Goal: Task Accomplishment & Management: Manage account settings

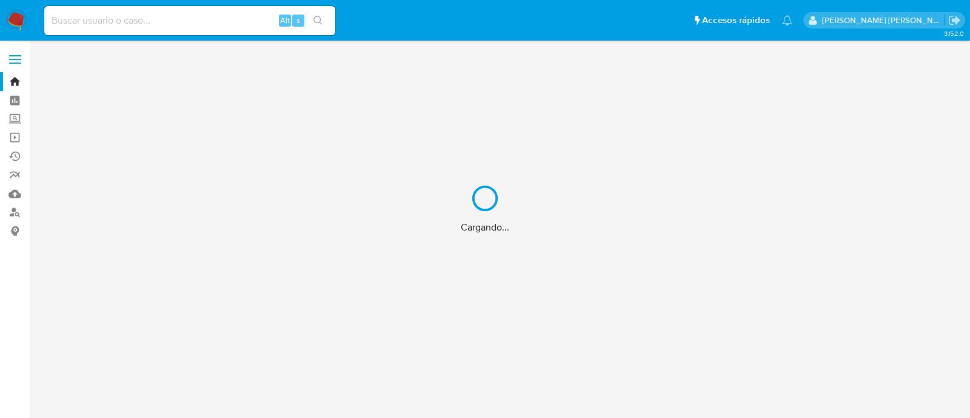
click at [101, 15] on div "Cargando..." at bounding box center [485, 209] width 970 height 418
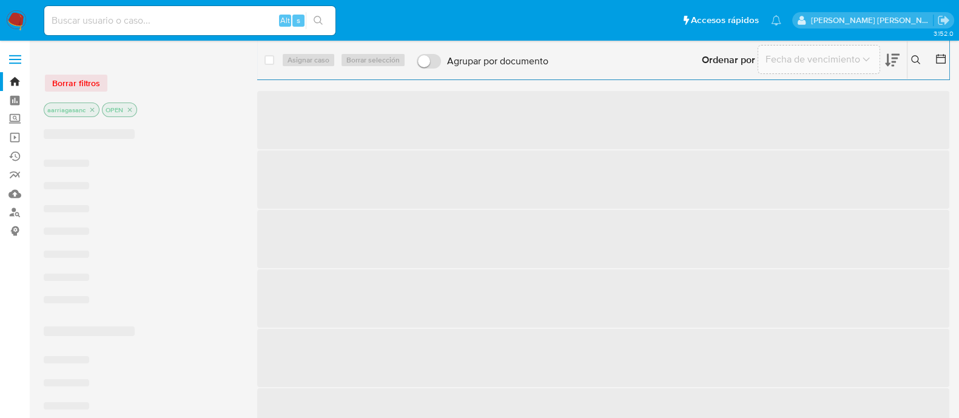
click at [102, 22] on input at bounding box center [189, 21] width 291 height 16
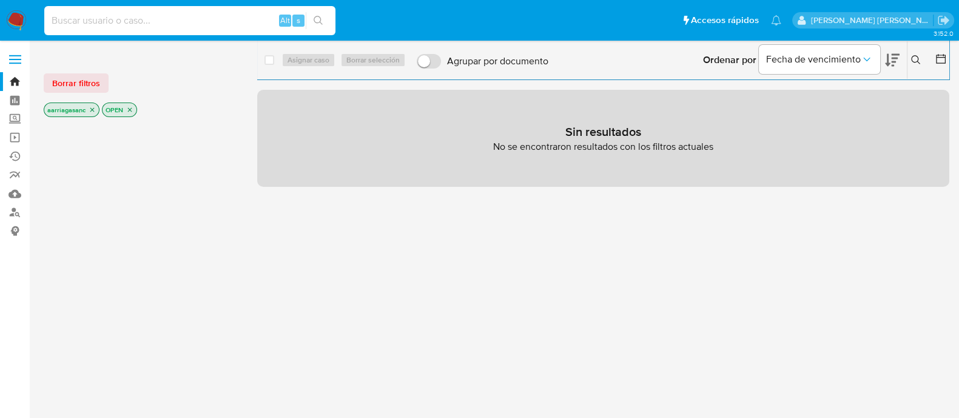
paste input "1185706028"
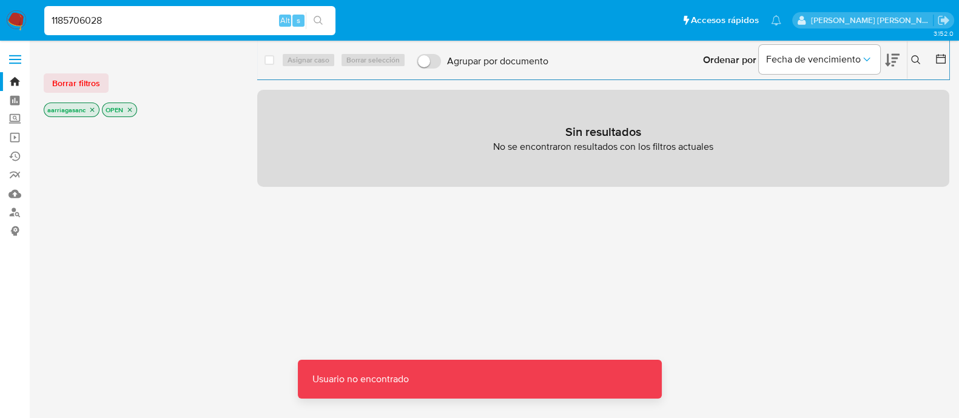
click at [248, 4] on div "1185706028 Alt s" at bounding box center [189, 21] width 291 height 34
click at [244, 19] on input "1185706028" at bounding box center [189, 21] width 291 height 16
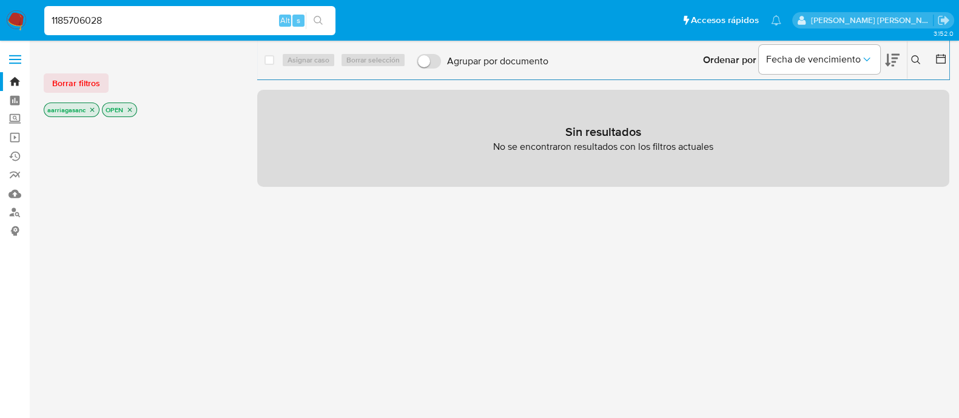
type input "1185706028"
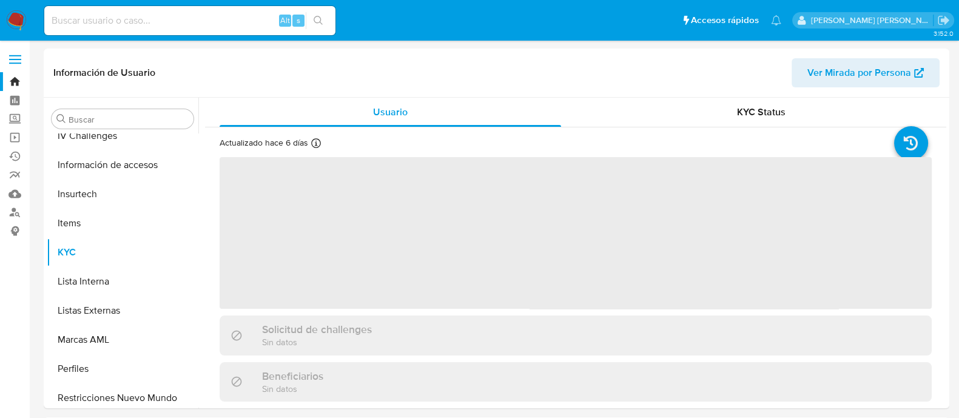
scroll to position [483, 0]
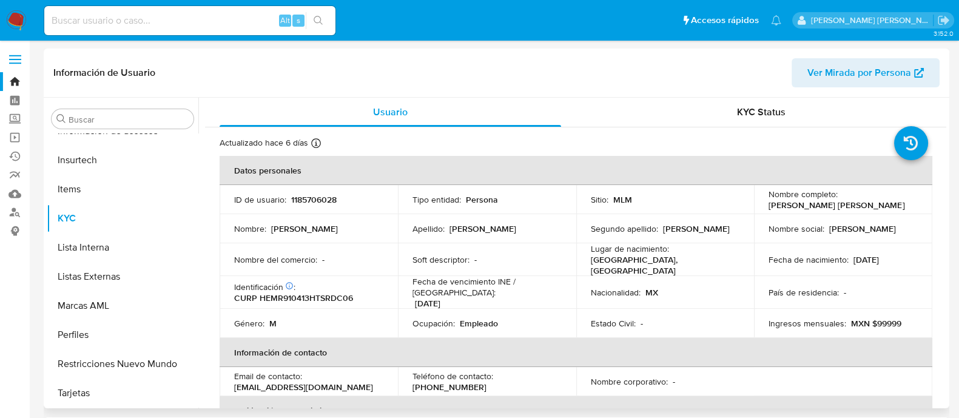
select select "10"
drag, startPoint x: 851, startPoint y: 253, endPoint x: 902, endPoint y: 255, distance: 50.4
click at [902, 255] on div "Fecha de nacimiento : 13/04/1991" at bounding box center [842, 259] width 149 height 11
click at [868, 258] on p "13/04/1991" at bounding box center [865, 259] width 25 height 11
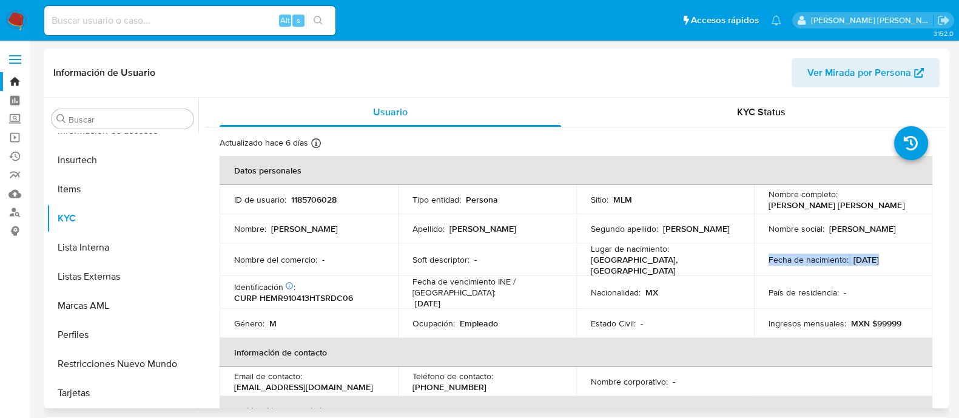
click at [868, 258] on p "13/04/1991" at bounding box center [865, 259] width 25 height 11
click at [868, 259] on p "13/04/1991" at bounding box center [865, 259] width 25 height 11
click at [847, 260] on div "Fecha de nacimiento : 13/04/1991" at bounding box center [842, 259] width 149 height 11
drag, startPoint x: 847, startPoint y: 260, endPoint x: 902, endPoint y: 258, distance: 55.8
click at [902, 258] on div "Fecha de nacimiento : 13/04/1991" at bounding box center [842, 259] width 149 height 11
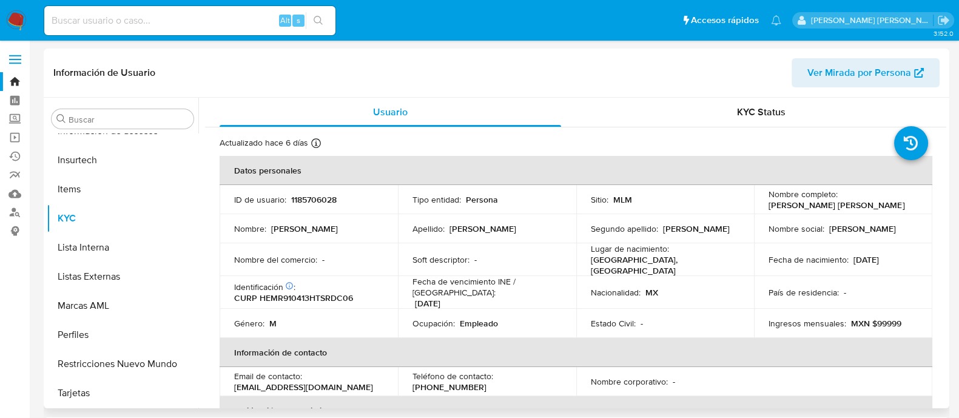
click at [304, 292] on p "CURP HEMR910413HTSRDC06" at bounding box center [293, 297] width 119 height 11
copy p "HEMR910413HTSRDC06"
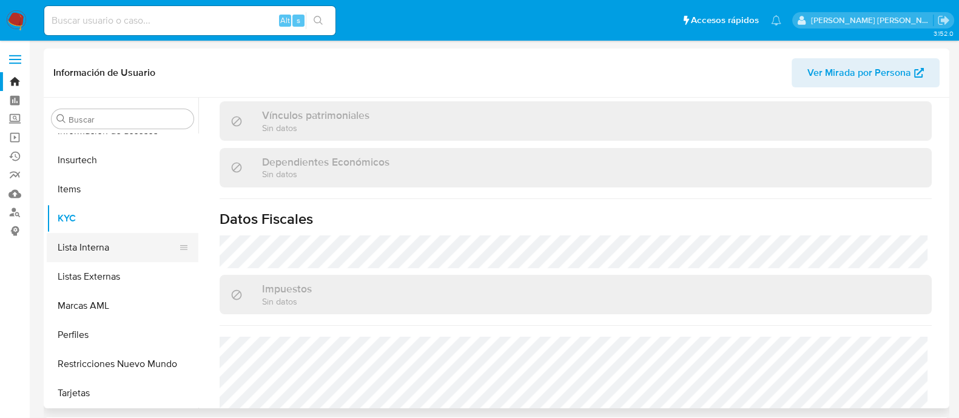
scroll to position [483, 0]
click at [89, 239] on button "Lista Interna" at bounding box center [118, 246] width 142 height 29
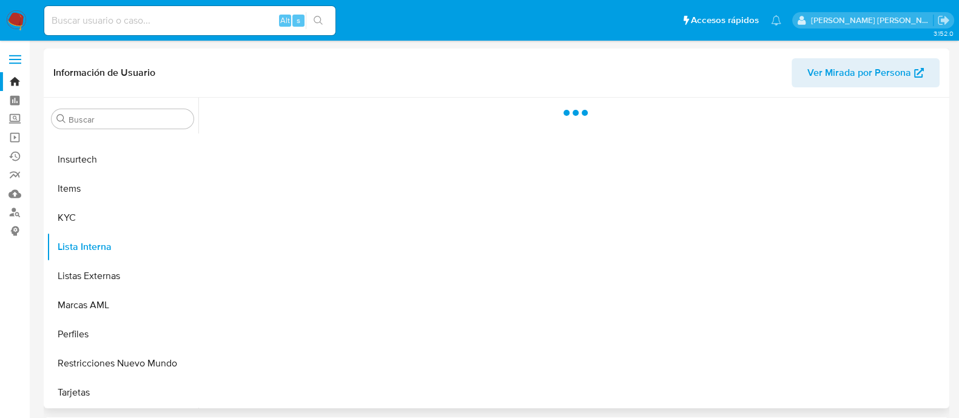
scroll to position [483, 0]
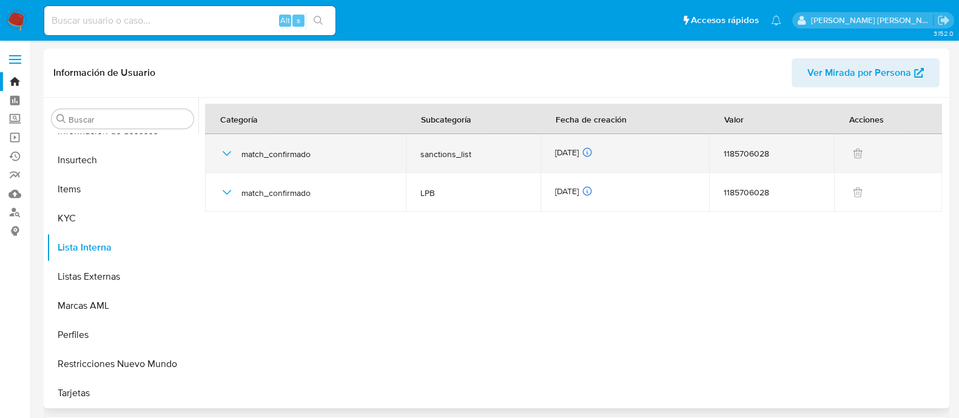
click at [230, 150] on icon "button" at bounding box center [227, 153] width 15 height 15
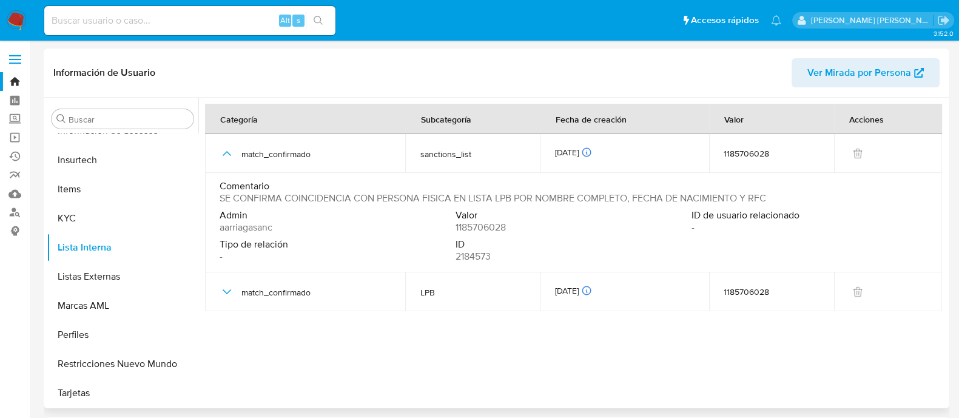
scroll to position [151, 0]
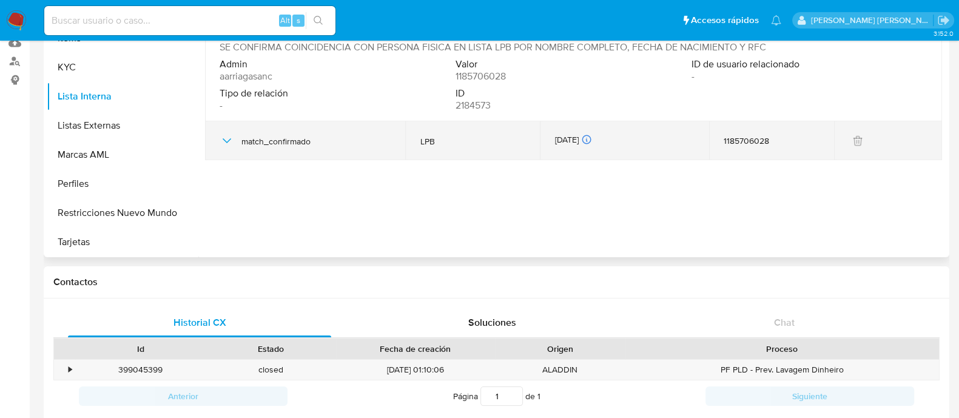
click at [230, 149] on div "match_confirmado" at bounding box center [305, 140] width 171 height 39
click at [232, 142] on icon "button" at bounding box center [227, 140] width 15 height 15
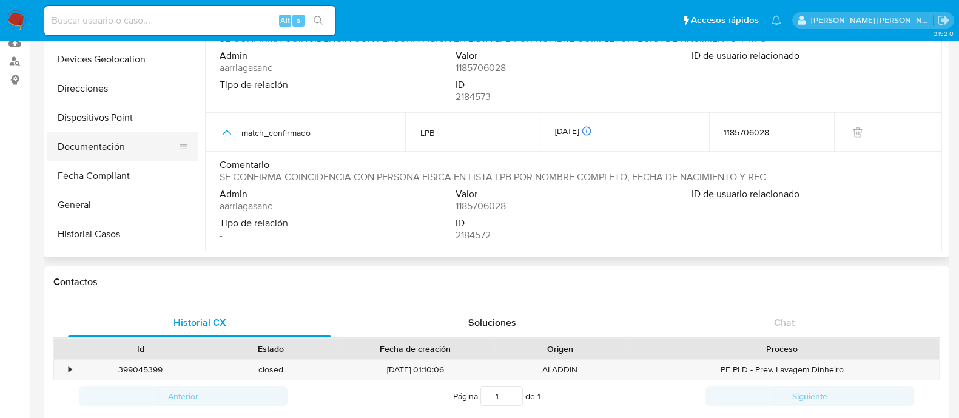
scroll to position [104, 0]
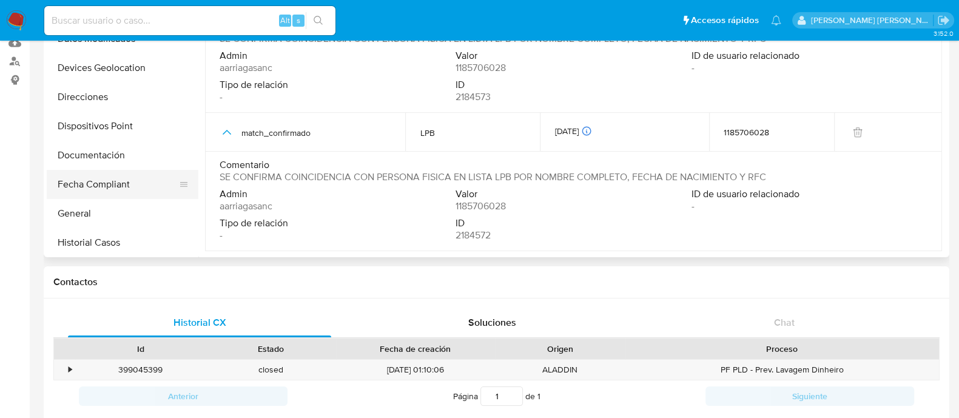
click at [89, 196] on button "Fecha Compliant" at bounding box center [118, 184] width 142 height 29
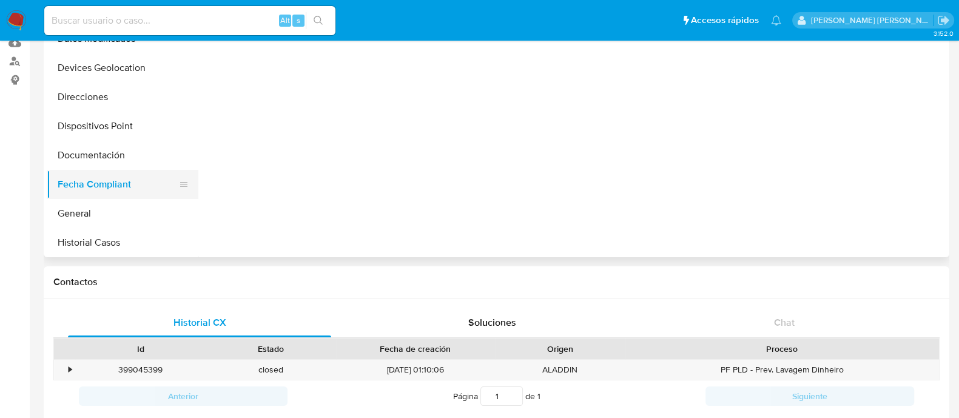
scroll to position [0, 0]
click at [89, 204] on button "General" at bounding box center [118, 213] width 142 height 29
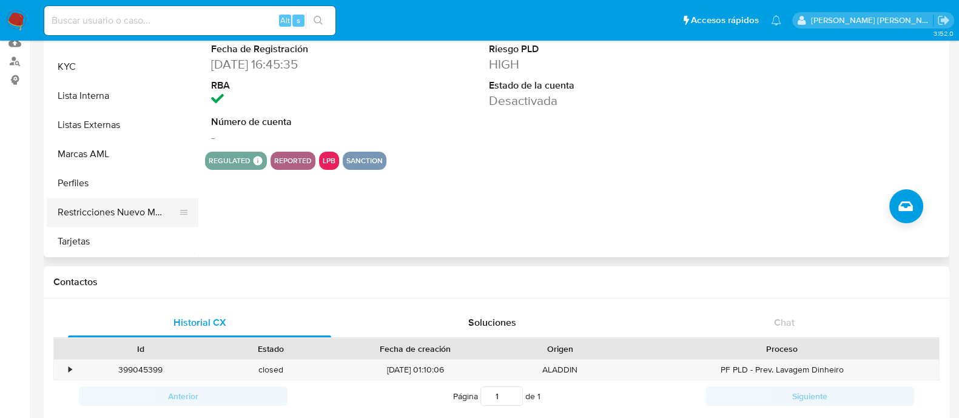
click at [110, 213] on button "Restricciones Nuevo Mundo" at bounding box center [118, 212] width 142 height 29
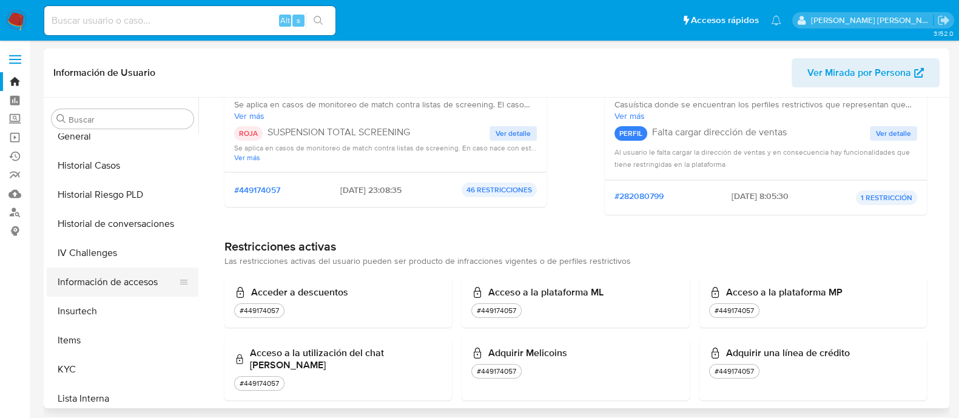
scroll to position [408, 0]
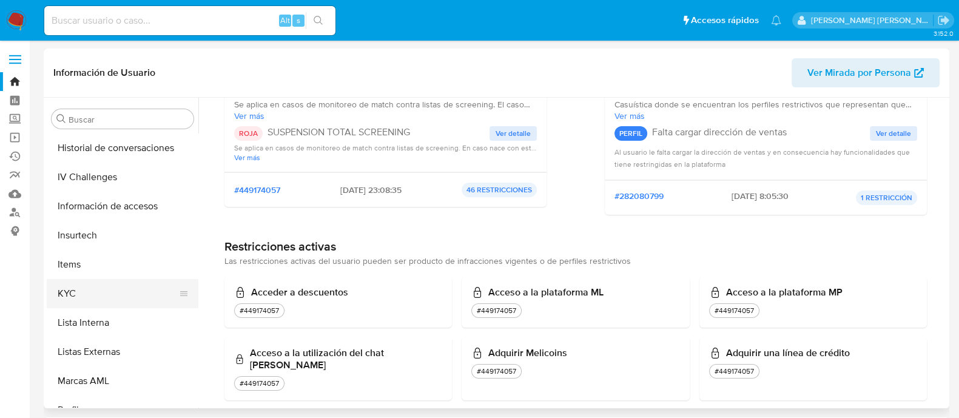
click at [159, 292] on button "KYC" at bounding box center [118, 293] width 142 height 29
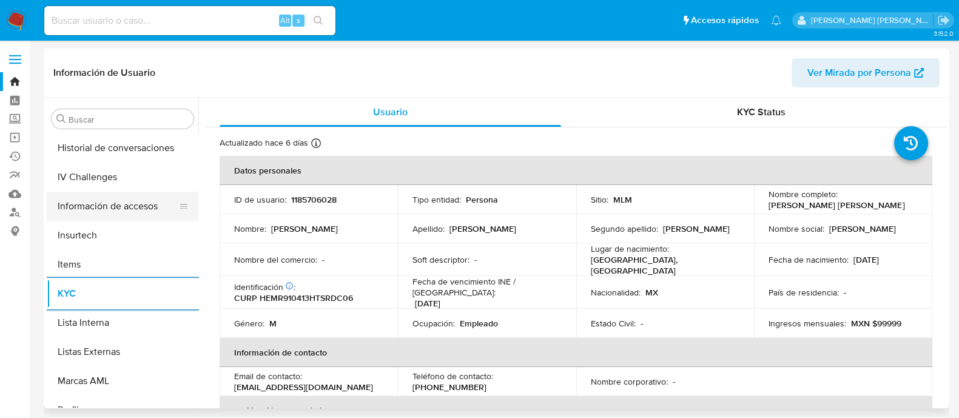
scroll to position [483, 0]
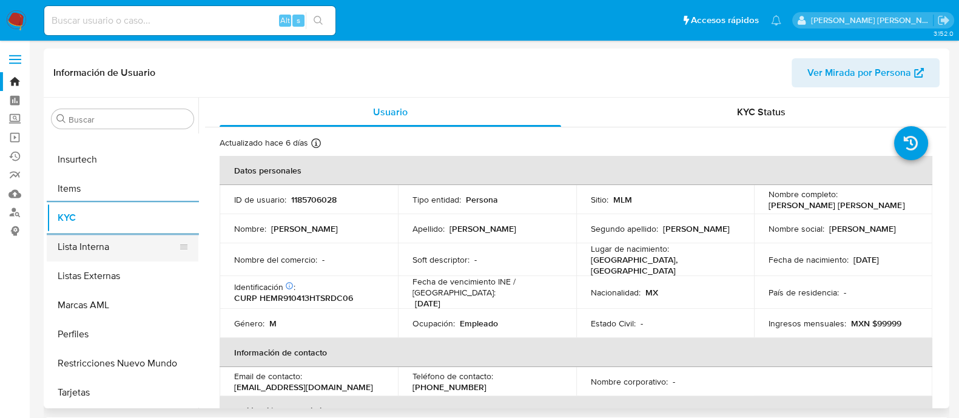
click at [142, 238] on button "Lista Interna" at bounding box center [118, 246] width 142 height 29
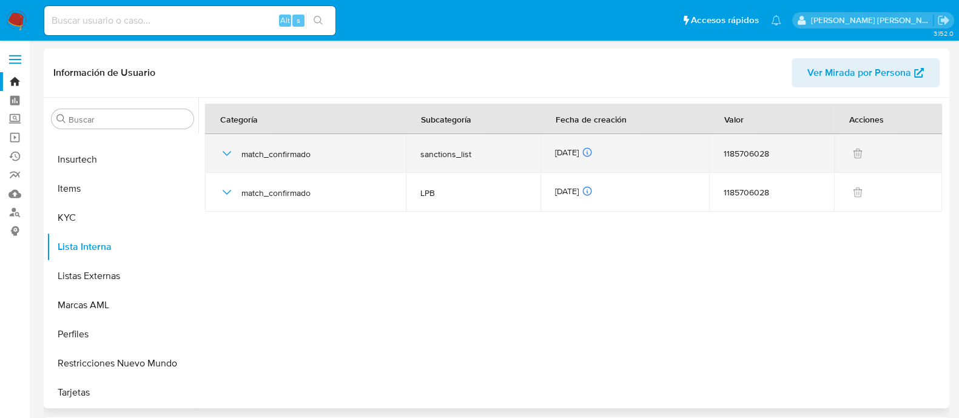
scroll to position [483, 0]
click at [229, 150] on icon "button" at bounding box center [227, 153] width 15 height 15
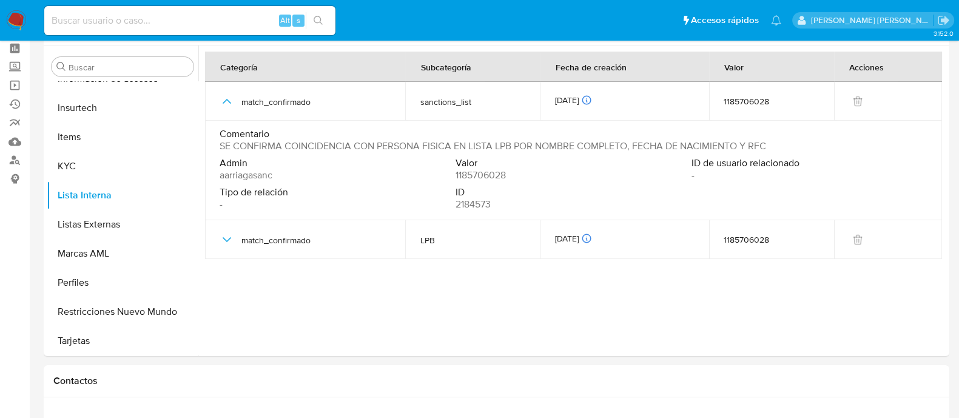
scroll to position [75, 0]
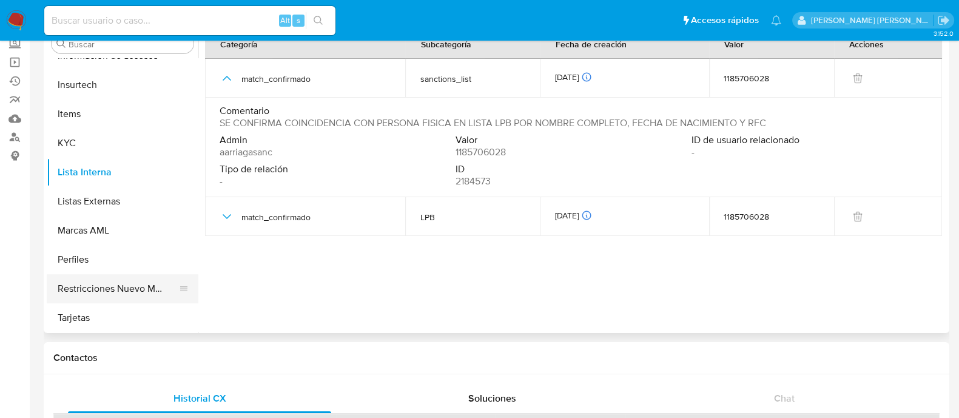
click at [97, 294] on button "Restricciones Nuevo Mundo" at bounding box center [118, 288] width 142 height 29
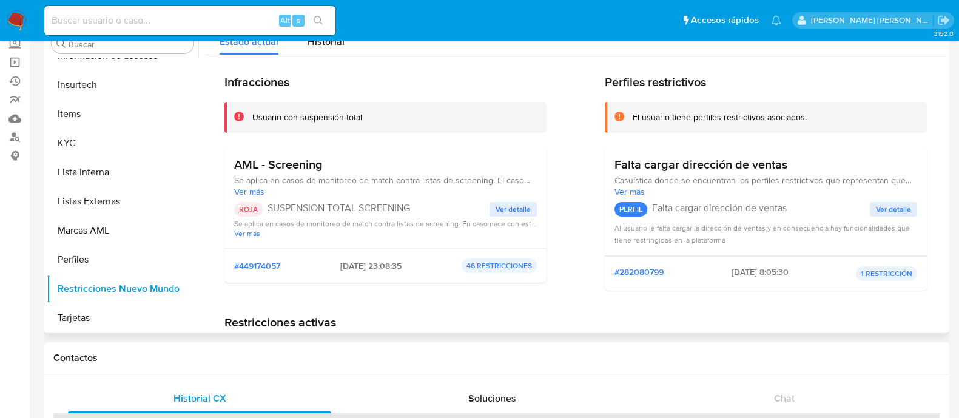
click at [501, 204] on span "Ver detalle" at bounding box center [512, 209] width 35 height 12
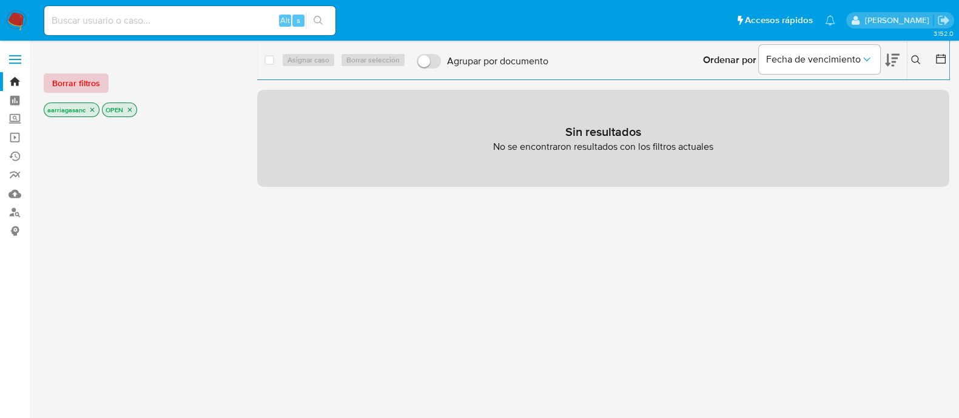
click at [87, 75] on span "Borrar filtros" at bounding box center [76, 83] width 48 height 17
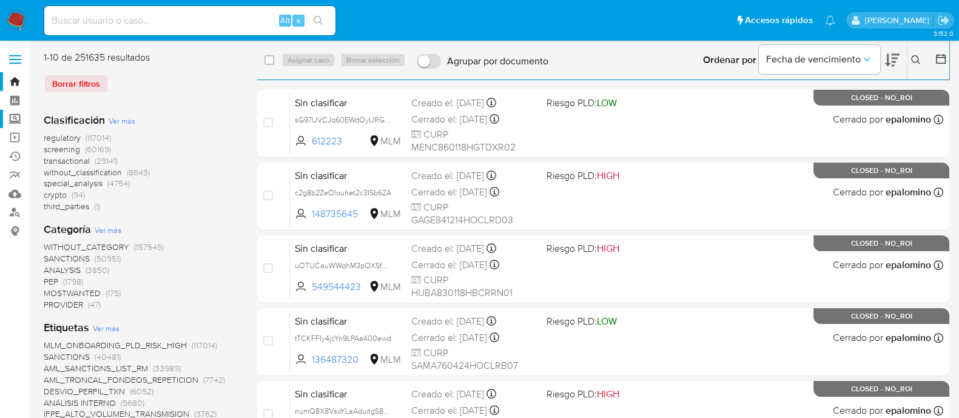
click at [13, 118] on label "Screening" at bounding box center [72, 119] width 144 height 19
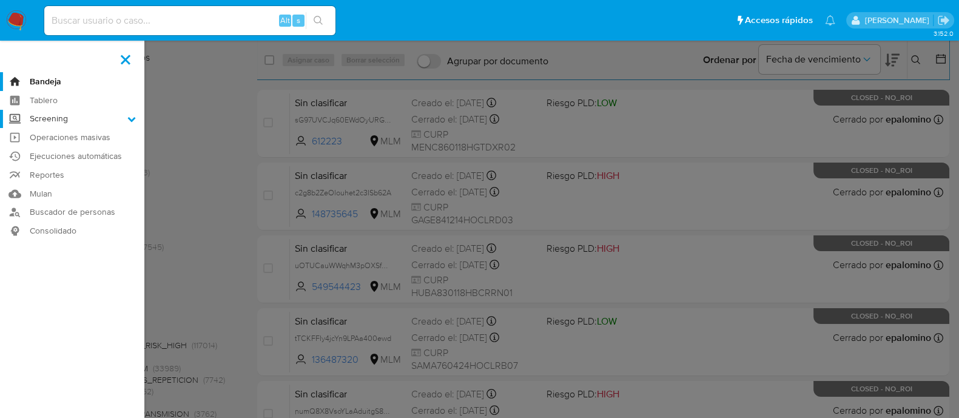
click at [0, 0] on input "Screening" at bounding box center [0, 0] width 0 height 0
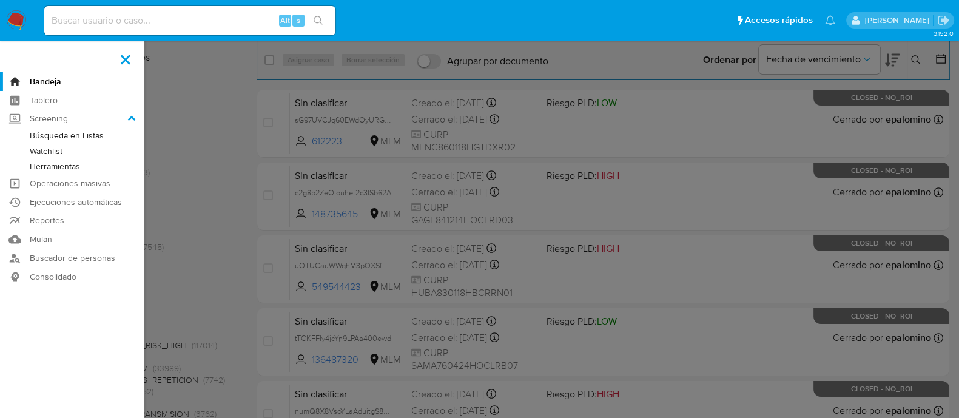
click at [49, 153] on link "Watchlist" at bounding box center [72, 151] width 144 height 15
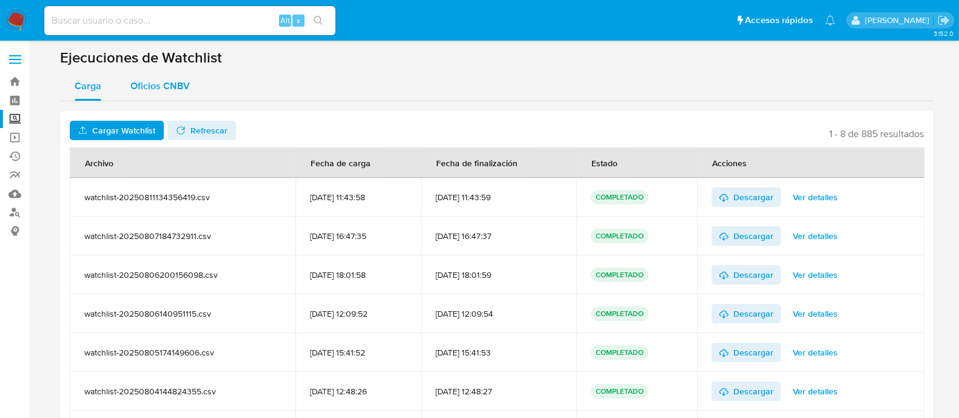
click at [150, 88] on span "Oficios CNBV" at bounding box center [159, 86] width 59 height 14
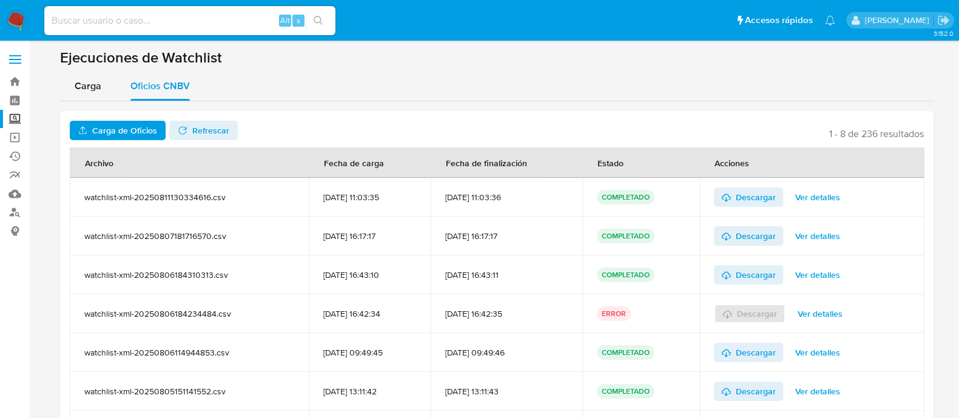
click at [143, 127] on span "Carga de Oficios" at bounding box center [124, 130] width 65 height 19
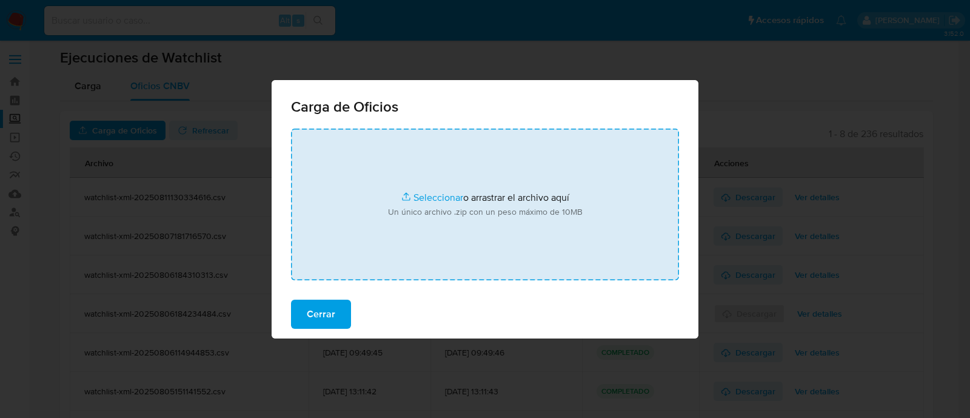
click at [419, 198] on input "file" at bounding box center [485, 205] width 388 height 152
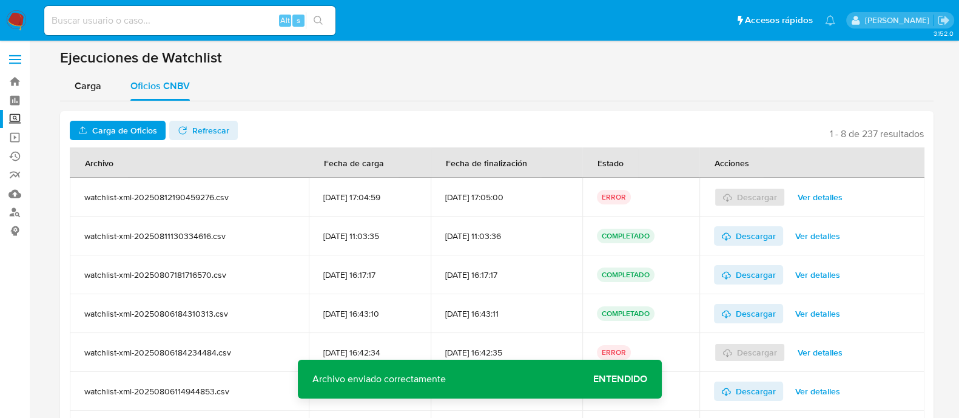
click at [617, 379] on span "Entendido" at bounding box center [620, 379] width 54 height 0
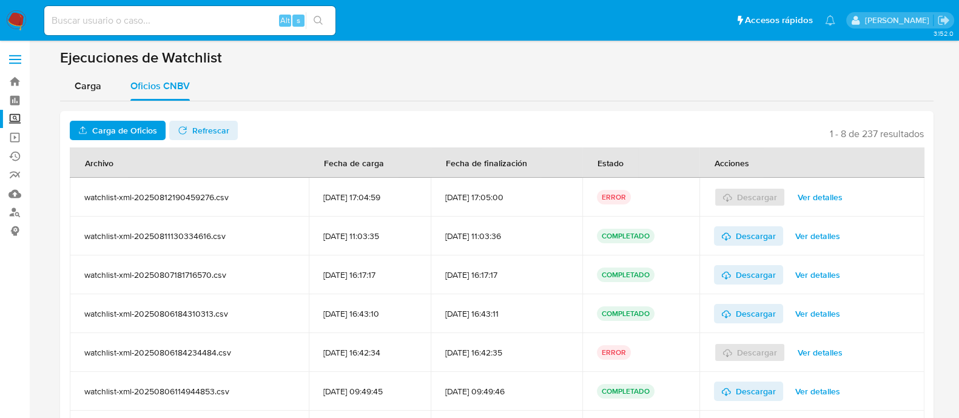
click at [814, 191] on span "Ver detalles" at bounding box center [819, 197] width 45 height 17
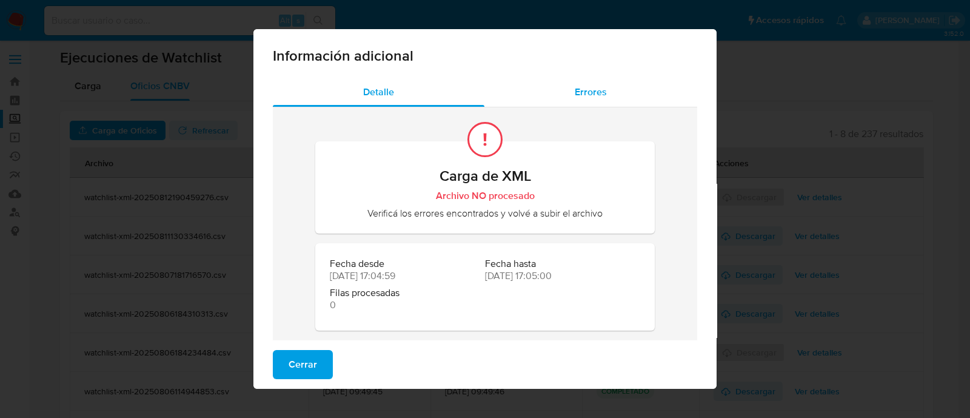
click at [588, 104] on div "Errores" at bounding box center [591, 92] width 213 height 29
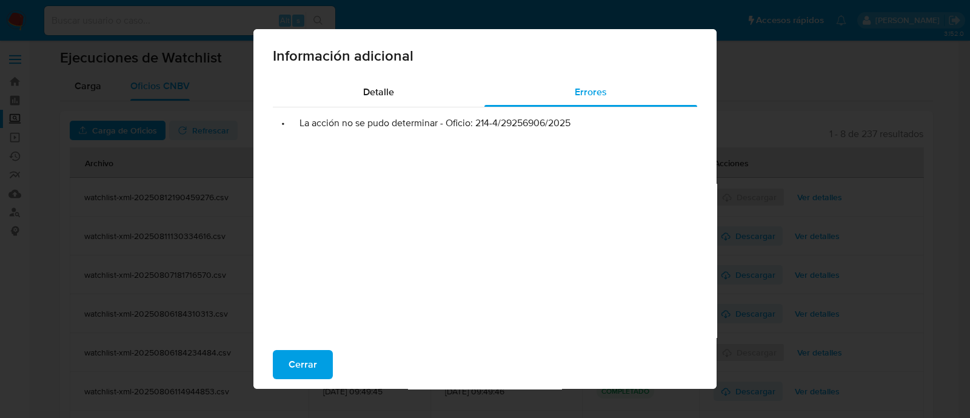
drag, startPoint x: 469, startPoint y: 126, endPoint x: 582, endPoint y: 135, distance: 113.2
click at [582, 135] on div "• La acción no se pudo determinar - Oficio: 214-4/29256906/2025" at bounding box center [485, 228] width 424 height 243
click at [300, 371] on span "Cerrar" at bounding box center [303, 364] width 29 height 27
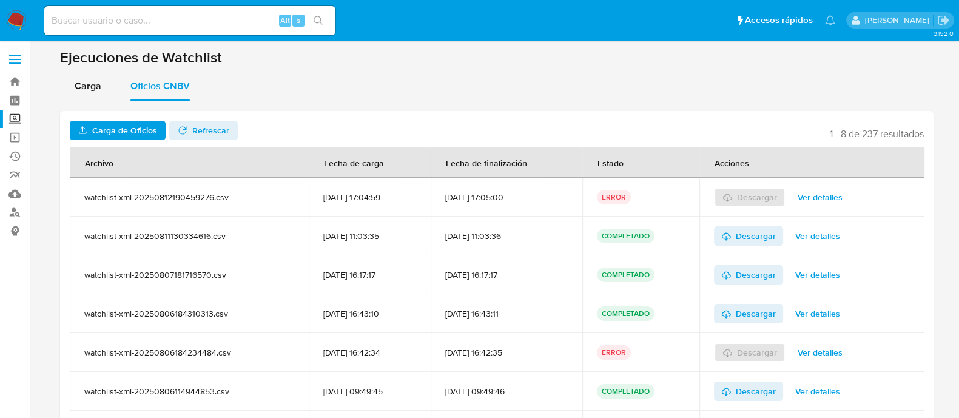
click at [147, 130] on span "Carga de Oficios" at bounding box center [124, 130] width 65 height 19
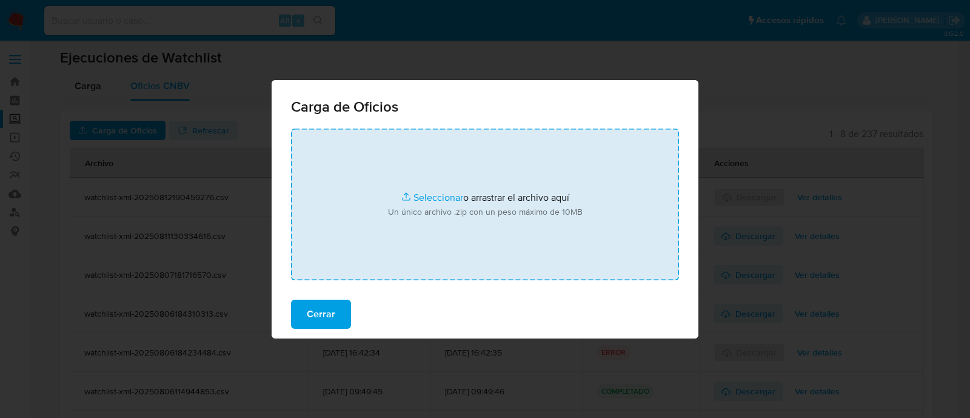
click at [434, 196] on input "file" at bounding box center [485, 205] width 388 height 152
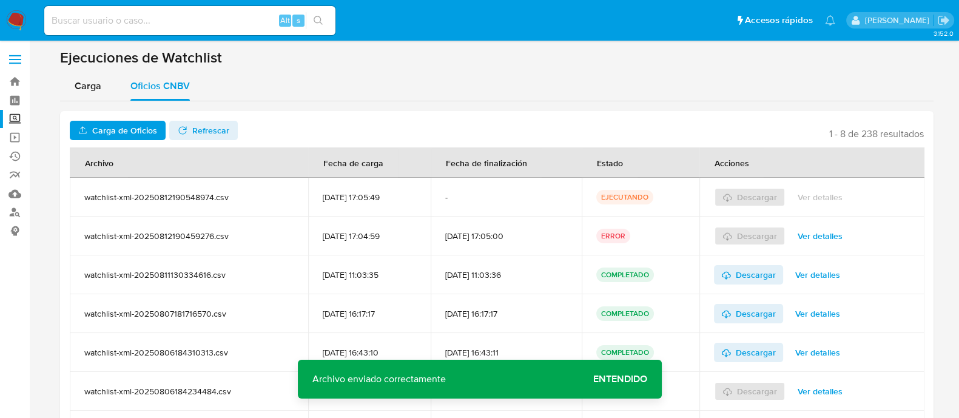
click at [604, 379] on span "Entendido" at bounding box center [620, 379] width 54 height 0
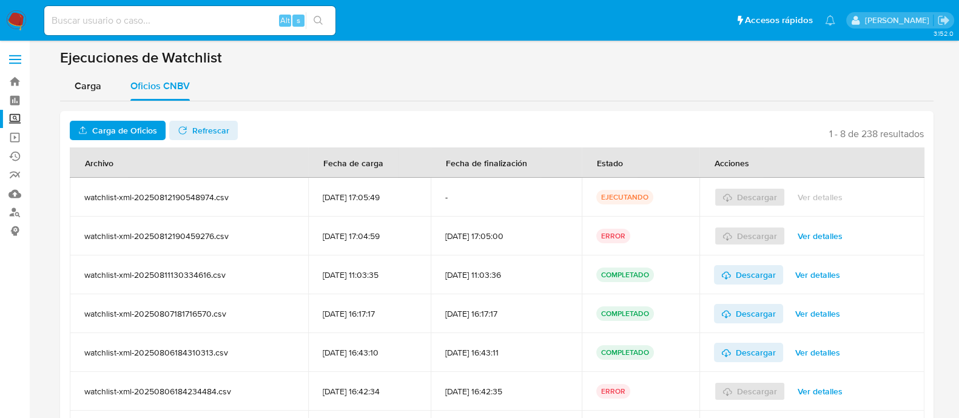
click at [200, 132] on span "Refrescar" at bounding box center [210, 130] width 37 height 19
click at [731, 194] on icon at bounding box center [726, 197] width 10 height 10
click at [501, 229] on td "12/08/2025 17:05:00" at bounding box center [506, 235] width 151 height 39
click at [837, 238] on span "Ver detalles" at bounding box center [819, 235] width 45 height 17
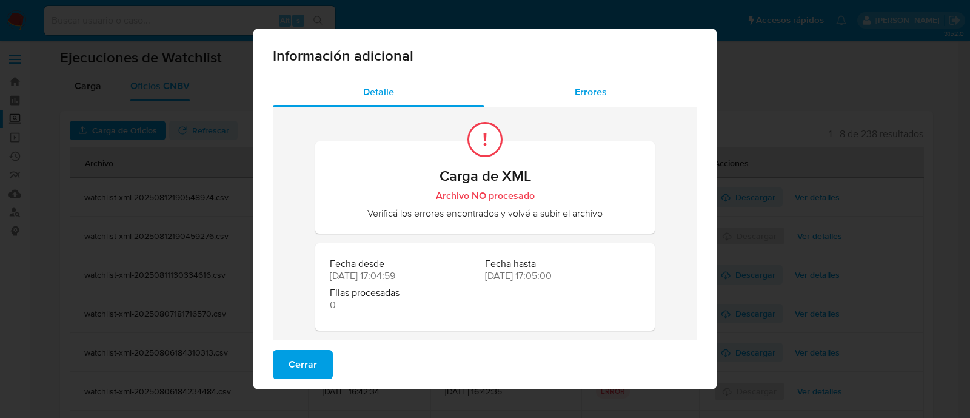
click at [586, 96] on span "Errores" at bounding box center [591, 92] width 32 height 14
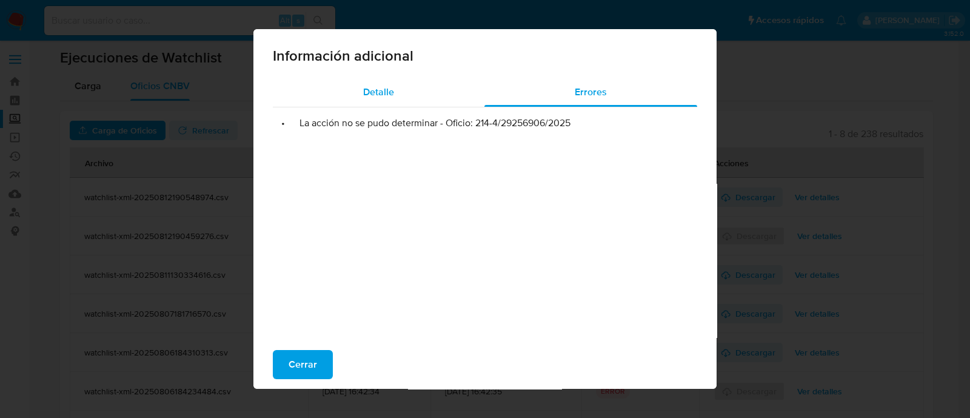
click at [384, 89] on span "Detalle" at bounding box center [378, 92] width 31 height 14
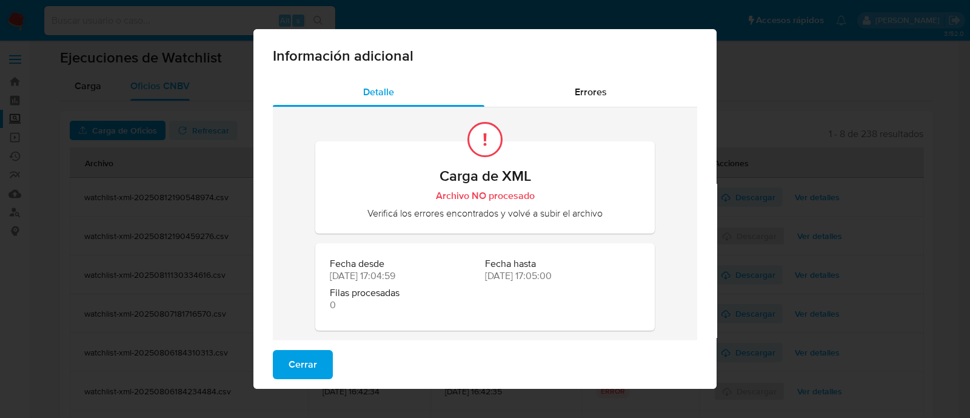
drag, startPoint x: 443, startPoint y: 172, endPoint x: 506, endPoint y: 181, distance: 63.0
click at [506, 181] on h2 "Carga de XML" at bounding box center [485, 176] width 310 height 18
click at [649, 200] on div "Carga de XML Archivo NO procesado Verificá los errores encontrados y volvé a su…" at bounding box center [485, 227] width 424 height 240
click at [594, 89] on span "Errores" at bounding box center [591, 92] width 32 height 14
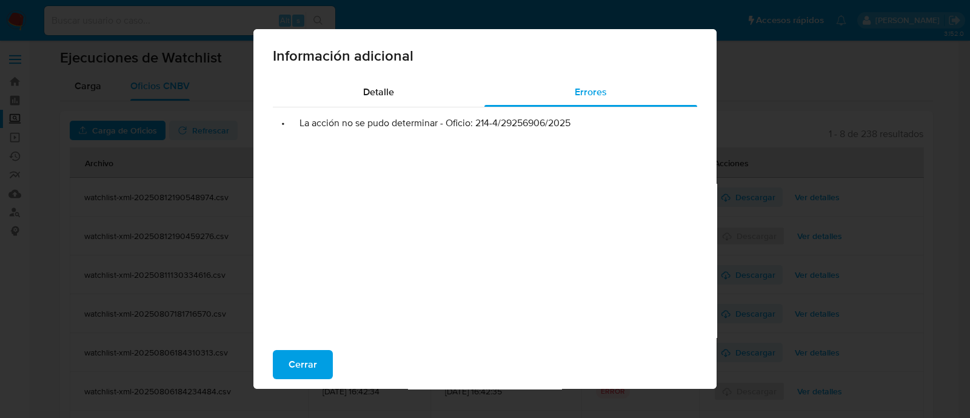
drag, startPoint x: 471, startPoint y: 126, endPoint x: 593, endPoint y: 128, distance: 121.9
click at [593, 128] on li "• La acción no se pudo determinar - Oficio: 214-4/29256906/2025" at bounding box center [485, 123] width 405 height 12
drag, startPoint x: 294, startPoint y: 124, endPoint x: 450, endPoint y: 123, distance: 155.9
click at [450, 123] on li "• La acción no se pudo determinar - Oficio: 214-4/29256906/2025" at bounding box center [485, 123] width 405 height 12
click at [500, 129] on li "• La acción no se pudo determinar - Oficio: 214-4/29256906/2025" at bounding box center [485, 123] width 405 height 12
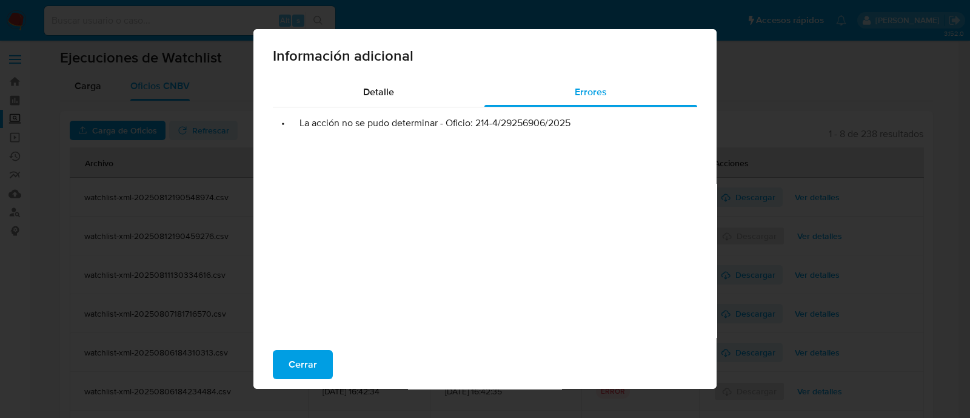
drag, startPoint x: 469, startPoint y: 125, endPoint x: 570, endPoint y: 129, distance: 101.3
click at [570, 129] on li "• La acción no se pudo determinar - Oficio: 214-4/29256906/2025" at bounding box center [485, 123] width 405 height 12
click at [829, 129] on div "Información adicional Detalle Errores • La acción no se pudo determinar - Ofici…" at bounding box center [485, 209] width 970 height 418
click at [292, 378] on span "Cerrar" at bounding box center [303, 364] width 29 height 27
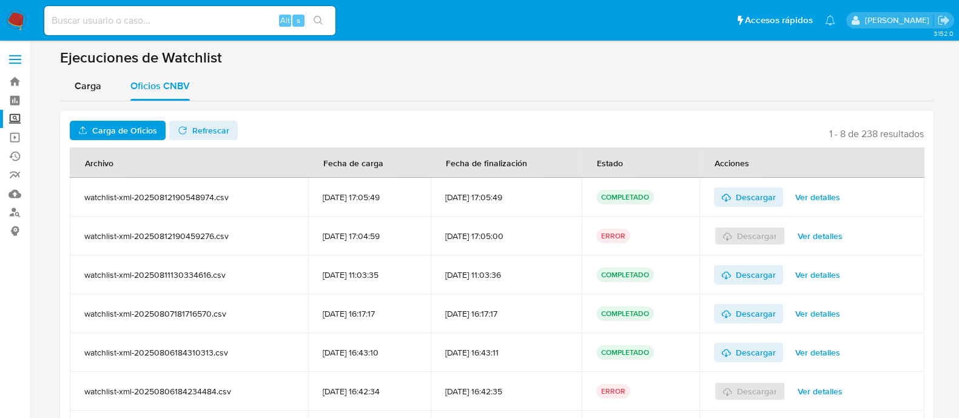
click at [15, 121] on label "Screening" at bounding box center [72, 119] width 144 height 19
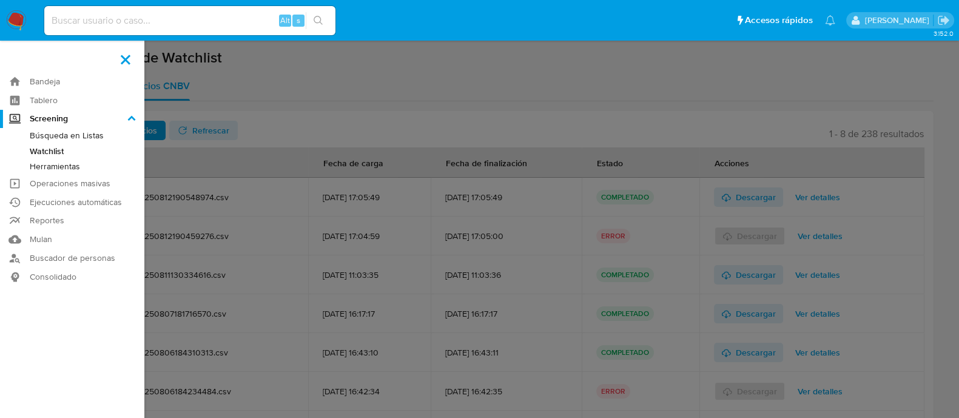
click at [0, 0] on input "Screening" at bounding box center [0, 0] width 0 height 0
click at [75, 131] on link "Búsqueda en Listas" at bounding box center [72, 135] width 144 height 15
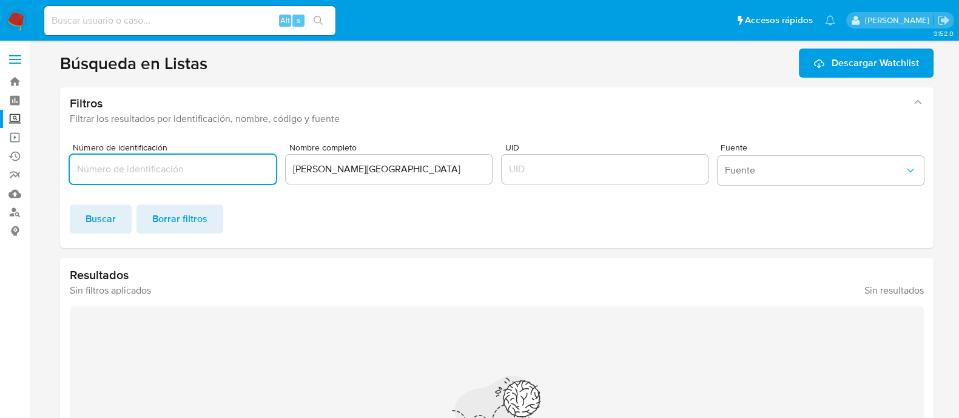
click at [18, 119] on label "Screening" at bounding box center [72, 119] width 144 height 19
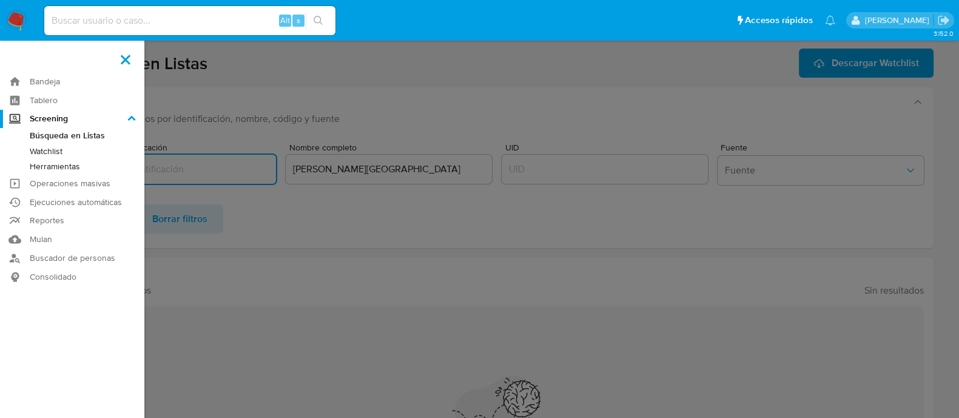
click at [0, 0] on input "Screening" at bounding box center [0, 0] width 0 height 0
click at [70, 139] on link "Búsqueda en Listas" at bounding box center [72, 135] width 144 height 15
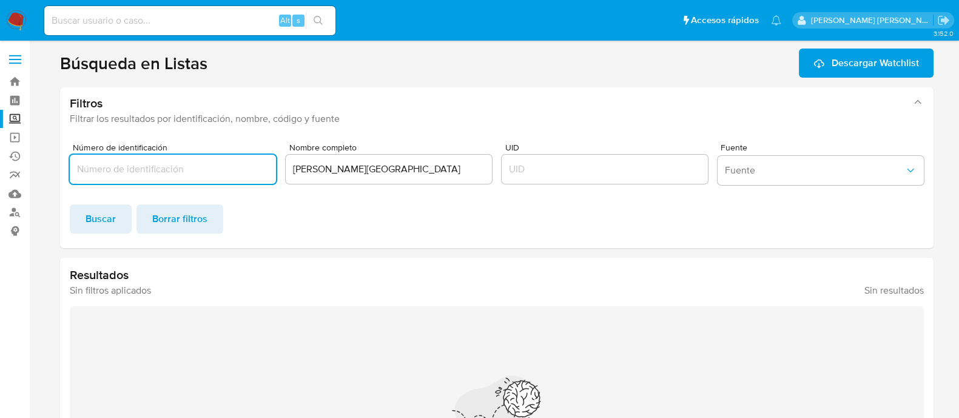
click at [449, 169] on input "[PERSON_NAME][GEOGRAPHIC_DATA]" at bounding box center [389, 169] width 206 height 16
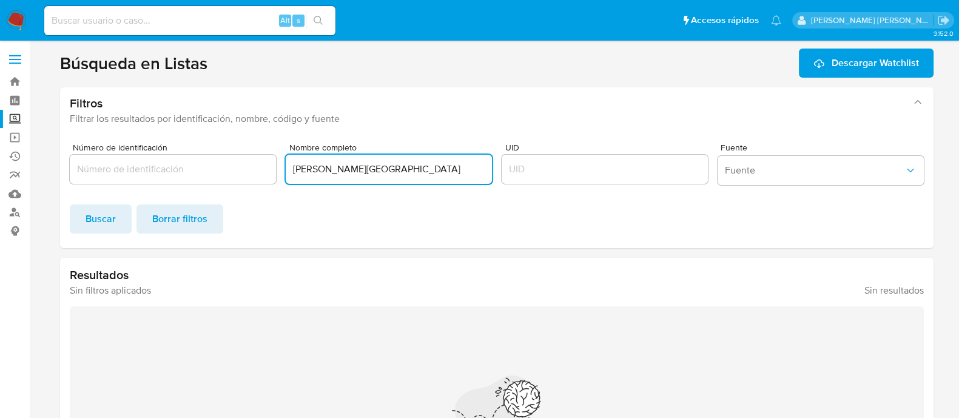
click at [449, 169] on input "[PERSON_NAME][GEOGRAPHIC_DATA]" at bounding box center [389, 169] width 206 height 16
type input "A"
click at [369, 174] on input "Nombre completo" at bounding box center [389, 169] width 206 height 16
paste input "[PERSON_NAME]"
paste input "[PERSON_NAME] [PERSON_NAME]"
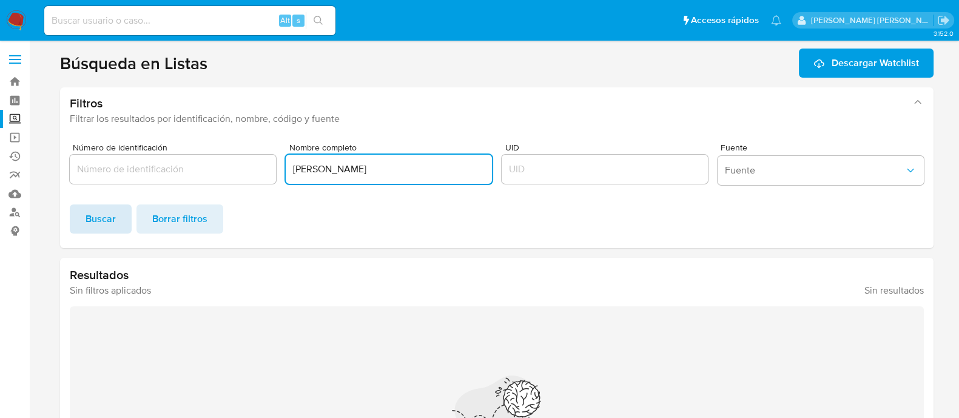
click at [102, 228] on span "Buscar" at bounding box center [101, 219] width 30 height 27
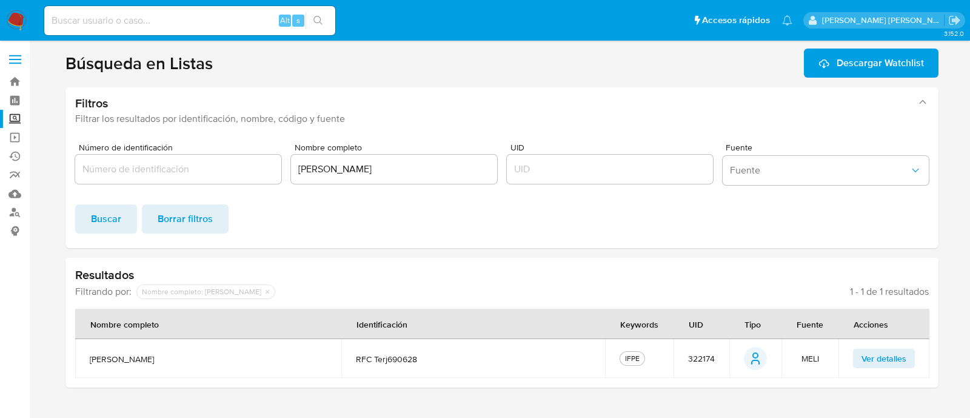
drag, startPoint x: 616, startPoint y: 324, endPoint x: 660, endPoint y: 327, distance: 43.8
click at [660, 327] on div "Keywords" at bounding box center [639, 323] width 67 height 29
click at [634, 358] on div "IFPE" at bounding box center [632, 358] width 19 height 11
drag, startPoint x: 623, startPoint y: 357, endPoint x: 614, endPoint y: 359, distance: 9.4
click at [616, 359] on td "IFPE" at bounding box center [639, 358] width 69 height 39
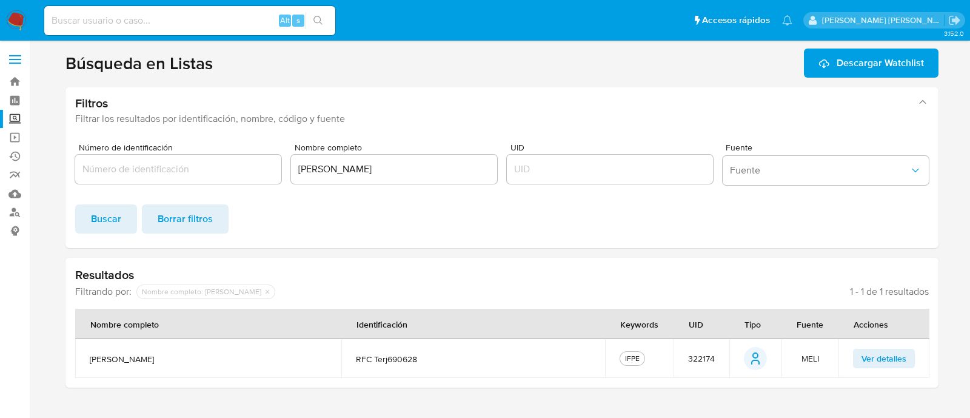
drag, startPoint x: 617, startPoint y: 347, endPoint x: 614, endPoint y: 363, distance: 16.6
click at [614, 363] on td "IFPE" at bounding box center [639, 358] width 69 height 39
click at [695, 354] on span "322174" at bounding box center [701, 358] width 27 height 11
click at [702, 360] on span "322174" at bounding box center [701, 358] width 27 height 11
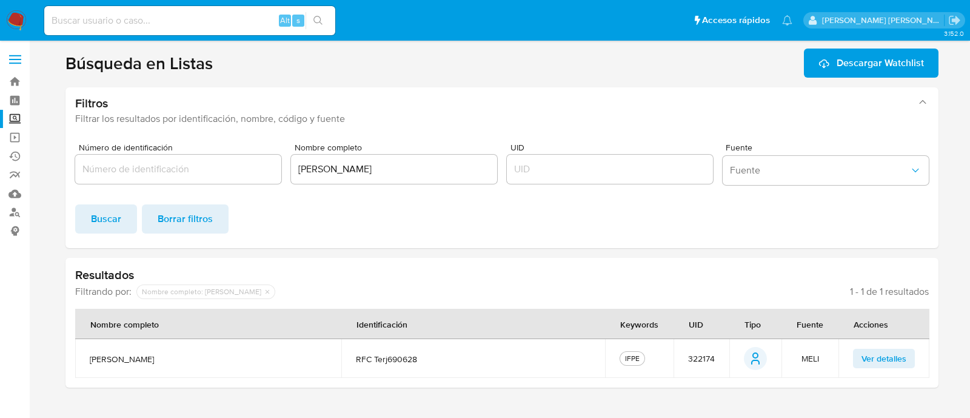
click at [702, 360] on span "322174" at bounding box center [701, 358] width 27 height 11
click at [688, 323] on div "UID" at bounding box center [696, 323] width 44 height 29
click at [709, 357] on span "322174" at bounding box center [701, 358] width 27 height 11
click at [708, 357] on span "322174" at bounding box center [701, 358] width 27 height 11
drag, startPoint x: 90, startPoint y: 357, endPoint x: 154, endPoint y: 363, distance: 63.9
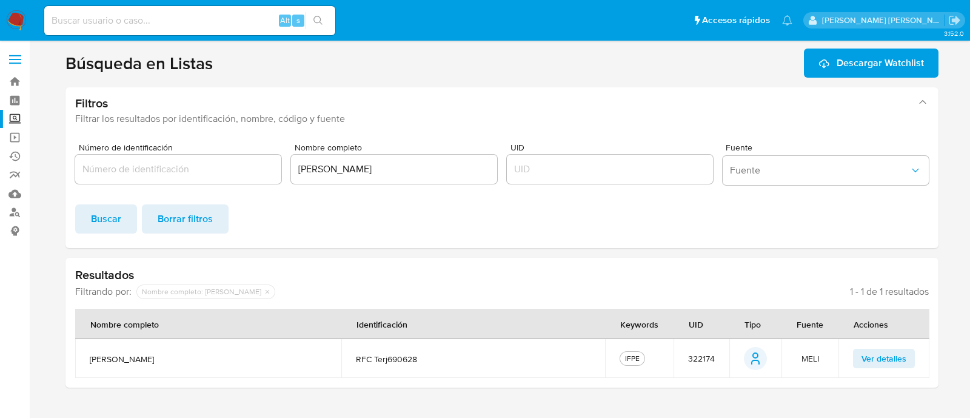
click at [154, 363] on span "[PERSON_NAME]" at bounding box center [208, 359] width 237 height 11
drag, startPoint x: 692, startPoint y: 351, endPoint x: 719, endPoint y: 354, distance: 27.5
click at [719, 354] on td "322174" at bounding box center [702, 358] width 56 height 39
click at [440, 173] on input "[PERSON_NAME]" at bounding box center [394, 169] width 206 height 16
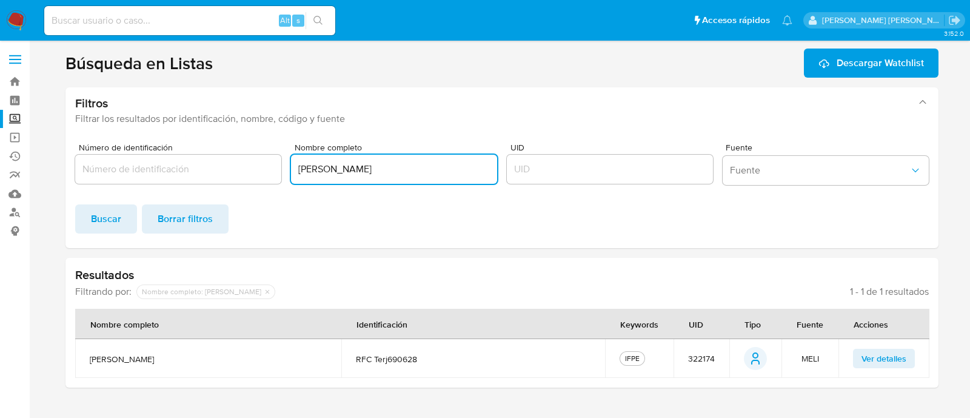
click at [440, 173] on input "[PERSON_NAME]" at bounding box center [394, 169] width 206 height 16
paste input "MULTISERVICIO LOS CIENES, SOCIEDAD ANÓNIMA DE CAPITAL VARIABLE"
type input "MULTISERVICIO LOS CIENES, SOCIEDAD ANÓNIMA DE CAPITAL VARIABLE"
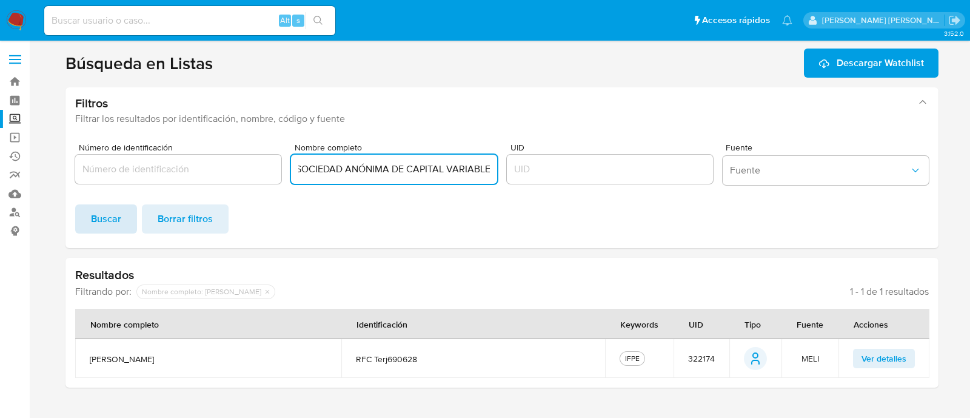
click at [95, 226] on span "Buscar" at bounding box center [106, 219] width 30 height 27
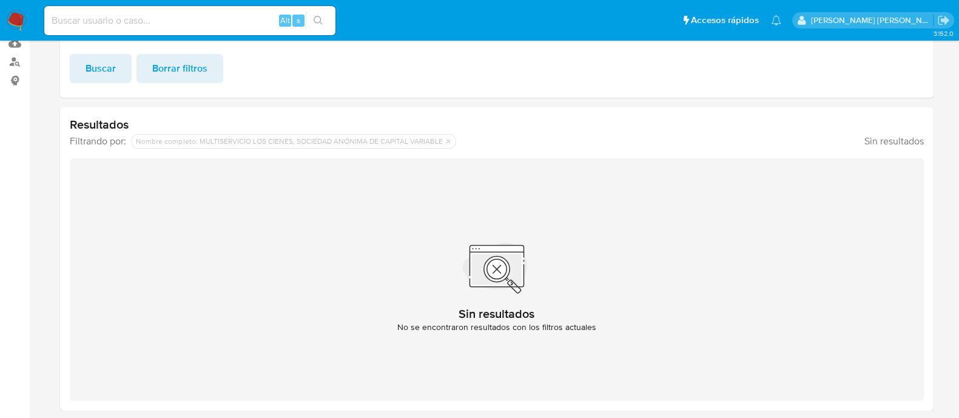
scroll to position [0, 0]
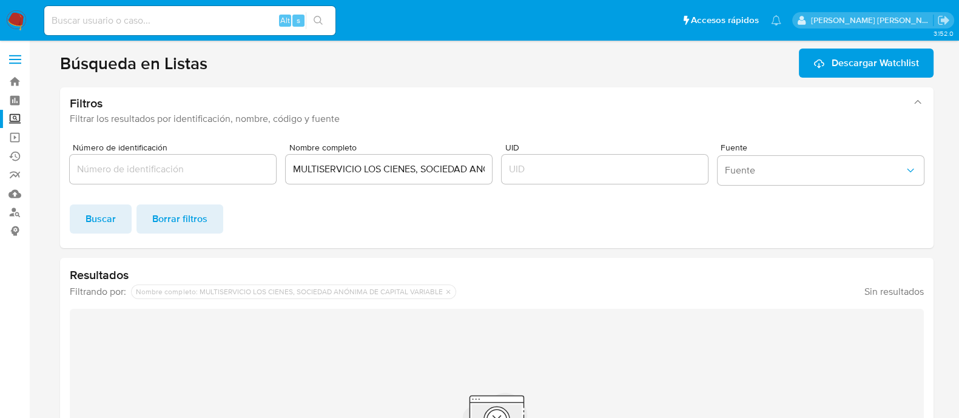
click at [388, 169] on input "MULTISERVICIO LOS CIENES, SOCIEDAD ANÓNIMA DE CAPITAL VARIABLE" at bounding box center [389, 169] width 206 height 16
click at [15, 116] on label "Screening" at bounding box center [72, 119] width 144 height 19
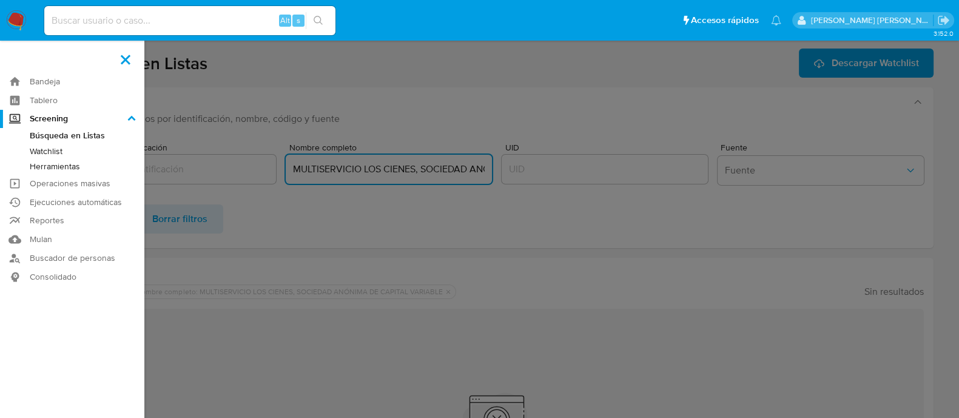
click at [0, 0] on input "Screening" at bounding box center [0, 0] width 0 height 0
click at [56, 162] on link "Herramientas" at bounding box center [72, 166] width 144 height 15
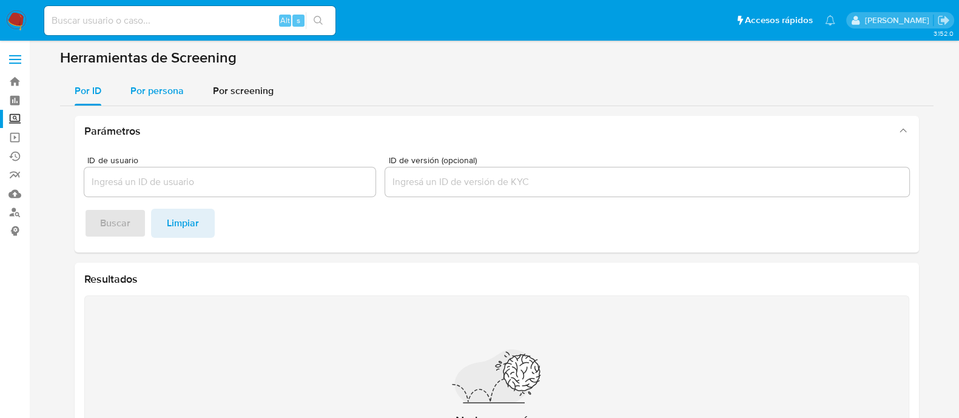
click at [156, 84] on span "Por persona" at bounding box center [156, 91] width 53 height 14
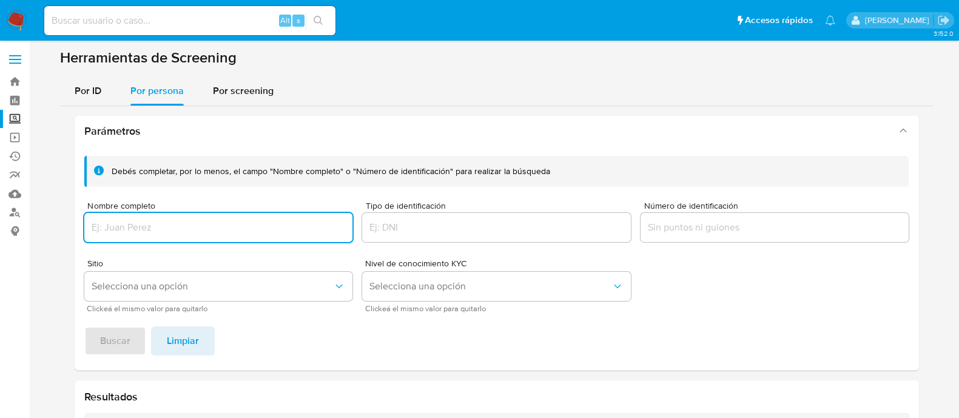
drag, startPoint x: 150, startPoint y: 218, endPoint x: 147, endPoint y: 238, distance: 19.6
click at [150, 220] on div at bounding box center [218, 227] width 269 height 29
click at [147, 228] on input "Nombre completo" at bounding box center [218, 228] width 269 height 16
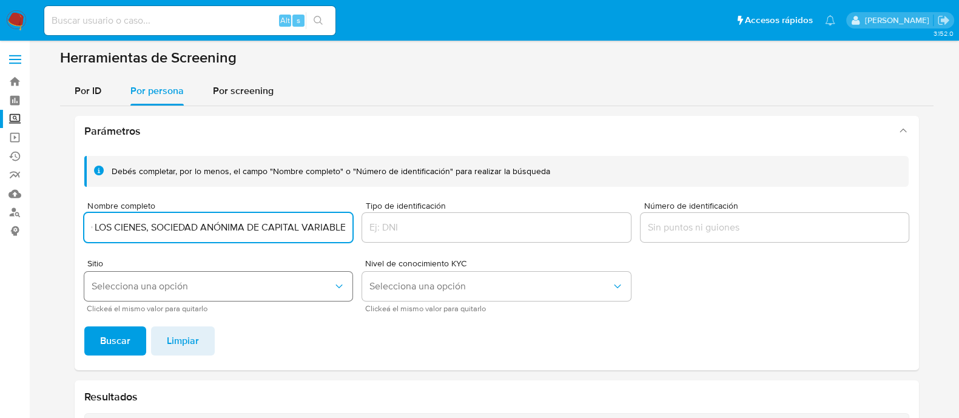
type input "MULTISERVICIO LOS CIENES, SOCIEDAD ANÓNIMA DE CAPITAL VARIABLE"
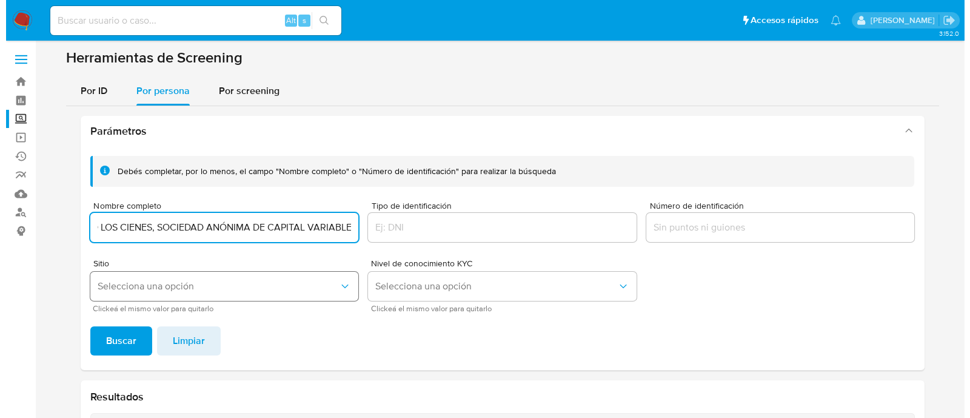
scroll to position [0, 0]
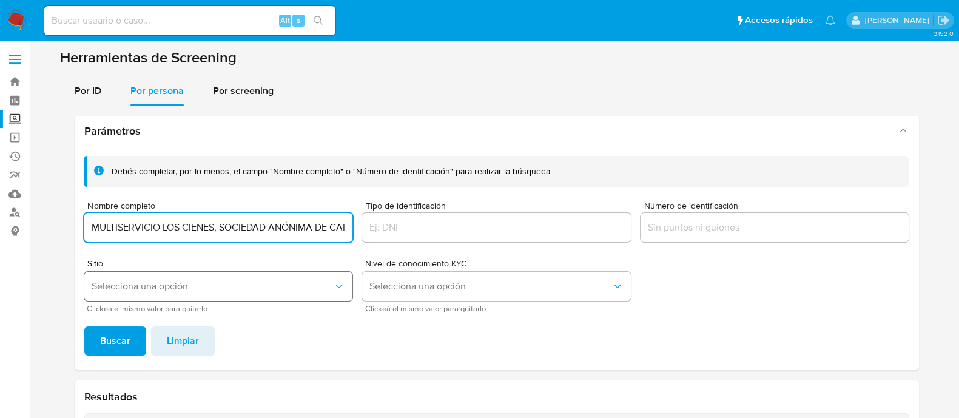
click at [141, 290] on span "Selecciona una opción" at bounding box center [213, 286] width 242 height 12
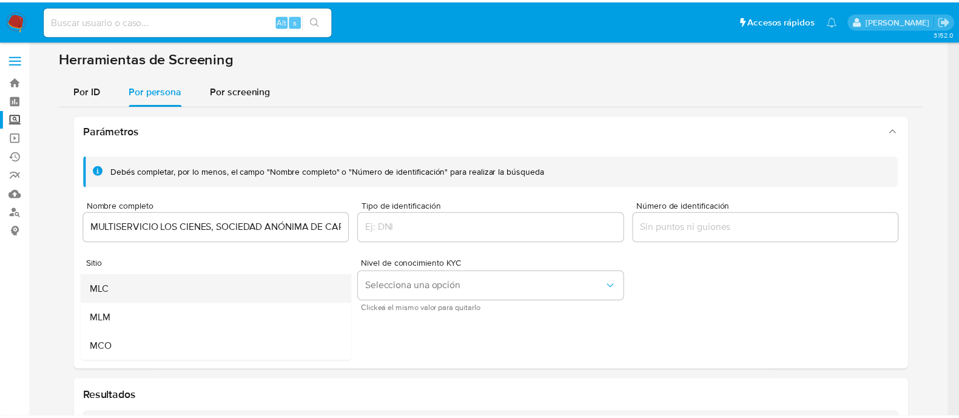
scroll to position [75, 0]
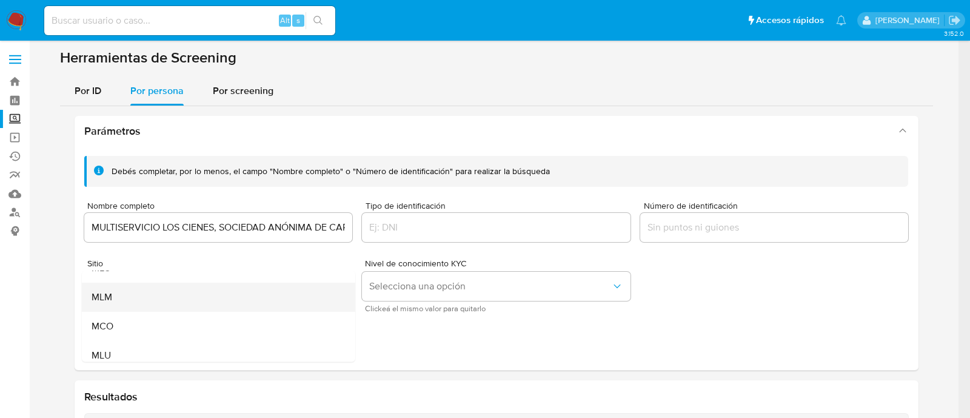
click at [126, 295] on div "MLM" at bounding box center [214, 297] width 247 height 29
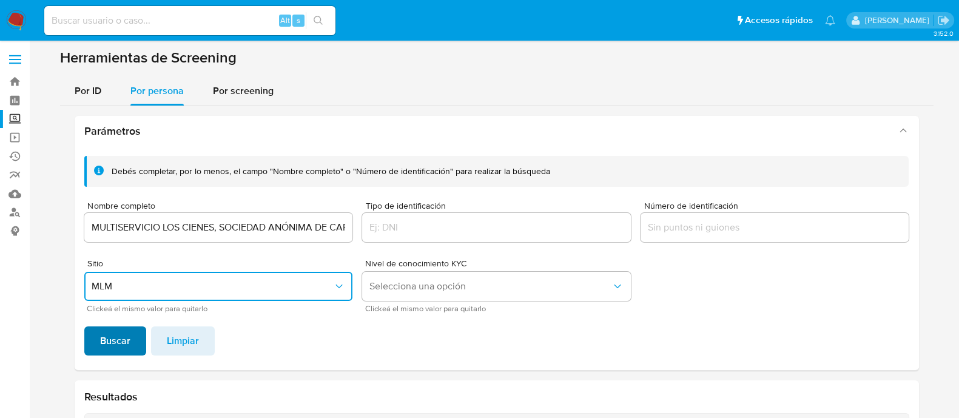
click at [100, 341] on span "Buscar" at bounding box center [115, 340] width 30 height 27
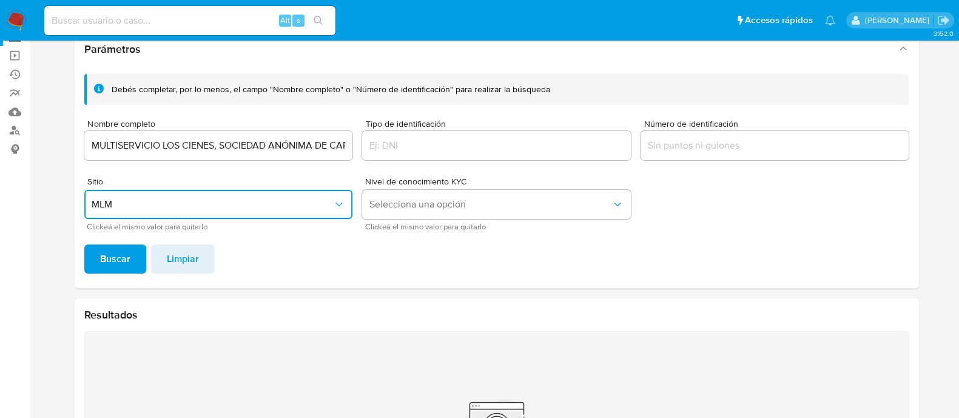
scroll to position [233, 0]
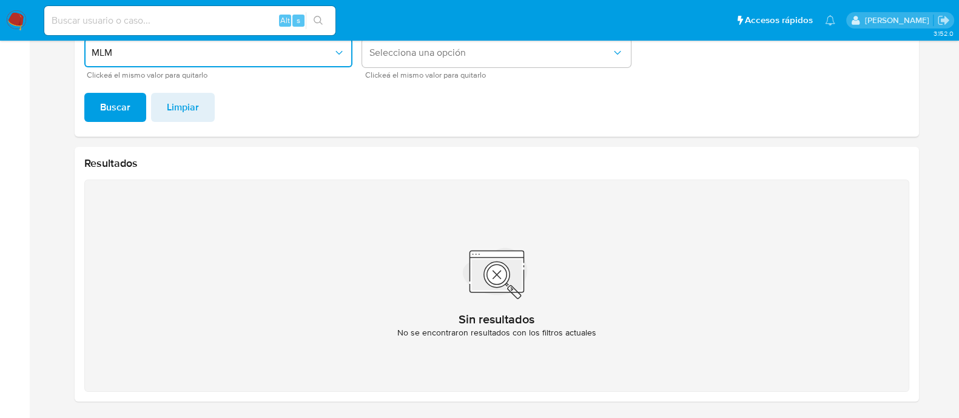
drag, startPoint x: 588, startPoint y: 230, endPoint x: 506, endPoint y: 373, distance: 165.2
click at [606, 417] on html "Pausado Ver notificaciones Alt s Accesos rápidos Presiona las siguientes teclas…" at bounding box center [479, 93] width 959 height 652
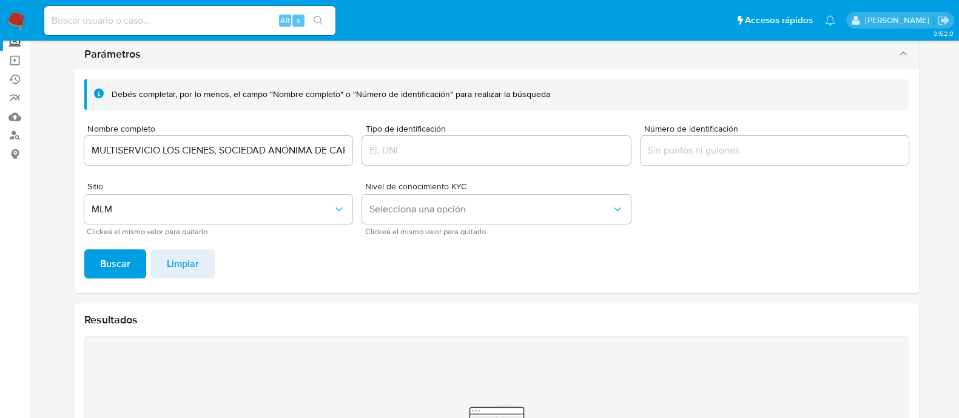
scroll to position [0, 0]
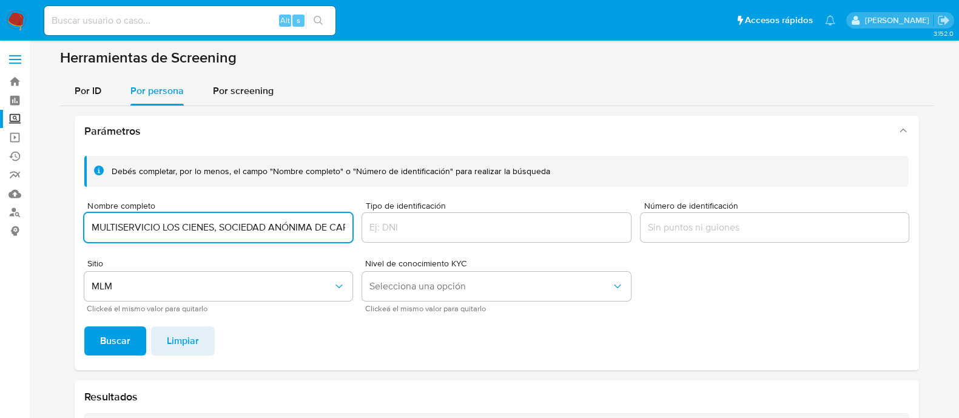
click at [309, 223] on input "MULTISERVICIO LOS CIENES, SOCIEDAD ANÓNIMA DE CAPITAL VARIABLE" at bounding box center [218, 228] width 269 height 16
type input "DELETE"
click at [165, 235] on input "DELETE" at bounding box center [218, 228] width 269 height 16
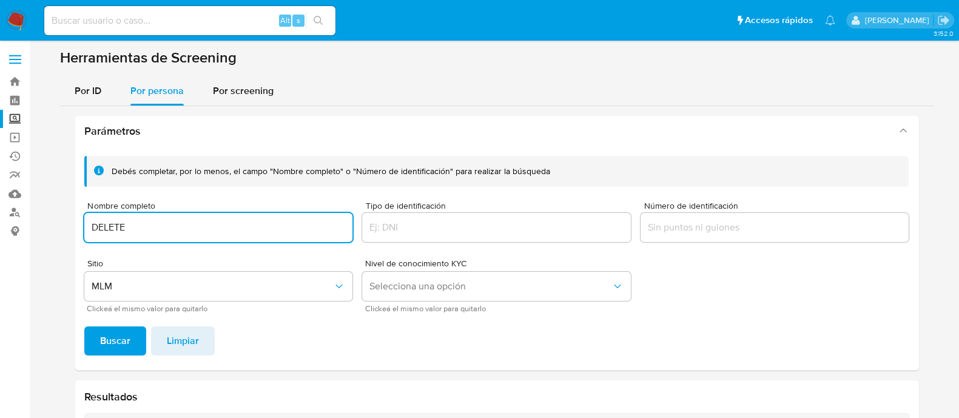
click at [165, 234] on input "DELETE" at bounding box center [218, 228] width 269 height 16
paste input "JESUS ABRAHAM"
paste input "SALINAS DE LA PEÑA"
type input "JESUS ABRAHAM SALINAS DE LA PEÑA"
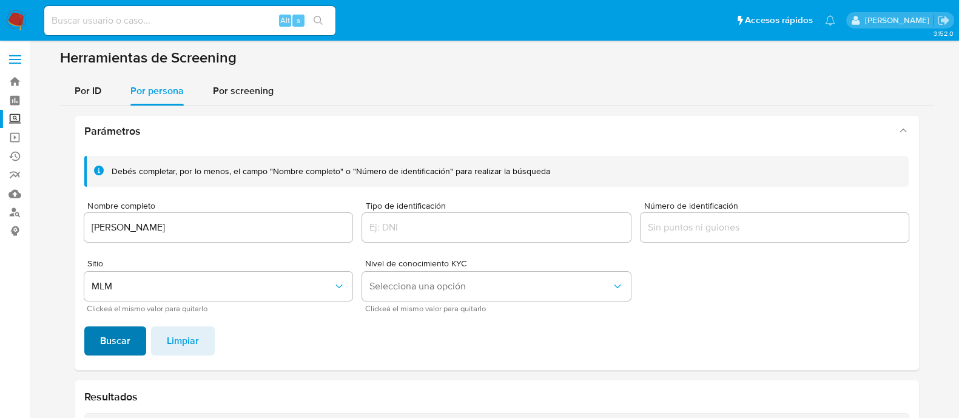
click at [110, 338] on span "Buscar" at bounding box center [115, 340] width 30 height 27
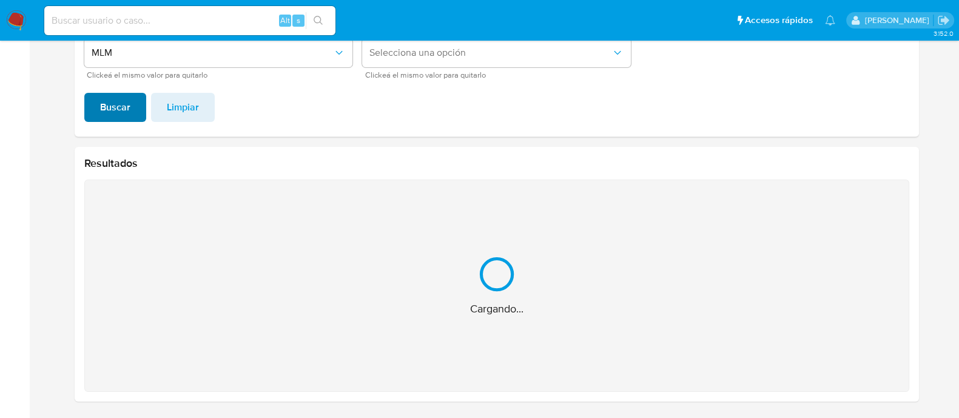
scroll to position [41, 0]
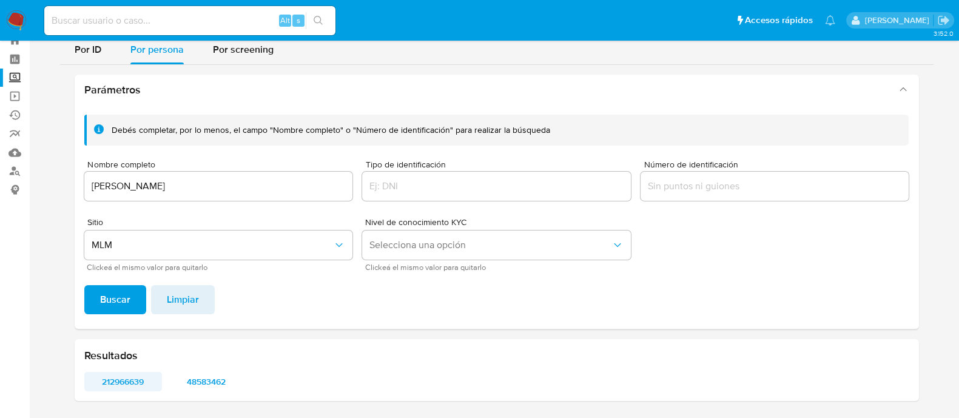
click at [126, 386] on span "212966639" at bounding box center [123, 381] width 61 height 17
click at [21, 72] on label "Screening" at bounding box center [72, 78] width 144 height 19
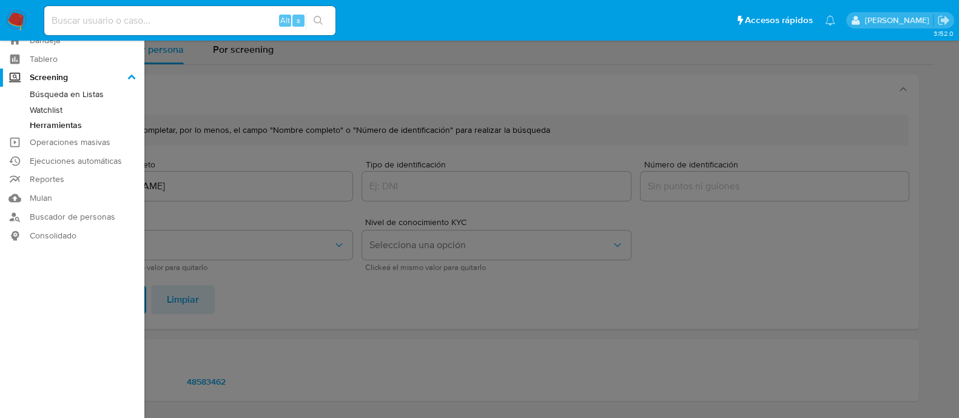
click at [0, 0] on input "Screening" at bounding box center [0, 0] width 0 height 0
click at [85, 93] on link "Búsqueda en Listas" at bounding box center [72, 94] width 144 height 15
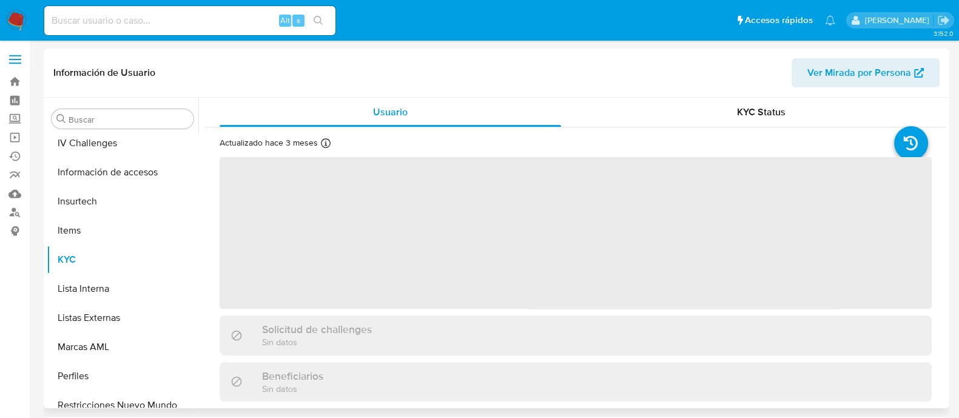
scroll to position [483, 0]
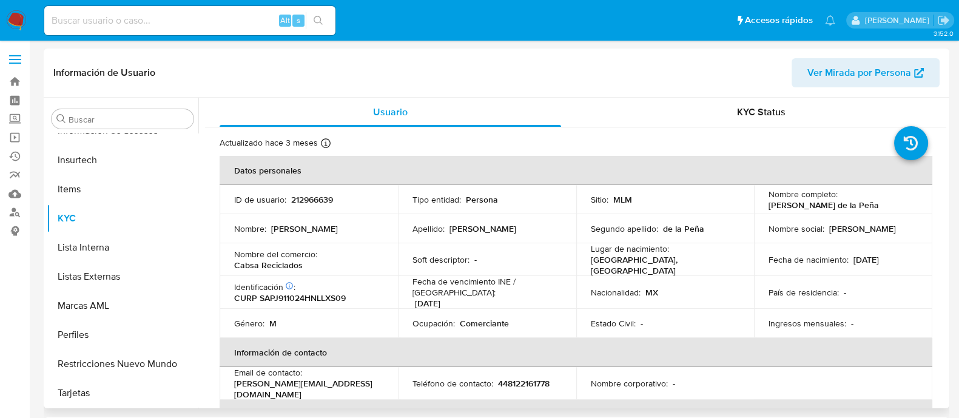
select select "10"
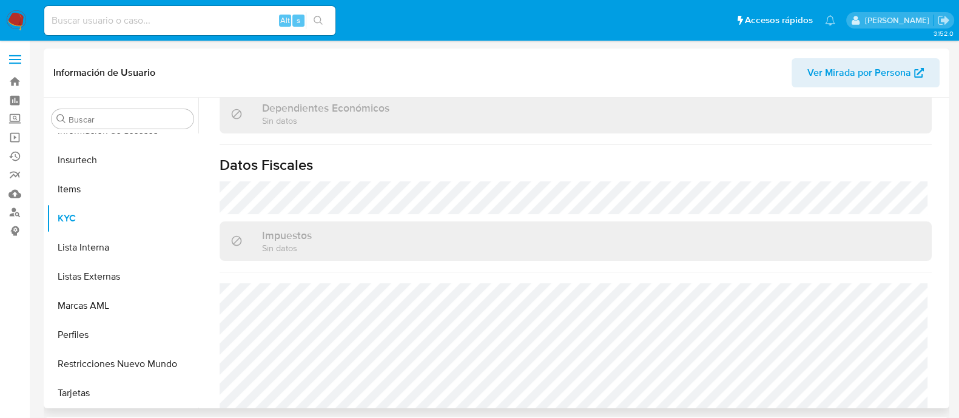
scroll to position [750, 0]
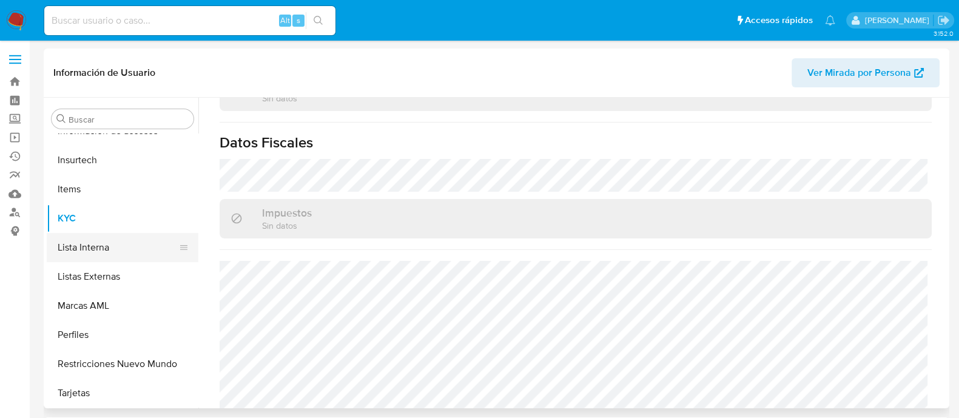
click at [133, 238] on button "Lista Interna" at bounding box center [118, 247] width 142 height 29
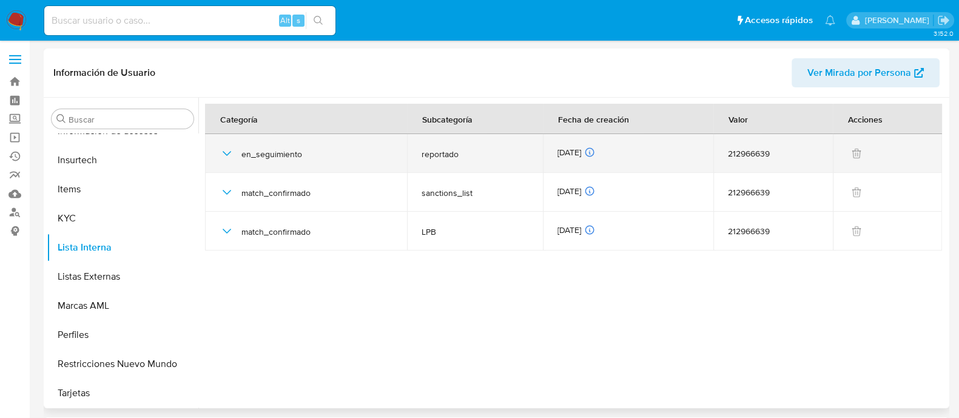
click at [230, 156] on icon "button" at bounding box center [227, 153] width 15 height 15
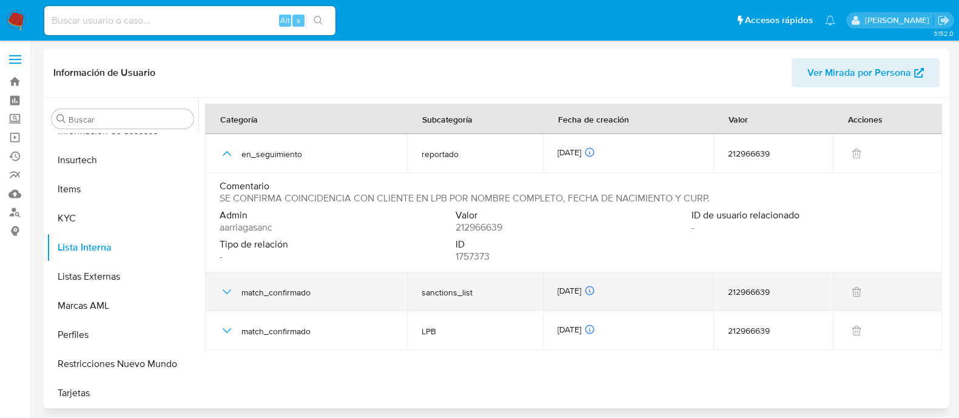
click at [222, 304] on div "match_confirmado" at bounding box center [306, 291] width 173 height 39
click at [226, 299] on div "match_confirmado" at bounding box center [306, 291] width 173 height 39
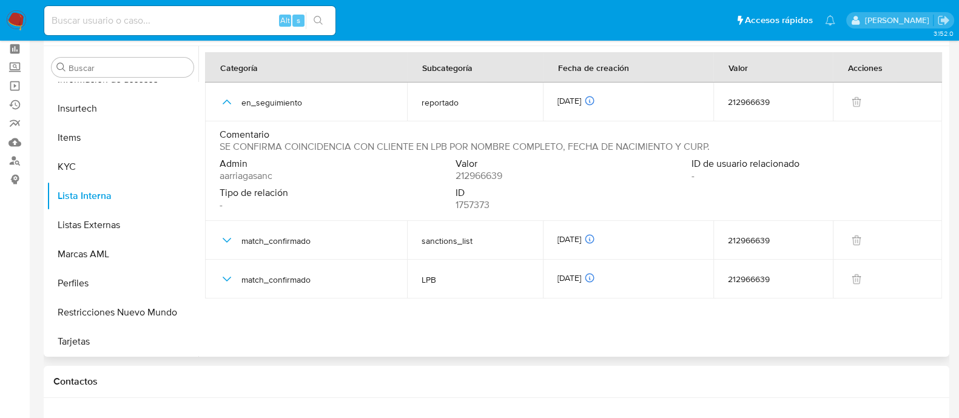
scroll to position [75, 0]
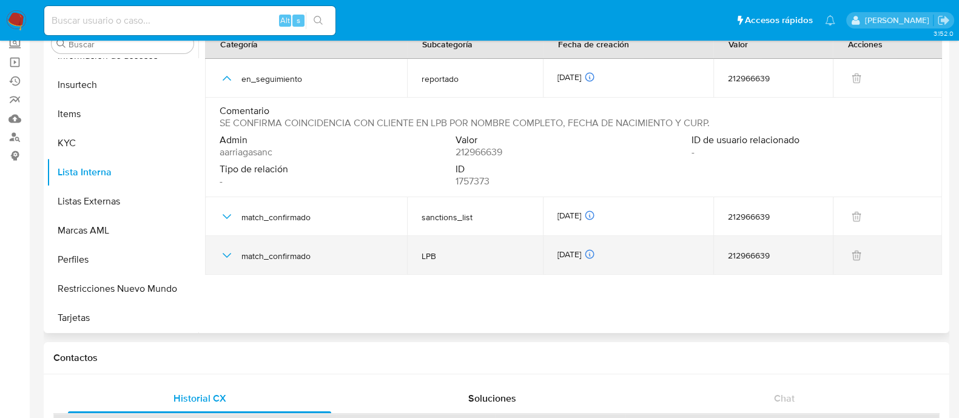
click at [226, 246] on div "match_confirmado" at bounding box center [306, 255] width 173 height 39
click at [229, 260] on icon "button" at bounding box center [227, 255] width 15 height 15
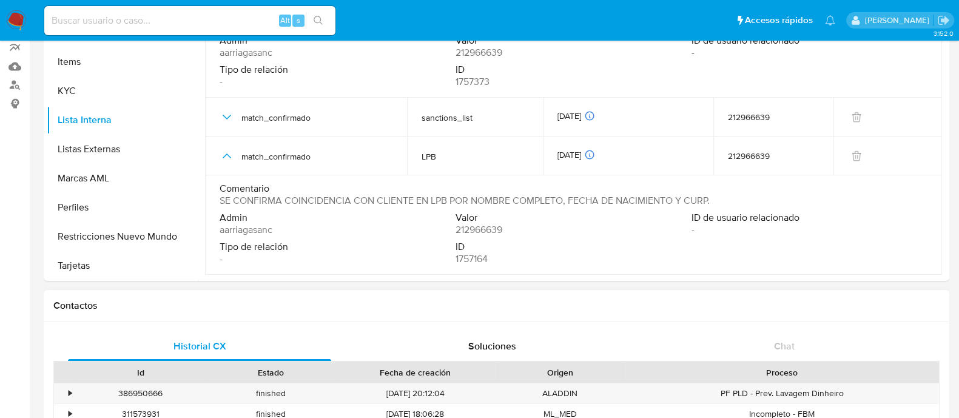
scroll to position [151, 0]
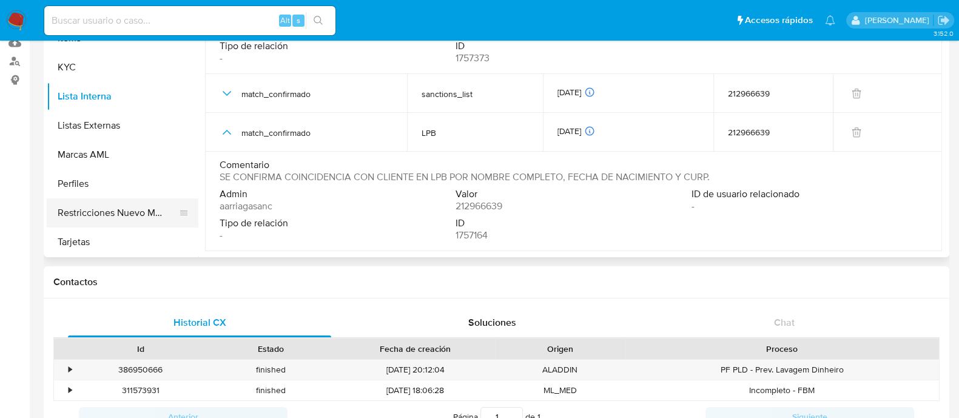
click at [133, 203] on button "Restricciones Nuevo Mundo" at bounding box center [118, 212] width 142 height 29
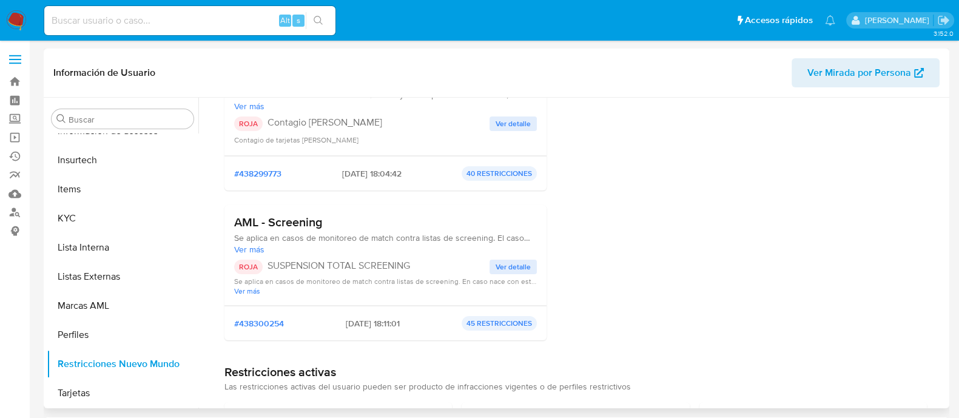
scroll to position [227, 0]
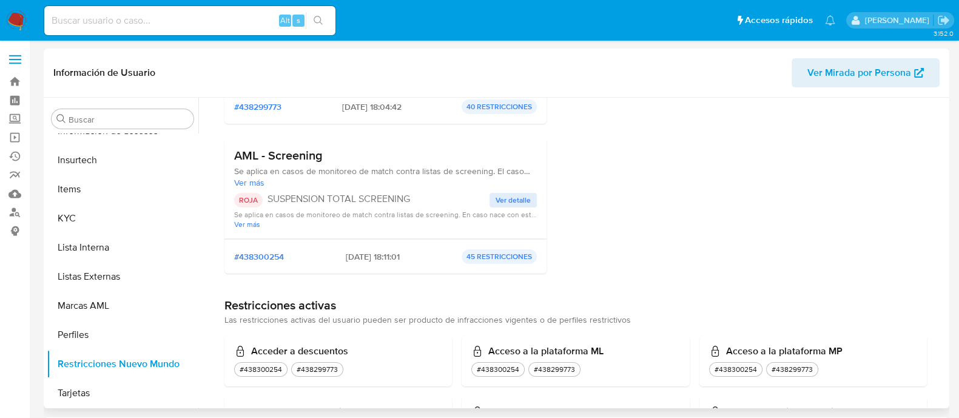
drag, startPoint x: 236, startPoint y: 150, endPoint x: 323, endPoint y: 178, distance: 91.3
click at [323, 178] on div "AML - Screening Se aplica en casos de monitoreo de match contra listas de scree…" at bounding box center [385, 168] width 303 height 40
click at [326, 201] on p "SUSPENSION TOTAL SCREENING" at bounding box center [378, 199] width 222 height 12
click at [897, 245] on div "Perfiles restrictivos Sin historial de perfiles" at bounding box center [766, 102] width 322 height 361
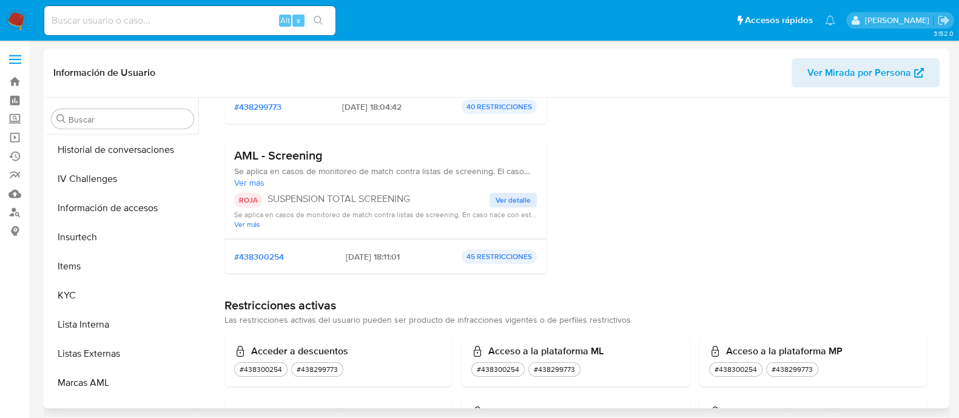
scroll to position [255, 0]
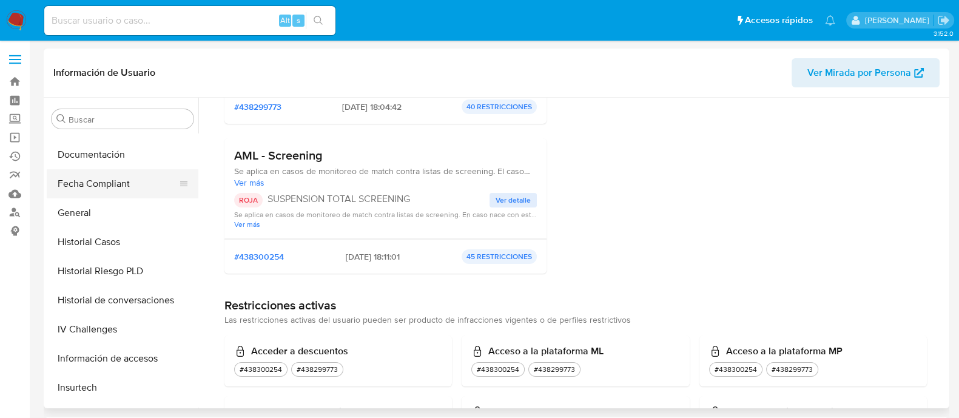
click at [82, 191] on button "Fecha Compliant" at bounding box center [118, 183] width 142 height 29
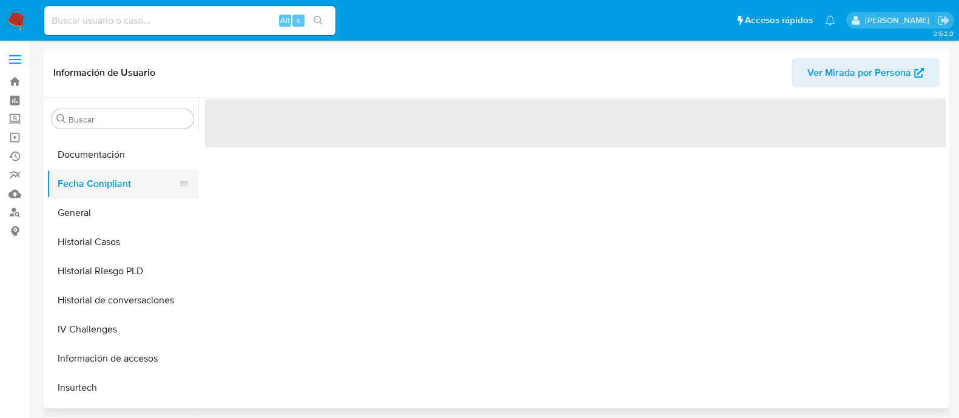
scroll to position [0, 0]
click at [78, 208] on button "General" at bounding box center [118, 212] width 142 height 29
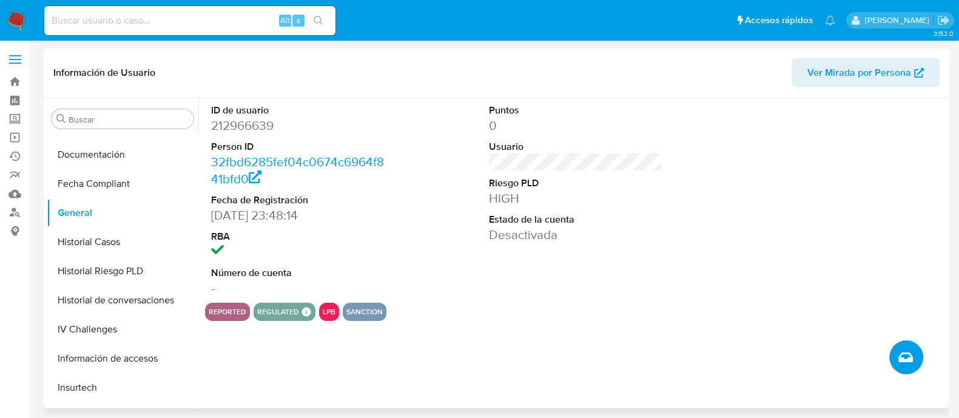
click at [908, 352] on icon "Crear caso manual" at bounding box center [905, 357] width 15 height 15
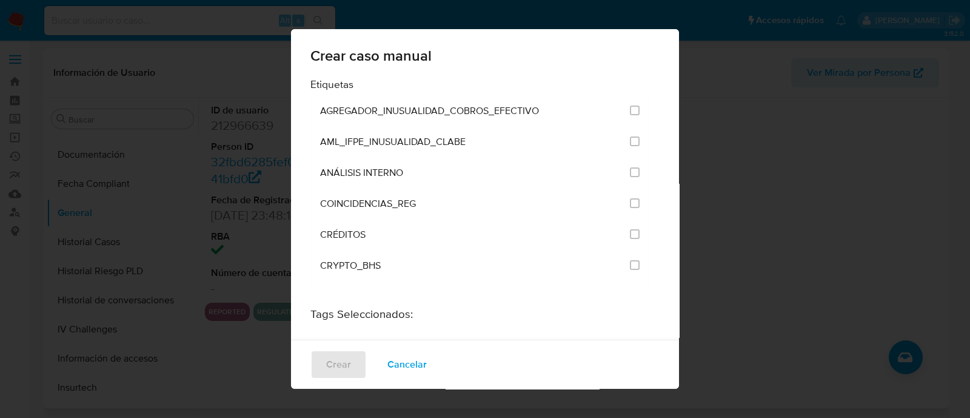
click at [784, 221] on div "Crear caso manual Etiquetas AGREGADOR_INUSUALIDAD_COBROS_EFECTIVO AML_IFPE_INUS…" at bounding box center [485, 209] width 970 height 418
click at [404, 366] on span "Cancelar" at bounding box center [406, 364] width 39 height 27
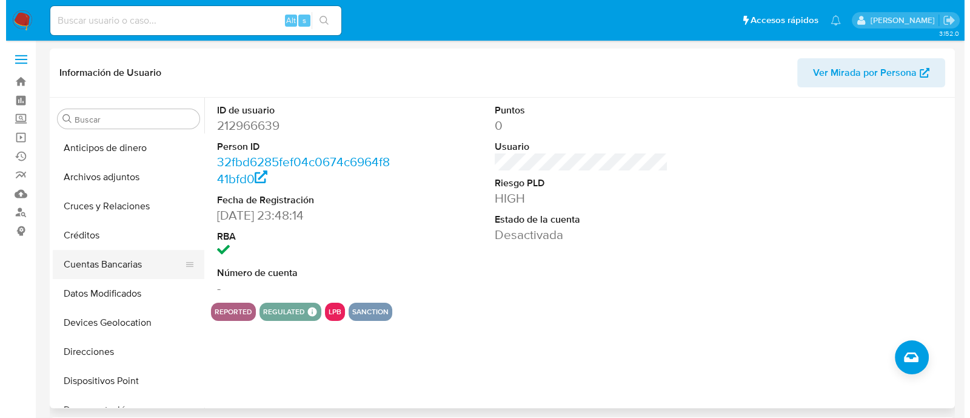
scroll to position [75, 0]
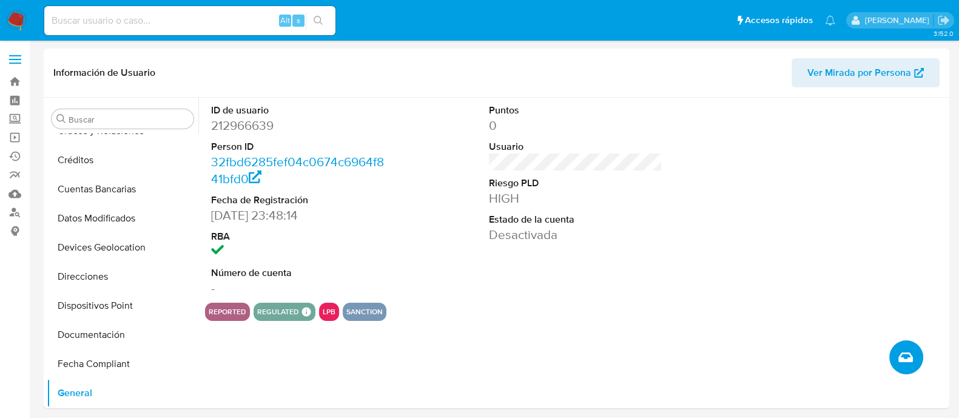
click at [913, 349] on button "Crear caso manual" at bounding box center [906, 357] width 34 height 34
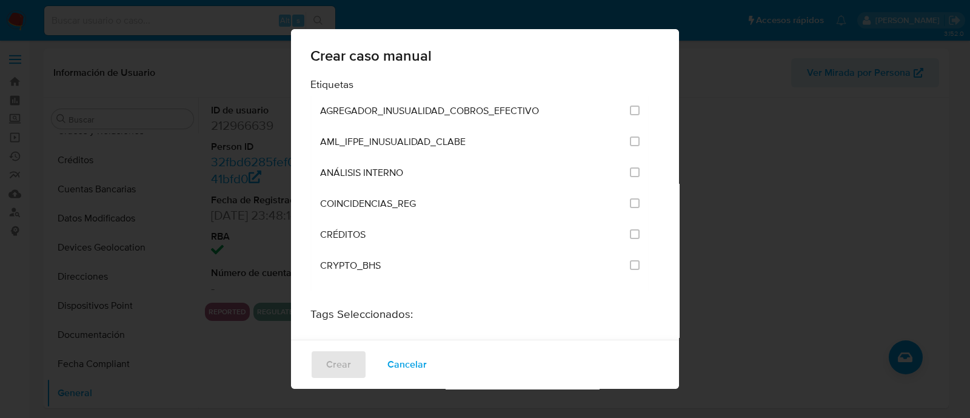
click at [834, 246] on div "Crear caso manual Etiquetas AGREGADOR_INUSUALIDAD_COBROS_EFECTIVO AML_IFPE_INUS…" at bounding box center [485, 209] width 970 height 418
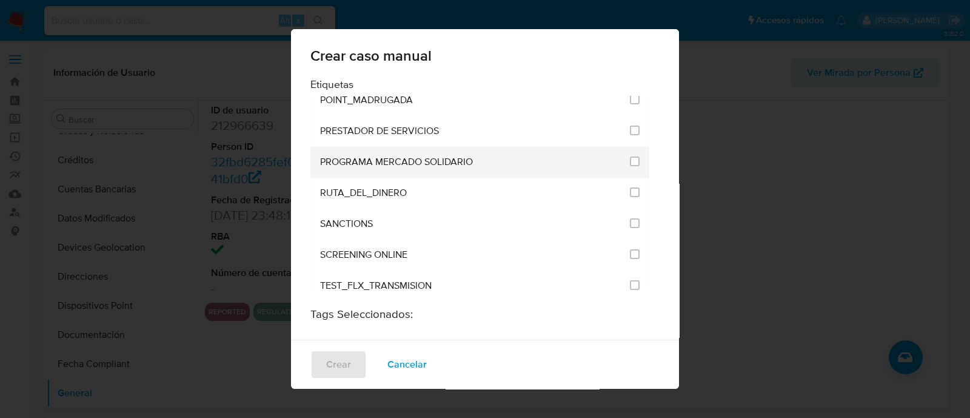
scroll to position [1592, 0]
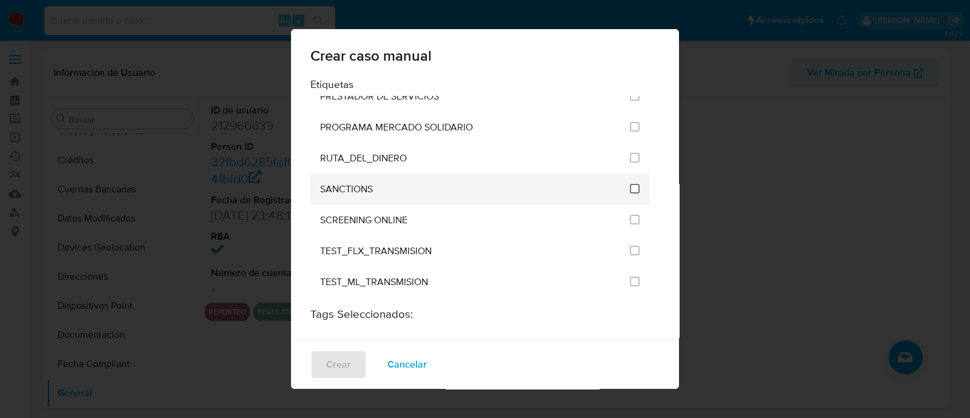
click at [630, 184] on input "2615" at bounding box center [635, 189] width 10 height 10
checkbox input "true"
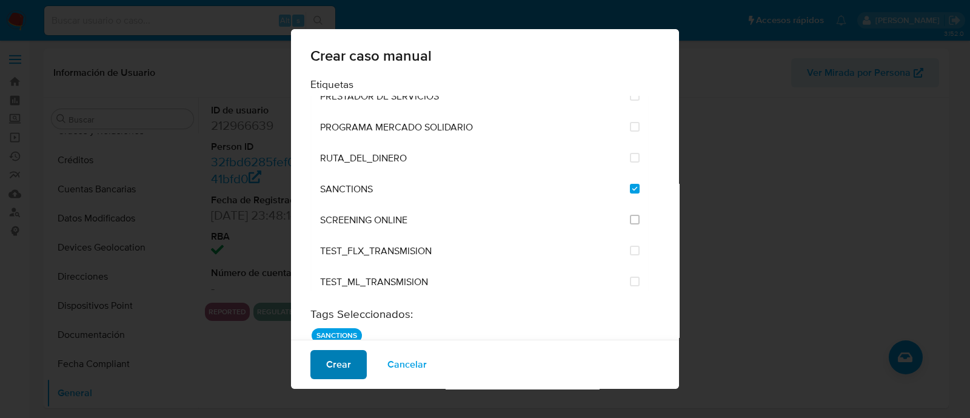
click at [337, 364] on span "Crear" at bounding box center [338, 364] width 25 height 27
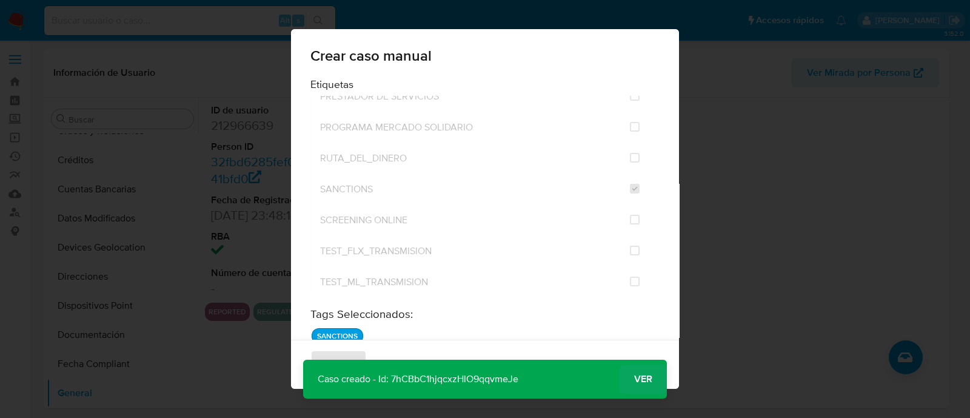
click at [641, 379] on span "Ver" at bounding box center [643, 379] width 18 height 0
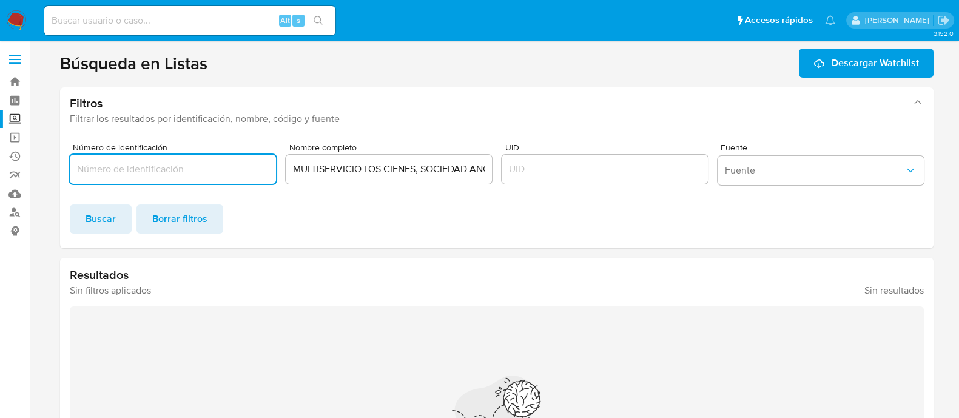
click at [366, 172] on input "MULTISERVICIO LOS CIENES, SOCIEDAD ANÓNIMA DE CAPITAL VARIABLE" at bounding box center [389, 169] width 206 height 16
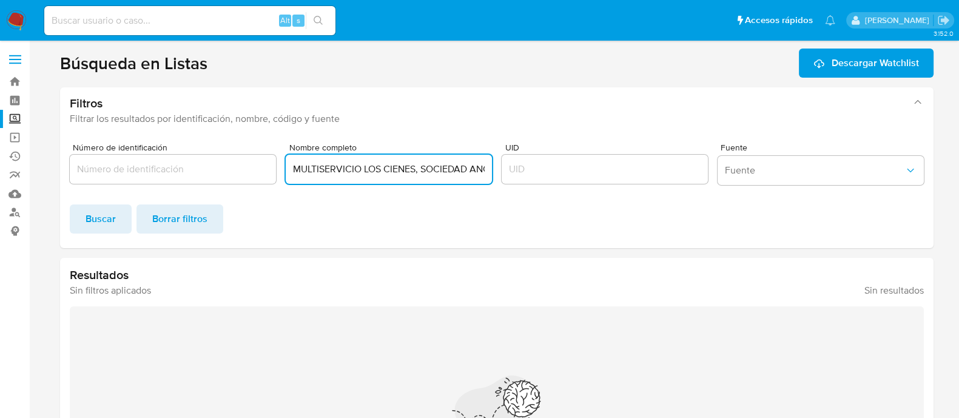
click at [366, 172] on input "MULTISERVICIO LOS CIENES, SOCIEDAD ANÓNIMA DE CAPITAL VARIABLE" at bounding box center [389, 169] width 206 height 16
paste input "JESUS ABRAHAM"
paste input "SALINAS DE LA PEÑA"
type input "JESUS ABRAHAM SALINAS DE LA PEÑA"
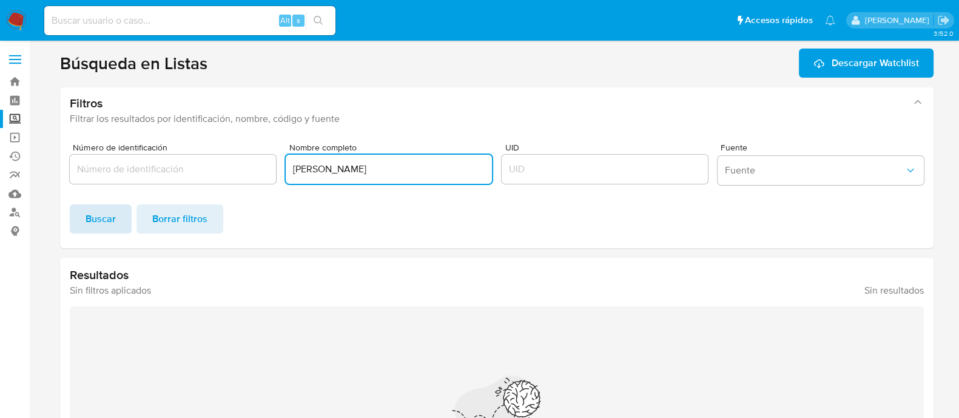
click at [91, 223] on span "Buscar" at bounding box center [101, 219] width 30 height 27
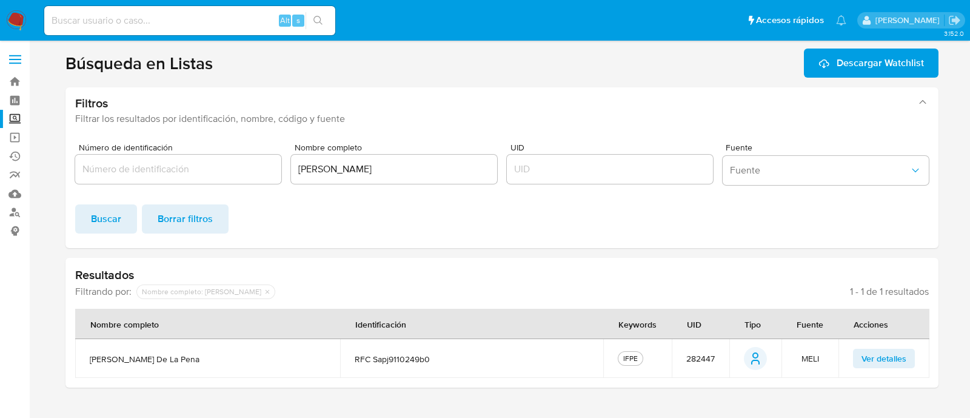
drag, startPoint x: 620, startPoint y: 357, endPoint x: 637, endPoint y: 356, distance: 16.4
click at [637, 356] on div "IFPE" at bounding box center [630, 358] width 25 height 15
click at [708, 362] on span "282447" at bounding box center [700, 358] width 29 height 11
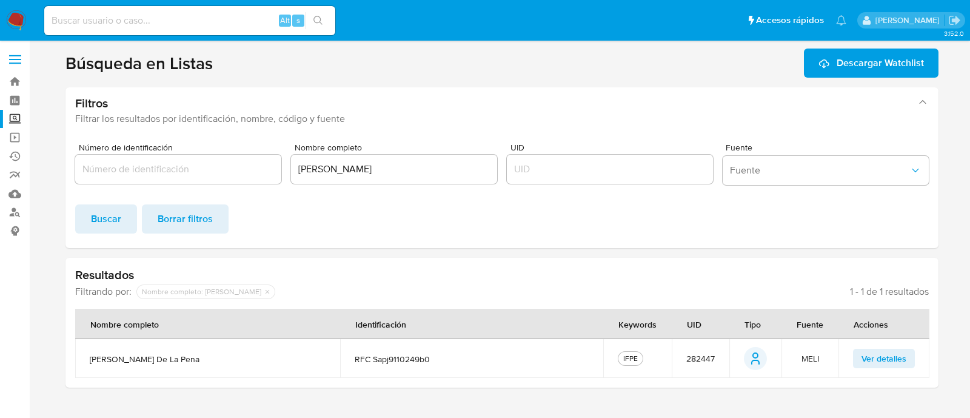
click at [18, 120] on label "Screening" at bounding box center [72, 119] width 144 height 19
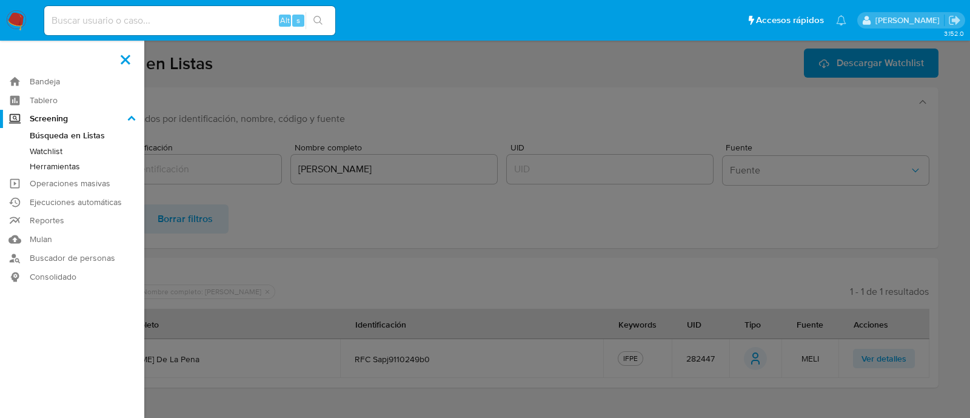
click at [0, 0] on input "Screening" at bounding box center [0, 0] width 0 height 0
click at [52, 149] on link "Watchlist" at bounding box center [72, 151] width 144 height 15
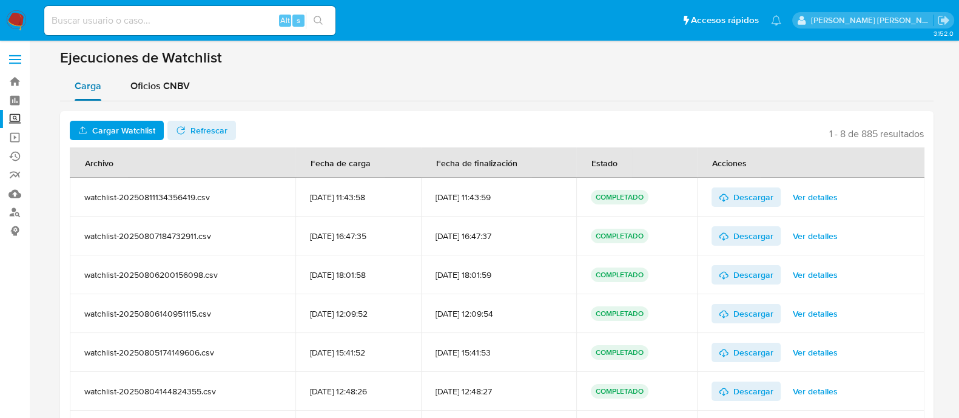
click at [93, 86] on span "Carga" at bounding box center [88, 86] width 27 height 14
click at [90, 124] on span "Cargar Watchlist" at bounding box center [117, 130] width 78 height 17
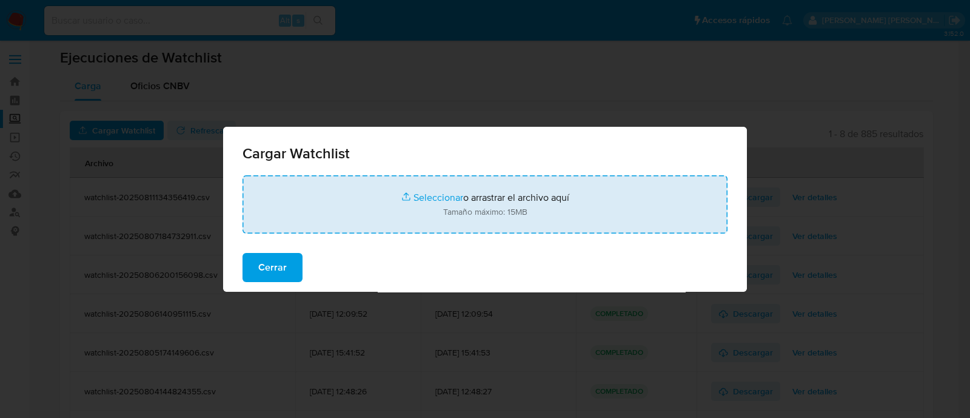
click at [437, 193] on input "file" at bounding box center [485, 204] width 485 height 58
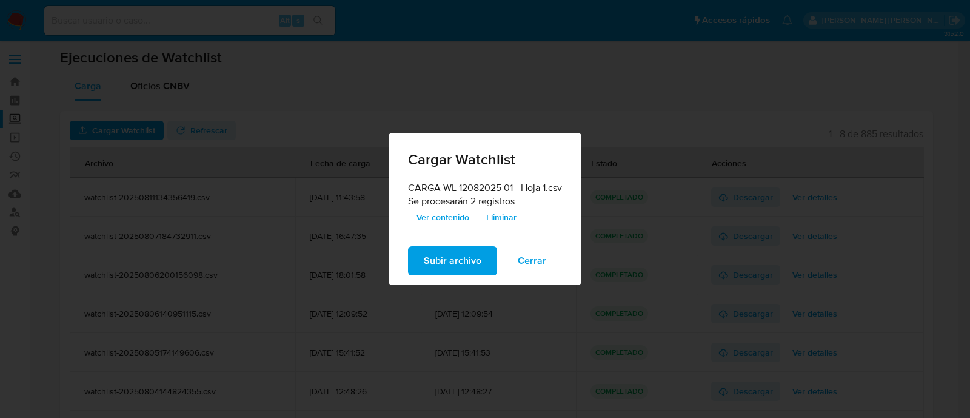
click at [448, 257] on span "Subir archivo" at bounding box center [453, 260] width 58 height 27
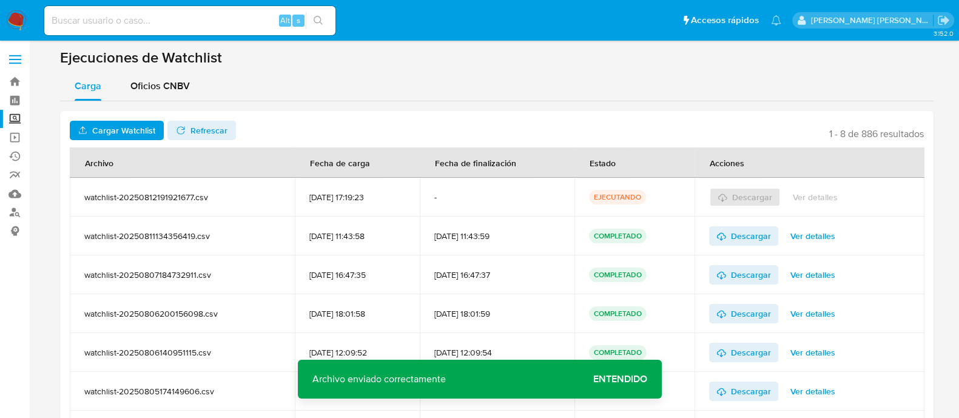
click at [619, 379] on span "Entendido" at bounding box center [620, 379] width 54 height 0
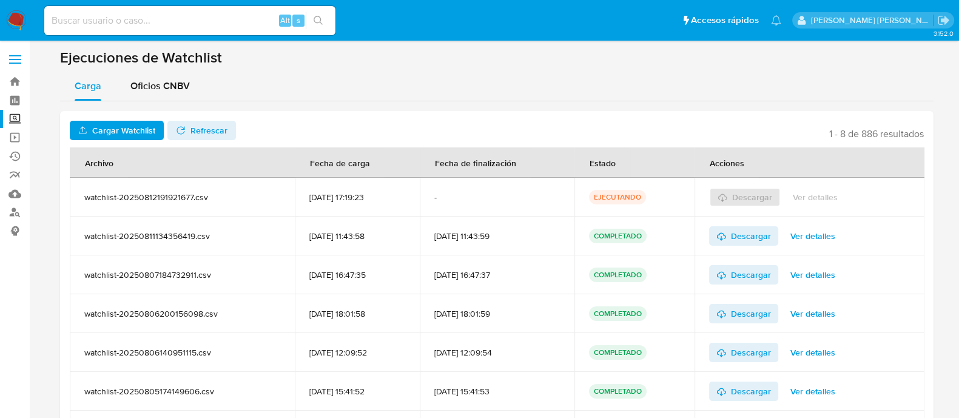
click at [201, 127] on span "Refrescar" at bounding box center [208, 130] width 37 height 19
click at [823, 197] on span "Ver detalles" at bounding box center [815, 197] width 45 height 17
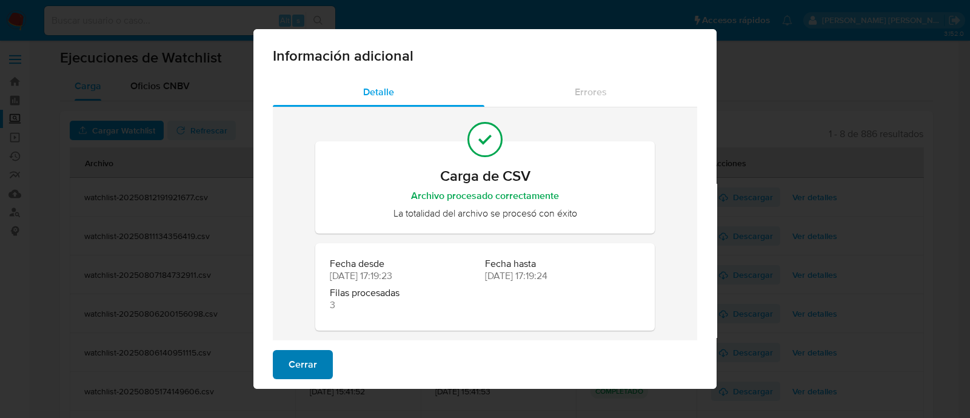
click at [294, 363] on span "Cerrar" at bounding box center [303, 364] width 29 height 27
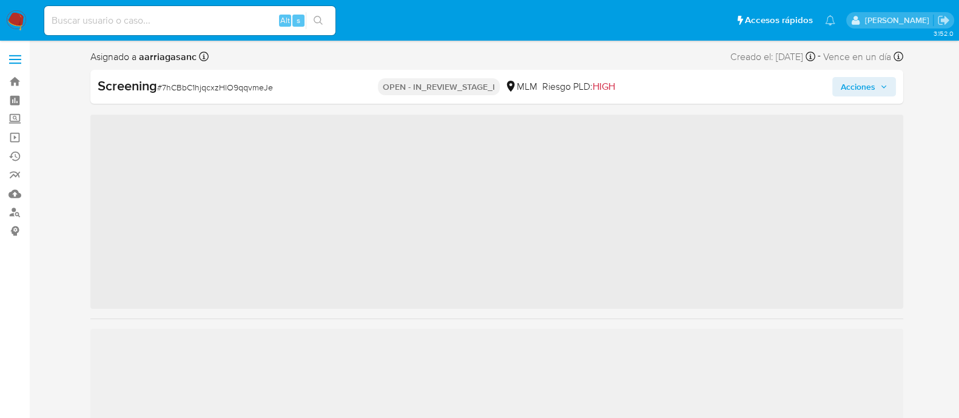
scroll to position [483, 0]
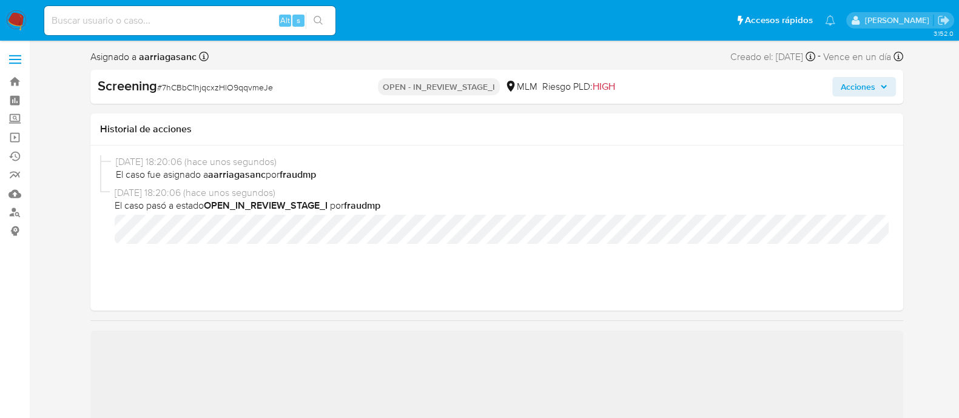
select select "10"
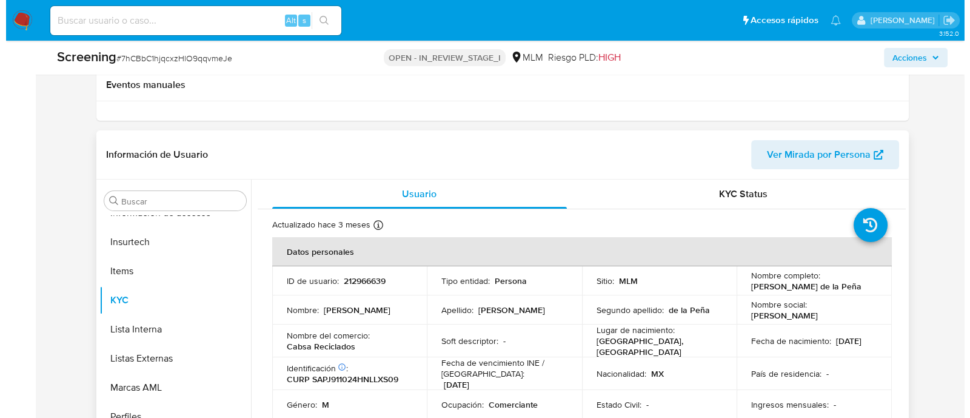
scroll to position [303, 0]
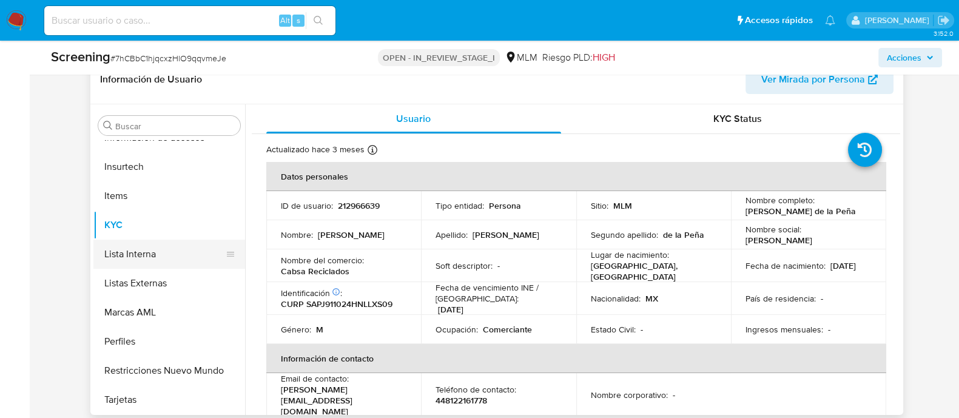
click at [165, 247] on button "Lista Interna" at bounding box center [164, 254] width 142 height 29
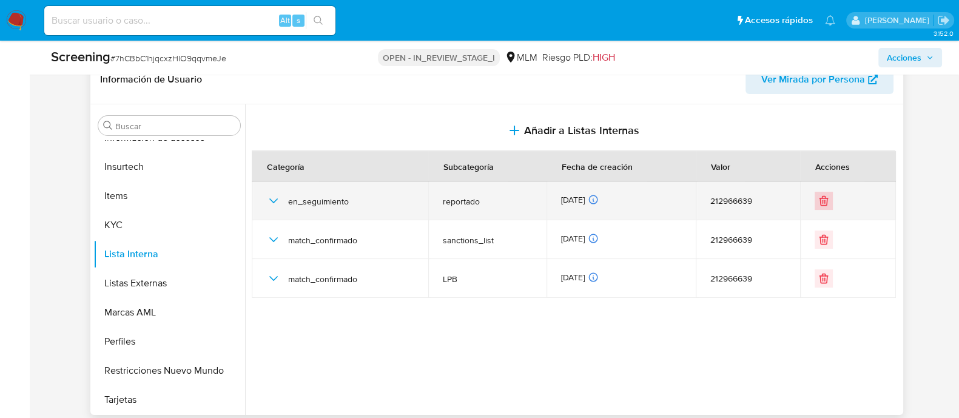
click at [821, 200] on icon "Eliminar" at bounding box center [823, 201] width 12 height 12
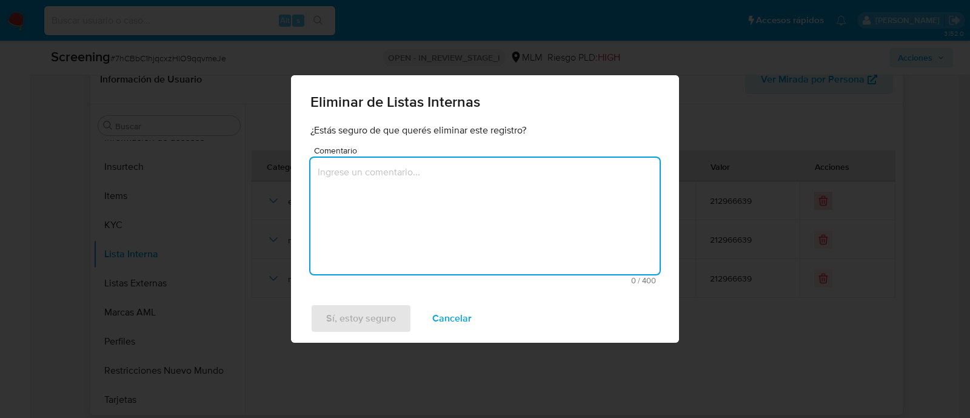
click at [371, 202] on textarea "Comentario" at bounding box center [484, 216] width 349 height 116
click at [355, 204] on textarea "Comentario" at bounding box center [484, 216] width 349 height 116
paste textarea "SE ELIMINA A CLIENTE DE LPB POR MEDIO DE OFICIO 214-4/29069351/2025"
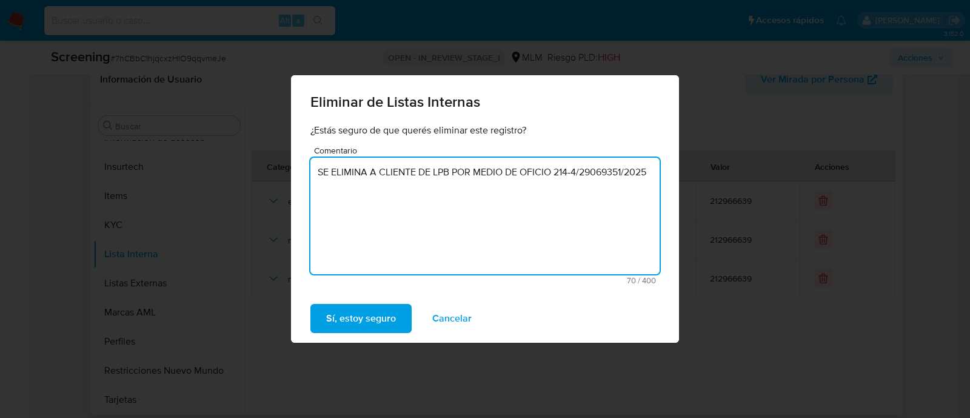
drag, startPoint x: 555, startPoint y: 172, endPoint x: 653, endPoint y: 166, distance: 97.9
click at [653, 166] on textarea "SE ELIMINA A CLIENTE DE LPB POR MEDIO DE OFICIO 214-4/29069351/2025" at bounding box center [484, 216] width 349 height 116
paste textarea "256906/2025"
click at [585, 165] on textarea "SE ELIMINA A CLIENTE DE LPB POR MEDIO DE OFICIO 214-4/29256906/2025" at bounding box center [484, 216] width 349 height 116
click at [651, 176] on textarea "SE ELIMINA A CLIENTE DE LPB POR MEDIO DE OFICIO 214-/29256906/2025" at bounding box center [484, 216] width 349 height 116
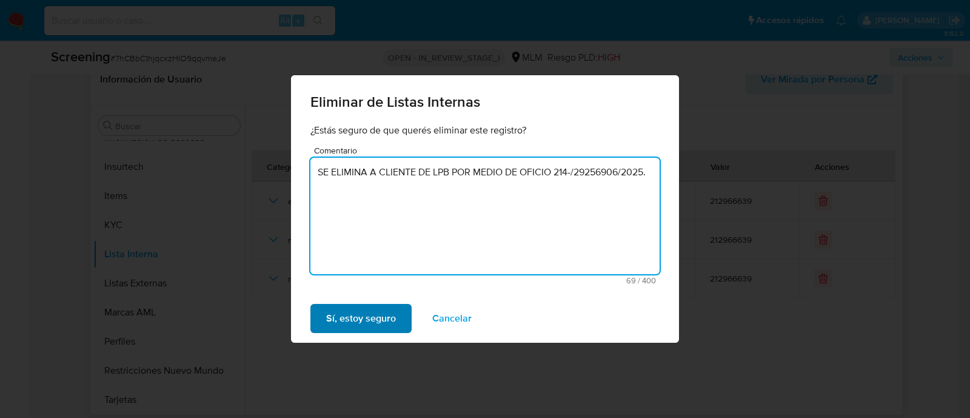
type textarea "SE ELIMINA A CLIENTE DE LPB POR MEDIO DE OFICIO 214-/29256906/2025."
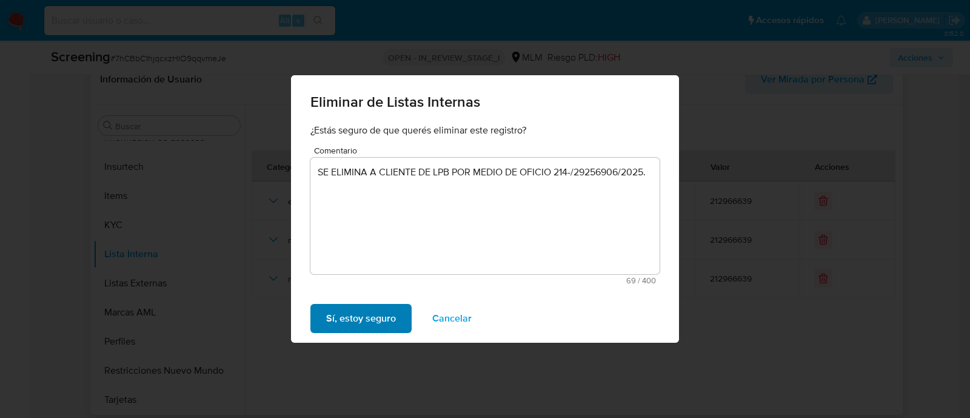
click at [332, 323] on span "Sí, estoy seguro" at bounding box center [361, 318] width 70 height 27
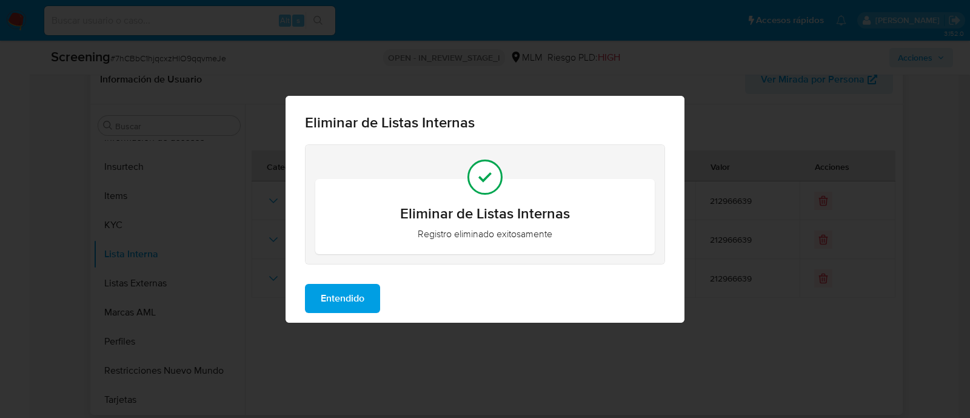
click at [356, 303] on span "Entendido" at bounding box center [343, 298] width 44 height 27
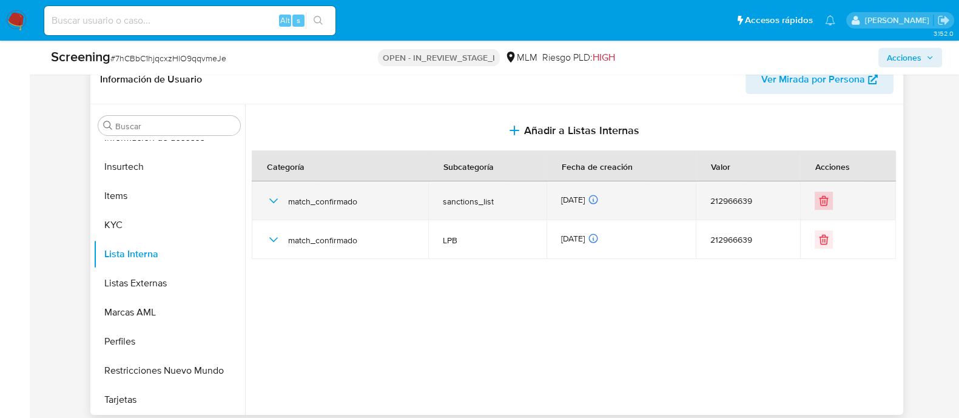
click at [820, 204] on icon "Eliminar" at bounding box center [823, 201] width 7 height 7
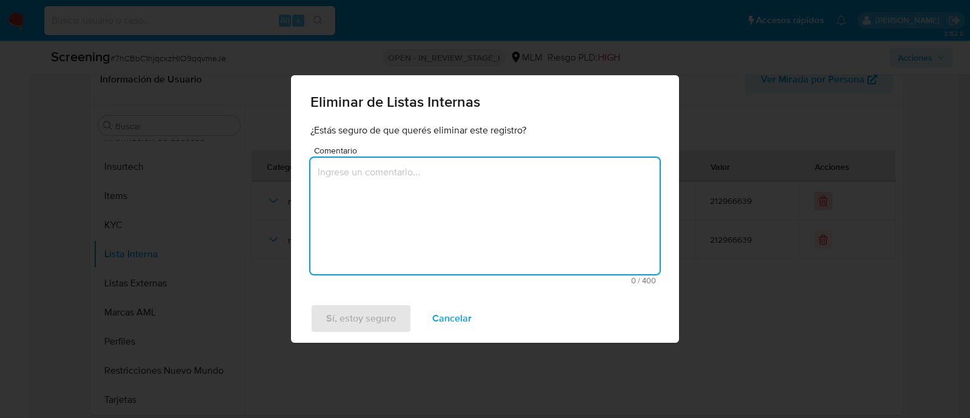
click at [448, 201] on textarea "Comentario" at bounding box center [484, 216] width 349 height 116
type textarea "214-4/29256906/2025"
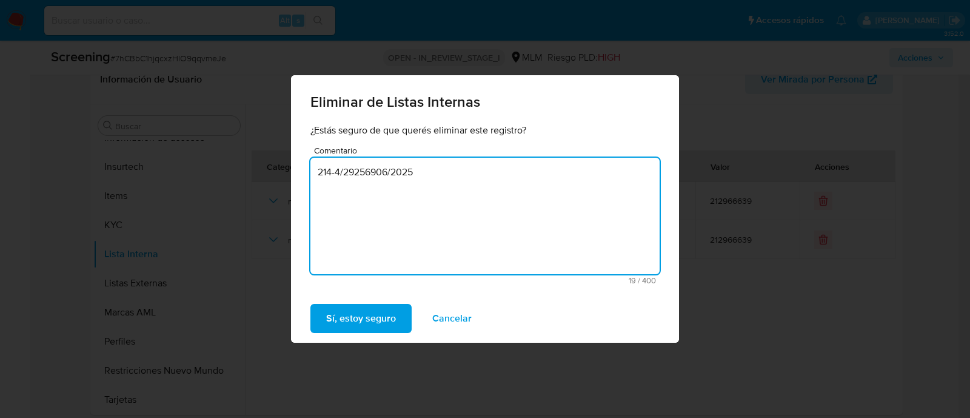
click at [317, 172] on textarea "214-4/29256906/2025" at bounding box center [484, 216] width 349 height 116
paste textarea "SE ELIMINA A CLIENTE DE LPB POR MEDIO DE OFICIO"
click at [589, 180] on textarea "SE ELIMINA A CLIENTE DE LPB POR MEDIO DE OFICIO 214-4/29256906/2025" at bounding box center [484, 216] width 349 height 116
click at [581, 171] on textarea "SE ELIMINA A CLIENTE DE LPB POR MEDIO DE OFICIO 214-4/29256906/2025" at bounding box center [484, 216] width 349 height 116
type textarea "SE ELIMINA A CLIENTE DE LPB POR MEDIO DE OFICIO 214-/29256906/2025"
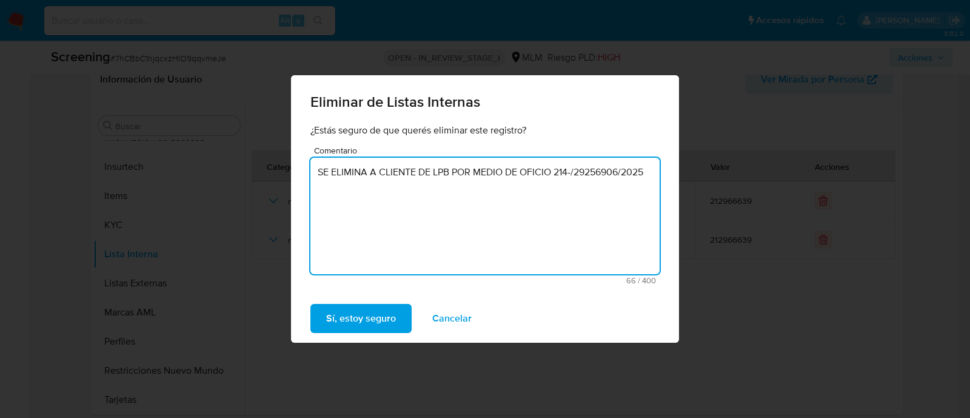
drag, startPoint x: 317, startPoint y: 173, endPoint x: 691, endPoint y: 181, distance: 374.2
click at [691, 181] on div "Eliminar de Listas Internas ¿Estás seguro de que querés eliminar este registro?…" at bounding box center [485, 209] width 970 height 418
click at [375, 315] on span "Sí, estoy seguro" at bounding box center [361, 318] width 70 height 27
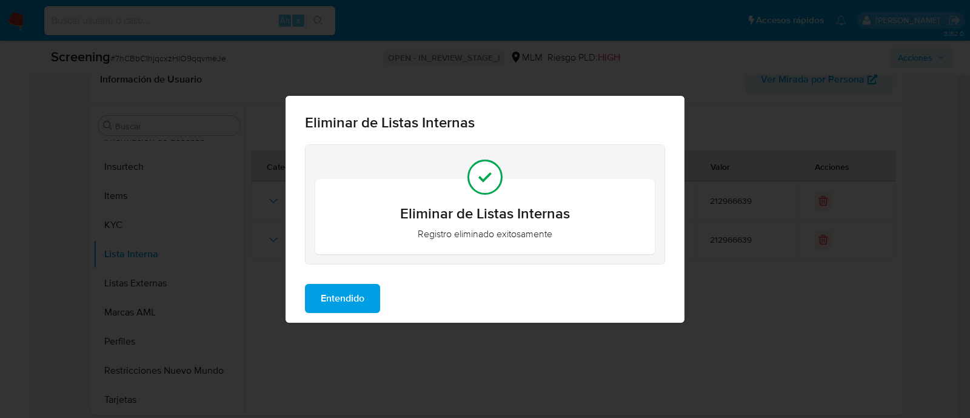
click at [358, 286] on span "Entendido" at bounding box center [343, 298] width 44 height 27
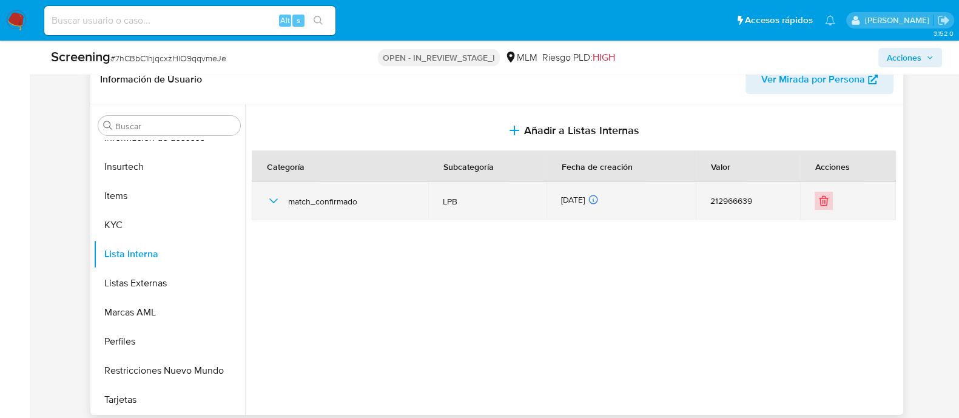
click at [817, 199] on icon "Eliminar" at bounding box center [823, 201] width 12 height 12
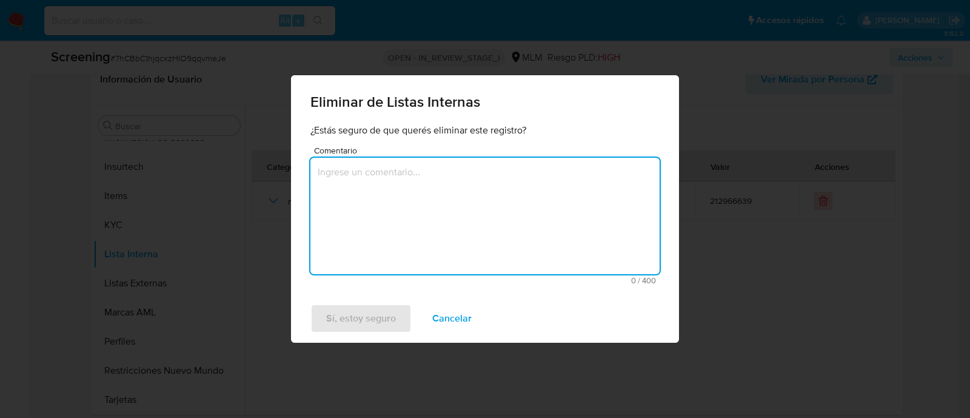
click at [501, 194] on textarea "Comentario" at bounding box center [484, 216] width 349 height 116
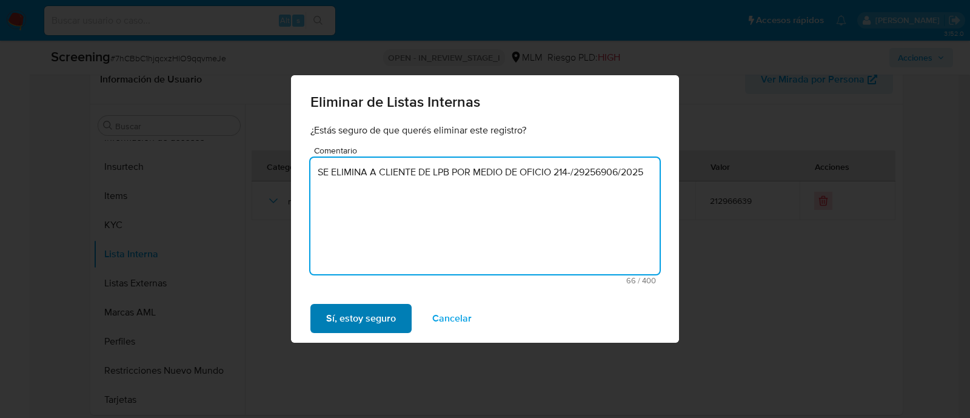
type textarea "SE ELIMINA A CLIENTE DE LPB POR MEDIO DE OFICIO 214-/29256906/2025"
click at [377, 315] on span "Sí, estoy seguro" at bounding box center [361, 318] width 70 height 27
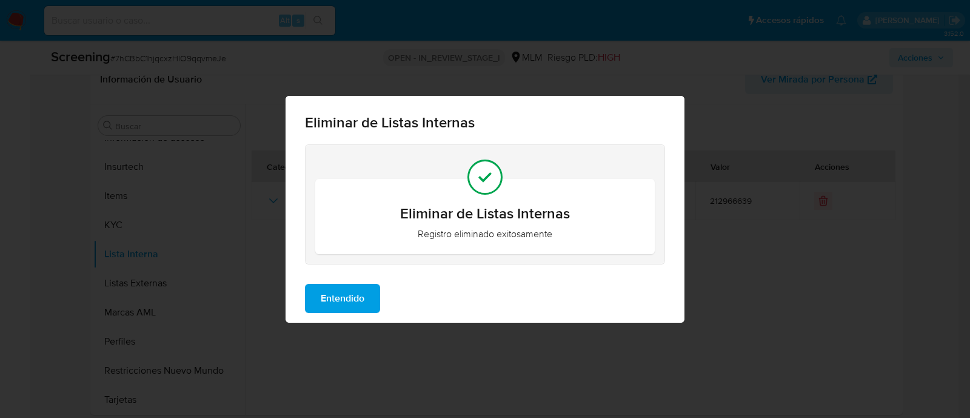
click at [356, 297] on span "Entendido" at bounding box center [343, 298] width 44 height 27
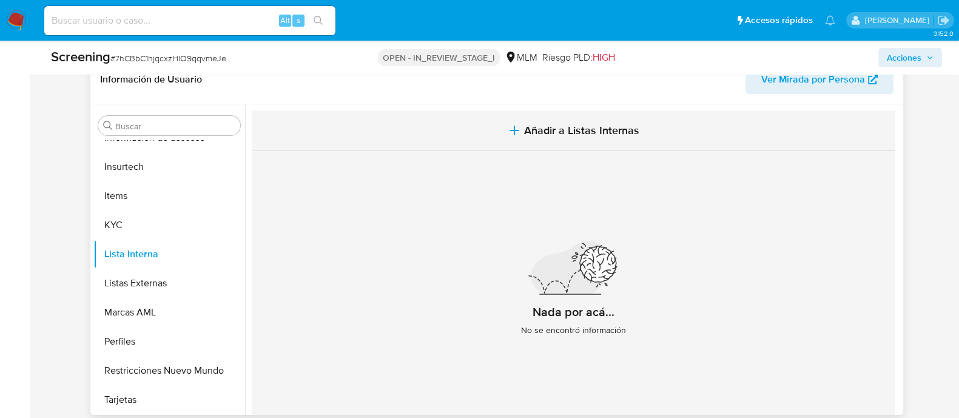
click at [592, 130] on span "Añadir a Listas Internas" at bounding box center [581, 130] width 115 height 13
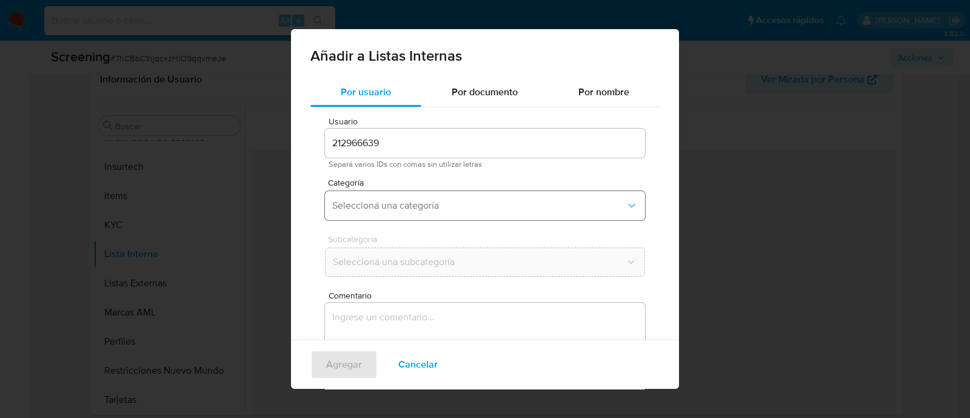
click at [456, 200] on span "Seleccioná una categoría" at bounding box center [479, 206] width 294 height 12
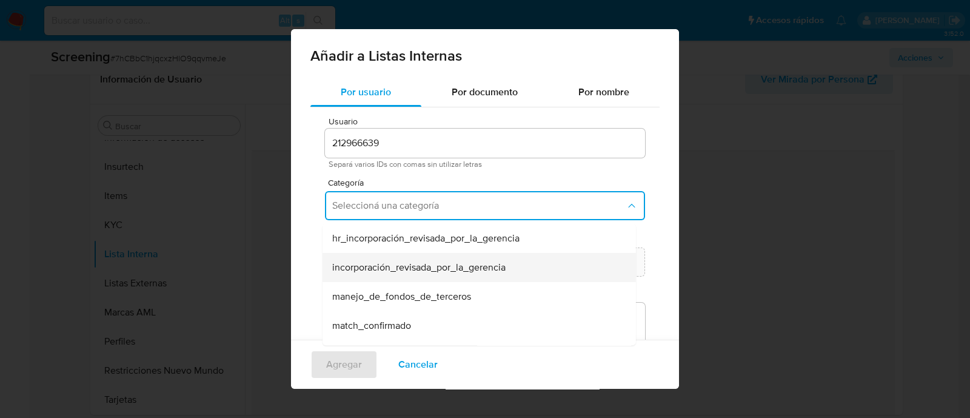
scroll to position [75, 0]
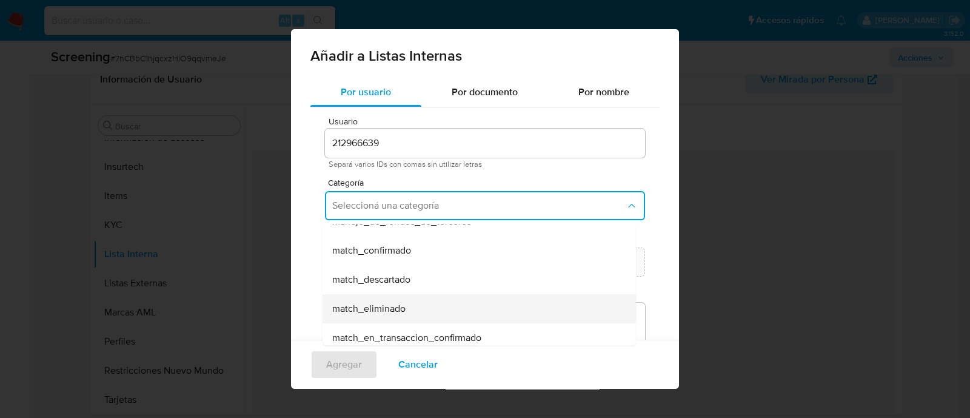
click at [403, 306] on span "match_eliminado" at bounding box center [368, 309] width 73 height 12
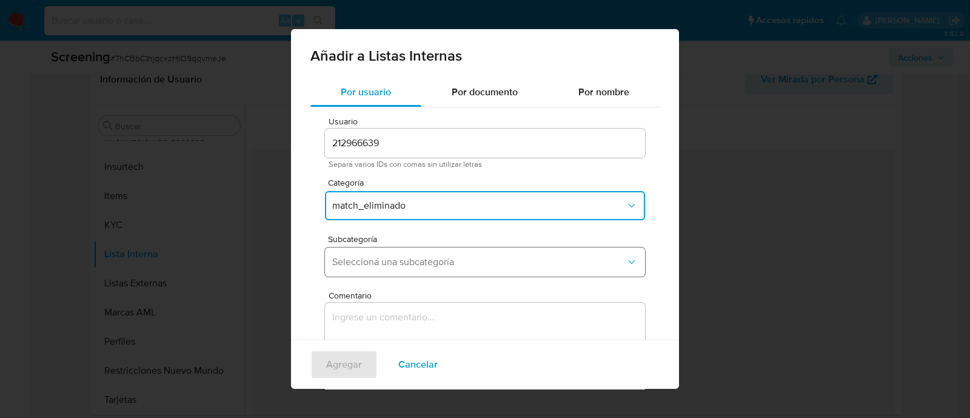
click at [417, 265] on span "Seleccioná una subcategoría" at bounding box center [479, 262] width 294 height 12
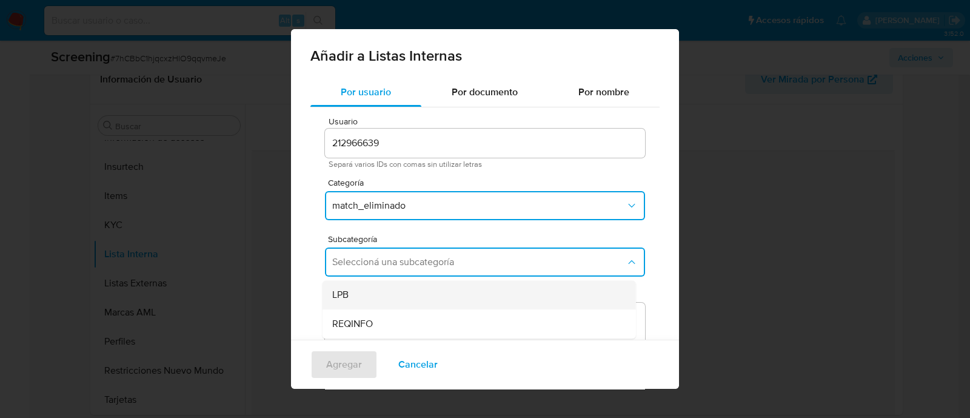
click at [347, 294] on span "LPB" at bounding box center [340, 295] width 16 height 12
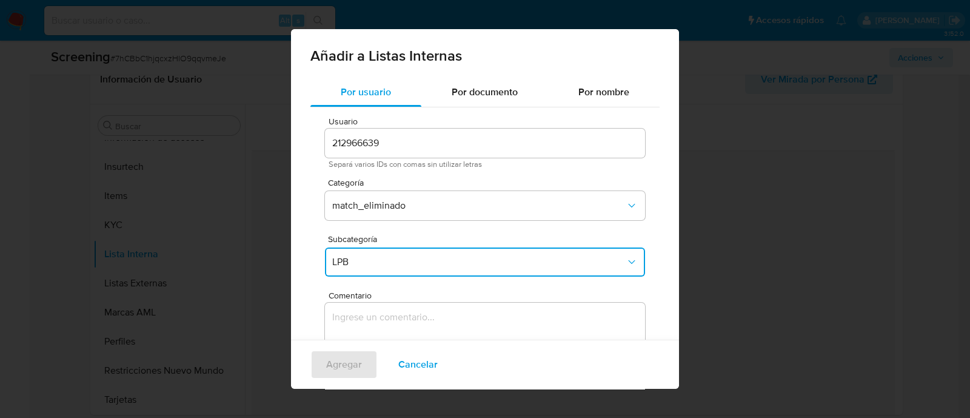
scroll to position [66, 0]
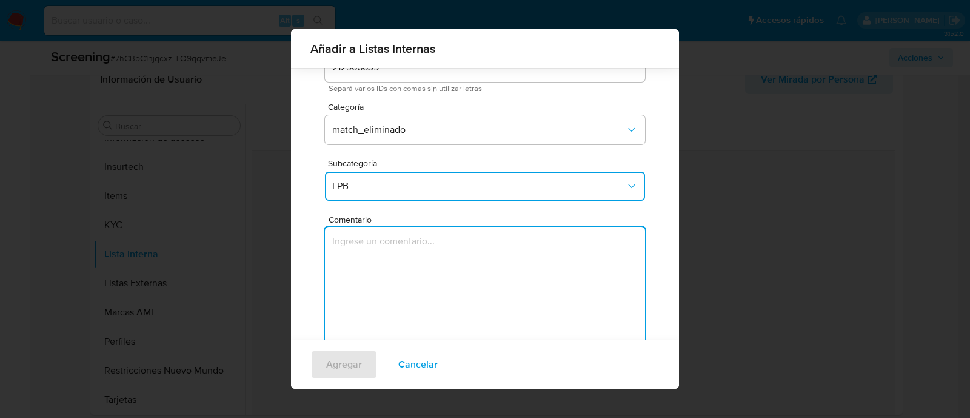
click at [380, 266] on textarea "Comentario" at bounding box center [485, 285] width 320 height 116
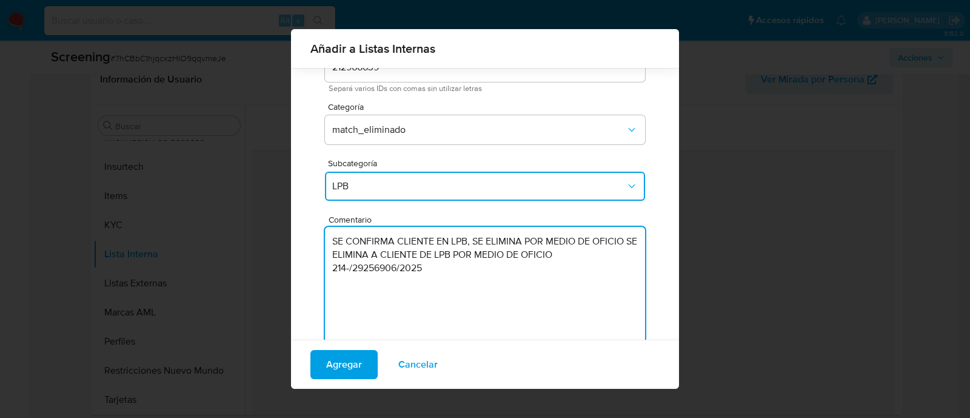
click at [573, 257] on textarea "SE CONFIRMA CLIENTE EN LPB, SE ELIMINA POR MEDIO DE OFICIO SE ELIMINA A CLIENTE…" at bounding box center [485, 285] width 320 height 116
click at [537, 247] on textarea "SE CONFIRMA CLIENTE EN LPB, SE ELIMINA POR MEDIO DE OFICIO 214-/29256906/2025" at bounding box center [485, 285] width 320 height 116
click at [503, 260] on textarea "SE CONFIRMA CLIENTE EN LPB, SE ELIMINA POR MEDIO DE OFICIO 214-/29256906/2025" at bounding box center [485, 285] width 320 height 116
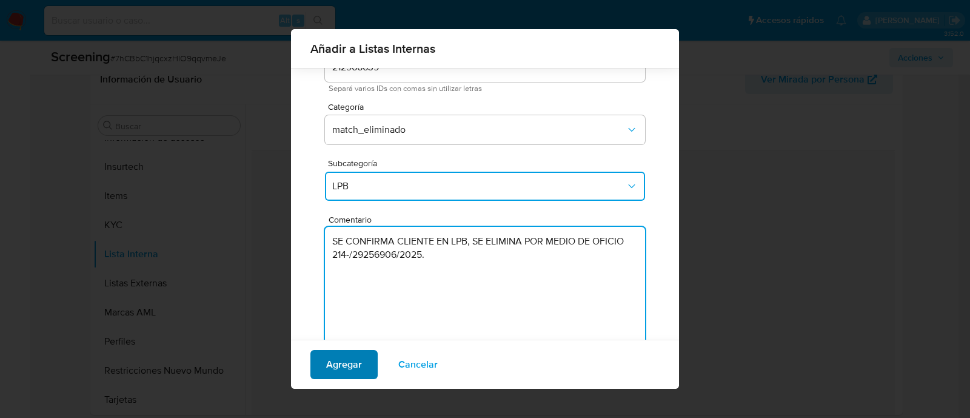
type textarea "SE CONFIRMA CLIENTE EN LPB, SE ELIMINA POR MEDIO DE OFICIO 214-/29256906/2025."
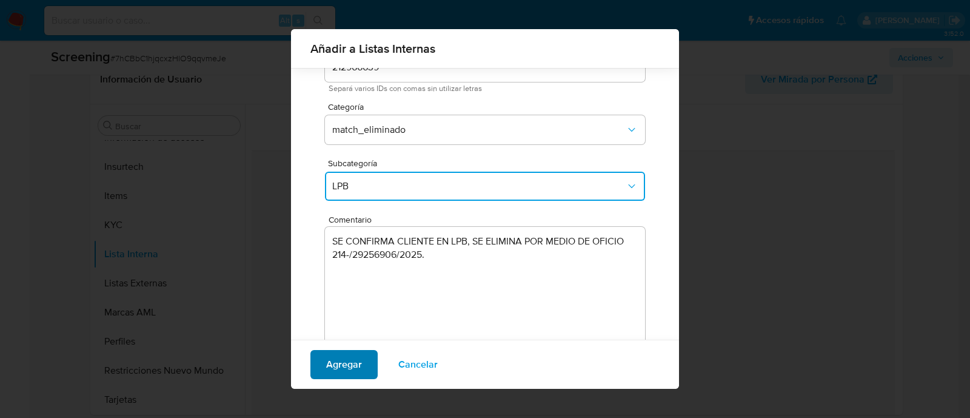
click at [357, 361] on span "Agregar" at bounding box center [344, 364] width 36 height 27
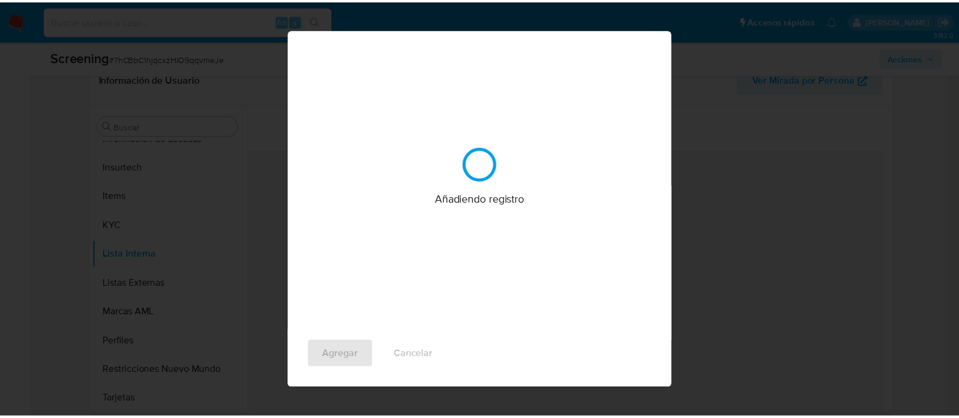
scroll to position [0, 0]
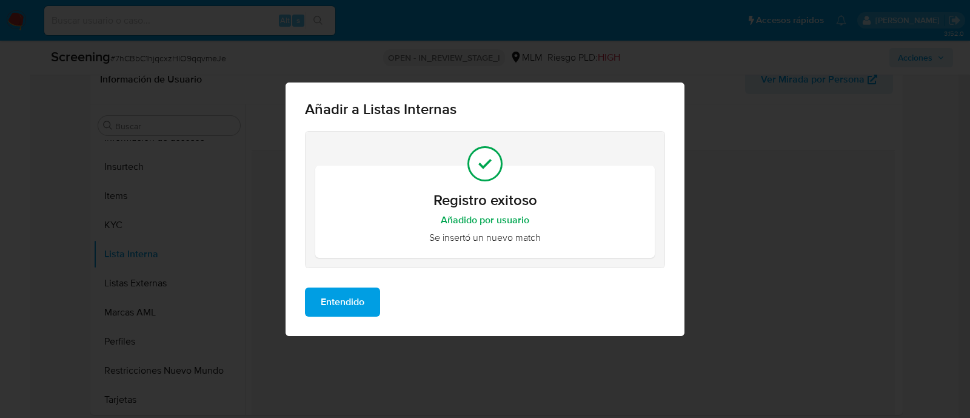
click at [367, 298] on button "Entendido" at bounding box center [342, 301] width 75 height 29
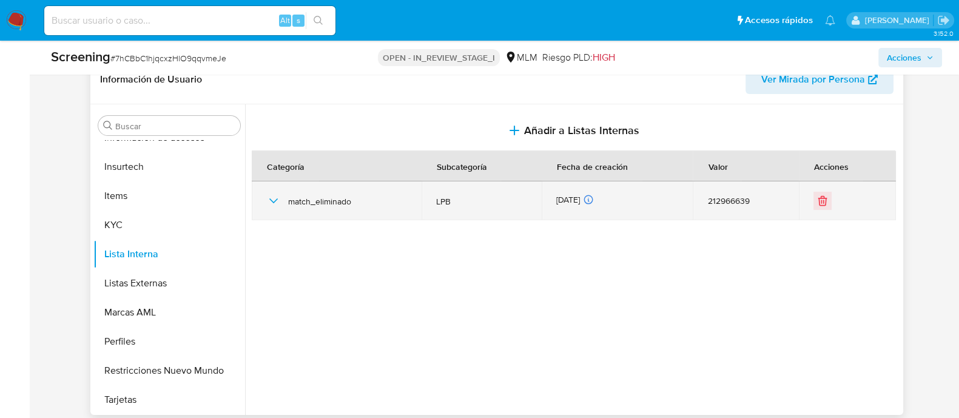
click at [273, 198] on icon "button" at bounding box center [273, 200] width 15 height 15
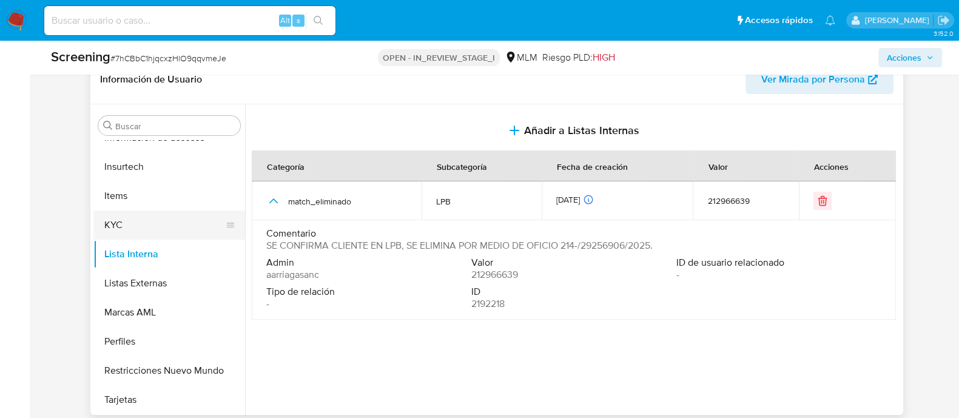
scroll to position [483, 0]
click at [158, 369] on button "Restricciones Nuevo Mundo" at bounding box center [164, 369] width 142 height 29
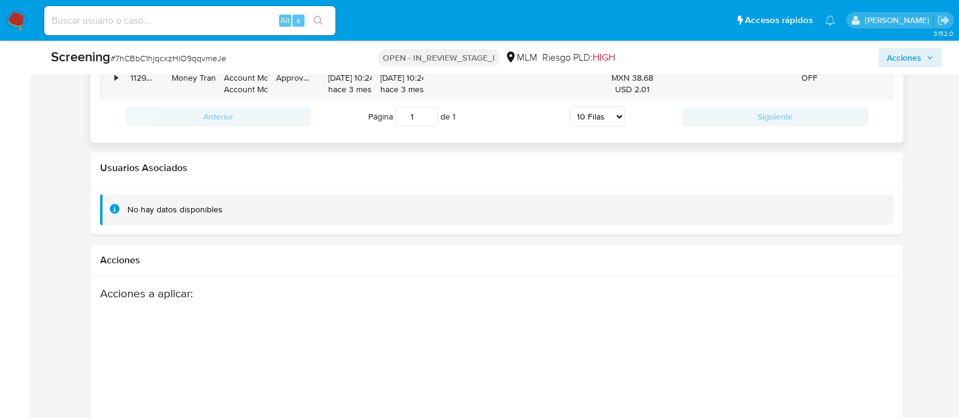
scroll to position [1652, 0]
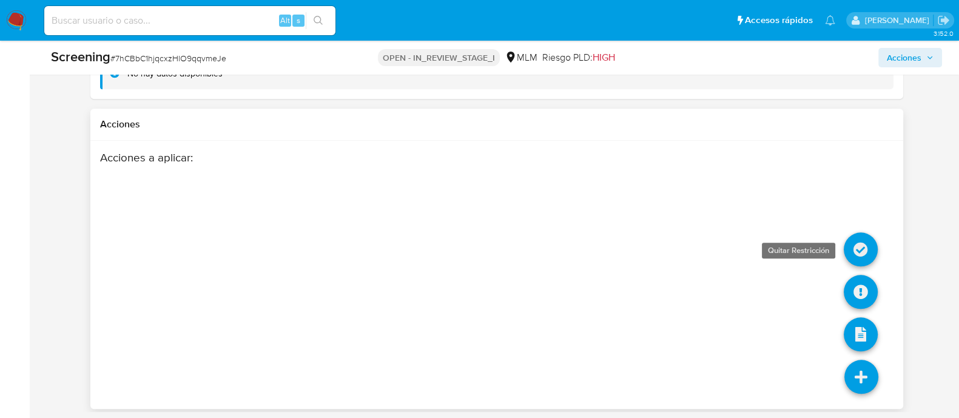
click at [852, 245] on icon at bounding box center [861, 249] width 34 height 34
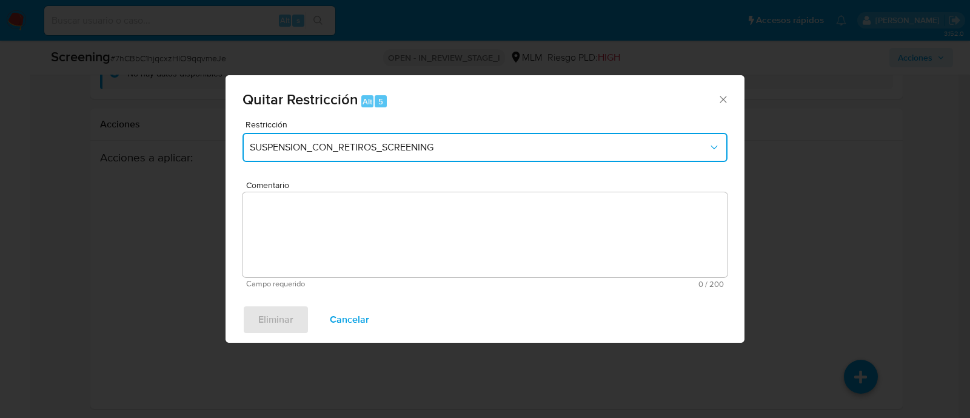
click at [719, 143] on icon "Restriction" at bounding box center [714, 147] width 12 height 12
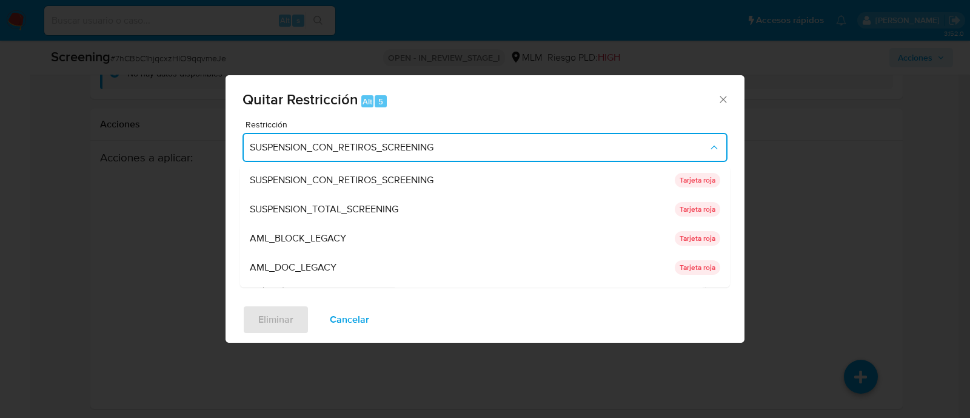
click at [375, 204] on span "SUSPENSION_TOTAL_SCREENING" at bounding box center [324, 210] width 149 height 12
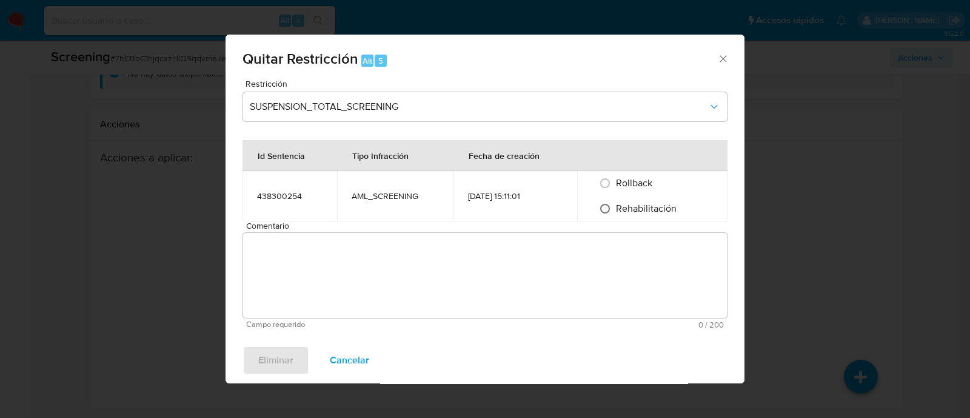
click at [609, 206] on input "Rehabilitación" at bounding box center [604, 208] width 19 height 19
radio input "true"
click at [546, 245] on textarea "Comentario" at bounding box center [485, 275] width 485 height 85
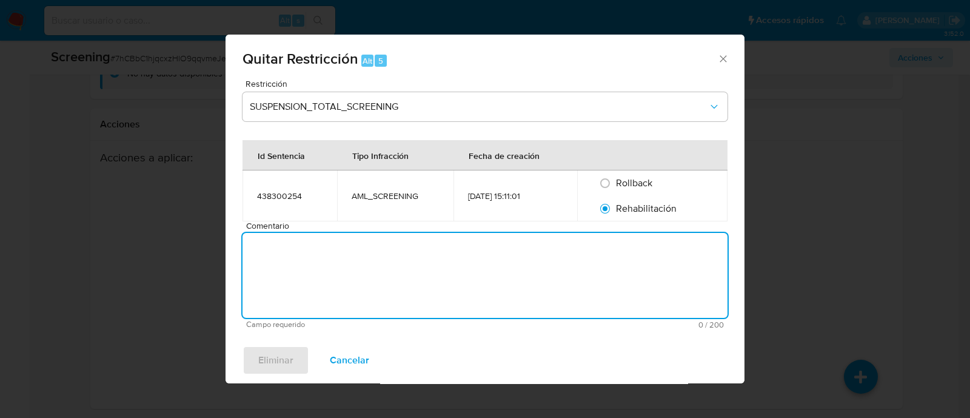
paste textarea "SE ELIMINA A CLIENTE DE LPB POR MEDIO DE OFICIO 214-/29256906/2025"
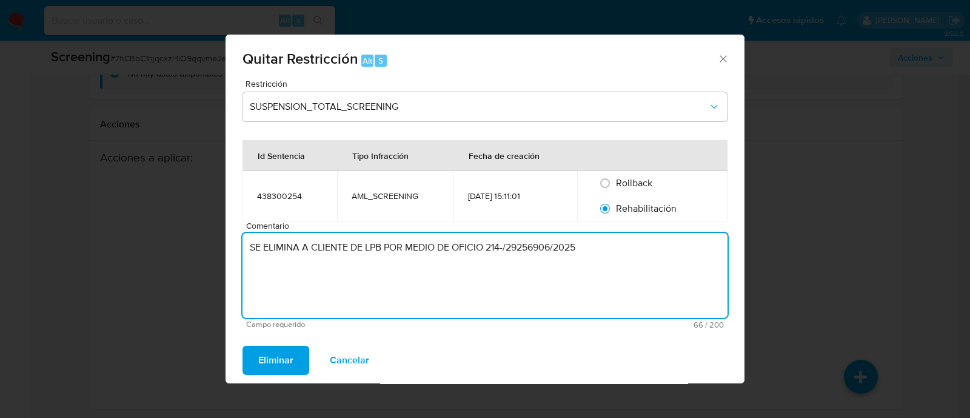
drag, startPoint x: 315, startPoint y: 253, endPoint x: 349, endPoint y: 253, distance: 33.4
click at [349, 253] on textarea "SE ELIMINA A CLIENTE DE LPB POR MEDIO DE OFICIO 214-/29256906/2025" at bounding box center [485, 275] width 485 height 85
click at [385, 259] on textarea "SE ELIMINA A CLIENTE DE LPB POR MEDIO DE OFICIO 214-/29256906/2025" at bounding box center [485, 275] width 485 height 85
click at [595, 253] on textarea "SE ELIMINA A CLIENTE DE LPB POR MEDIO DE OFICIO 214-/29256906/2025" at bounding box center [485, 275] width 485 height 85
type textarea "SE ELIMINA A CLIENTE DE LPB POR MEDIO DE OFICIO 214-/29256906/2025."
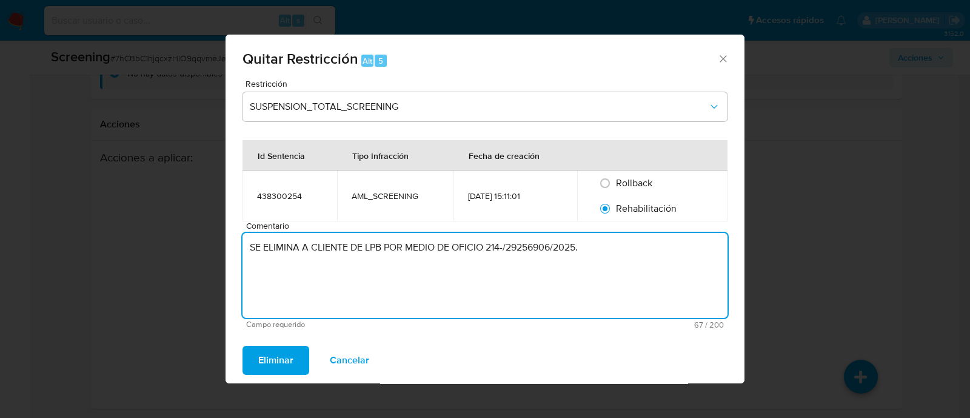
click at [296, 364] on button "Eliminar" at bounding box center [276, 360] width 67 height 29
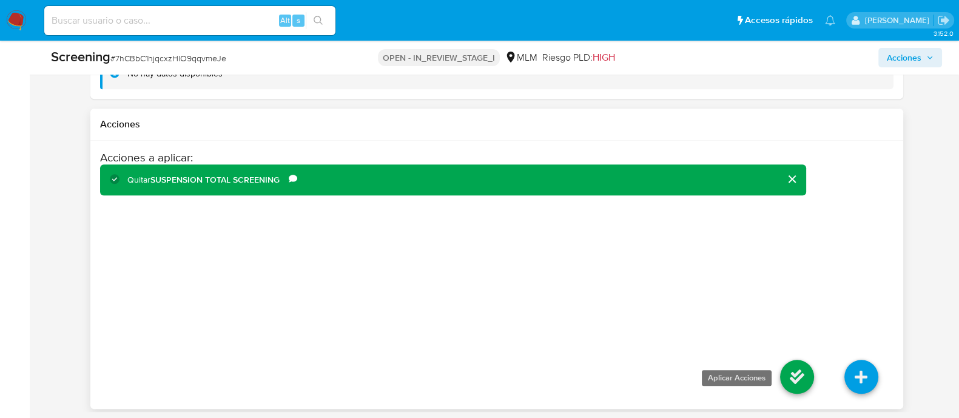
click at [795, 374] on icon at bounding box center [797, 377] width 34 height 34
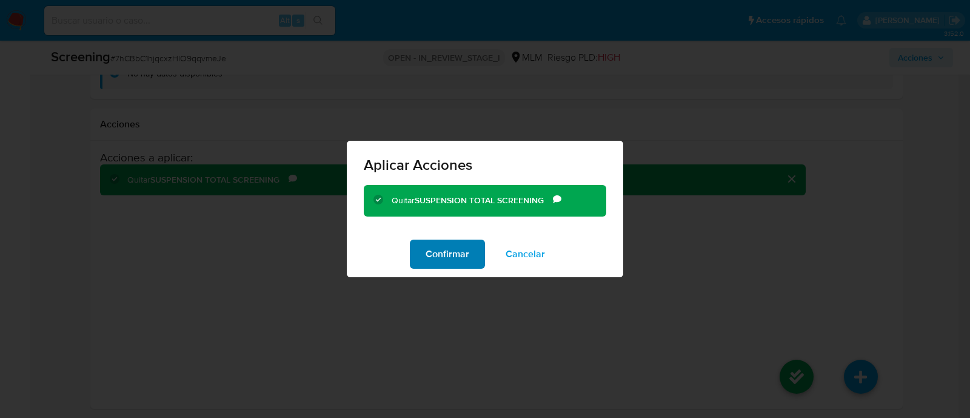
click at [460, 253] on span "Confirmar" at bounding box center [448, 254] width 44 height 27
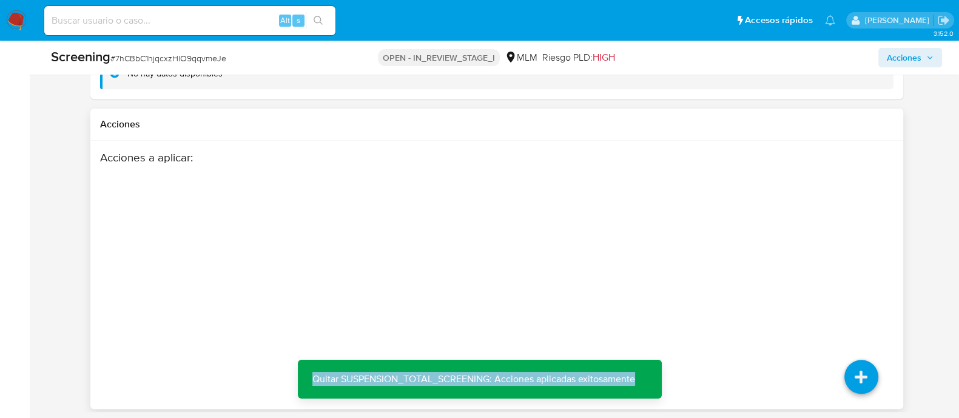
drag, startPoint x: 307, startPoint y: 369, endPoint x: 652, endPoint y: 384, distance: 344.8
click at [652, 384] on div "Quitar SUSPENSION_TOTAL_SCREENING: Acciones aplicadas exitosamente Quitar SUSPE…" at bounding box center [480, 379] width 364 height 39
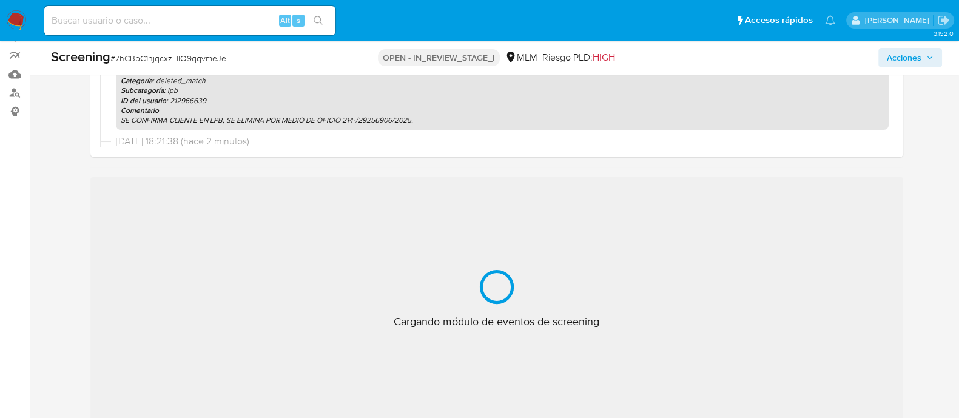
scroll to position [151, 0]
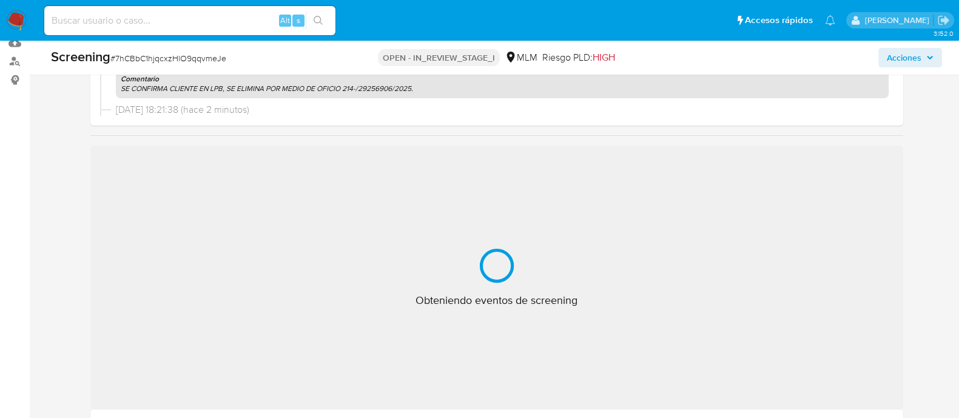
select select "10"
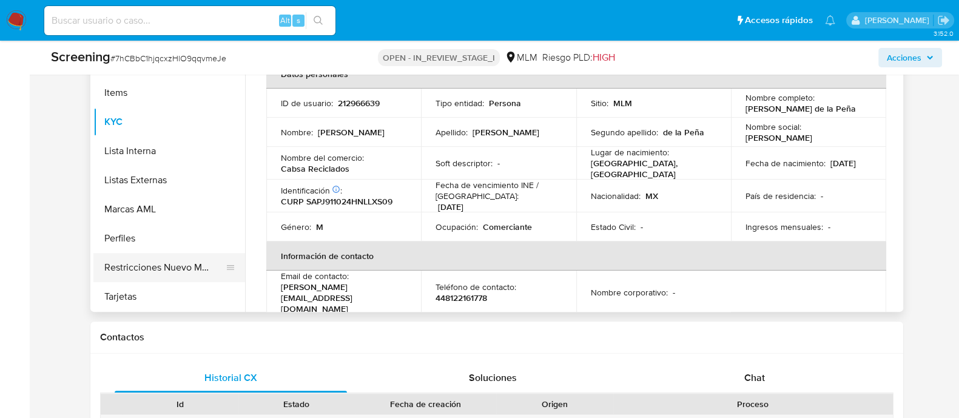
scroll to position [455, 0]
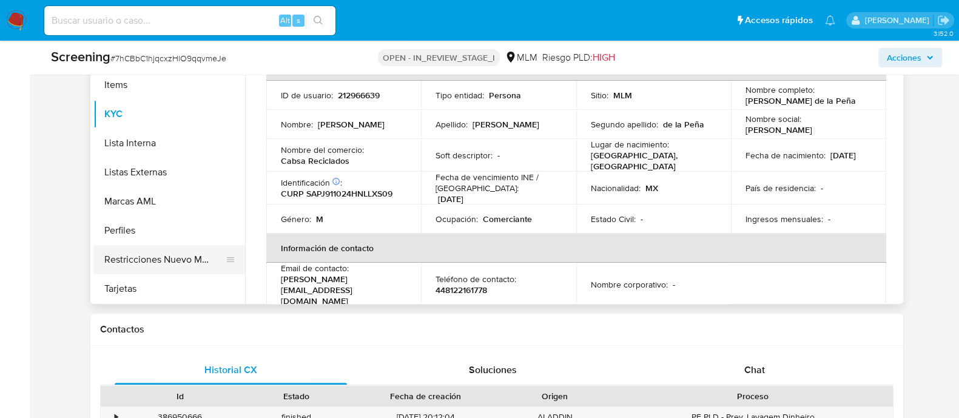
click at [186, 258] on button "Restricciones Nuevo Mundo" at bounding box center [164, 259] width 142 height 29
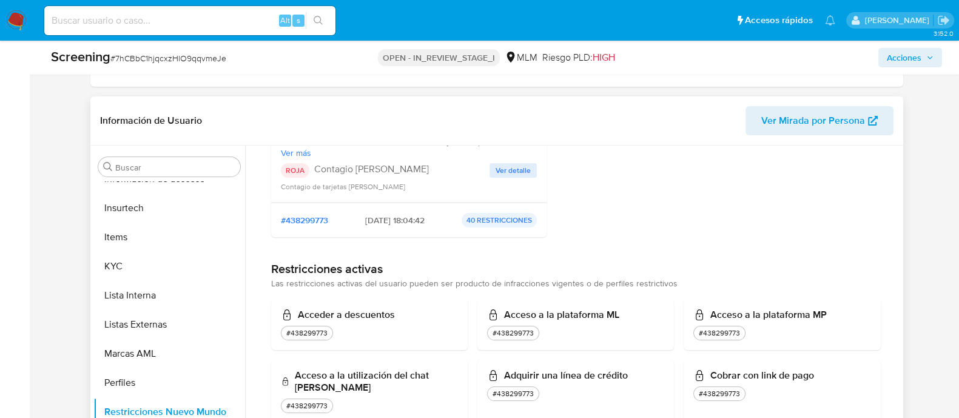
scroll to position [75, 0]
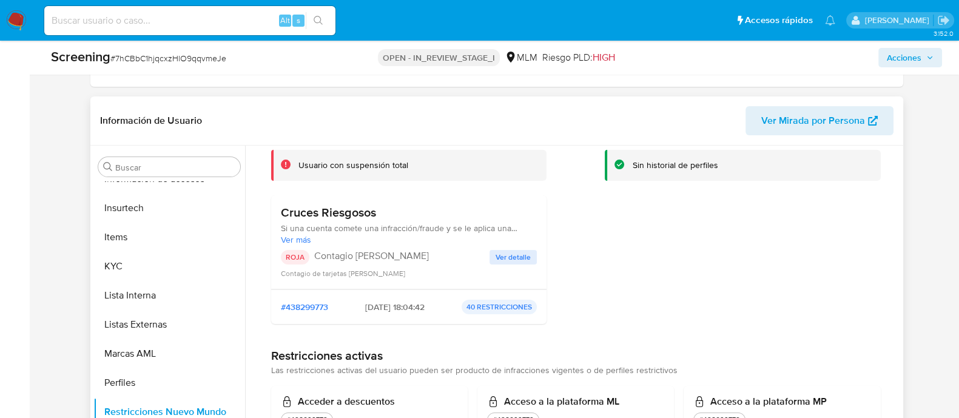
drag, startPoint x: 273, startPoint y: 212, endPoint x: 363, endPoint y: 221, distance: 90.3
click at [363, 221] on div "Cruces Riesgosos Si una cuenta comete una infracción/fraude y se le aplica una …" at bounding box center [409, 242] width 276 height 94
click at [298, 238] on span "Ver más" at bounding box center [409, 239] width 257 height 11
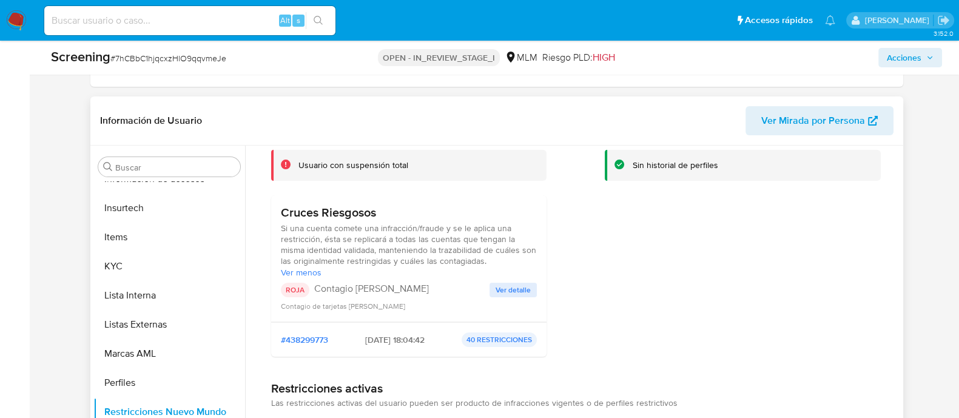
click at [522, 286] on span "Ver detalle" at bounding box center [512, 290] width 35 height 12
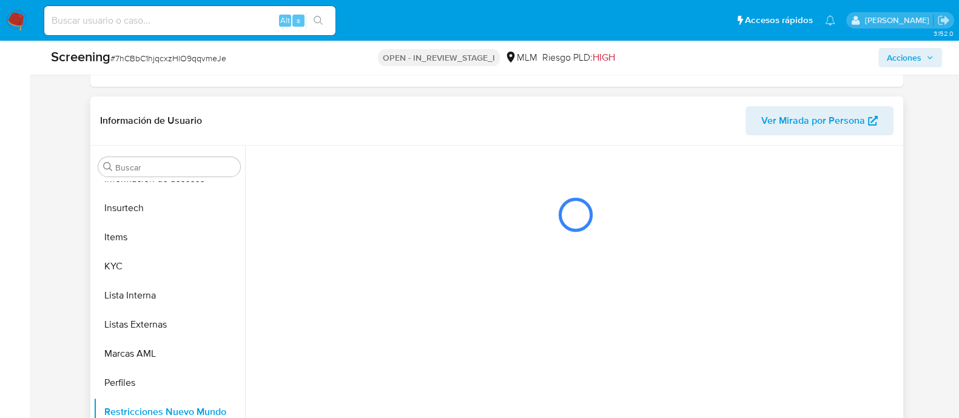
scroll to position [0, 0]
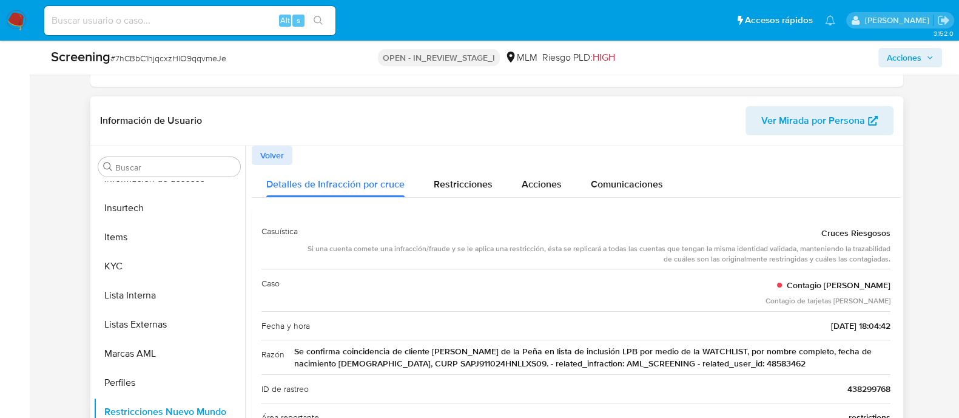
drag, startPoint x: 349, startPoint y: 246, endPoint x: 458, endPoint y: 244, distance: 108.6
click at [458, 244] on div "Si una cuenta comete una infracción/fraude y se le aplica una restricción, ésta…" at bounding box center [598, 254] width 583 height 21
click at [485, 254] on div "Si una cuenta comete una infracción/fraude y se le aplica una restricción, ésta…" at bounding box center [598, 254] width 583 height 21
drag, startPoint x: 428, startPoint y: 248, endPoint x: 495, endPoint y: 247, distance: 67.3
click at [495, 247] on div "Si una cuenta comete una infracción/fraude y se le aplica una restricción, ésta…" at bounding box center [598, 254] width 583 height 21
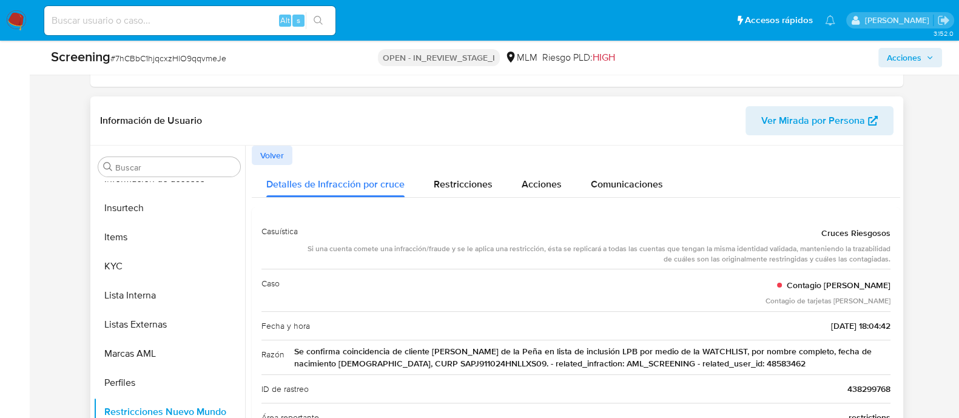
click at [528, 288] on div "Caso Contagio [PERSON_NAME] Contagio de tarjetas [PERSON_NAME]" at bounding box center [575, 290] width 629 height 42
click at [860, 230] on span "Cruces Riesgosos" at bounding box center [855, 233] width 69 height 12
click at [845, 252] on div "Si una cuenta comete una infracción/fraude y se le aplica una restricción, ésta…" at bounding box center [598, 254] width 583 height 21
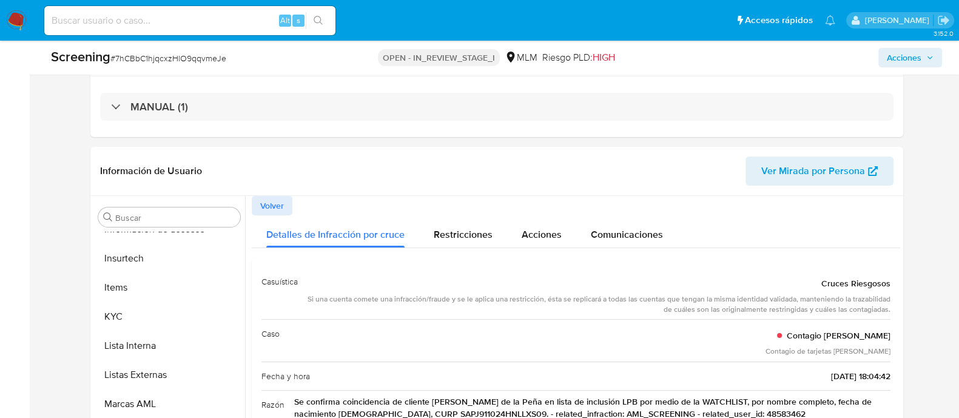
scroll to position [177, 0]
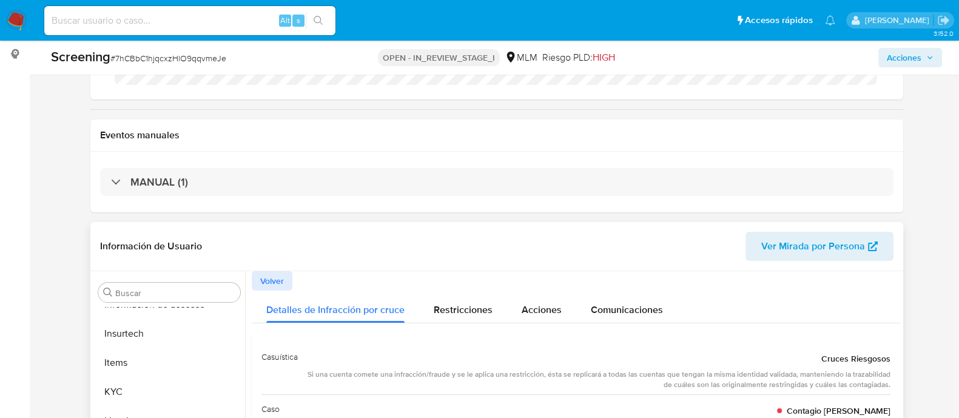
click at [267, 283] on span "Volver" at bounding box center [272, 280] width 24 height 17
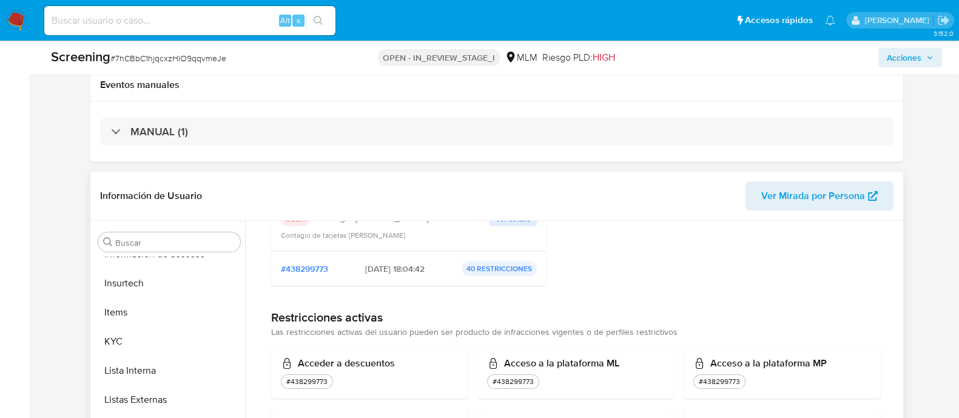
scroll to position [0, 0]
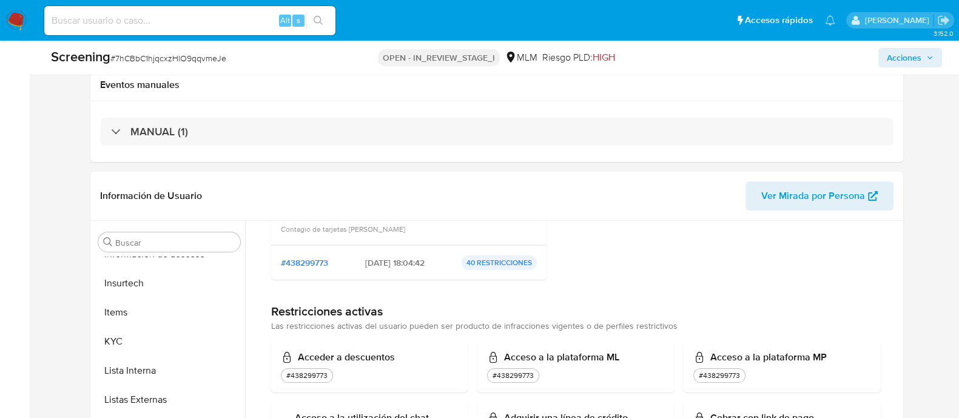
click at [887, 61] on span "Acciones" at bounding box center [904, 57] width 35 height 19
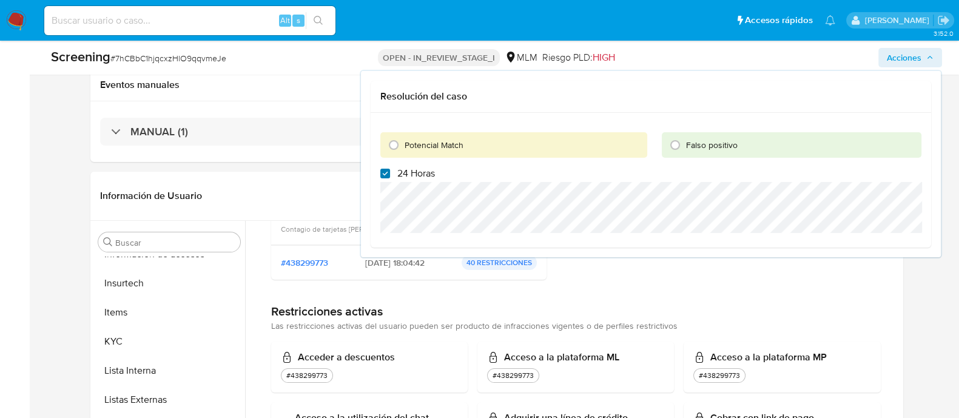
click at [384, 174] on input "24 Horas" at bounding box center [385, 174] width 10 height 10
checkbox input "false"
click at [400, 141] on input "Potencial Match" at bounding box center [393, 144] width 19 height 19
radio input "true"
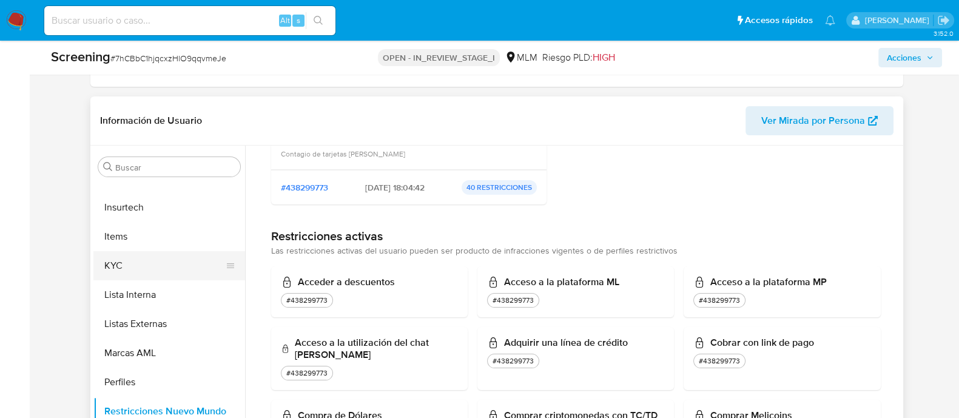
click at [140, 258] on button "KYC" at bounding box center [164, 265] width 142 height 29
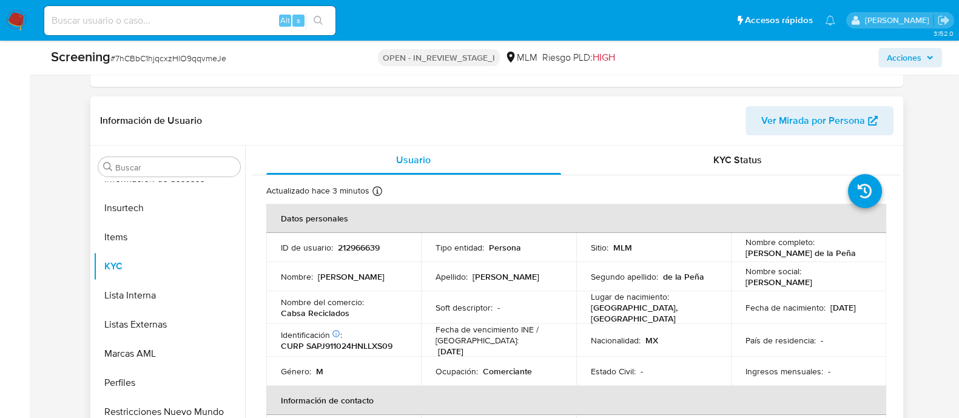
drag, startPoint x: 742, startPoint y: 247, endPoint x: 762, endPoint y: 259, distance: 23.9
click at [762, 258] on p "[PERSON_NAME] de la Peña" at bounding box center [800, 252] width 110 height 11
copy p "[PERSON_NAME] de la Peña"
click at [887, 57] on span "Acciones" at bounding box center [904, 57] width 35 height 19
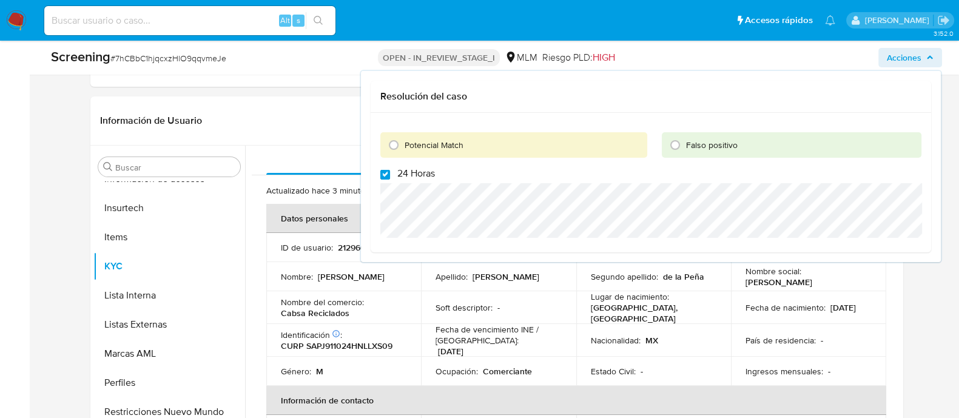
click at [384, 170] on input "24 Horas" at bounding box center [385, 175] width 10 height 10
checkbox input "false"
click at [394, 150] on input "Potencial Match" at bounding box center [393, 144] width 19 height 19
radio input "true"
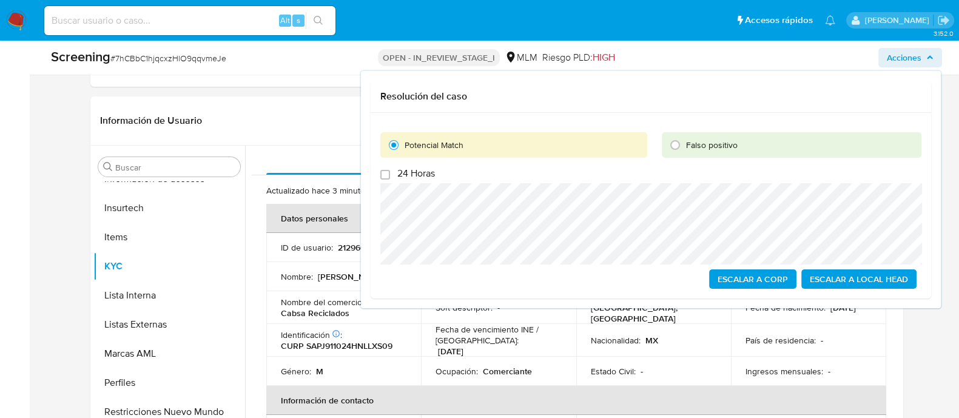
click at [815, 280] on span "Escalar a Local Head" at bounding box center [859, 278] width 98 height 17
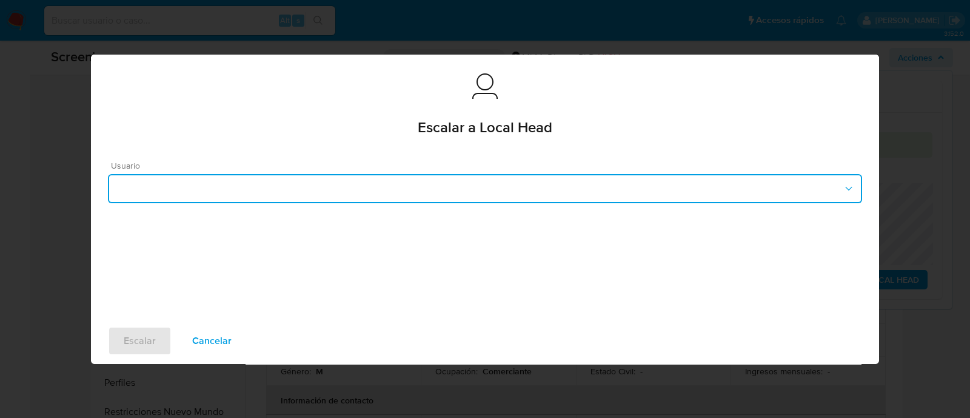
click at [224, 183] on button "button" at bounding box center [485, 188] width 754 height 29
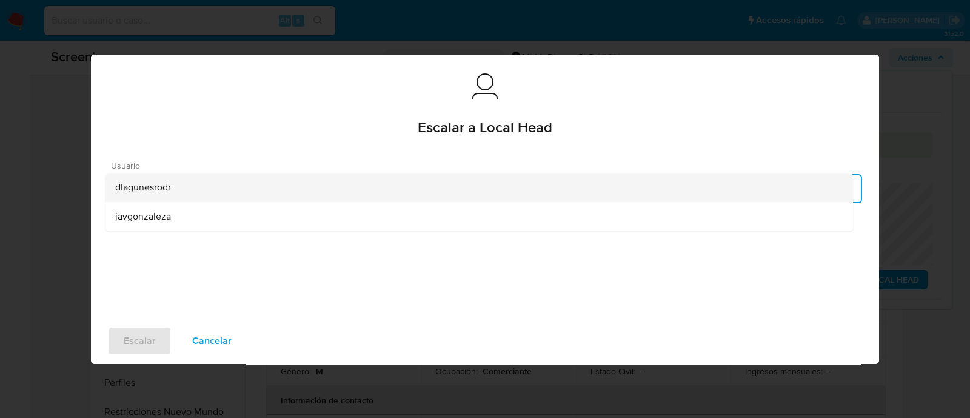
click at [187, 193] on div "dlagunesrodr" at bounding box center [479, 187] width 728 height 29
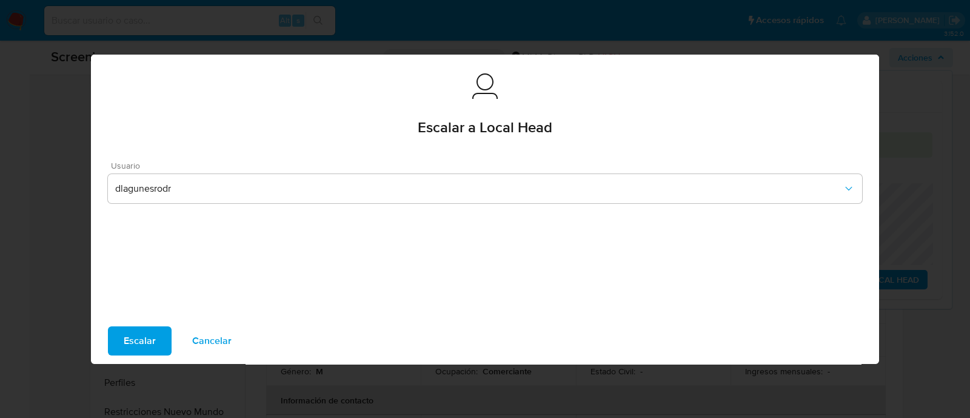
click at [112, 343] on button "Escalar" at bounding box center [140, 340] width 64 height 29
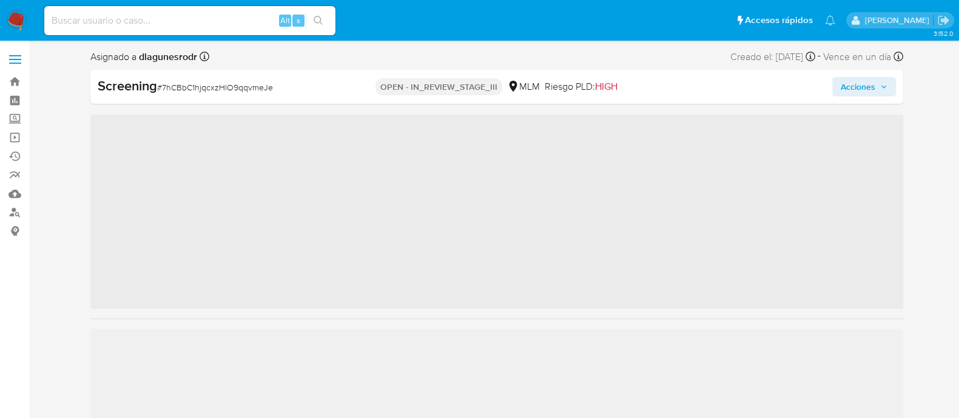
scroll to position [483, 0]
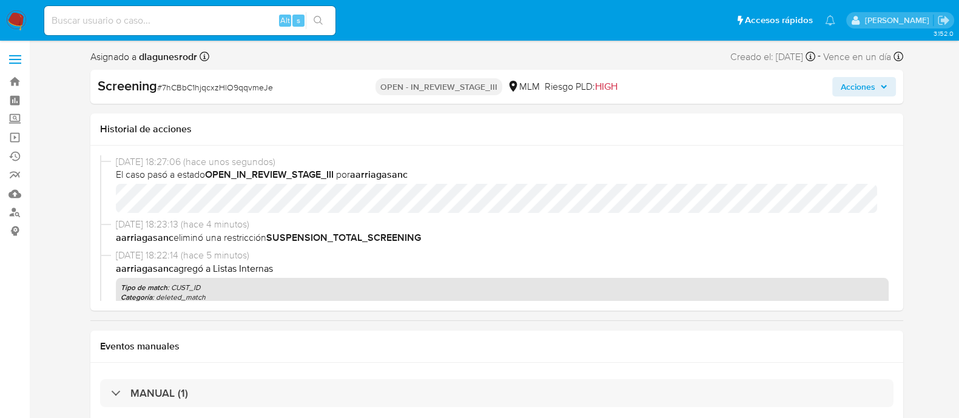
select select "10"
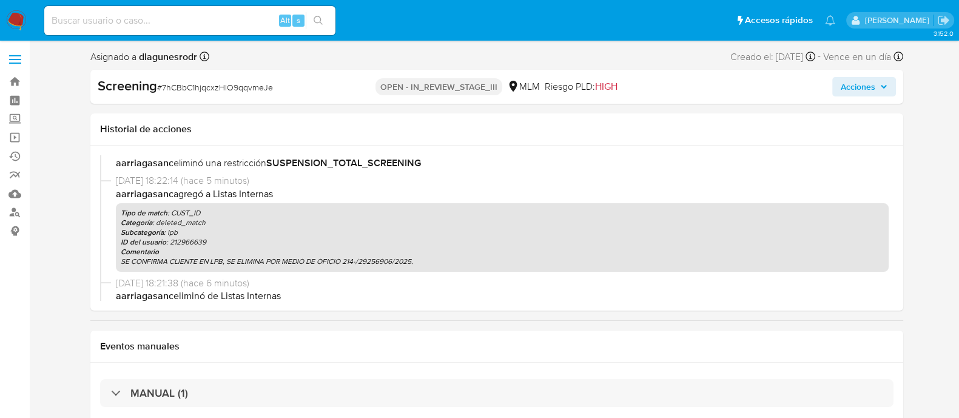
scroll to position [0, 0]
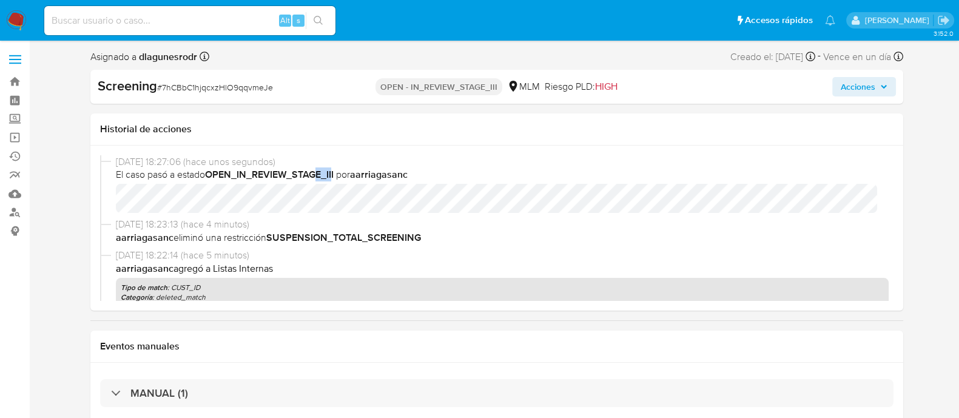
drag, startPoint x: 317, startPoint y: 180, endPoint x: 334, endPoint y: 177, distance: 16.7
click at [334, 177] on b "OPEN_IN_REVIEW_STAGE_III" at bounding box center [269, 174] width 129 height 14
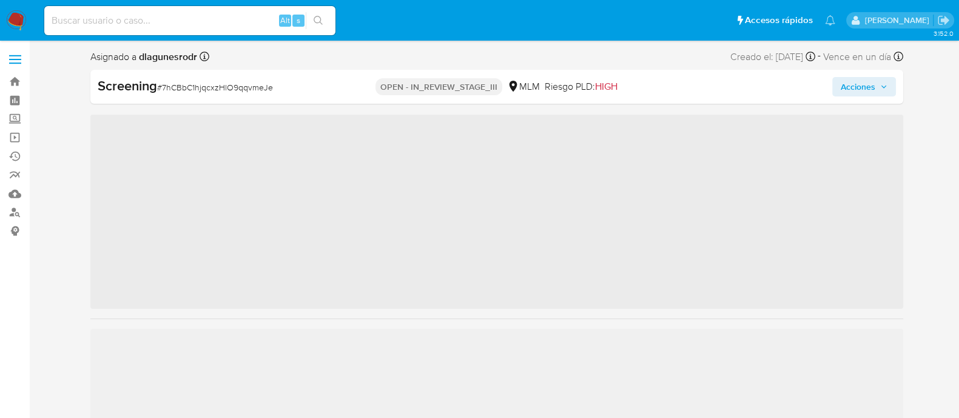
scroll to position [483, 0]
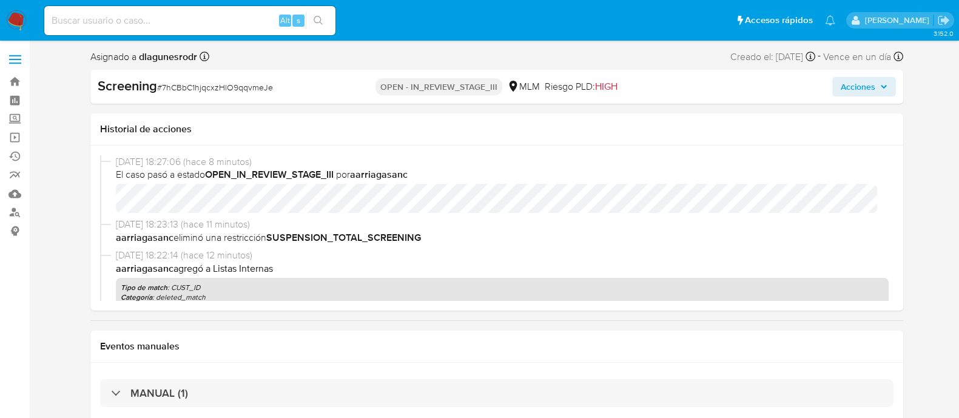
select select "10"
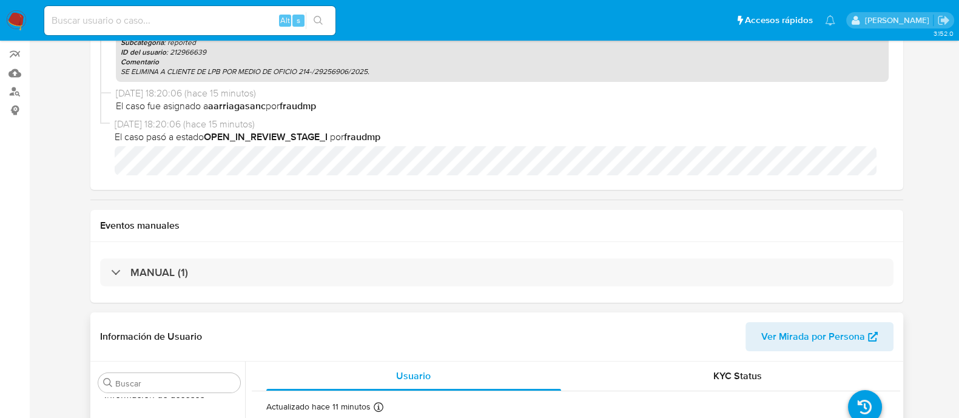
scroll to position [303, 0]
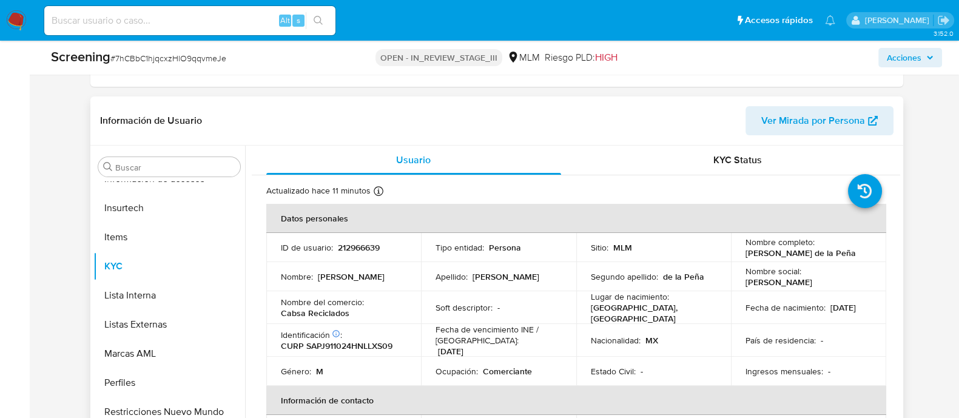
click at [355, 250] on p "212966639" at bounding box center [359, 247] width 42 height 11
copy p "212966639"
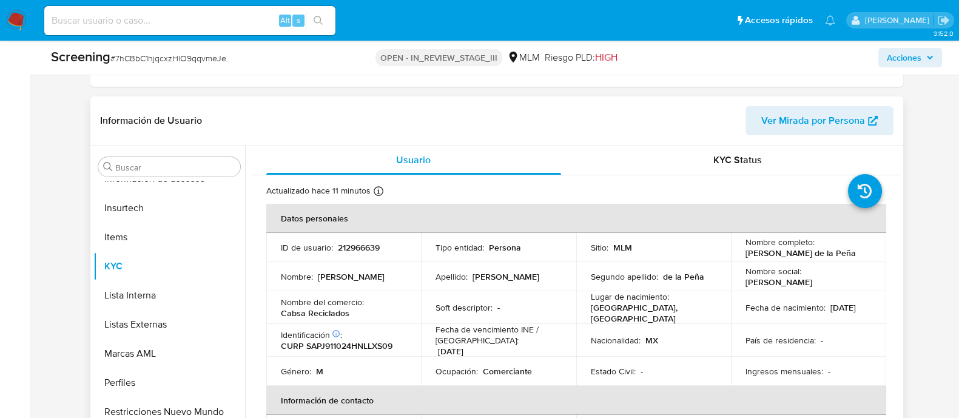
drag, startPoint x: 742, startPoint y: 249, endPoint x: 766, endPoint y: 258, distance: 26.3
click at [766, 258] on p "[PERSON_NAME] de la Peña" at bounding box center [800, 252] width 110 height 11
copy p "[PERSON_NAME] de la Peña"
click at [9, 22] on img at bounding box center [16, 20] width 21 height 21
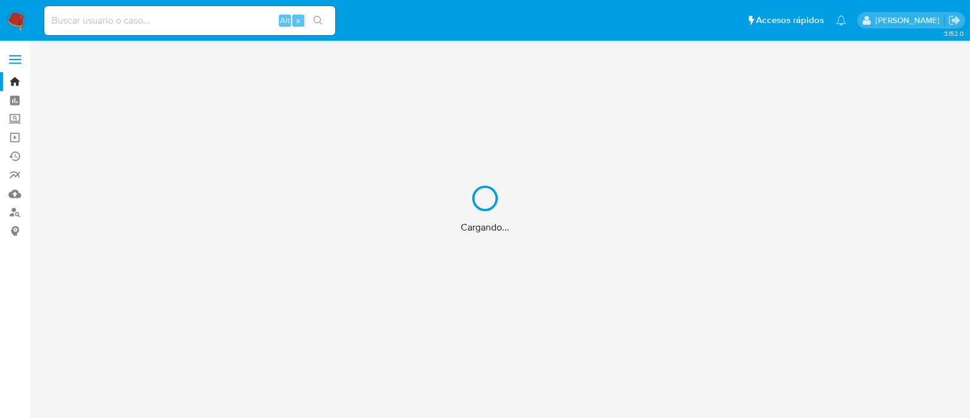
click at [16, 119] on div "Cargando..." at bounding box center [485, 209] width 970 height 418
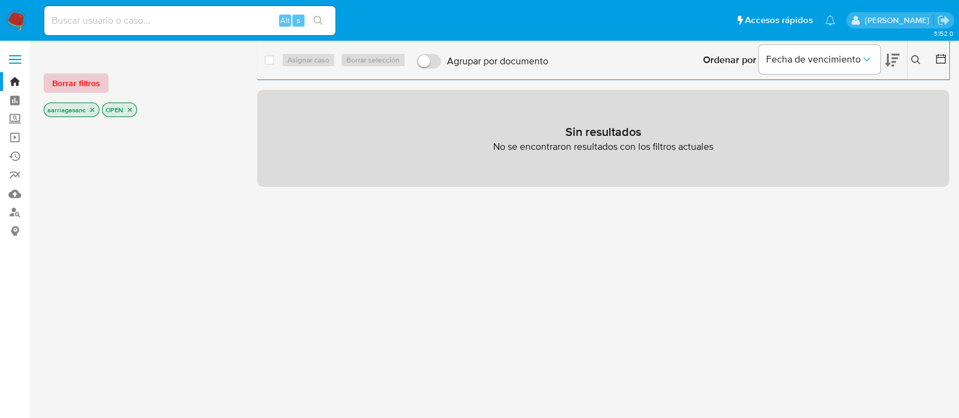
click at [100, 81] on button "Borrar filtros" at bounding box center [76, 82] width 65 height 19
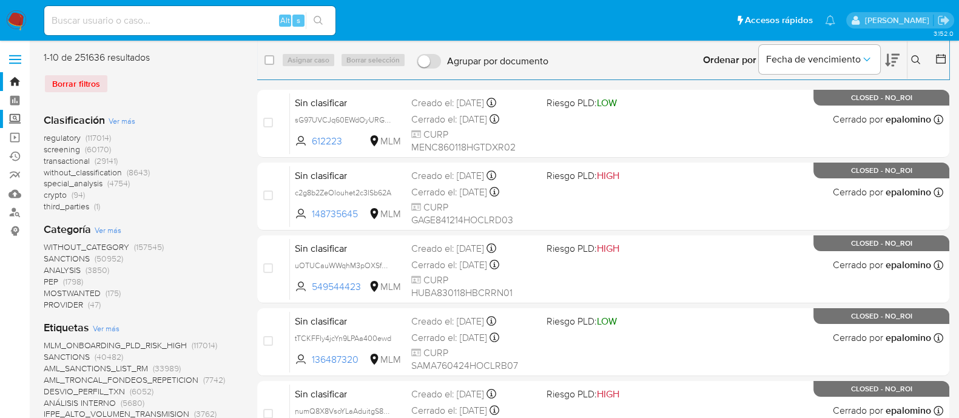
click at [15, 119] on label "Screening" at bounding box center [72, 119] width 144 height 19
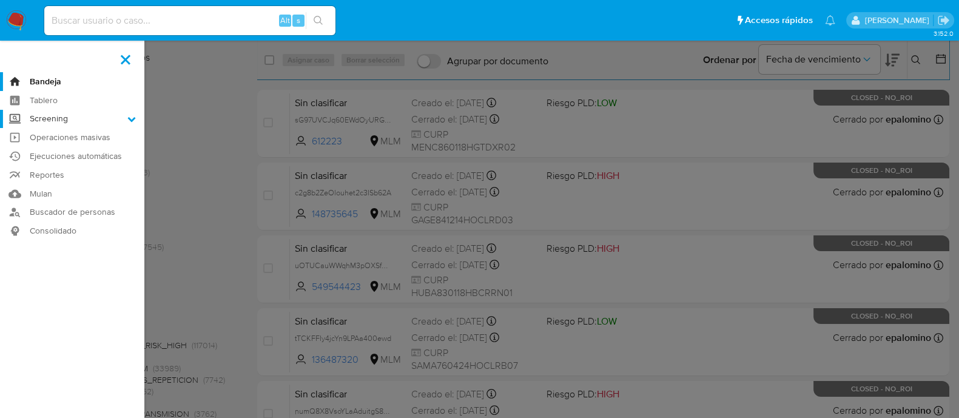
click at [0, 0] on input "Screening" at bounding box center [0, 0] width 0 height 0
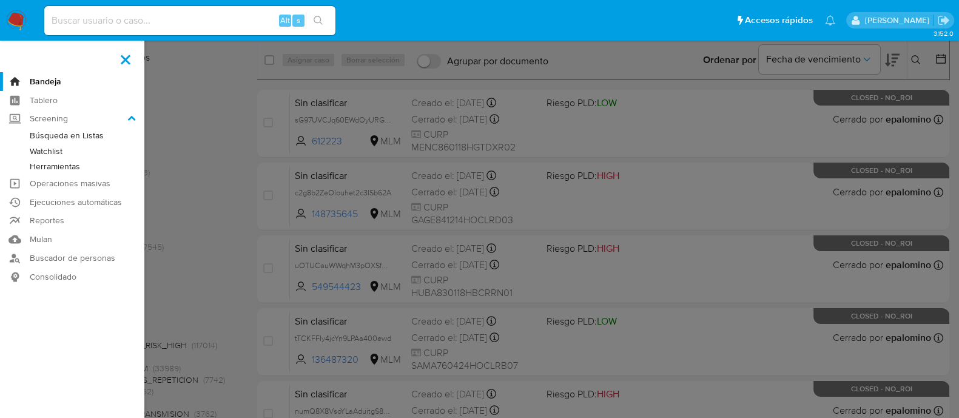
click at [55, 167] on link "Herramientas" at bounding box center [72, 166] width 144 height 15
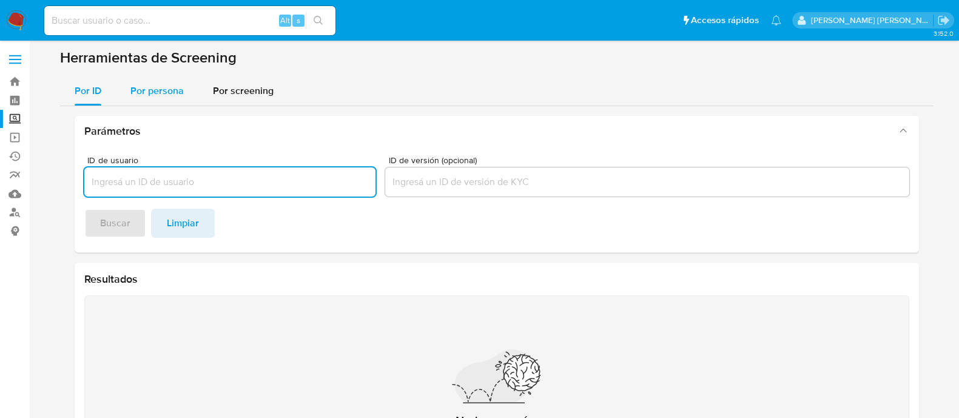
click at [147, 84] on span "Por persona" at bounding box center [156, 91] width 53 height 14
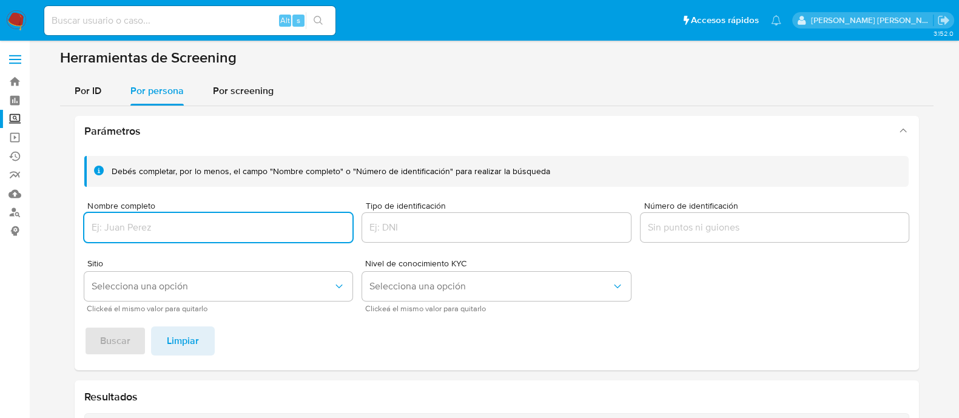
click at [155, 220] on input "Nombre completo" at bounding box center [218, 228] width 269 height 16
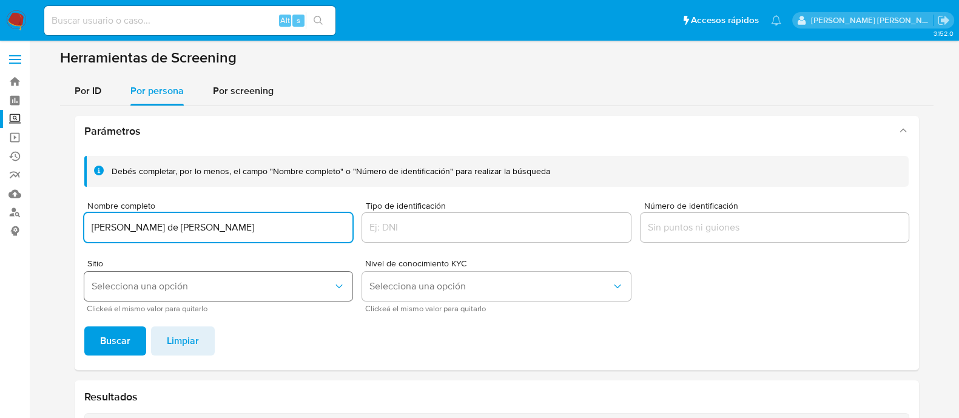
type input "[PERSON_NAME] de [PERSON_NAME]"
click at [135, 279] on button "Selecciona una opción" at bounding box center [218, 286] width 269 height 29
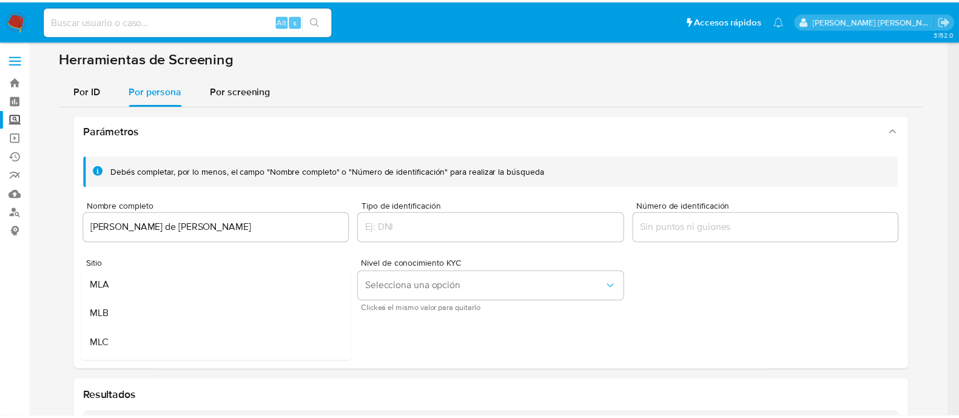
scroll to position [75, 0]
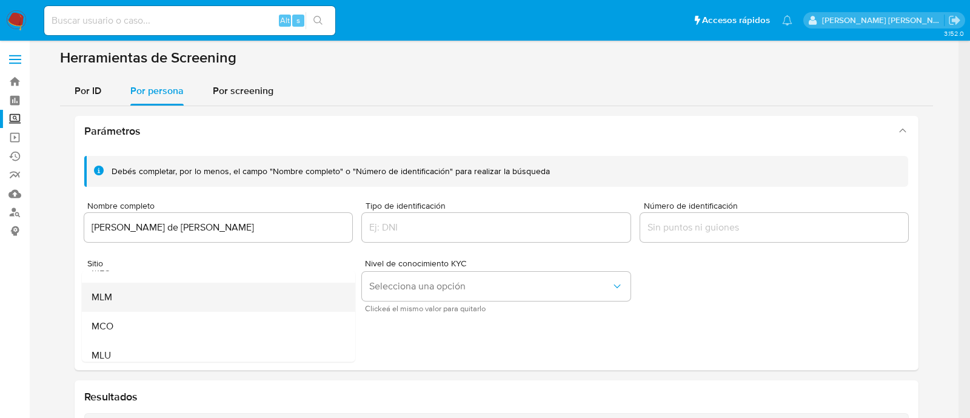
click at [124, 295] on div "MLM" at bounding box center [214, 297] width 247 height 29
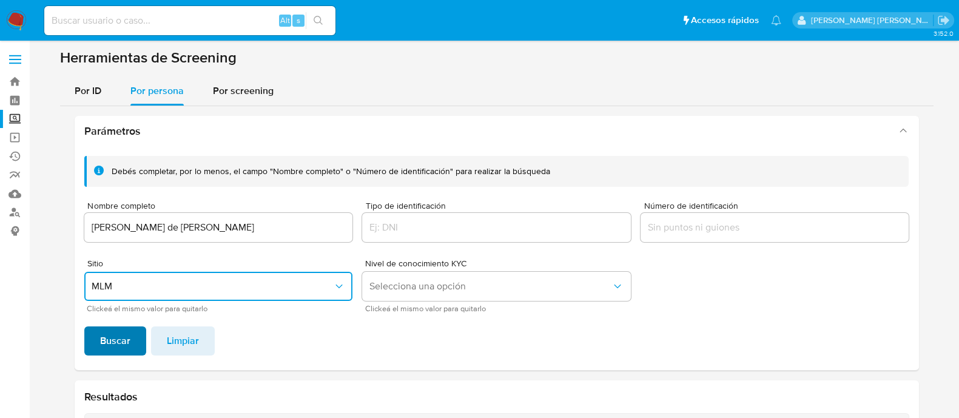
click at [102, 332] on span "Buscar" at bounding box center [115, 340] width 30 height 27
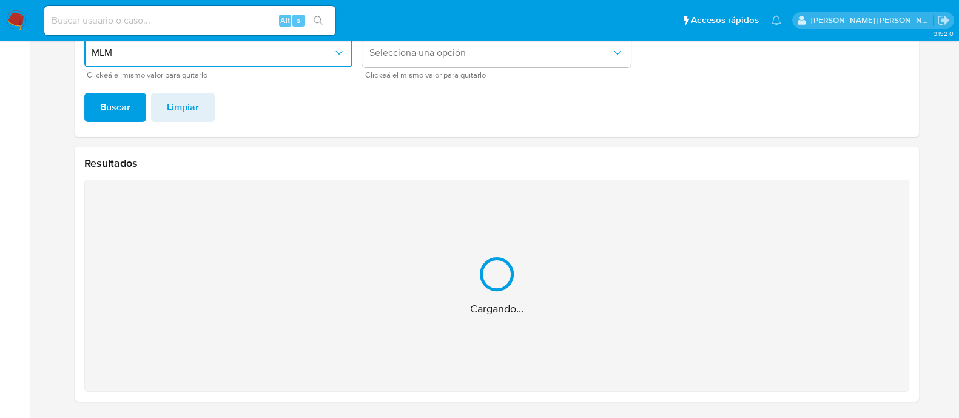
scroll to position [41, 0]
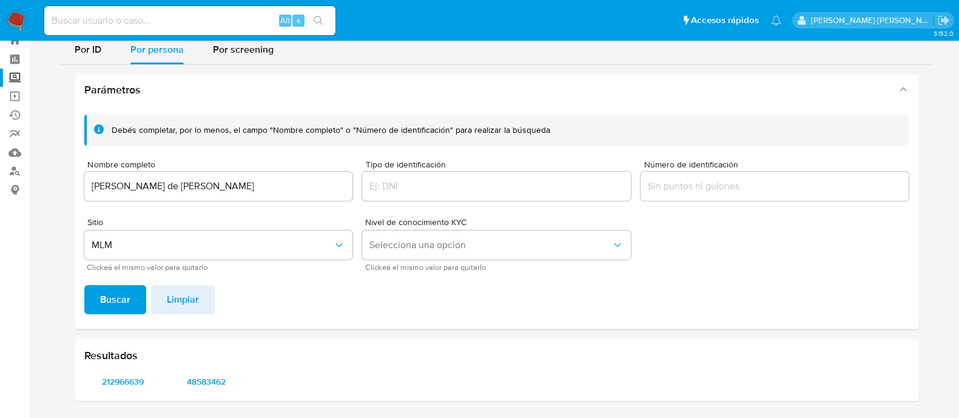
click at [428, 193] on div at bounding box center [496, 186] width 269 height 29
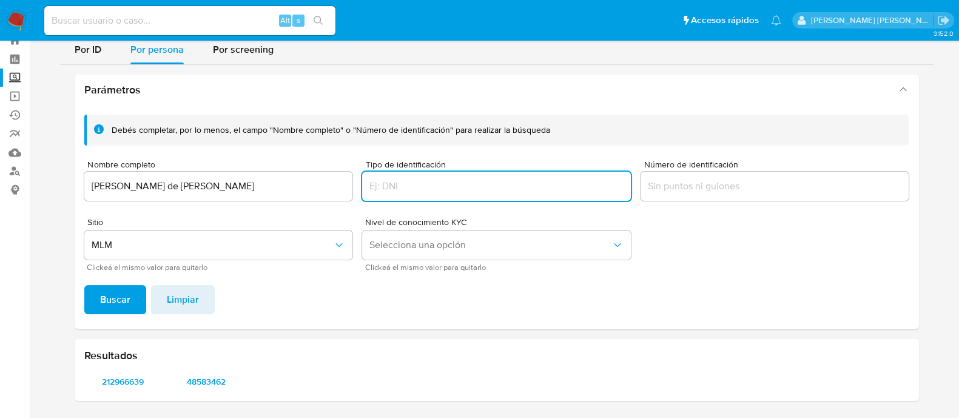
click at [428, 184] on input "Tipo de identificación" at bounding box center [496, 186] width 269 height 16
type input "2"
click at [216, 379] on span "48583462" at bounding box center [205, 381] width 61 height 17
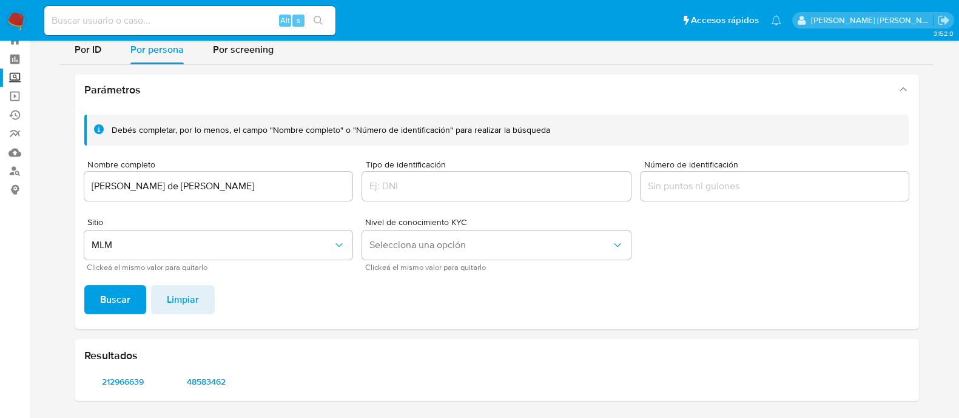
click at [207, 378] on span "48583462" at bounding box center [205, 381] width 61 height 17
click at [124, 380] on span "212966639" at bounding box center [123, 381] width 61 height 17
click at [206, 383] on span "48583462" at bounding box center [205, 381] width 61 height 17
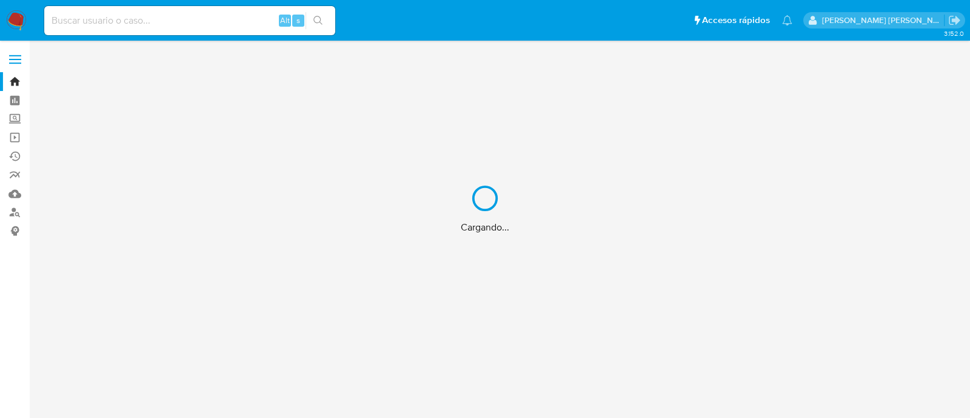
click at [190, 19] on div "Cargando..." at bounding box center [485, 209] width 970 height 418
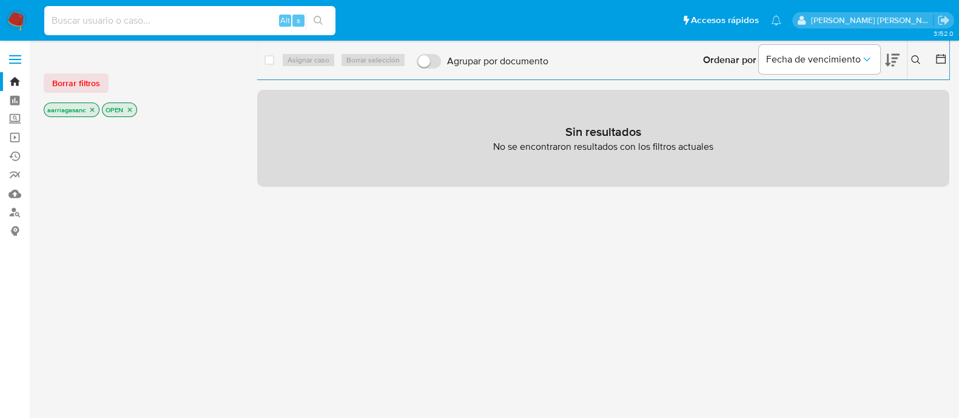
click at [146, 19] on input at bounding box center [189, 21] width 291 height 16
paste input "212966639"
type input "212966639"
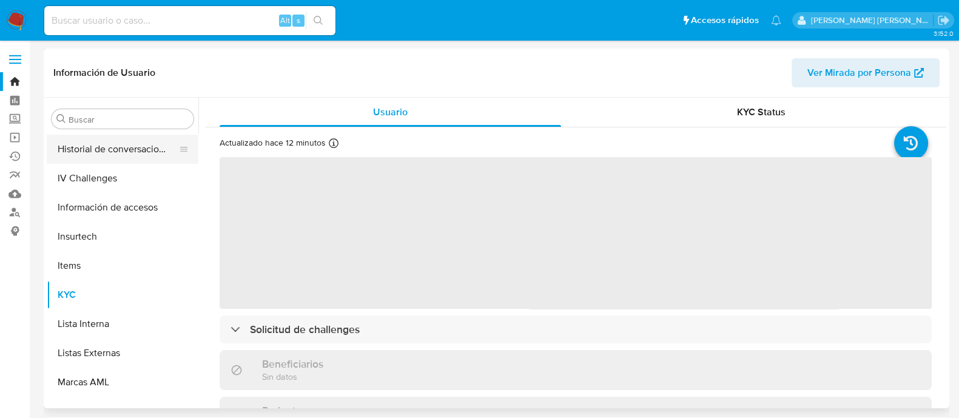
scroll to position [256, 0]
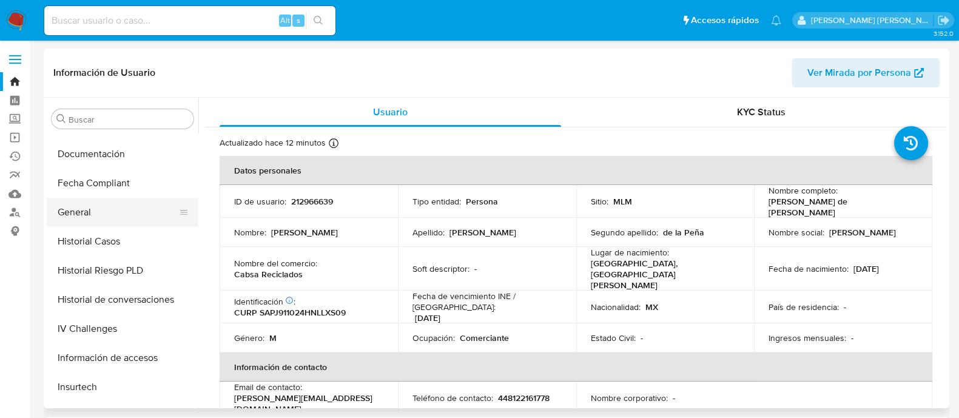
click at [100, 216] on button "General" at bounding box center [118, 212] width 142 height 29
select select "10"
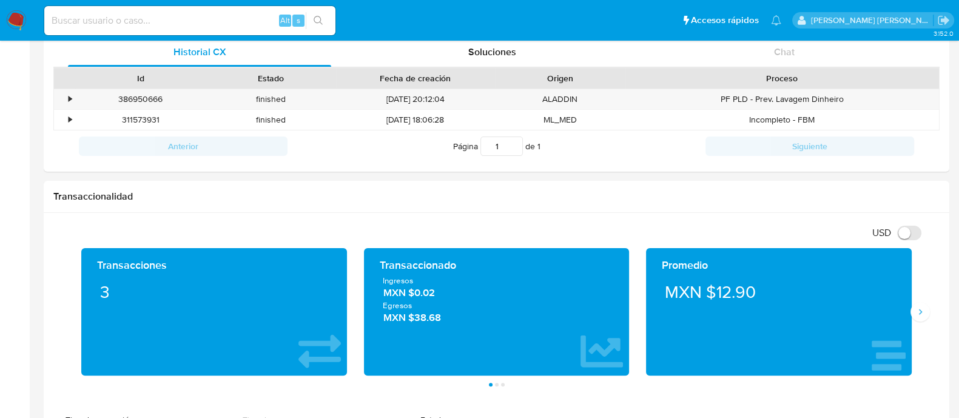
scroll to position [455, 0]
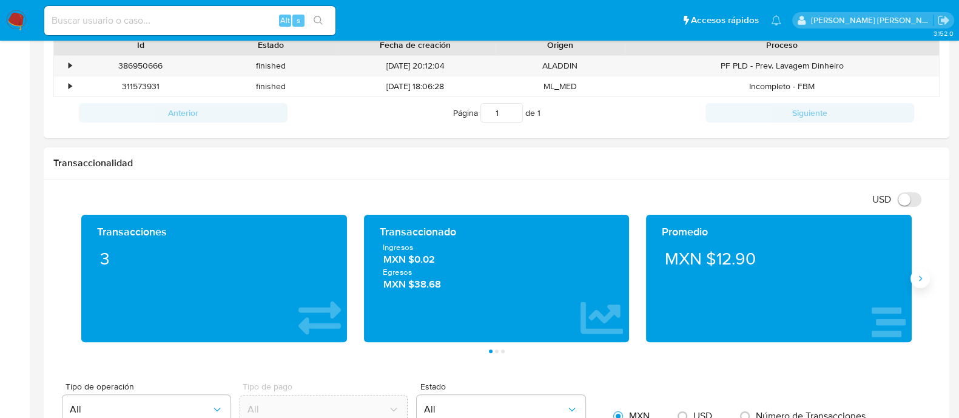
click at [913, 283] on button "Siguiente" at bounding box center [919, 278] width 19 height 19
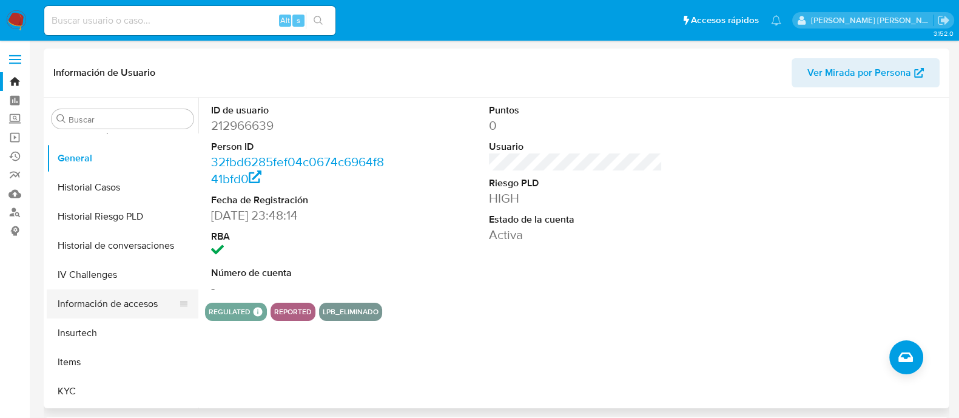
scroll to position [332, 0]
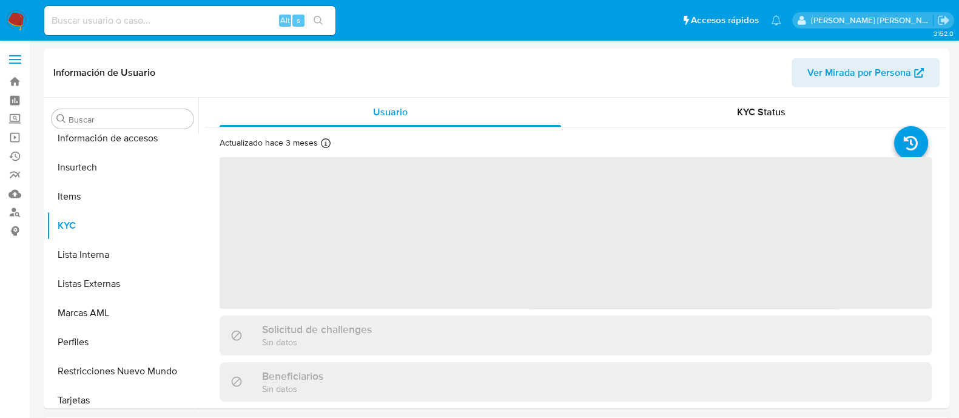
scroll to position [483, 0]
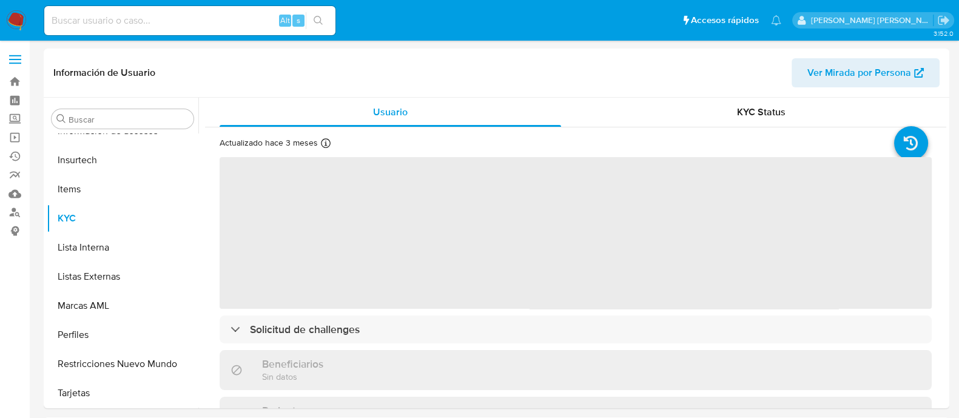
select select "10"
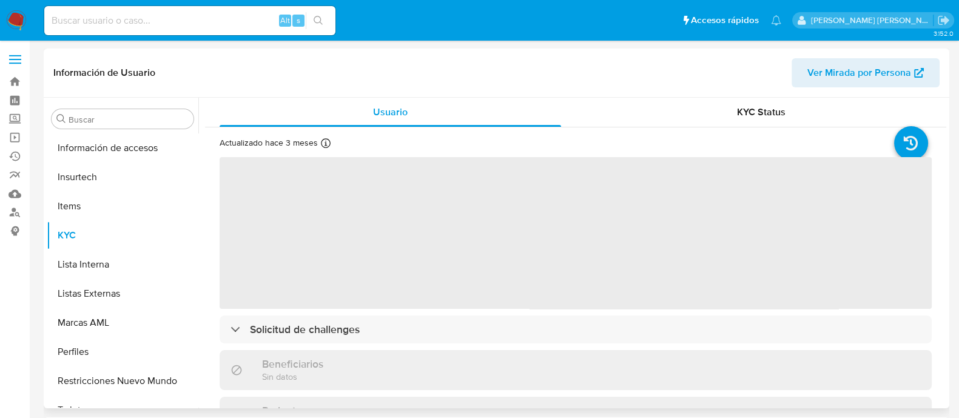
scroll to position [483, 0]
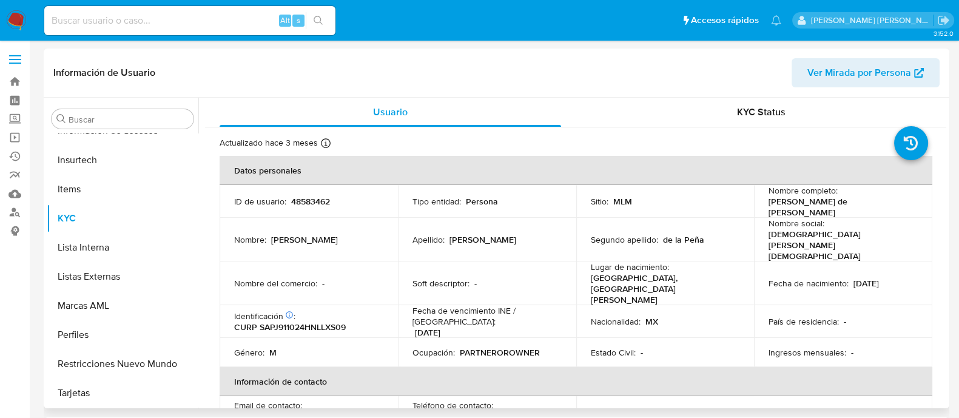
select select "10"
click at [484, 238] on td "Apellido : [GEOGRAPHIC_DATA]" at bounding box center [487, 240] width 178 height 44
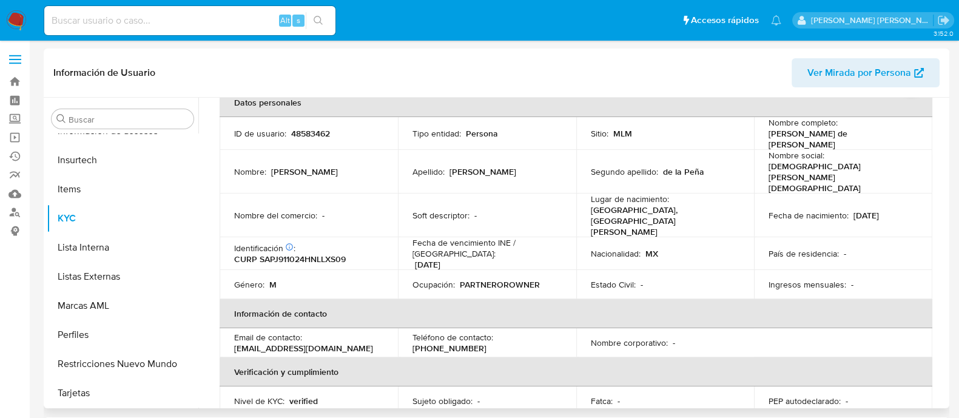
scroll to position [0, 0]
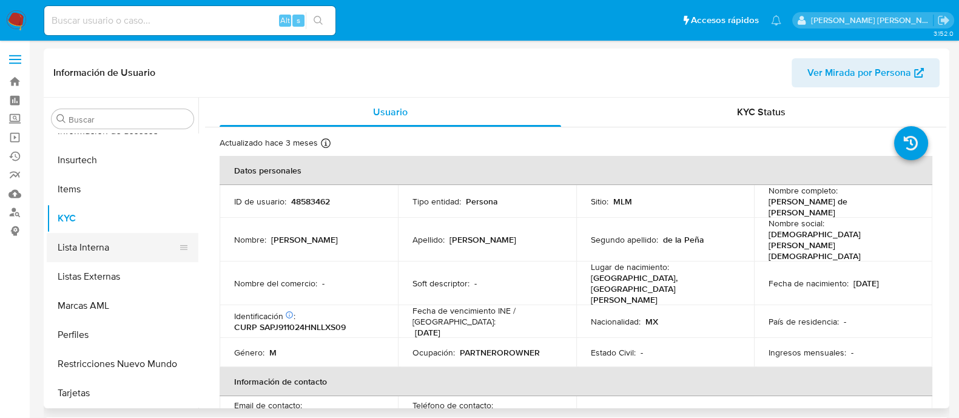
click at [130, 247] on button "Lista Interna" at bounding box center [118, 247] width 142 height 29
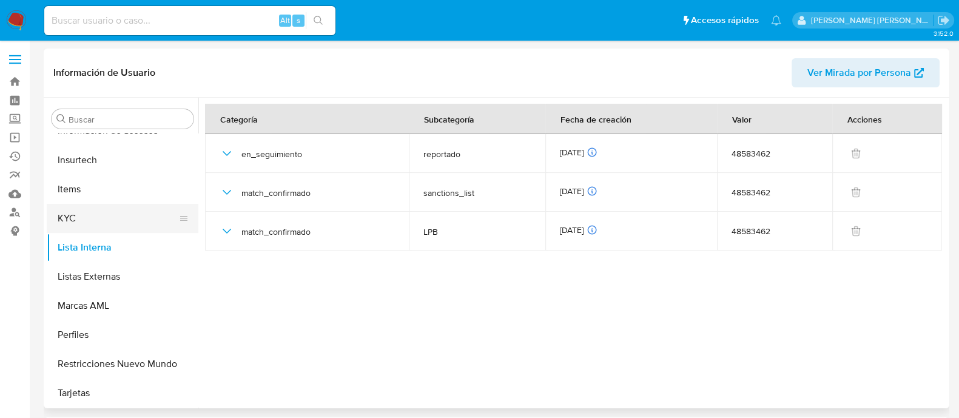
click at [84, 220] on button "KYC" at bounding box center [118, 218] width 142 height 29
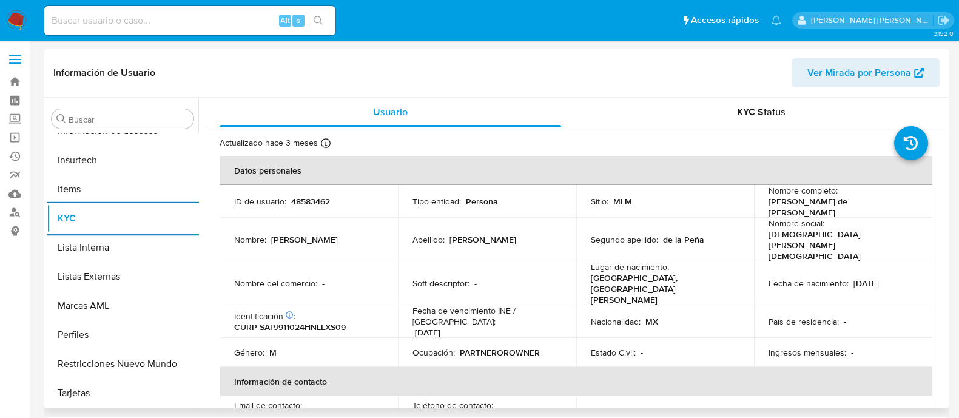
click at [282, 196] on p "ID de usuario :" at bounding box center [260, 201] width 52 height 11
click at [320, 200] on p "48583462" at bounding box center [310, 201] width 39 height 11
copy p "48583462"
click at [455, 234] on p "[PERSON_NAME]" at bounding box center [482, 239] width 67 height 11
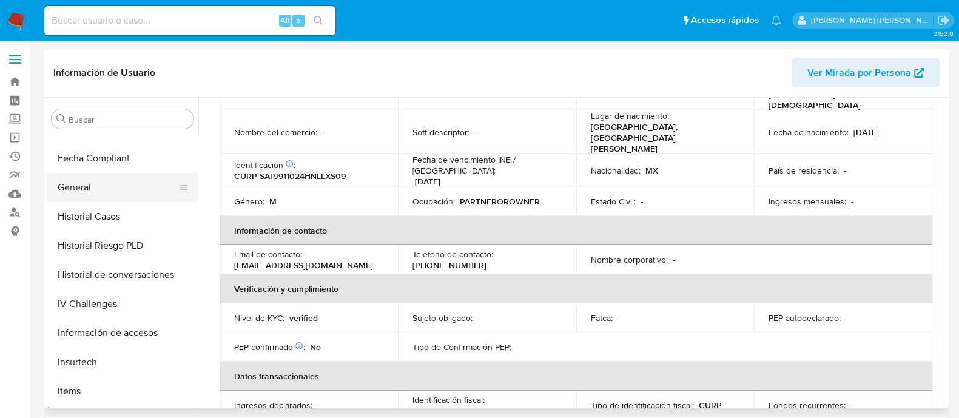
scroll to position [255, 0]
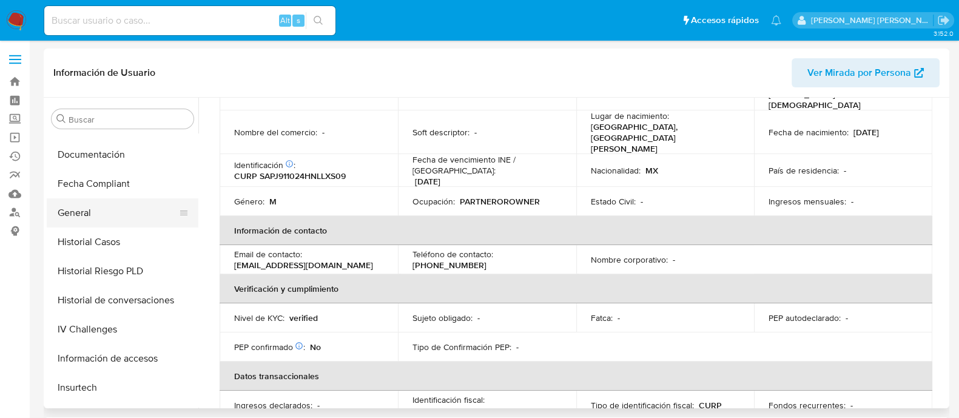
click at [100, 210] on button "General" at bounding box center [118, 212] width 142 height 29
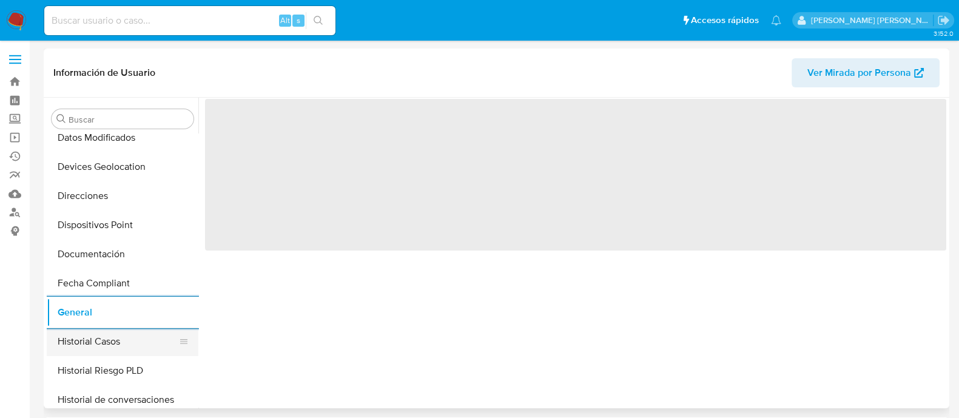
scroll to position [179, 0]
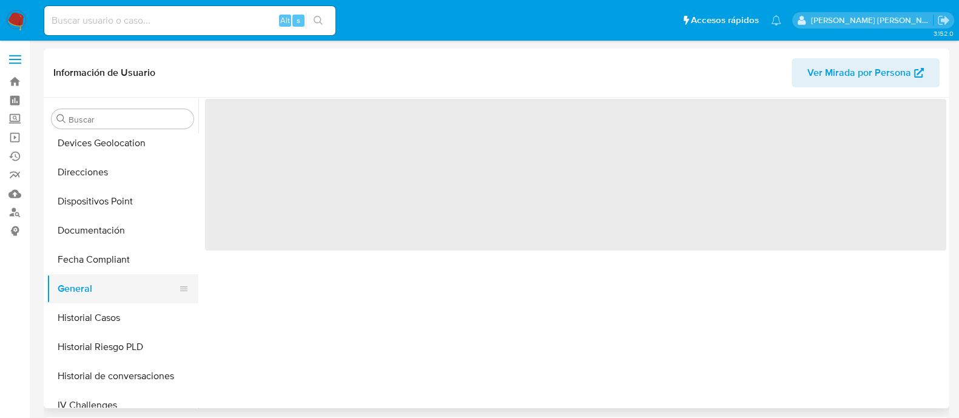
click at [106, 284] on button "General" at bounding box center [118, 288] width 142 height 29
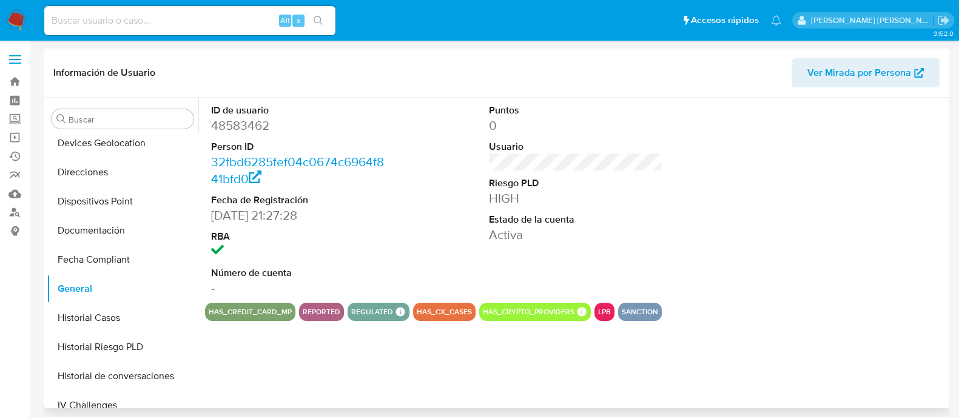
click at [242, 124] on dd "48583462" at bounding box center [297, 125] width 173 height 17
copy dd "48583462"
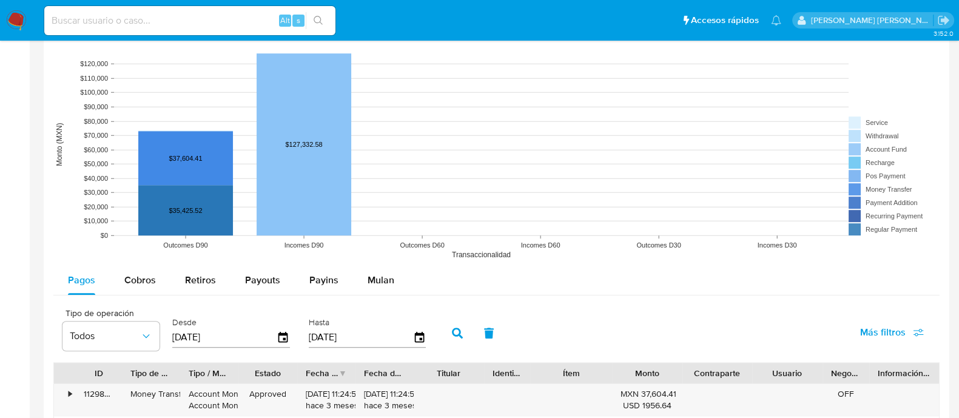
scroll to position [582, 0]
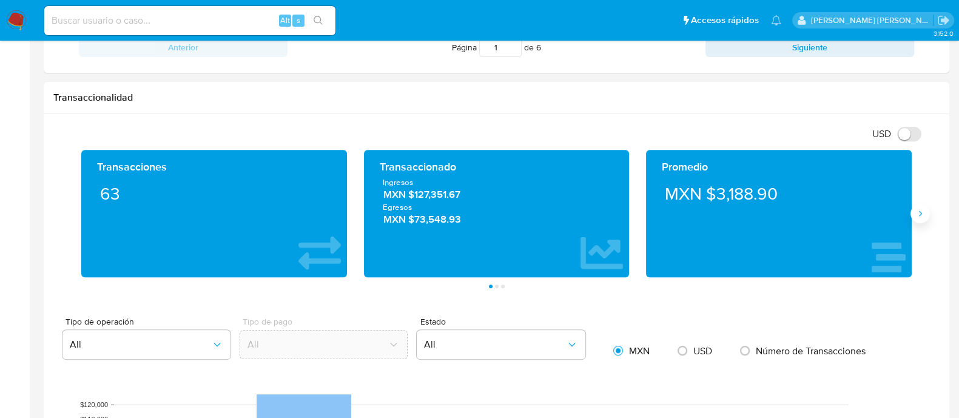
click at [919, 213] on icon "Siguiente" at bounding box center [920, 214] width 10 height 10
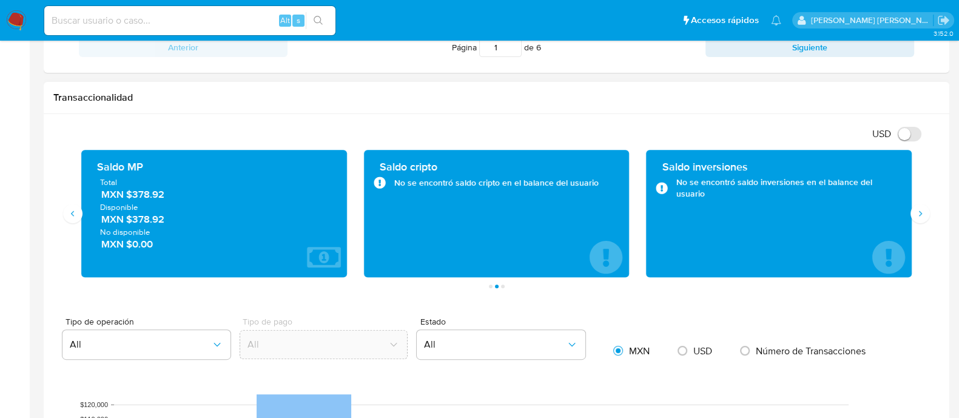
drag, startPoint x: 167, startPoint y: 195, endPoint x: 125, endPoint y: 196, distance: 41.9
click at [125, 196] on span "MXN $378.92" at bounding box center [214, 194] width 227 height 14
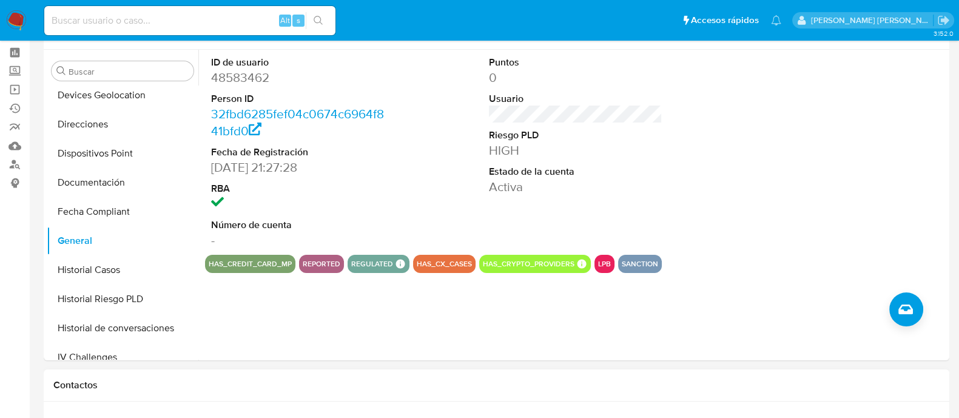
scroll to position [0, 0]
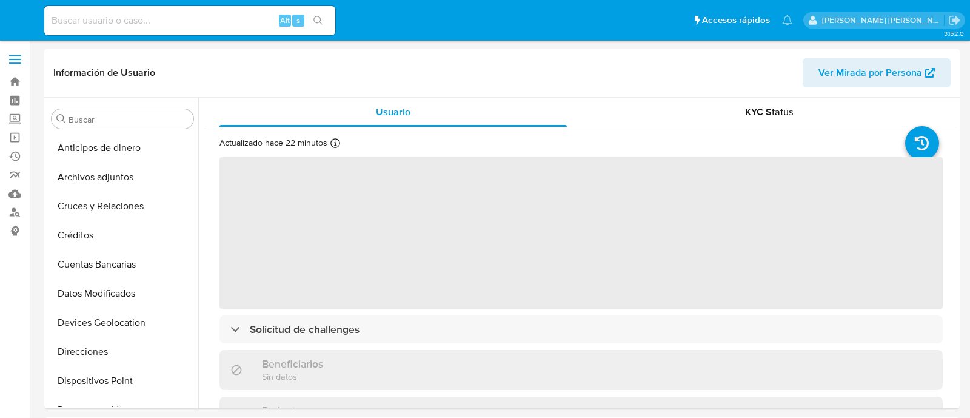
select select "10"
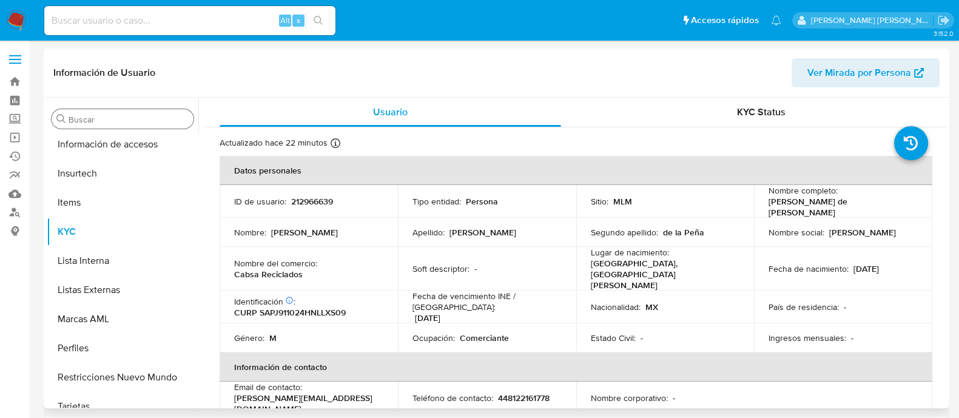
scroll to position [483, 0]
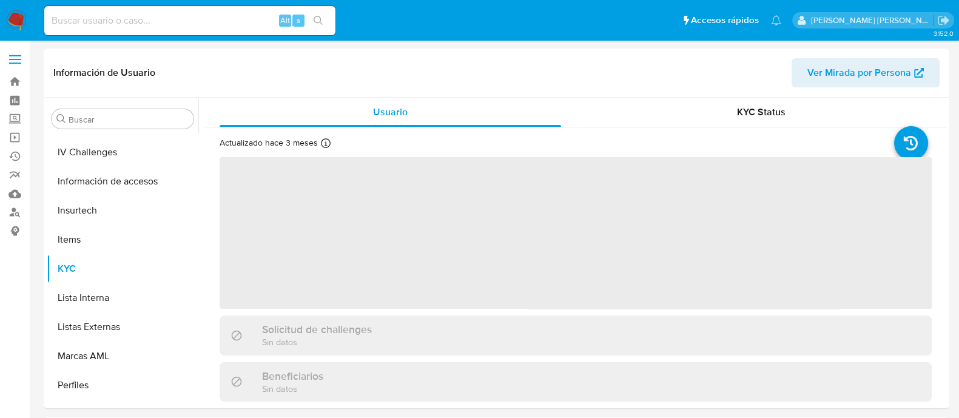
scroll to position [483, 0]
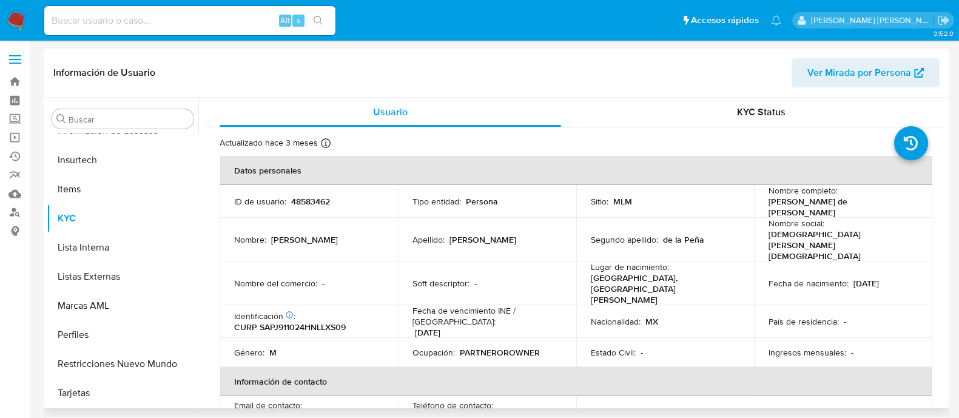
select select "10"
click at [349, 221] on td "Nombre : [PERSON_NAME]" at bounding box center [309, 240] width 178 height 44
drag, startPoint x: 842, startPoint y: 256, endPoint x: 875, endPoint y: 255, distance: 33.4
click at [875, 278] on div "Fecha de nacimiento : 24/10/1991" at bounding box center [842, 283] width 149 height 11
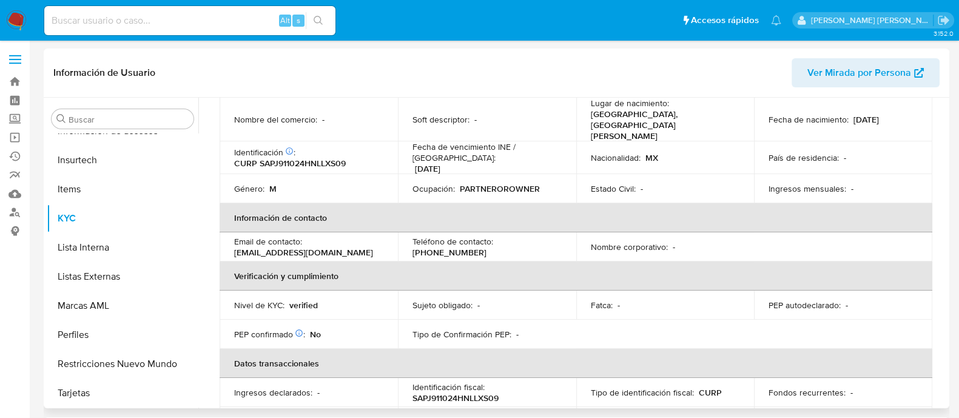
scroll to position [68, 0]
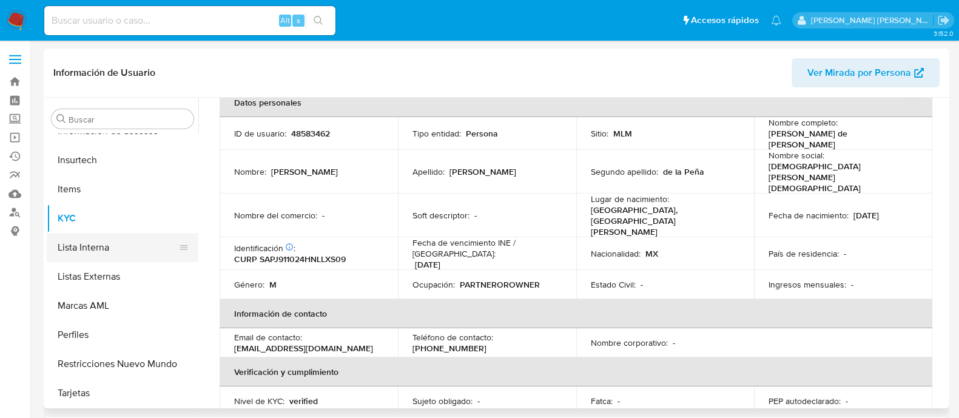
drag, startPoint x: 102, startPoint y: 245, endPoint x: 175, endPoint y: 250, distance: 72.3
click at [102, 245] on button "Lista Interna" at bounding box center [118, 247] width 142 height 29
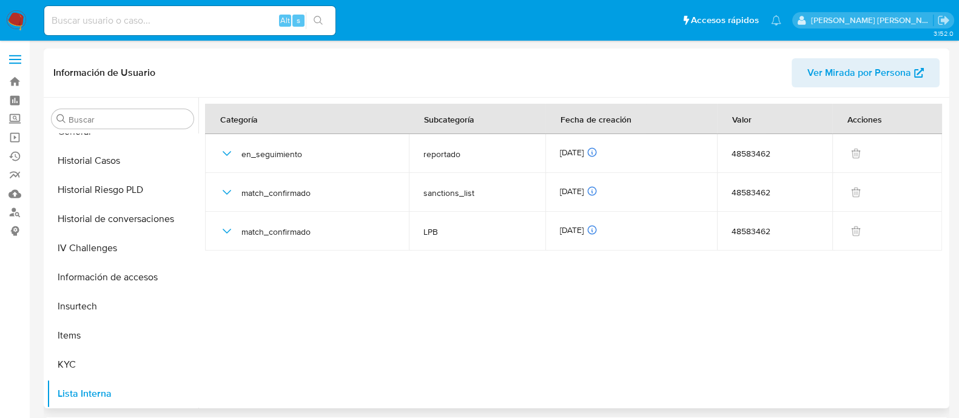
scroll to position [331, 0]
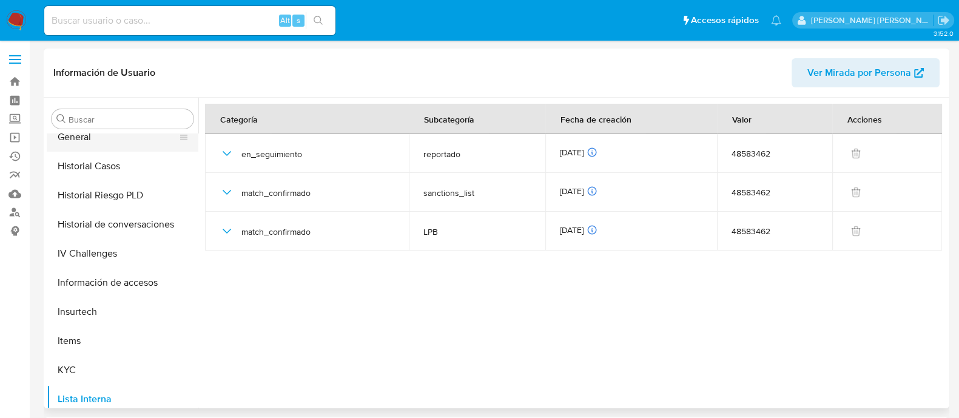
click at [87, 135] on button "General" at bounding box center [118, 136] width 142 height 29
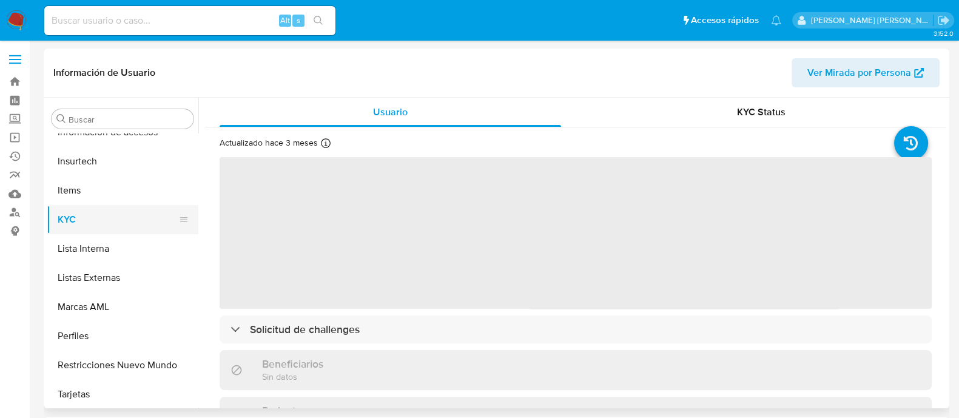
scroll to position [483, 0]
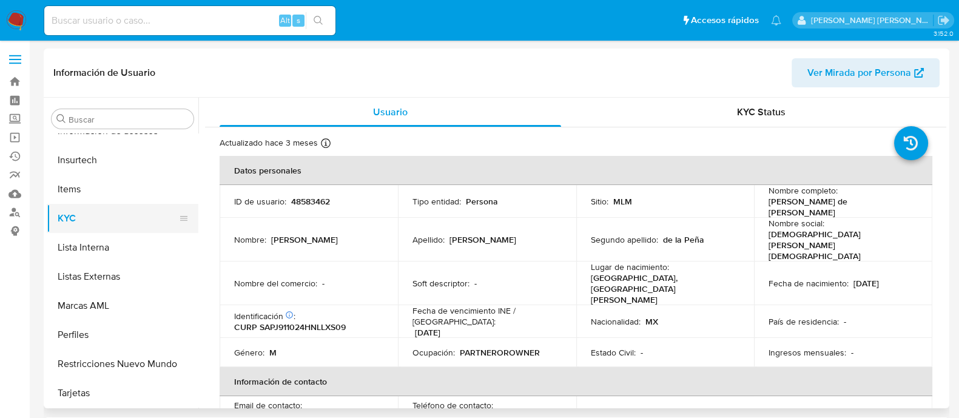
select select "10"
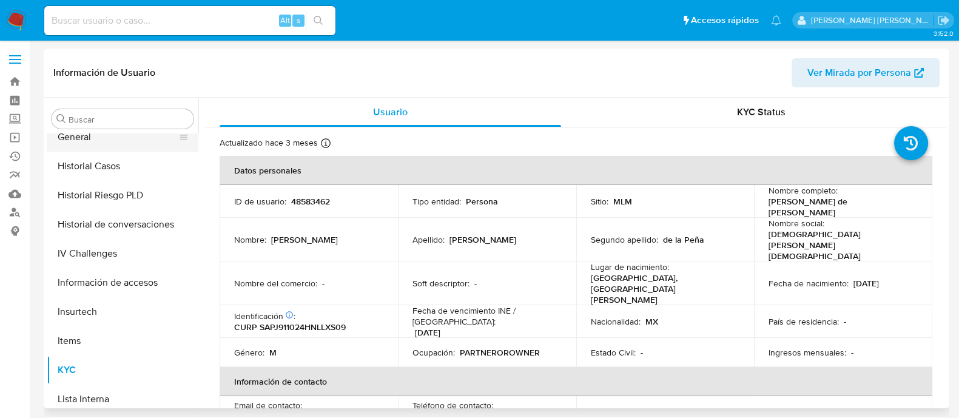
click at [95, 138] on button "General" at bounding box center [118, 136] width 142 height 29
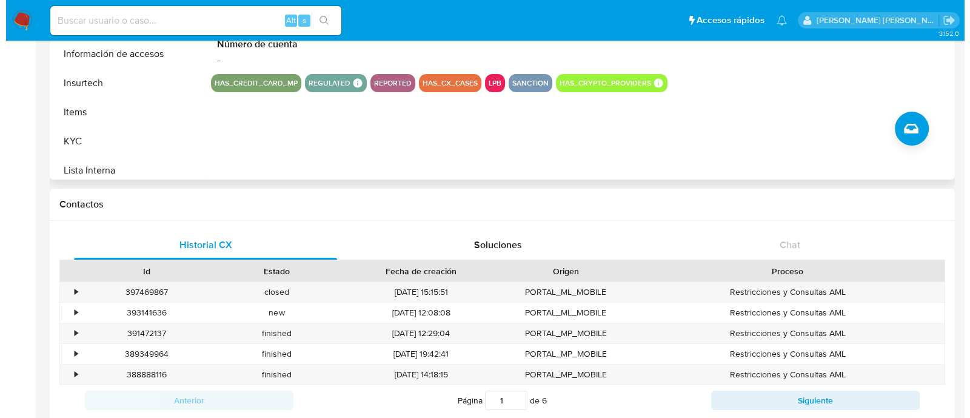
scroll to position [227, 0]
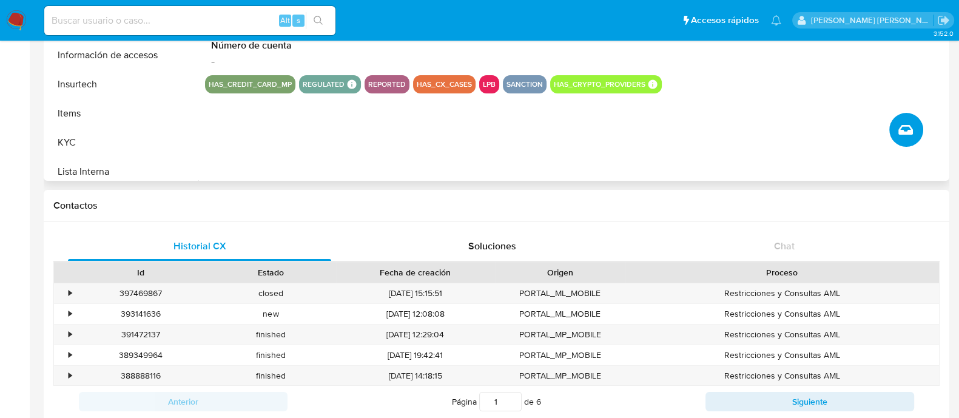
click at [910, 129] on icon "Crear caso manual" at bounding box center [905, 130] width 15 height 10
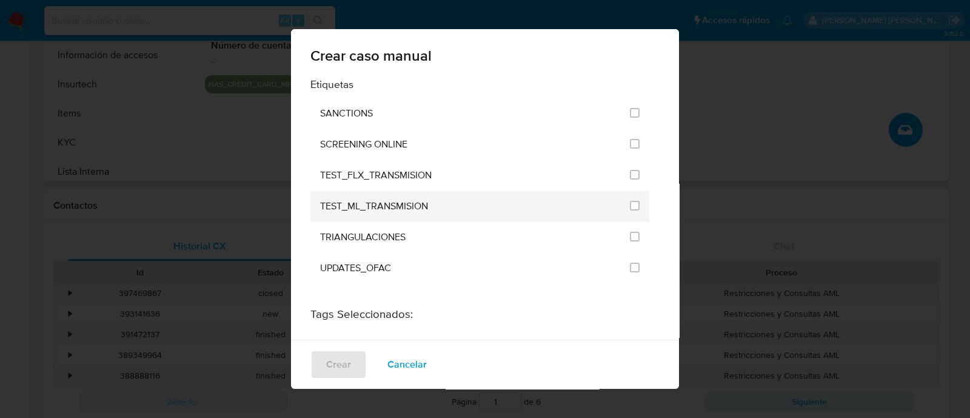
scroll to position [1592, 0]
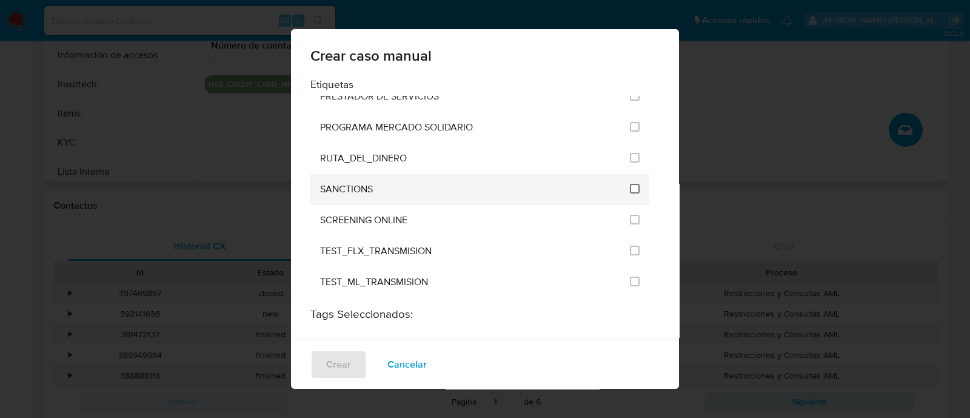
click at [630, 184] on input "2615" at bounding box center [635, 189] width 10 height 10
checkbox input "true"
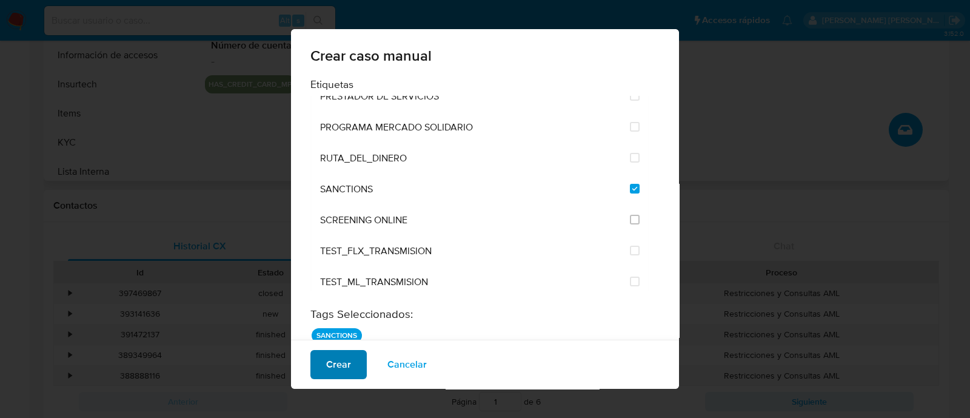
click at [330, 353] on span "Crear" at bounding box center [338, 364] width 25 height 27
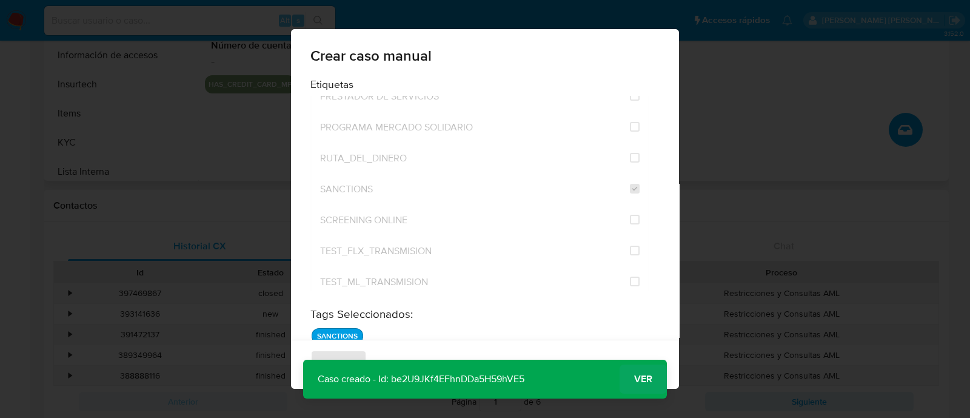
click at [629, 380] on button "Ver" at bounding box center [643, 378] width 47 height 29
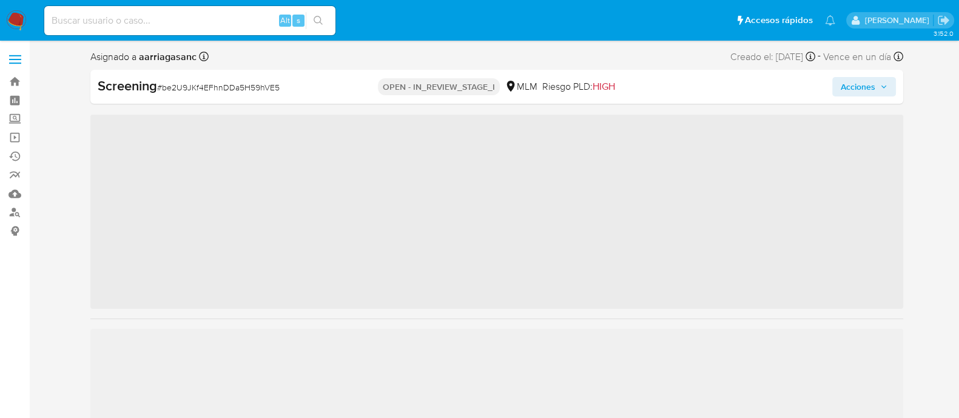
scroll to position [483, 0]
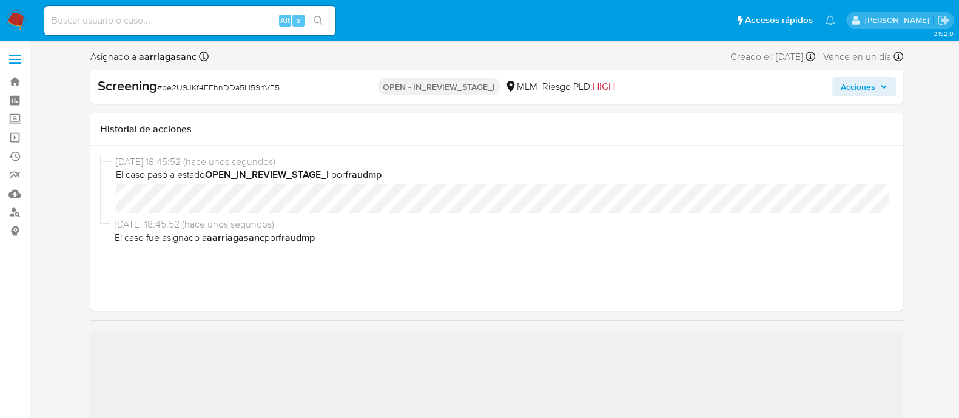
select select "10"
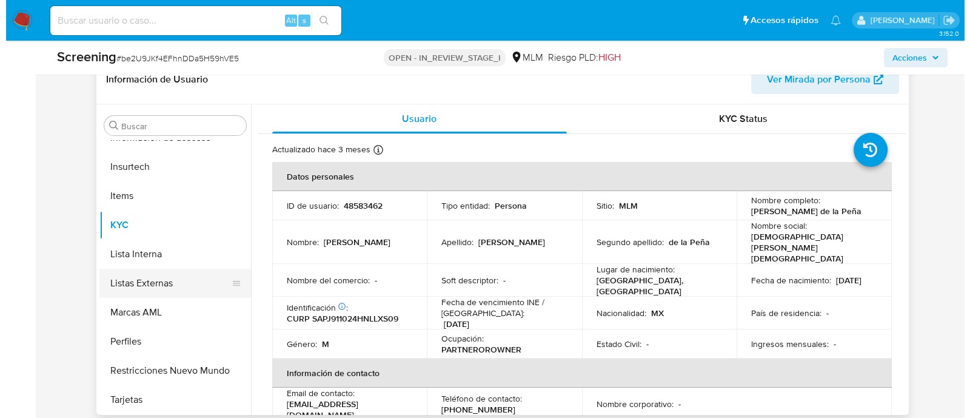
scroll to position [303, 0]
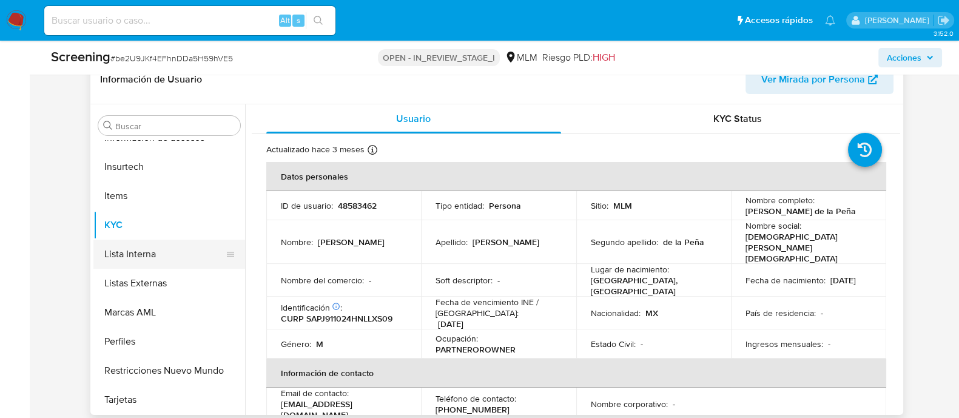
click at [173, 255] on button "Lista Interna" at bounding box center [164, 254] width 142 height 29
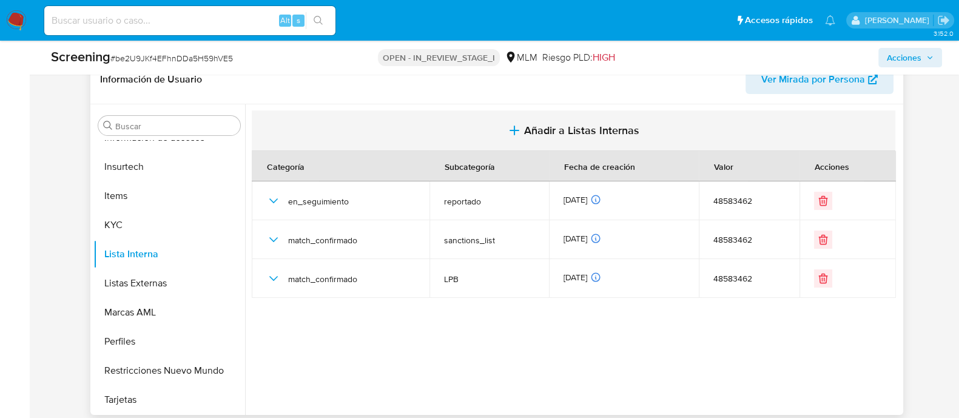
click at [563, 132] on span "Añadir a Listas Internas" at bounding box center [581, 130] width 115 height 13
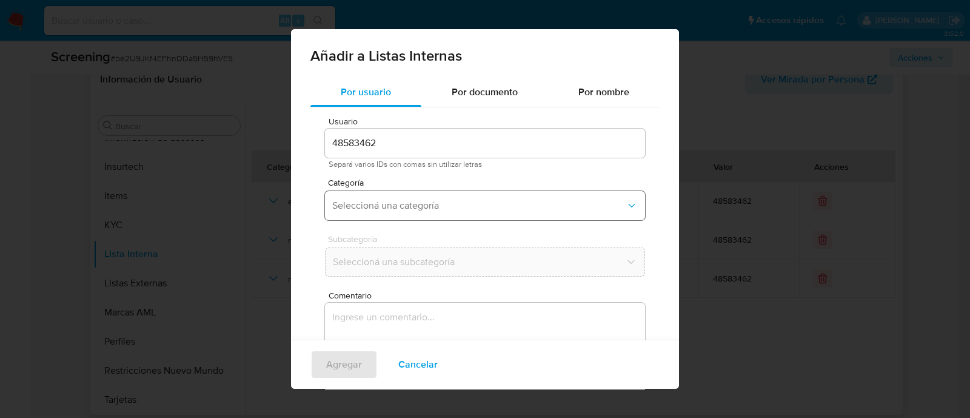
click at [483, 195] on button "Seleccioná una categoría" at bounding box center [485, 205] width 320 height 29
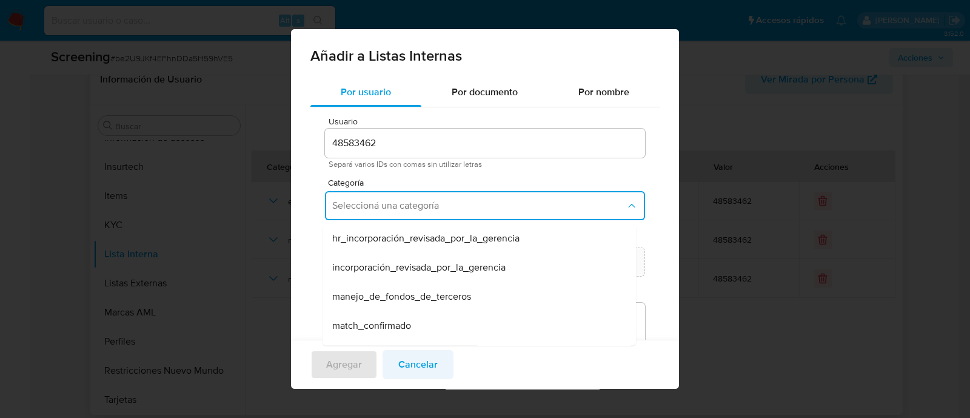
click at [427, 360] on span "Cancelar" at bounding box center [417, 364] width 39 height 27
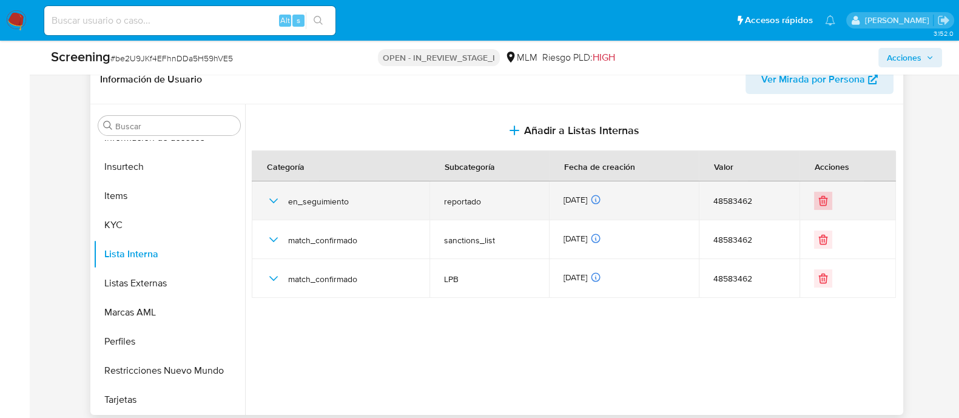
click at [821, 203] on icon "Eliminar" at bounding box center [823, 201] width 12 height 12
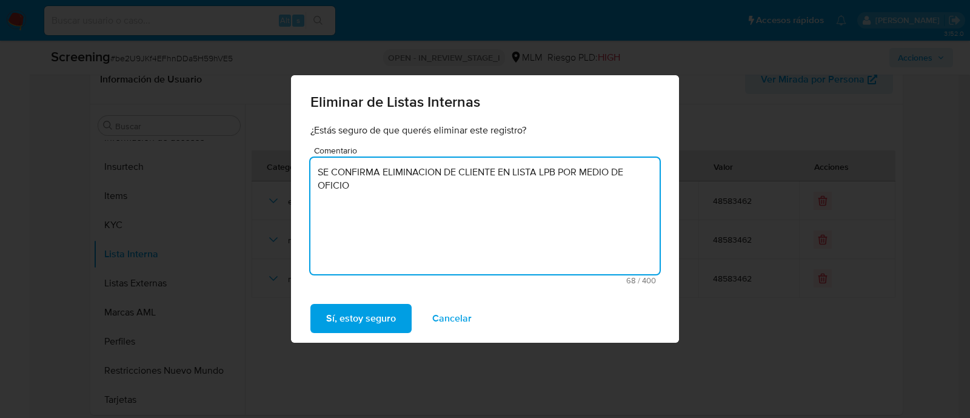
click at [429, 202] on textarea "SE CONFIRMA ELIMINACION DE CLIENTE EN LISTA LPB POR MEDIO DE OFICIO" at bounding box center [484, 216] width 349 height 116
paste textarea "214-4/29256906/2025"
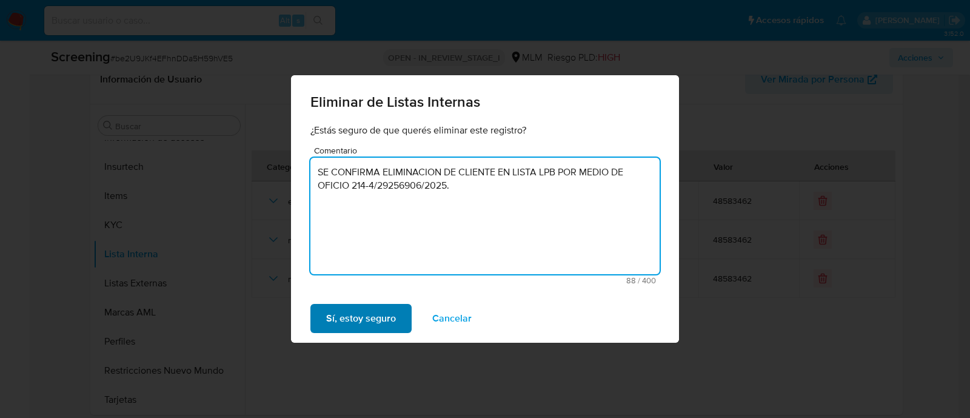
type textarea "SE CONFIRMA ELIMINACION DE CLIENTE EN LISTA LPB POR MEDIO DE OFICIO 214-4/29256…"
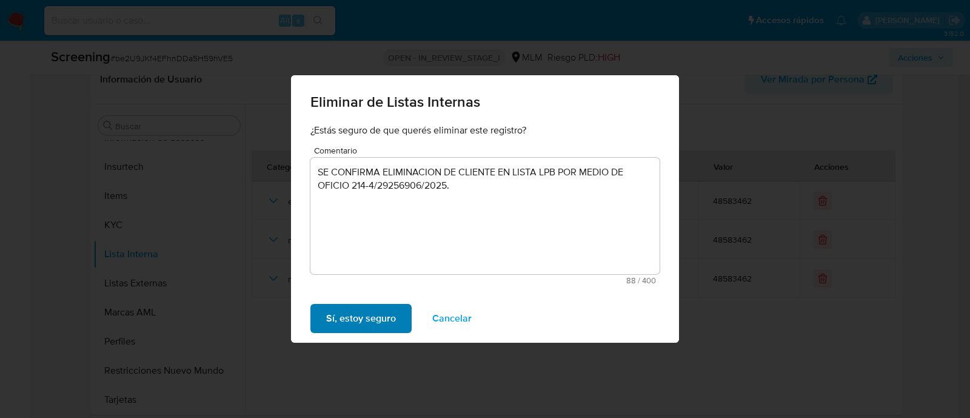
click at [377, 320] on span "Sí, estoy seguro" at bounding box center [361, 318] width 70 height 27
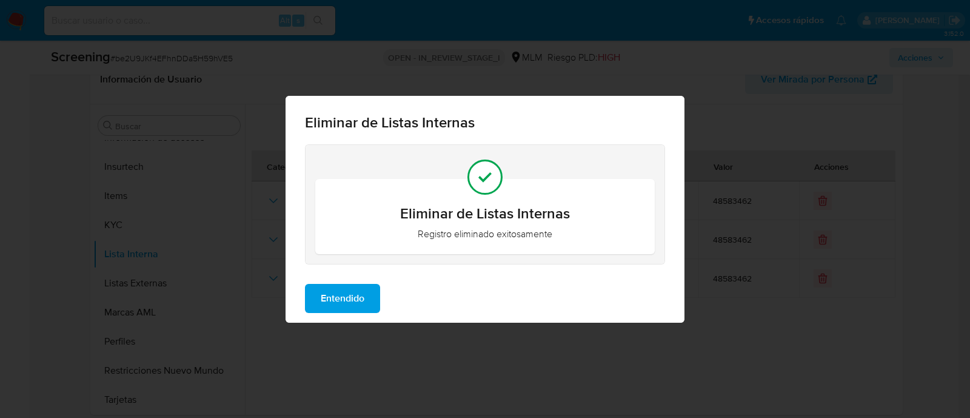
click at [362, 294] on span "Entendido" at bounding box center [343, 298] width 44 height 27
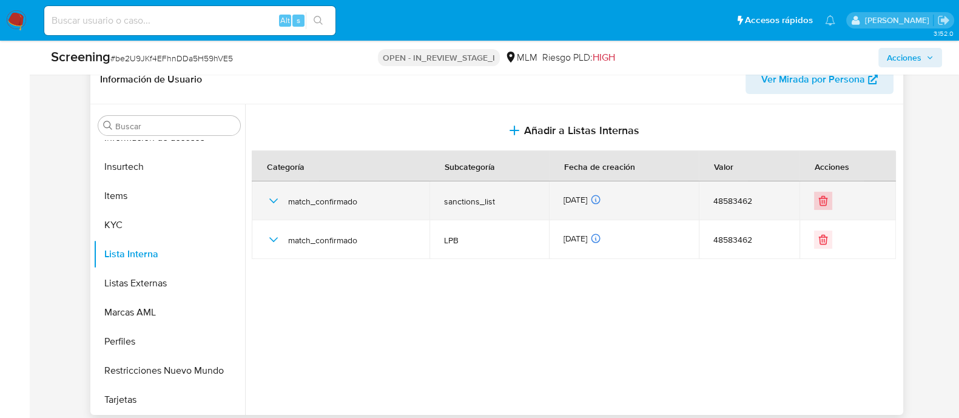
click at [819, 201] on icon "Eliminar" at bounding box center [823, 201] width 12 height 12
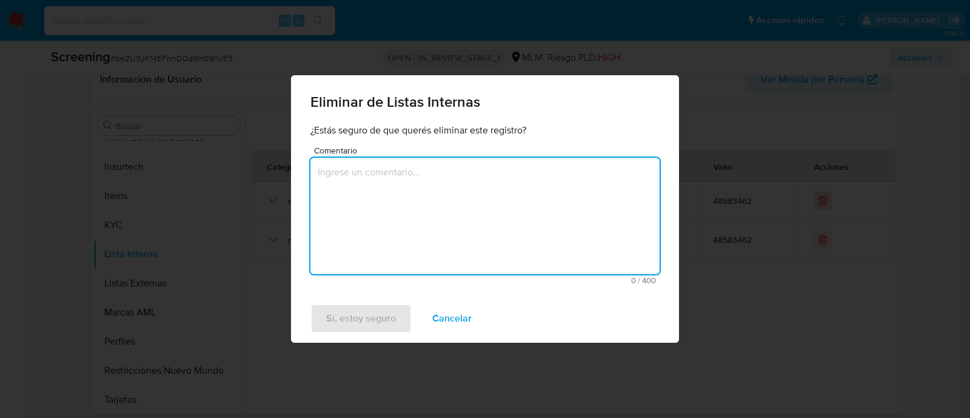
click at [525, 200] on textarea "Comentario" at bounding box center [484, 216] width 349 height 116
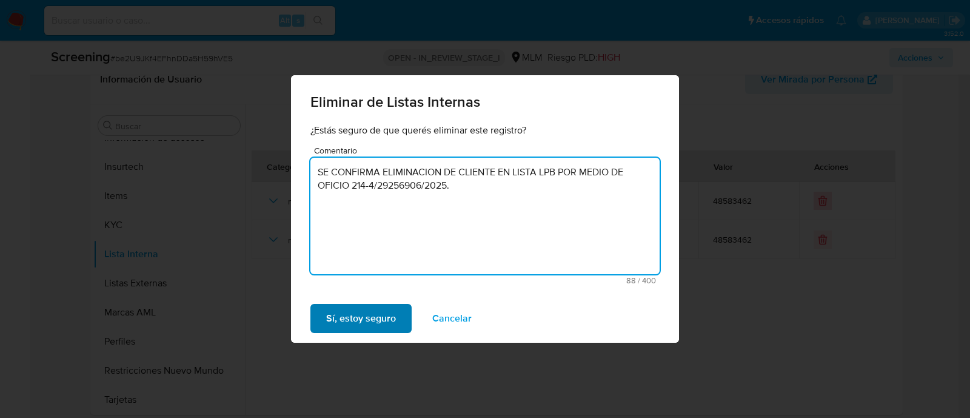
type textarea "SE CONFIRMA ELIMINACION DE CLIENTE EN LISTA LPB POR MEDIO DE OFICIO 214-4/29256…"
click at [370, 321] on span "Sí, estoy seguro" at bounding box center [361, 318] width 70 height 27
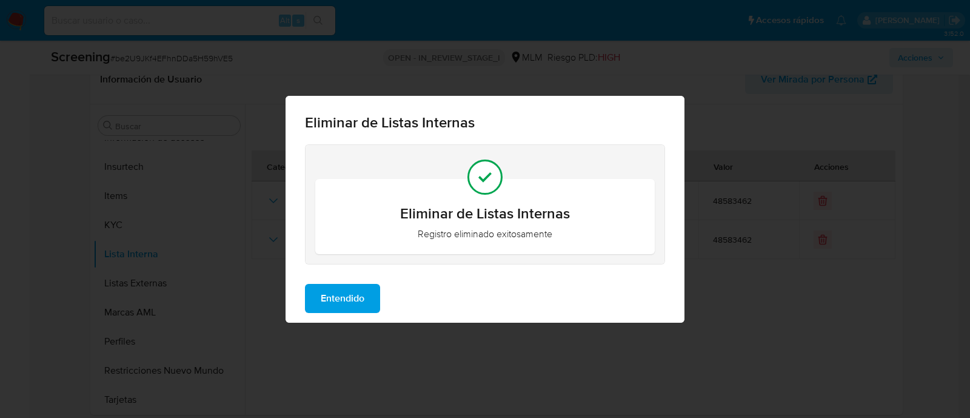
click at [338, 291] on span "Entendido" at bounding box center [343, 298] width 44 height 27
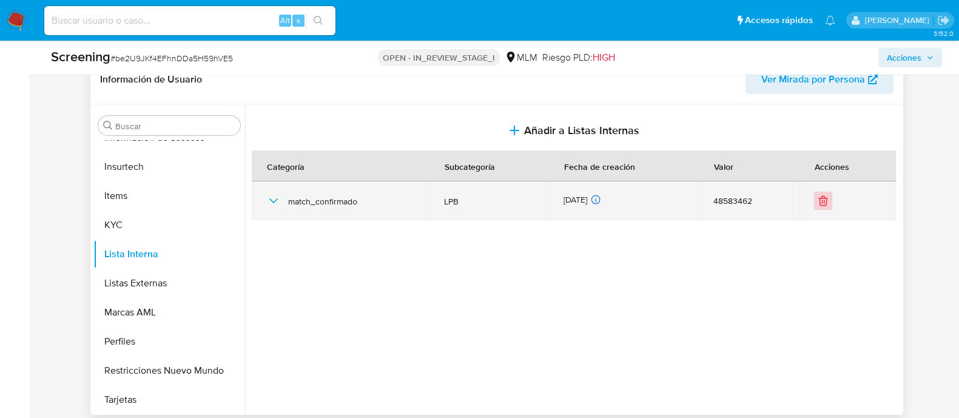
click at [824, 200] on icon "Eliminar" at bounding box center [824, 201] width 0 height 3
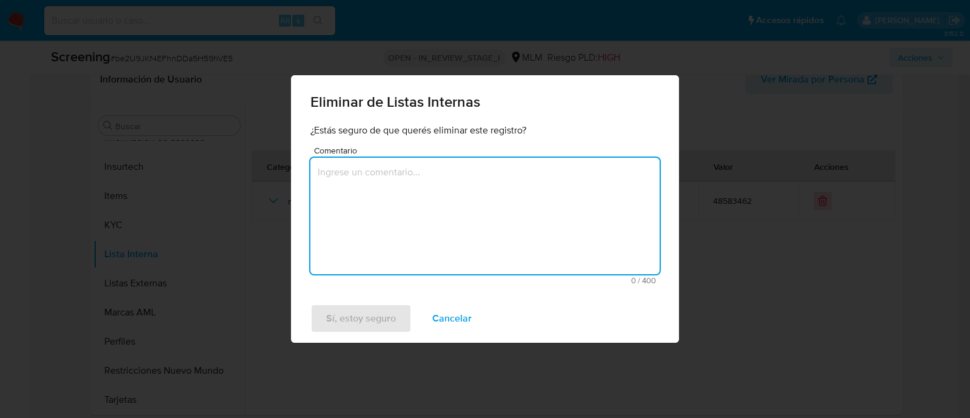
click at [435, 202] on textarea "Comentario" at bounding box center [484, 216] width 349 height 116
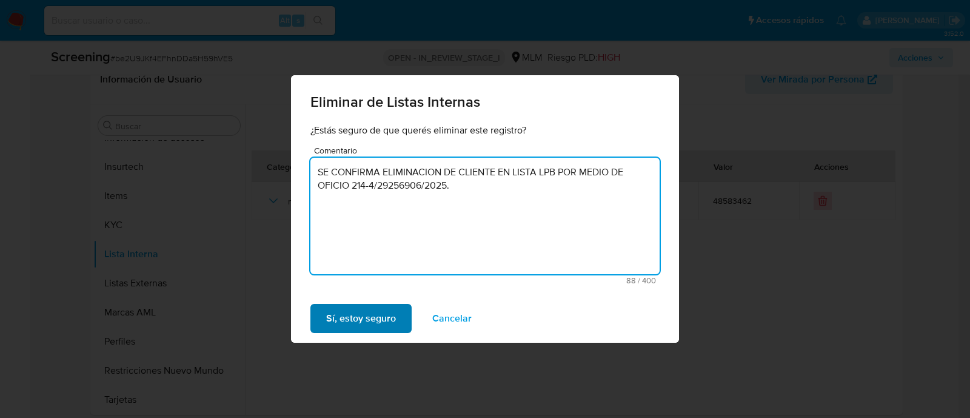
type textarea "SE CONFIRMA ELIMINACION DE CLIENTE EN LISTA LPB POR MEDIO DE OFICIO 214-4/29256…"
click at [381, 320] on span "Sí, estoy seguro" at bounding box center [361, 318] width 70 height 27
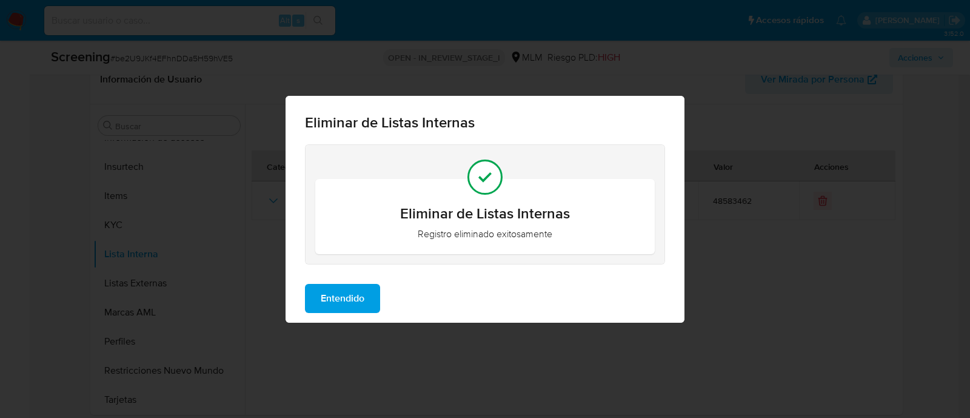
click at [355, 299] on span "Entendido" at bounding box center [343, 298] width 44 height 27
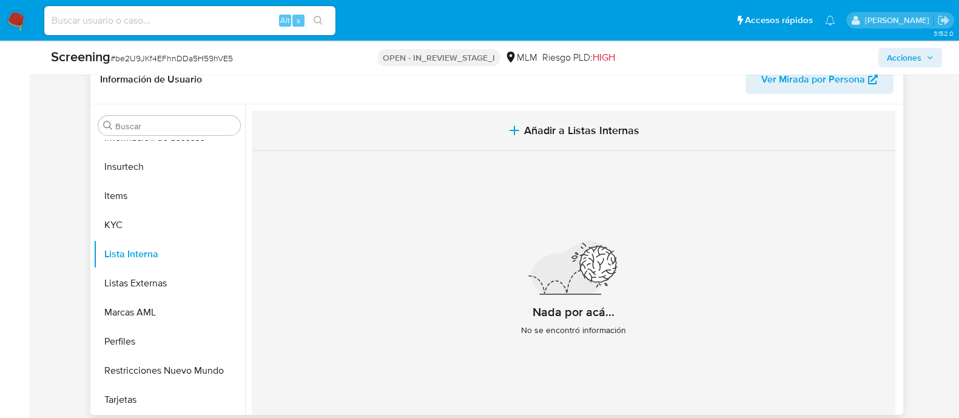
click at [557, 125] on span "Añadir a Listas Internas" at bounding box center [581, 130] width 115 height 13
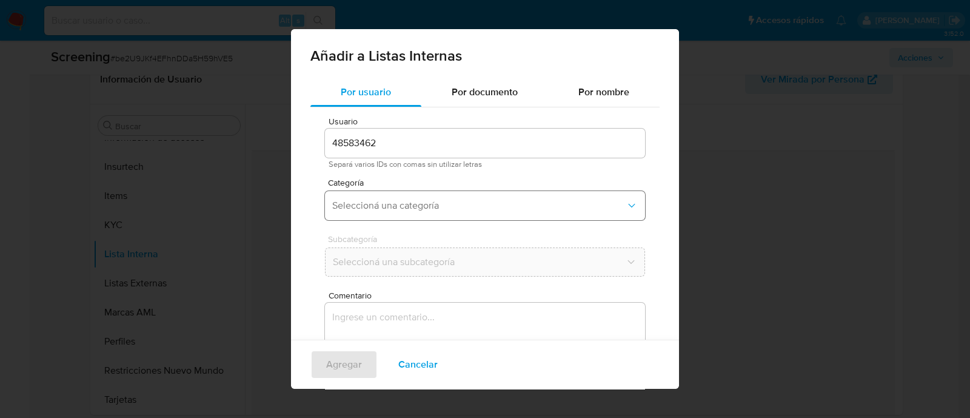
click at [438, 207] on span "Seleccioná una categoría" at bounding box center [479, 206] width 294 height 12
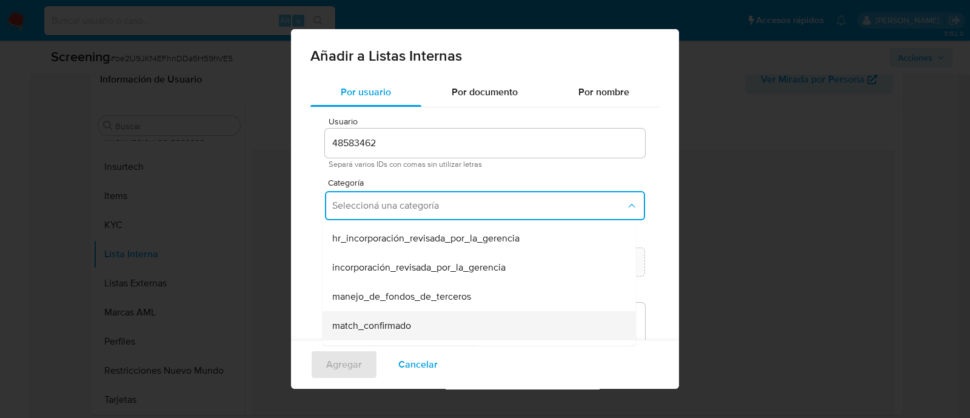
scroll to position [75, 0]
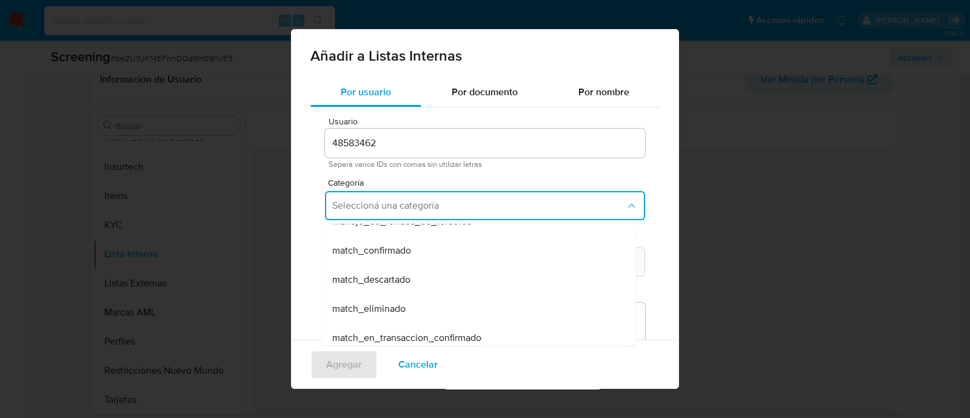
click at [397, 314] on span "match_eliminado" at bounding box center [368, 309] width 73 height 12
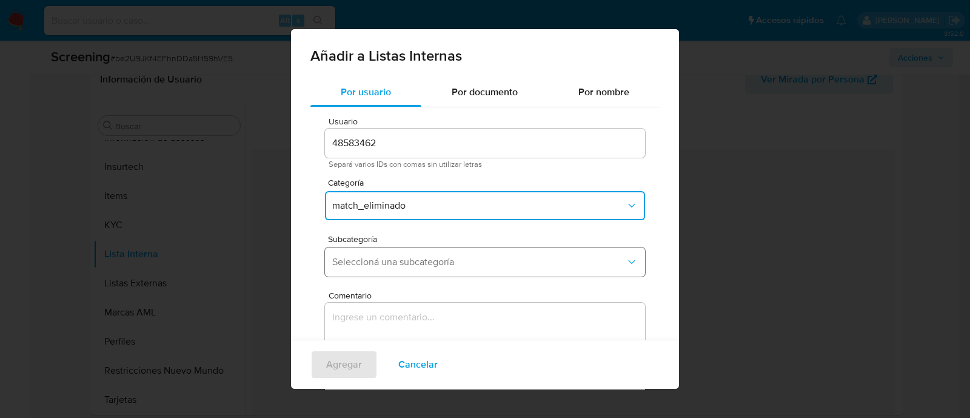
click at [398, 260] on span "Seleccioná una subcategoría" at bounding box center [479, 262] width 294 height 12
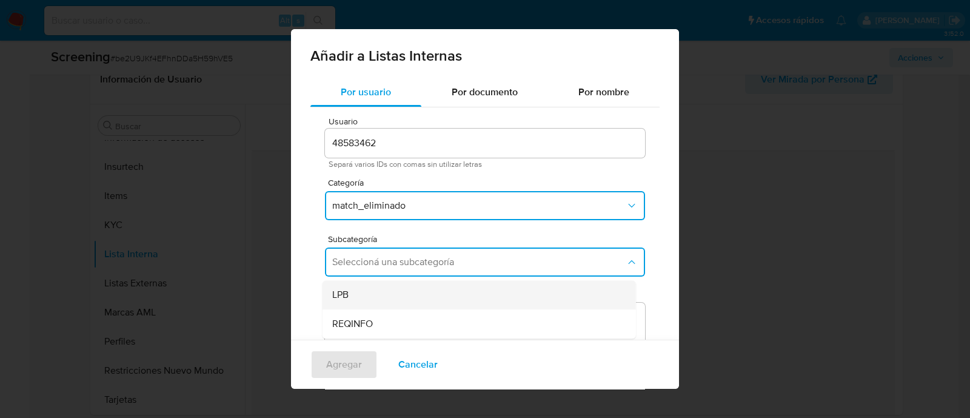
click at [371, 301] on div "LPB" at bounding box center [475, 294] width 287 height 29
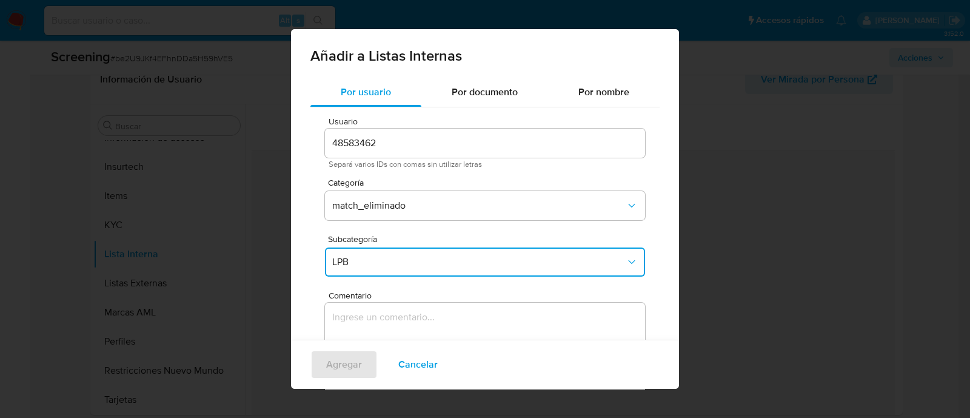
click at [361, 326] on textarea "Comentario" at bounding box center [485, 361] width 320 height 116
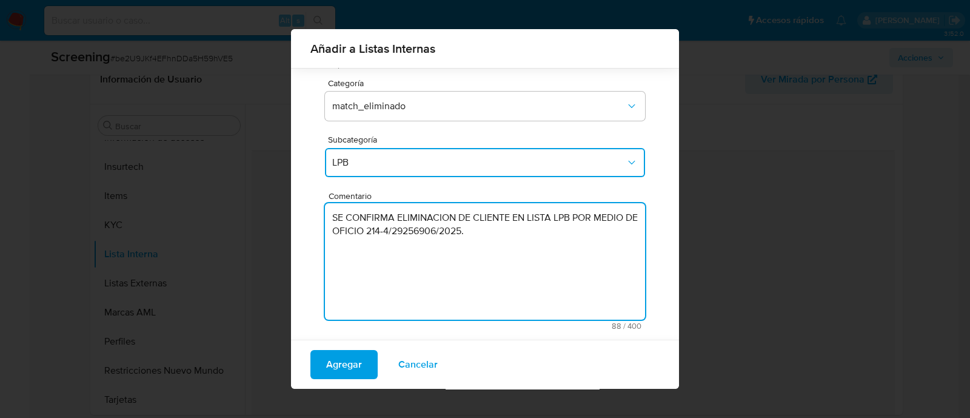
scroll to position [99, 0]
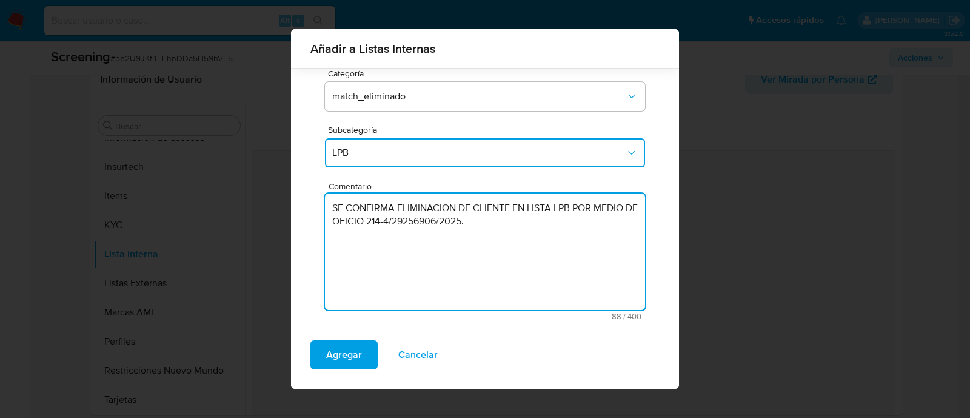
type textarea "SE CONFIRMA ELIMINACION DE CLIENTE EN LISTA LPB POR MEDIO DE OFICIO 214-4/29256…"
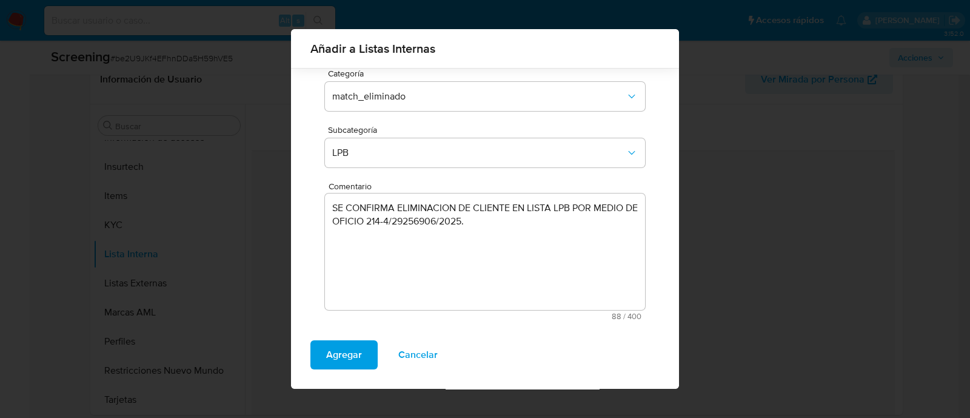
click at [298, 347] on div "Agregar Cancelar" at bounding box center [485, 359] width 388 height 58
click at [328, 347] on span "Agregar" at bounding box center [344, 354] width 36 height 27
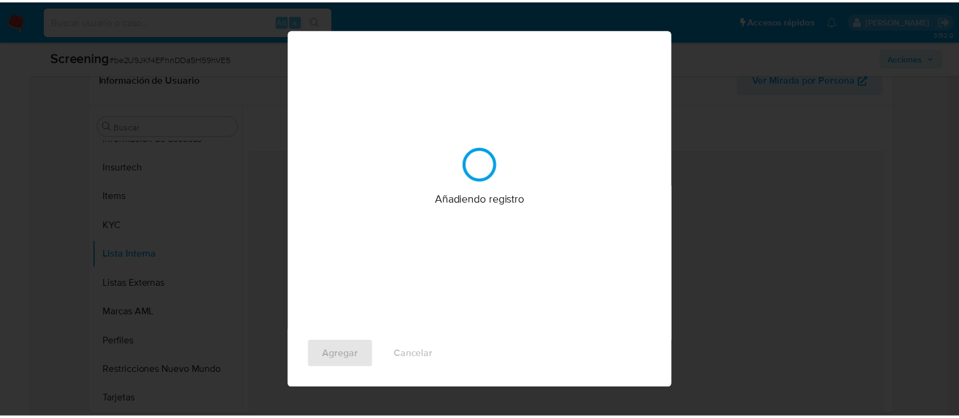
scroll to position [0, 0]
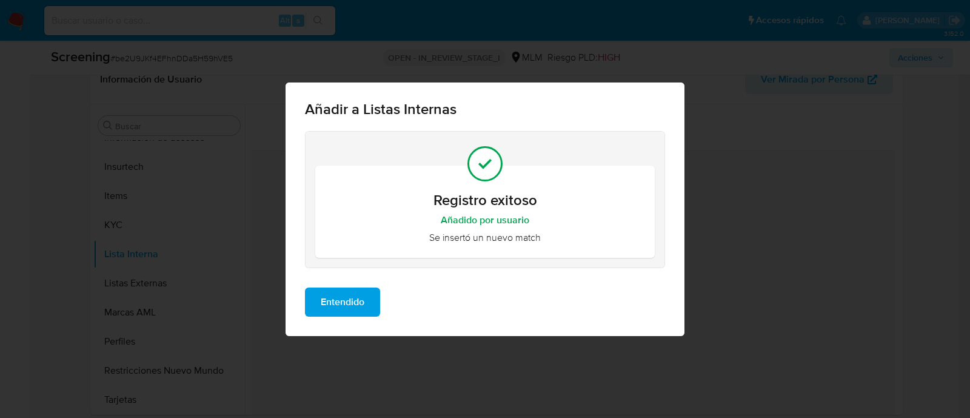
click at [352, 300] on span "Entendido" at bounding box center [343, 302] width 44 height 27
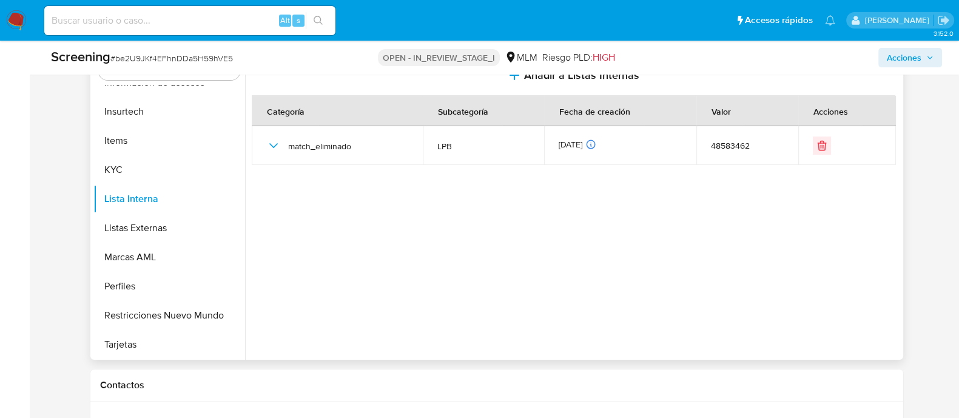
scroll to position [379, 0]
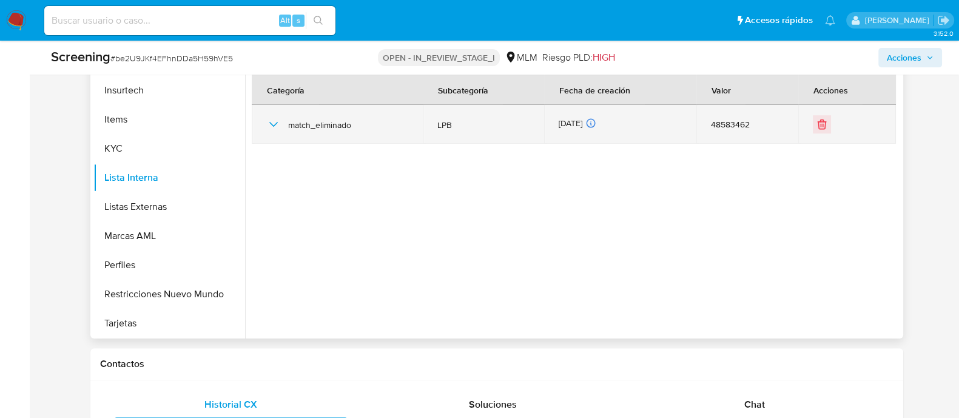
drag, startPoint x: 278, startPoint y: 124, endPoint x: 278, endPoint y: 141, distance: 17.0
click at [277, 124] on icon "button" at bounding box center [273, 124] width 15 height 15
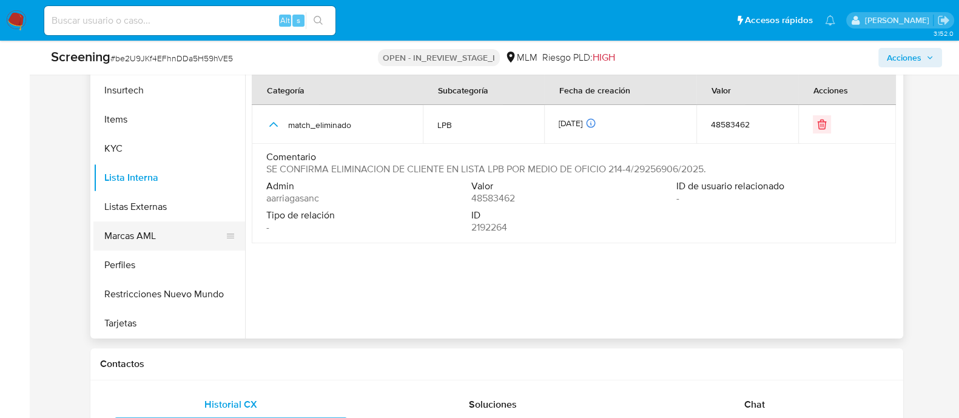
scroll to position [483, 0]
click at [151, 290] on button "Restricciones Nuevo Mundo" at bounding box center [164, 293] width 142 height 29
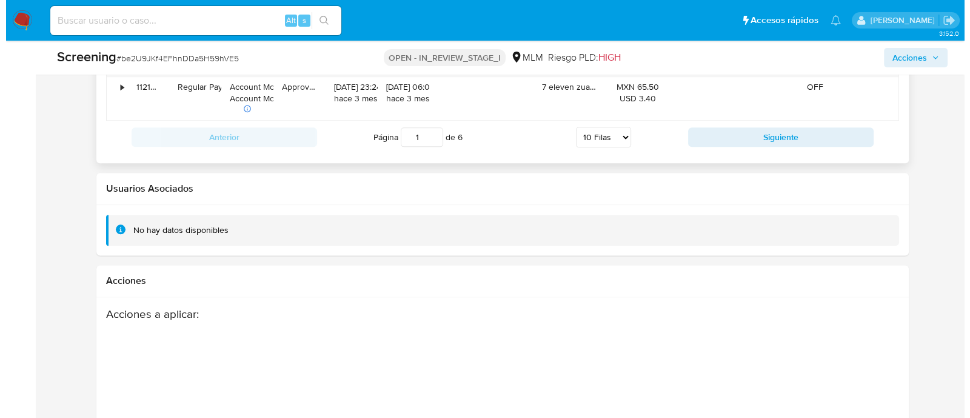
scroll to position [2058, 0]
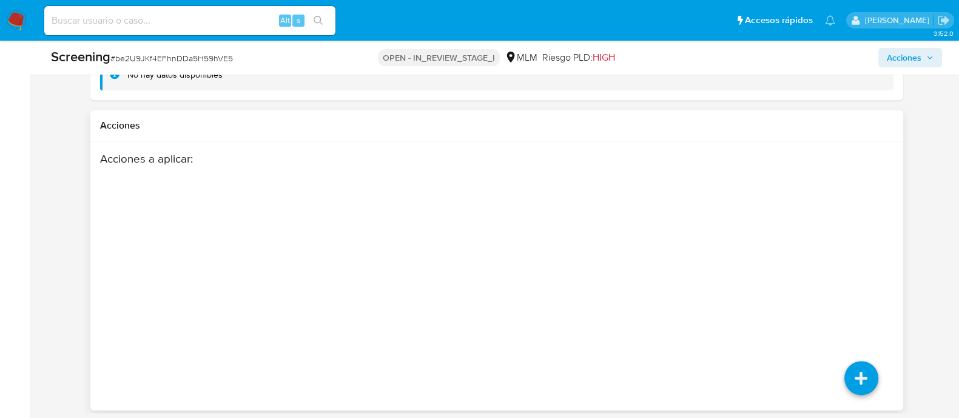
click at [878, 246] on div "Acciones a aplicar :" at bounding box center [496, 249] width 793 height 194
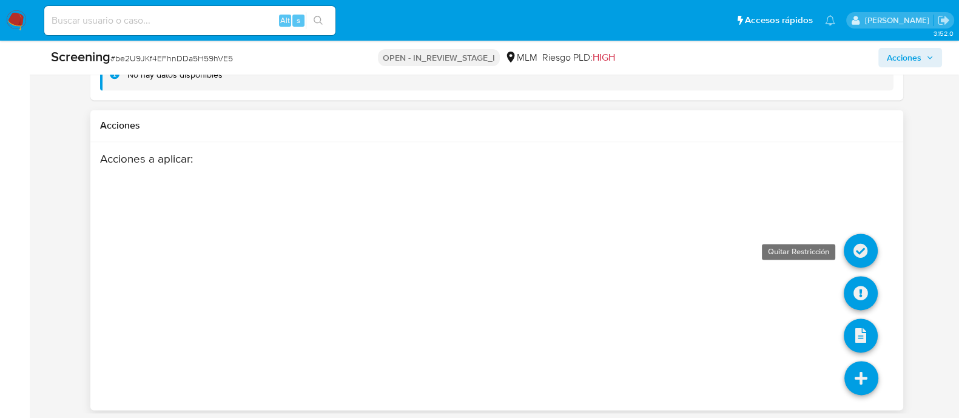
click at [860, 245] on icon at bounding box center [861, 250] width 34 height 34
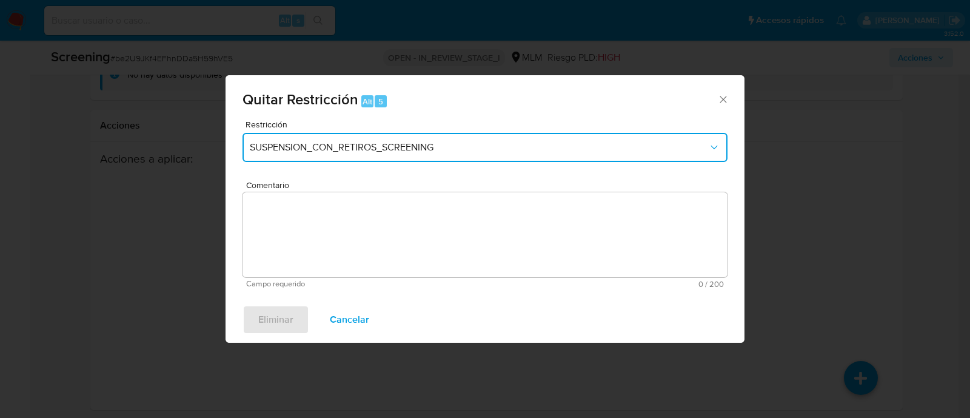
click at [303, 150] on span "SUSPENSION_CON_RETIROS_SCREENING" at bounding box center [479, 147] width 458 height 12
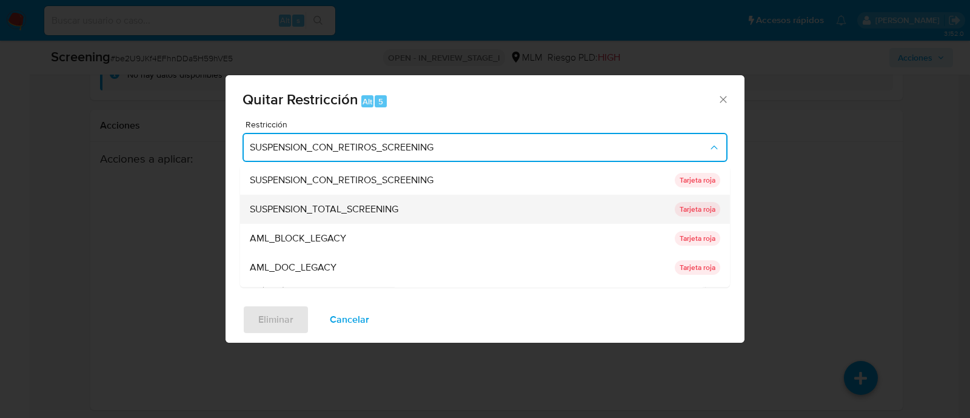
click at [317, 204] on span "SUSPENSION_TOTAL_SCREENING" at bounding box center [324, 210] width 149 height 12
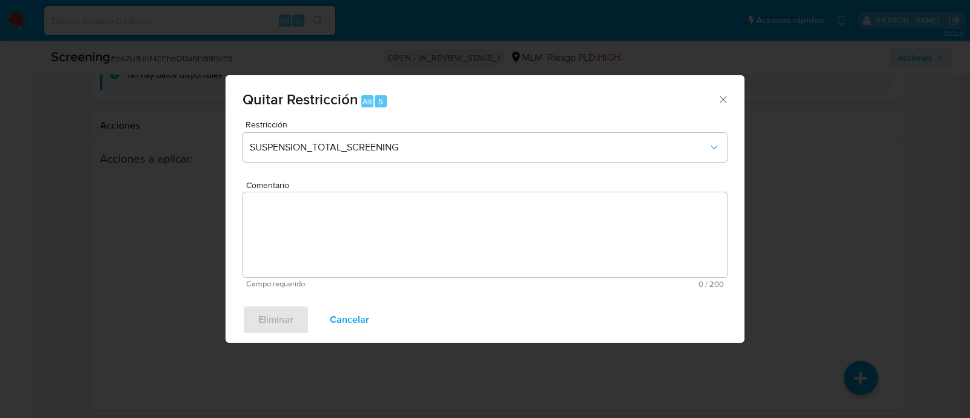
click at [324, 227] on textarea "Comentario" at bounding box center [485, 234] width 485 height 85
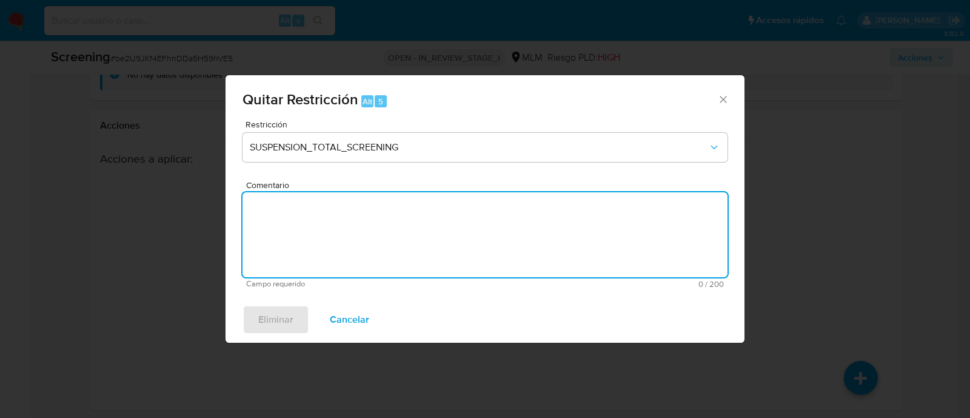
paste textarea "SE CONFIRMA ELIMINACION DE CLIENTE EN LISTA LPB POR MEDIO DE OFICIO 214-4/29256…"
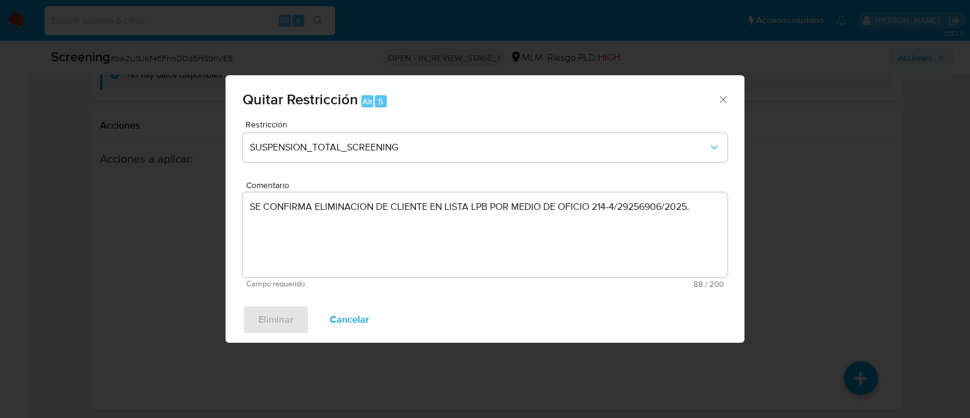
click at [669, 163] on div "Restricción SUSPENSION_TOTAL_SCREENING" at bounding box center [485, 149] width 485 height 58
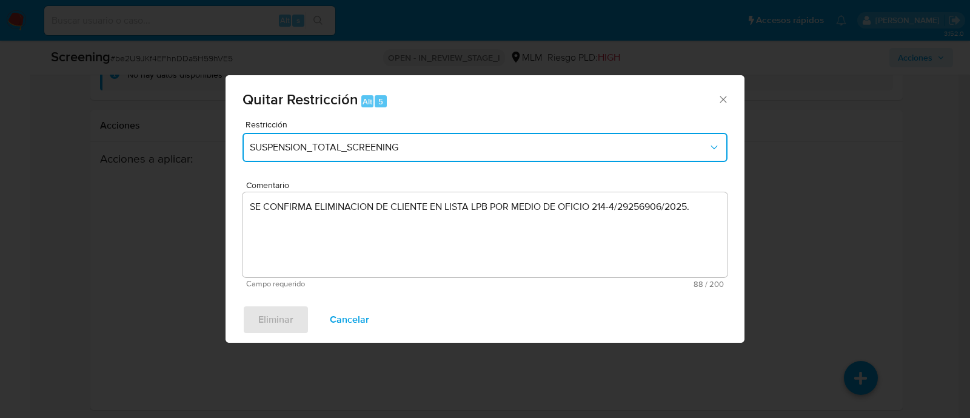
click at [669, 152] on span "SUSPENSION_TOTAL_SCREENING" at bounding box center [479, 147] width 458 height 12
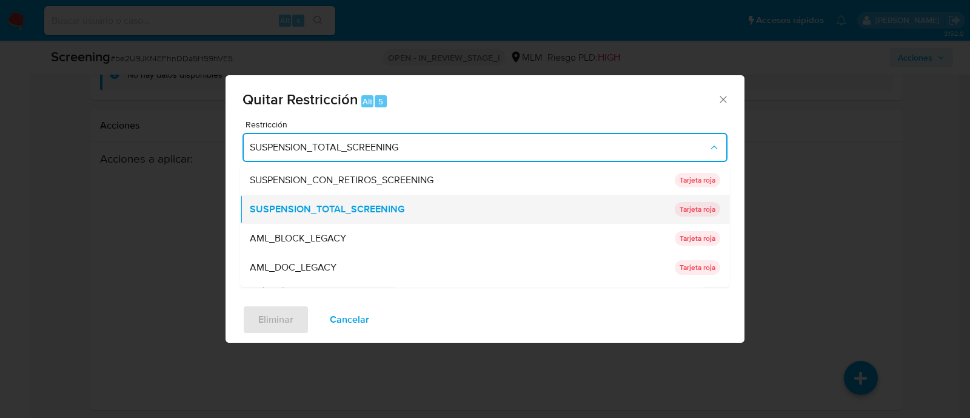
click at [375, 207] on span "SUSPENSION_TOTAL_SCREENING" at bounding box center [327, 210] width 155 height 12
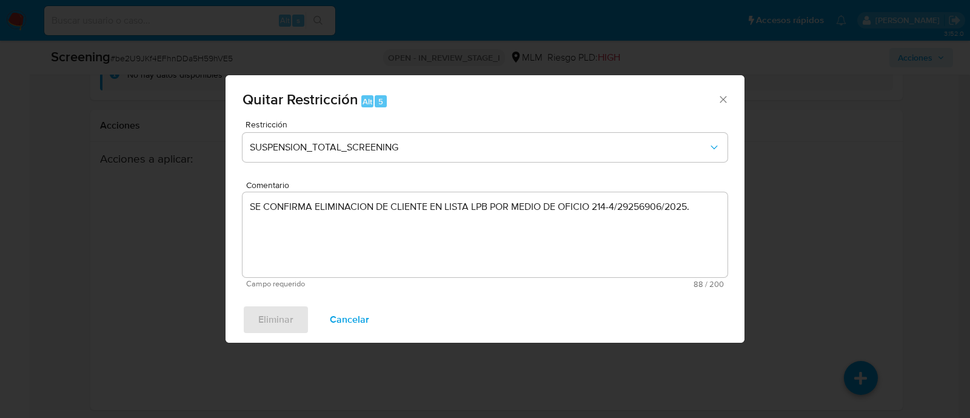
click at [507, 260] on textarea "SE CONFIRMA ELIMINACION DE CLIENTE EN LISTA LPB POR MEDIO DE OFICIO 214-4/29256…" at bounding box center [485, 234] width 485 height 85
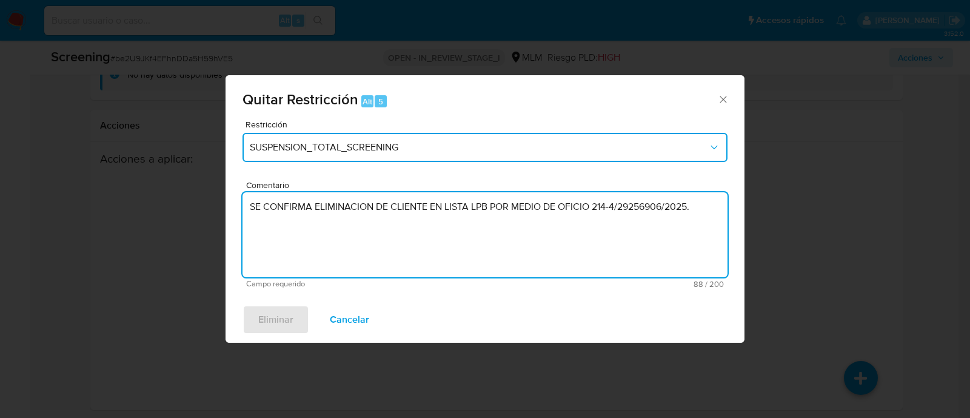
click at [651, 149] on span "SUSPENSION_TOTAL_SCREENING" at bounding box center [479, 147] width 458 height 12
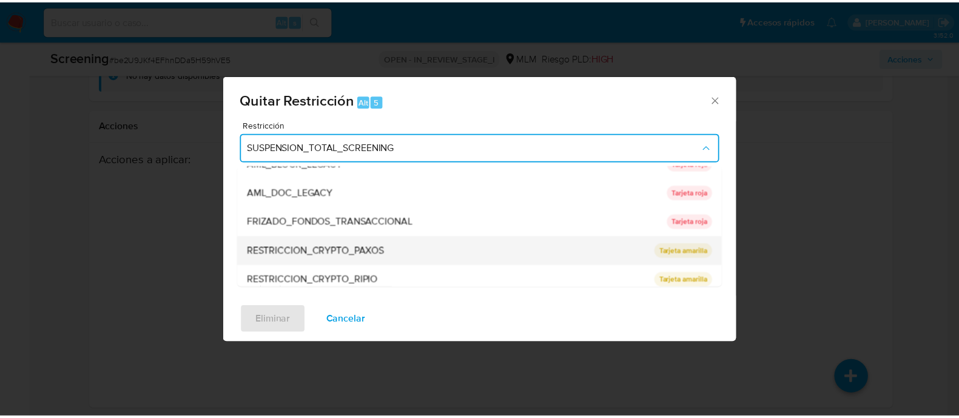
scroll to position [0, 0]
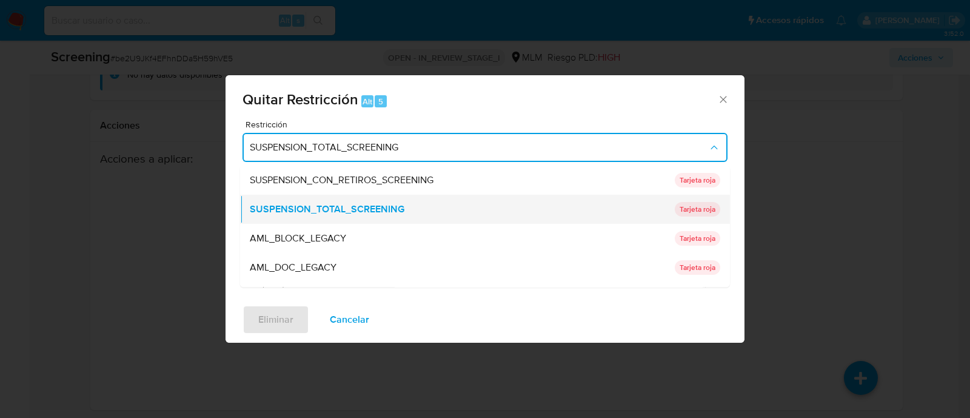
click at [403, 199] on div "SUSPENSION_TOTAL_SCREENING" at bounding box center [459, 209] width 418 height 29
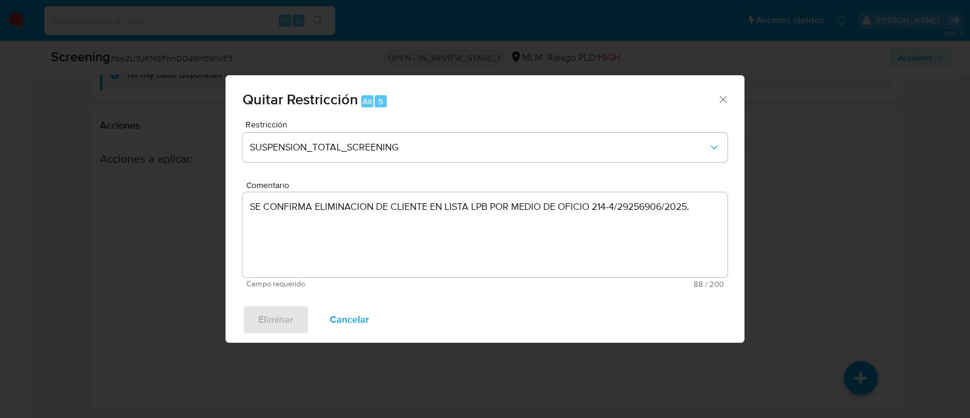
click at [295, 317] on div "Eliminar Cancelar" at bounding box center [485, 320] width 519 height 46
click at [351, 204] on textarea "SE CONFIRMA ELIMINACION DE CLIENTE EN LISTA LPB POR MEDIO DE OFICIO 214-4/29256…" at bounding box center [485, 234] width 485 height 85
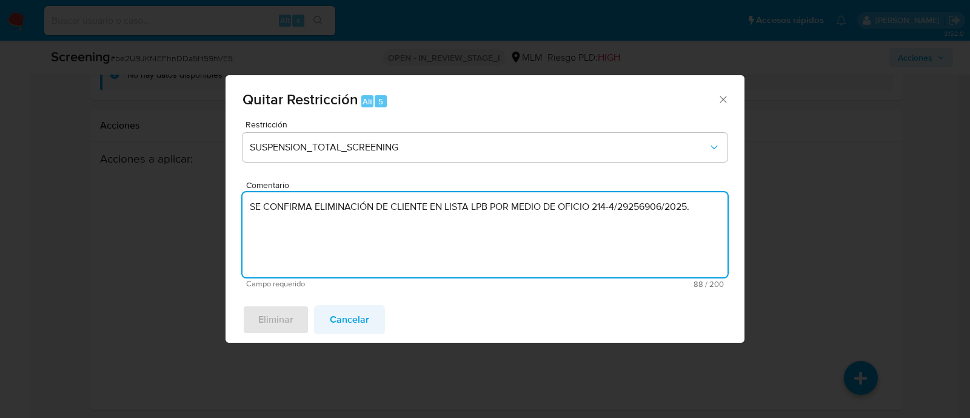
type textarea "SE CONFIRMA ELIMINACIÓN DE CLIENTE EN LISTA LPB POR MEDIO DE OFICIO 214-4/29256…"
click at [344, 314] on span "Cancelar" at bounding box center [349, 319] width 39 height 27
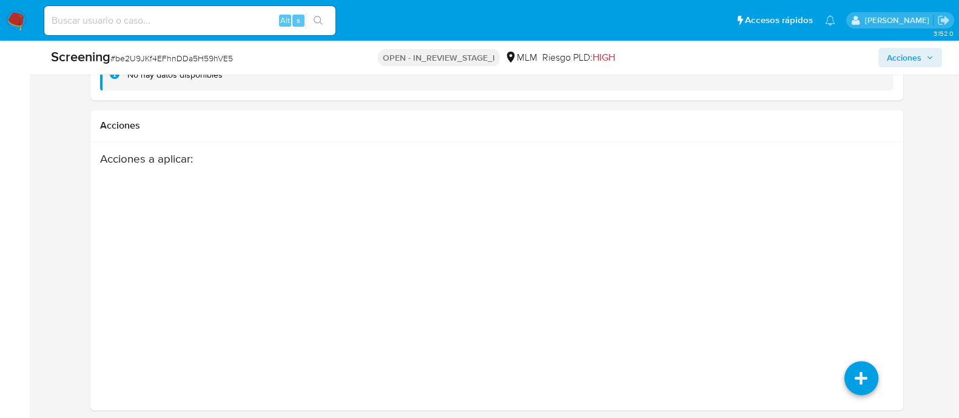
scroll to position [1754, 0]
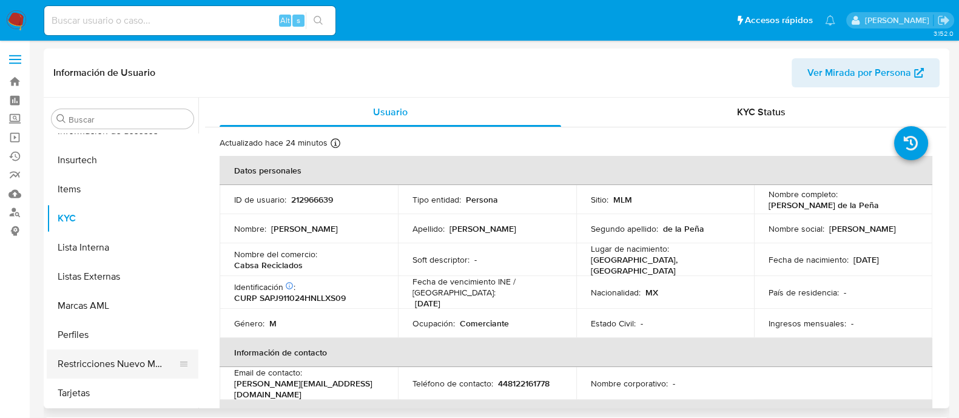
scroll to position [483, 0]
select select "10"
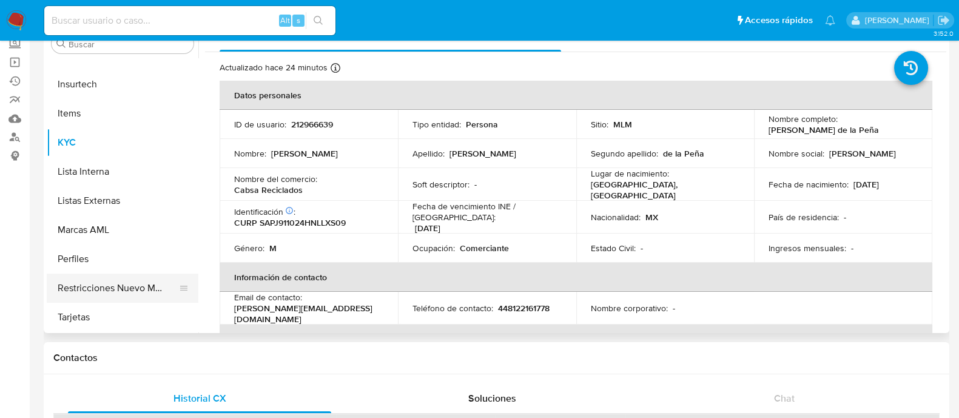
click at [123, 287] on button "Restricciones Nuevo Mundo" at bounding box center [118, 287] width 142 height 29
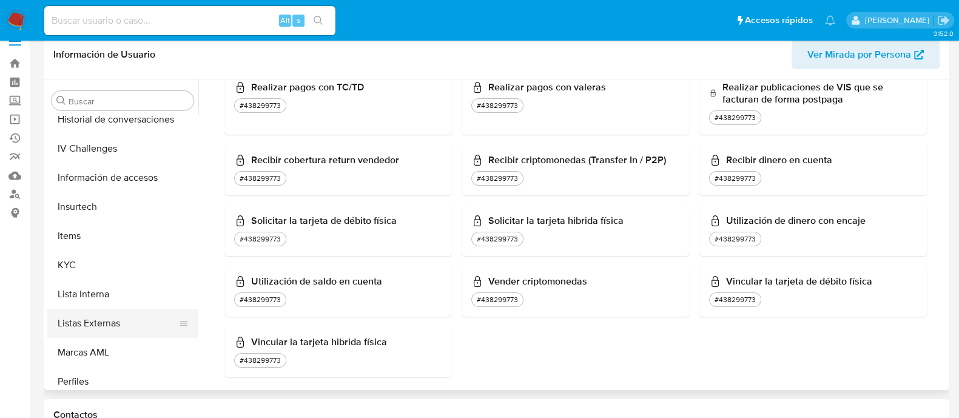
scroll to position [256, 0]
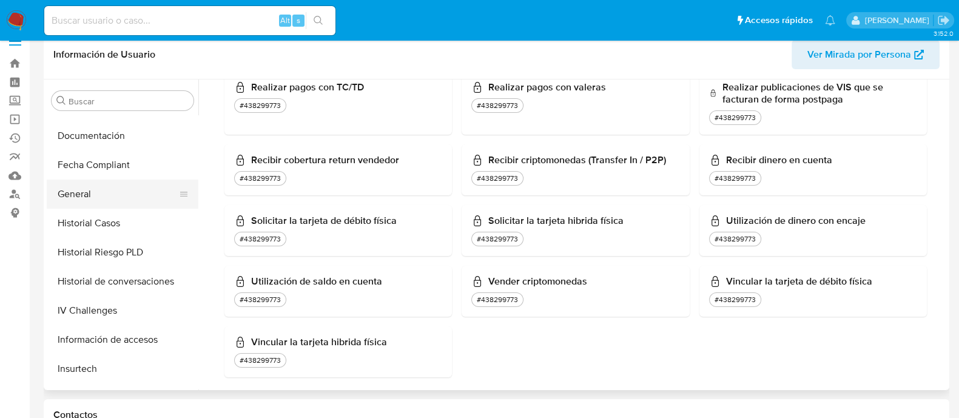
click at [105, 187] on button "General" at bounding box center [118, 193] width 142 height 29
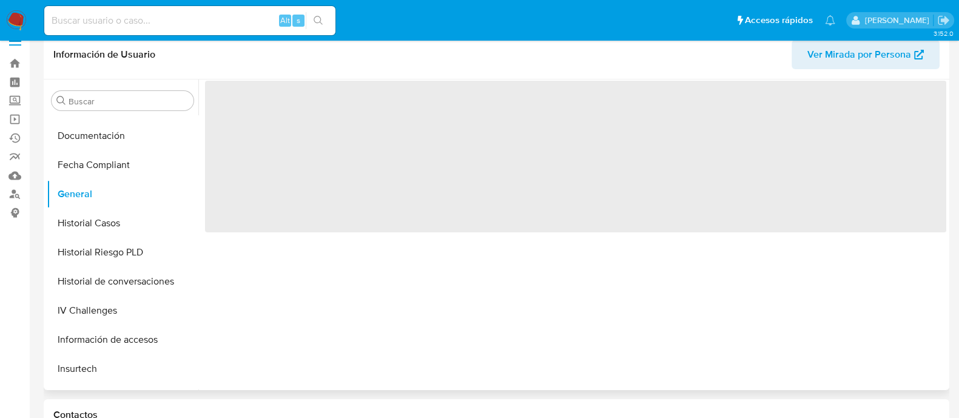
scroll to position [0, 0]
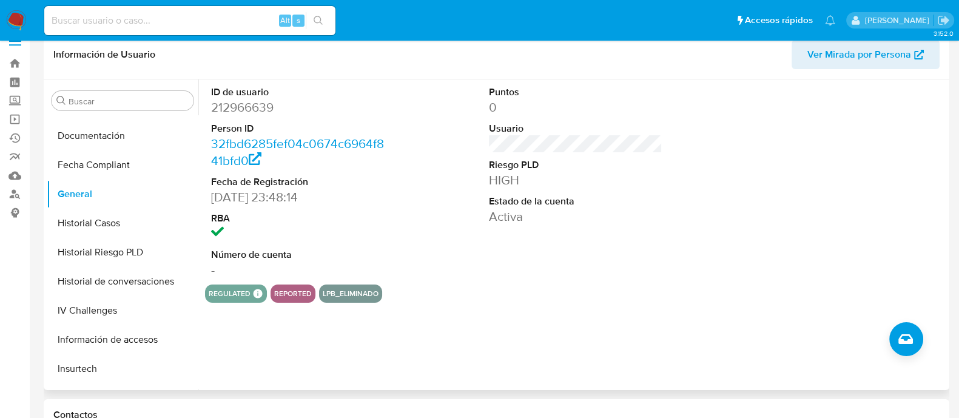
click at [255, 104] on dd "212966639" at bounding box center [297, 107] width 173 height 17
copy dd "212966639"
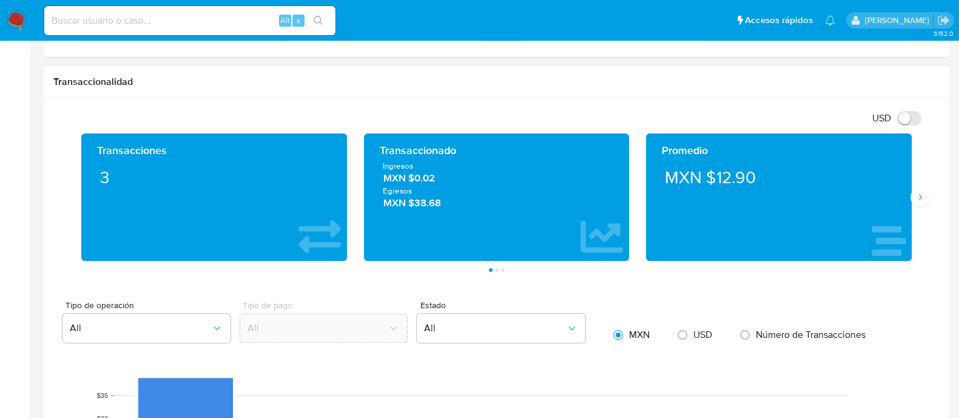
scroll to position [549, 0]
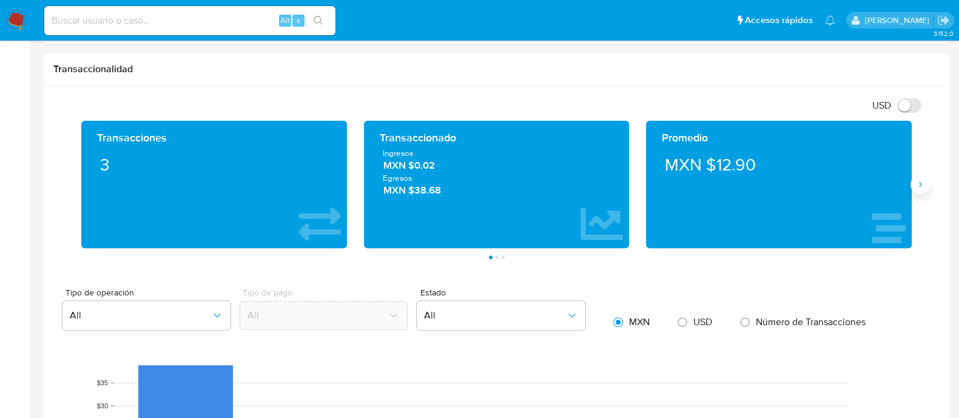
click at [921, 187] on icon "Siguiente" at bounding box center [920, 184] width 10 height 10
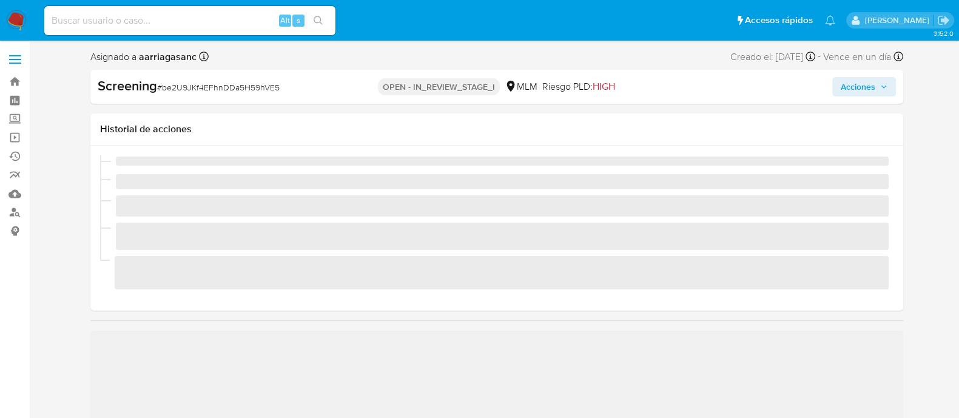
scroll to position [483, 0]
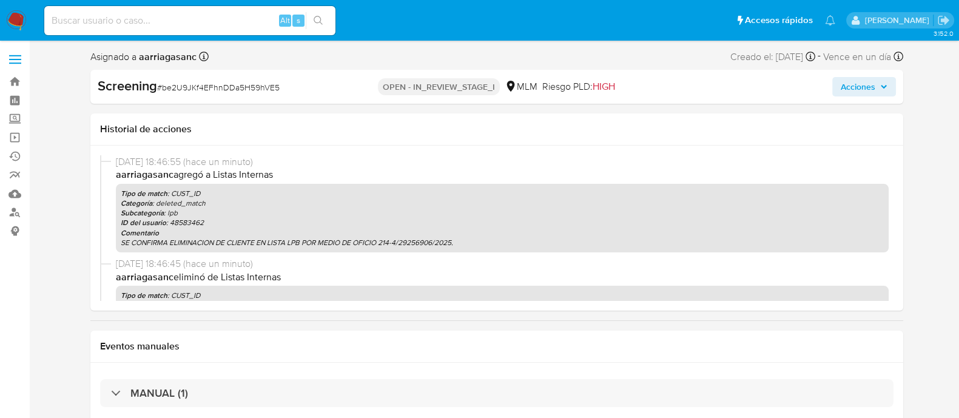
select select "10"
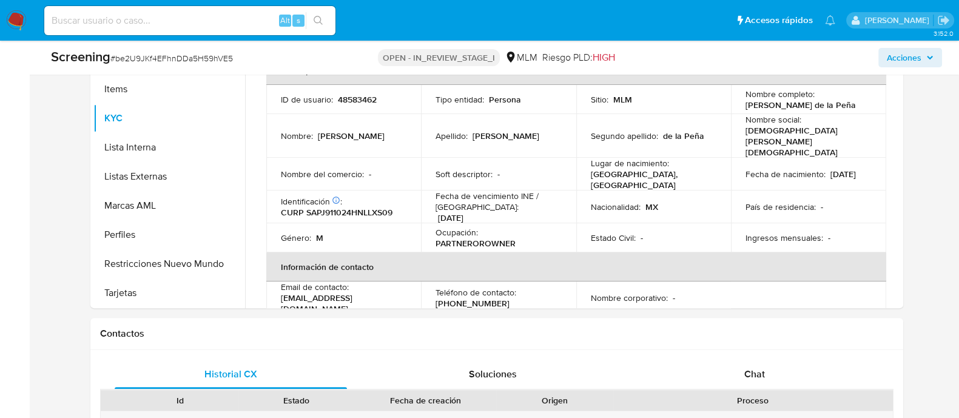
scroll to position [455, 0]
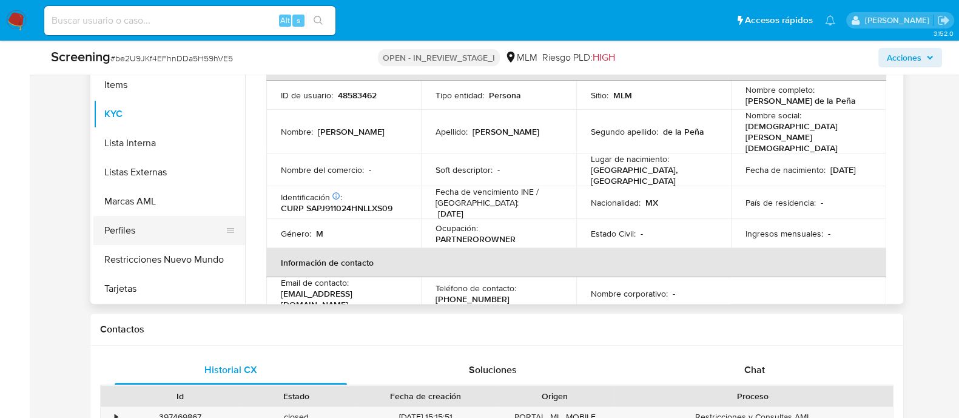
click at [192, 243] on button "Perfiles" at bounding box center [164, 230] width 142 height 29
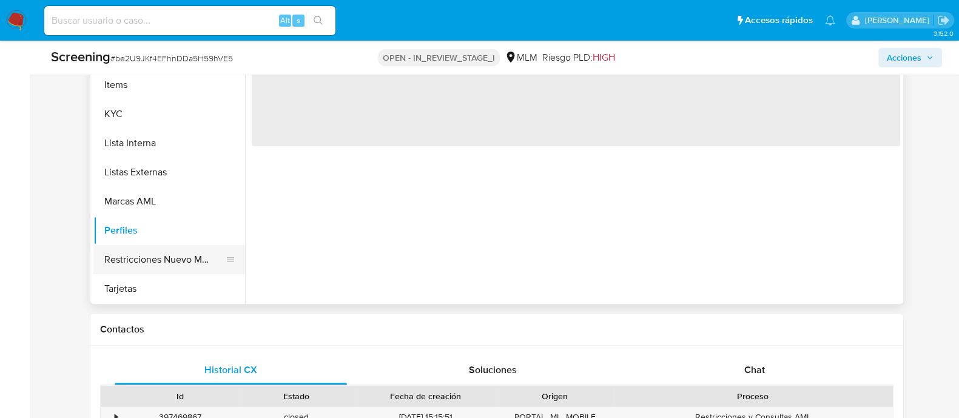
click at [190, 262] on button "Restricciones Nuevo Mundo" at bounding box center [164, 259] width 142 height 29
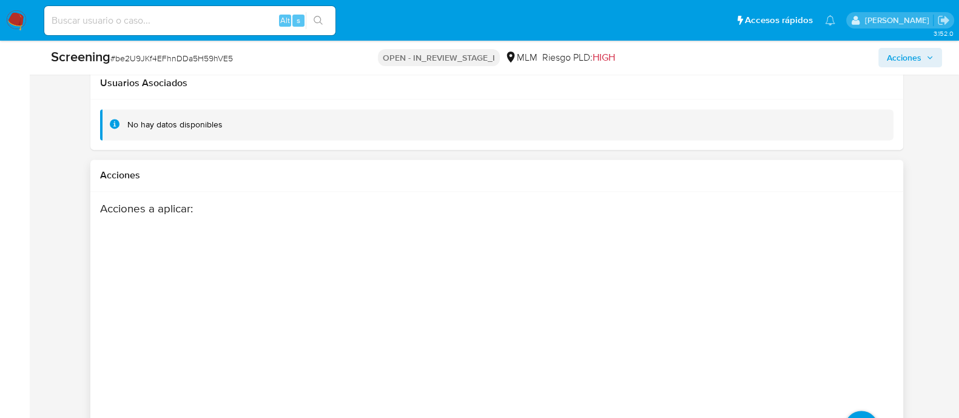
scroll to position [2099, 0]
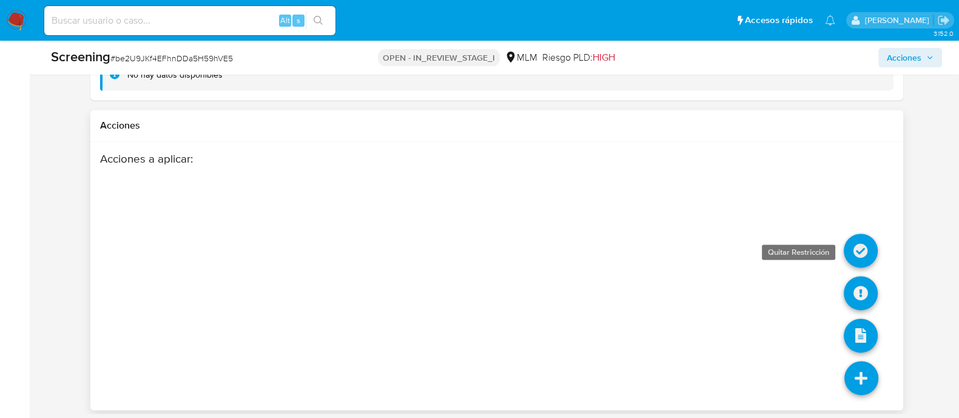
click at [859, 246] on icon at bounding box center [861, 250] width 34 height 34
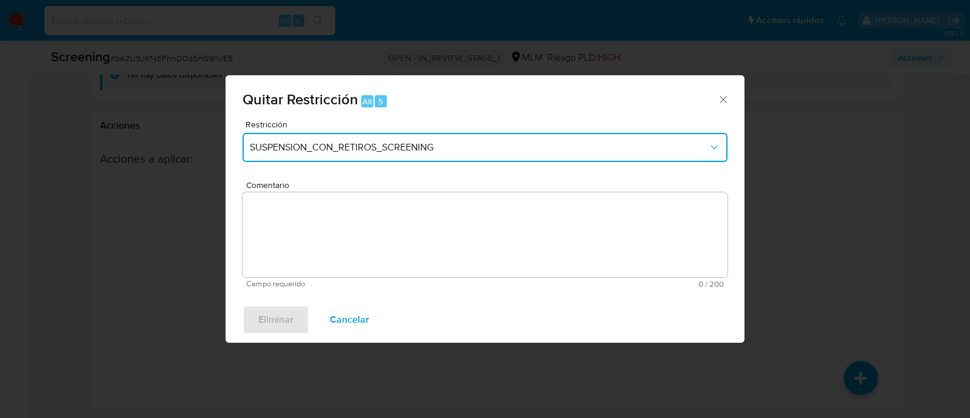
click at [424, 141] on span "SUSPENSION_CON_RETIROS_SCREENING" at bounding box center [479, 147] width 458 height 12
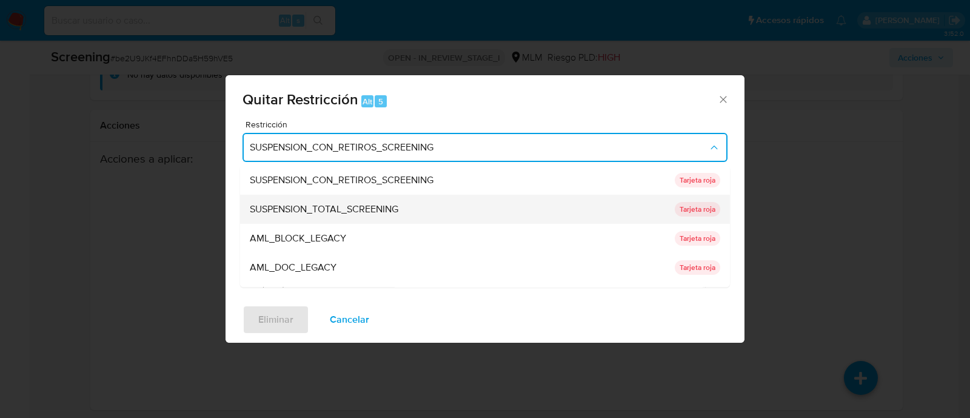
click at [357, 204] on span "SUSPENSION_TOTAL_SCREENING" at bounding box center [324, 210] width 149 height 12
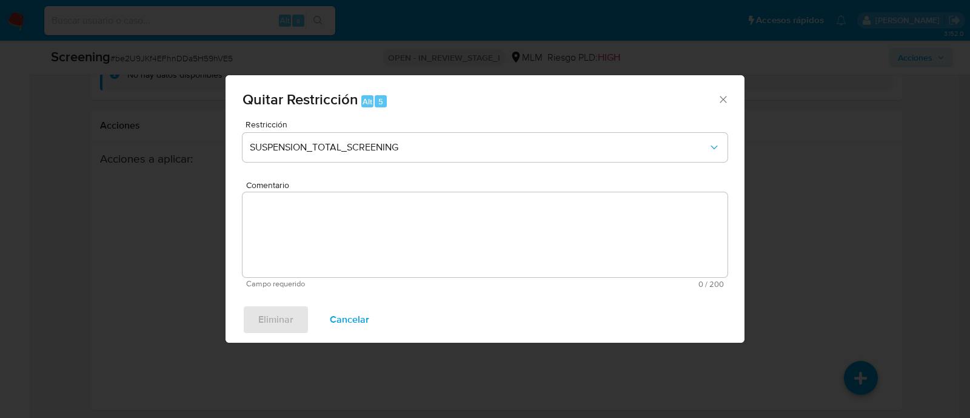
click at [338, 243] on textarea "Comentario" at bounding box center [485, 234] width 485 height 85
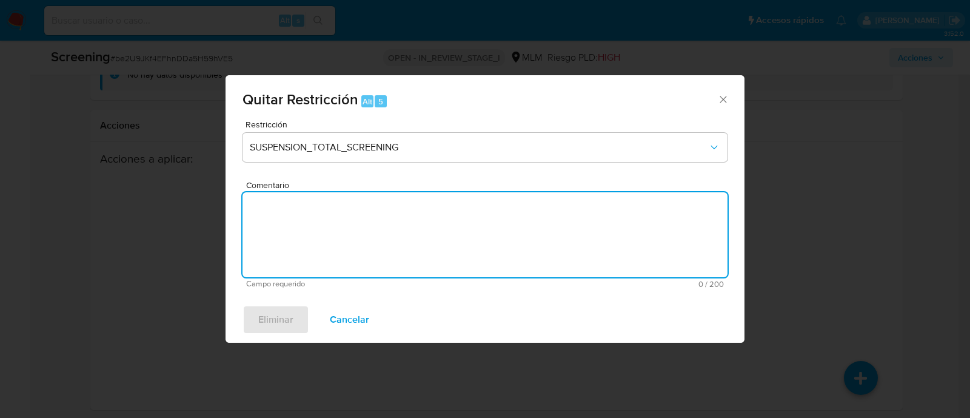
paste textarea "SE CONFIRMA ELIMINACION DE CLIENTE EN LISTA LPB POR MEDIO DE OFICIO 214-4/29256…"
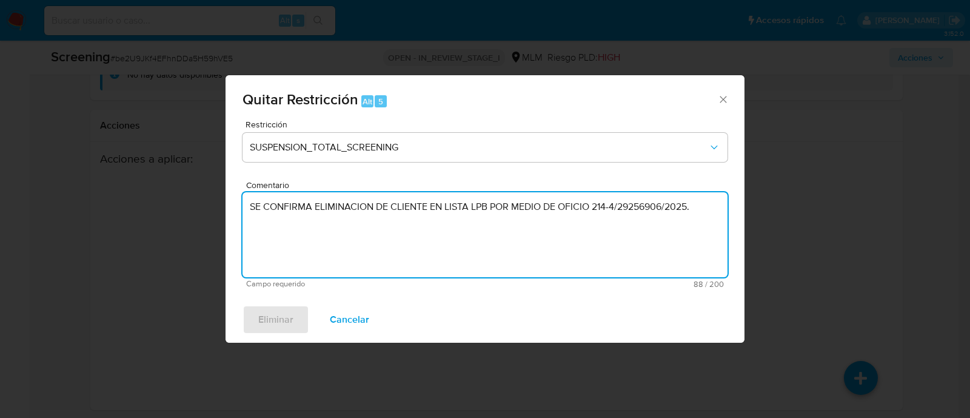
click at [334, 267] on textarea "SE CONFIRMA ELIMINACION DE CLIENTE EN LISTA LPB POR MEDIO DE OFICIO 214-4/29256…" at bounding box center [485, 234] width 485 height 85
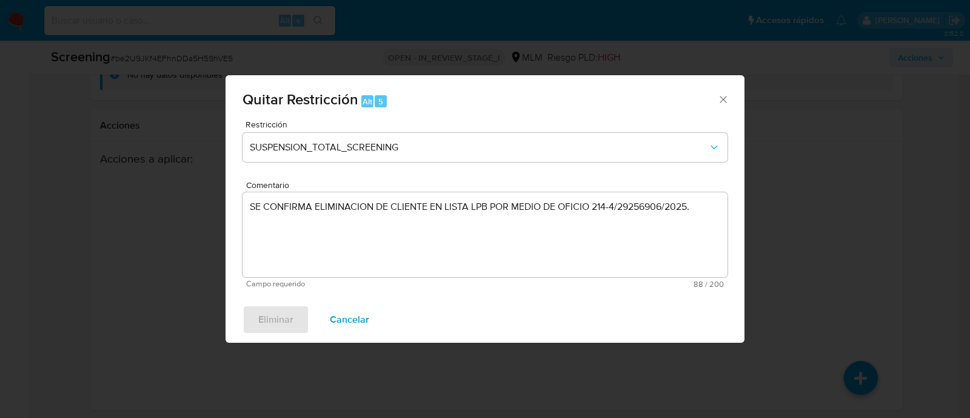
click at [259, 324] on div "Eliminar Cancelar" at bounding box center [485, 320] width 519 height 46
click at [260, 323] on div "Eliminar Cancelar" at bounding box center [485, 320] width 519 height 46
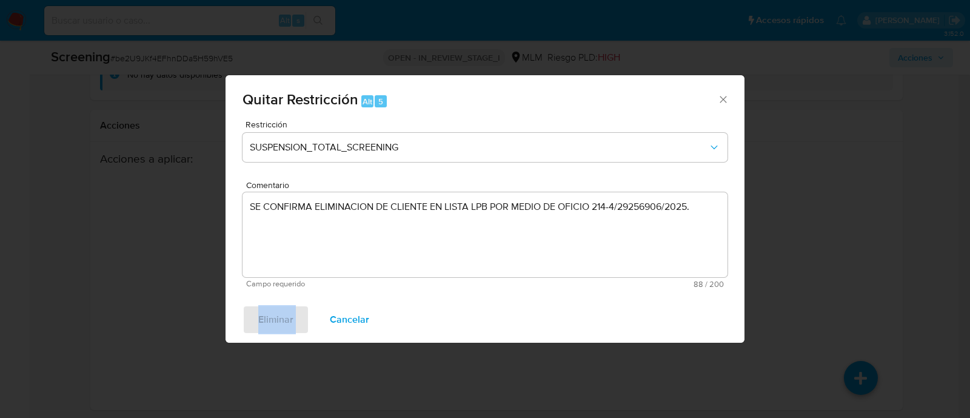
click at [301, 317] on div "Eliminar Cancelar" at bounding box center [485, 320] width 519 height 46
click at [455, 274] on textarea "SE CONFIRMA ELIMINACION DE CLIENTE EN LISTA LPB POR MEDIO DE OFICIO 214-4/29256…" at bounding box center [485, 234] width 485 height 85
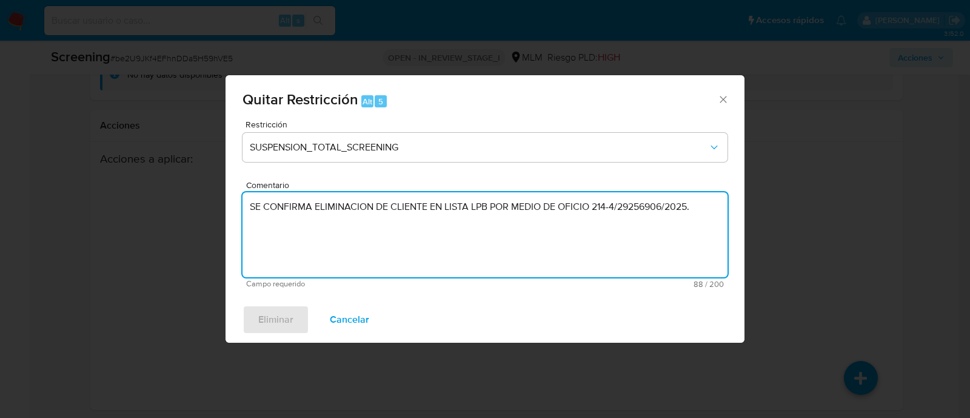
click at [335, 210] on textarea "SE CONFIRMA ELIMINACION DE CLIENTE EN LISTA LPB POR MEDIO DE OFICIO 214-4/29256…" at bounding box center [485, 234] width 485 height 85
click at [619, 207] on textarea "SE CONFIRMA ELIMINACIÓN DE CLIENTE EN LISTA LPB POR MEDIO DE OFICIO 214-4/29256…" at bounding box center [485, 234] width 485 height 85
click at [666, 206] on textarea "SE CONFIRMA ELIMINACIÓN DE CLIENTE EN LISTA LPB POR MEDIO DE OFICIO 214-4292569…" at bounding box center [485, 234] width 485 height 85
click at [714, 219] on textarea "SE CONFIRMA ELIMINACIÓN DE CLIENTE EN LISTA LPB POR MEDIO DE OFICIO 214-4292569…" at bounding box center [485, 234] width 485 height 85
click at [352, 249] on textarea "SE CONFIRMA ELIMINACIÓN DE CLIENTE EN LISTA LPB POR MEDIO DE OFICIO 214-4292569…" at bounding box center [485, 234] width 485 height 85
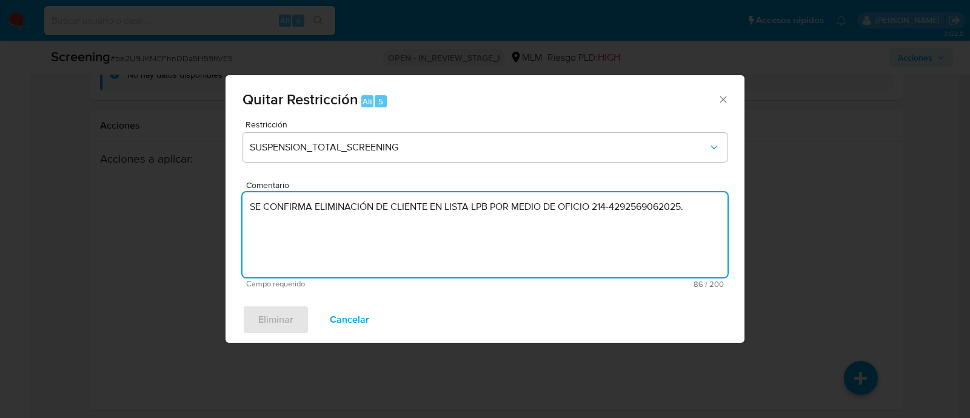
click at [697, 216] on textarea "SE CONFIRMA ELIMINACIÓN DE CLIENTE EN LISTA LPB POR MEDIO DE OFICIO 214-4292569…" at bounding box center [485, 234] width 485 height 85
type textarea "SE CONFIRMA ELIMINACIÓN DE CLIENTE EN LISTA LPB POR MEDIO DE OFICIO 214-4292569…"
click at [720, 96] on icon "Cerrar ventana" at bounding box center [723, 99] width 12 height 12
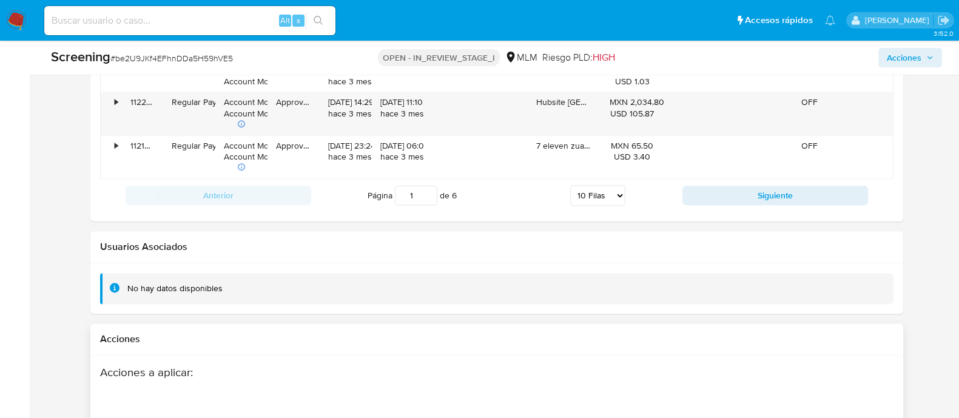
scroll to position [1871, 0]
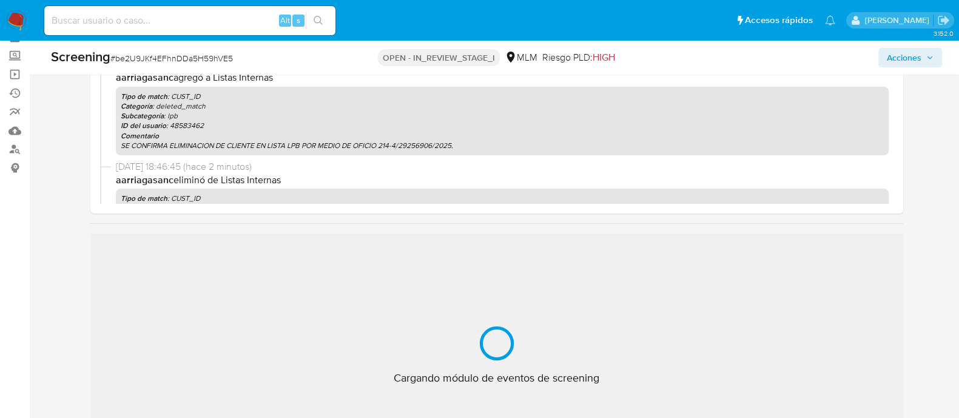
scroll to position [151, 0]
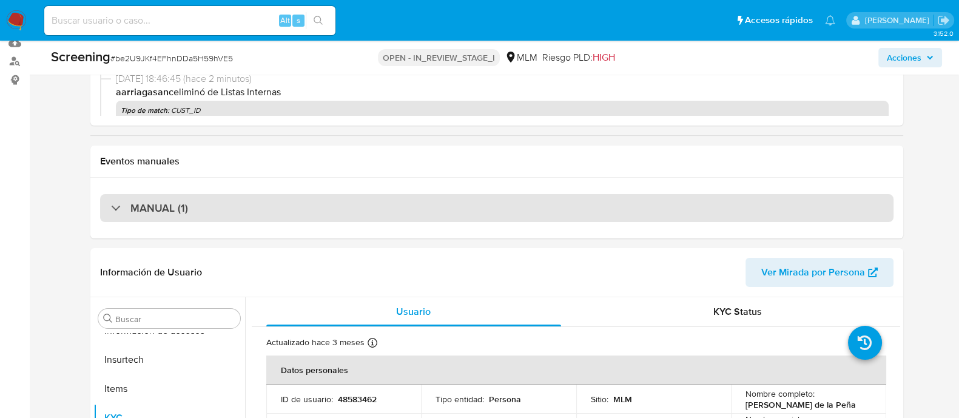
select select "10"
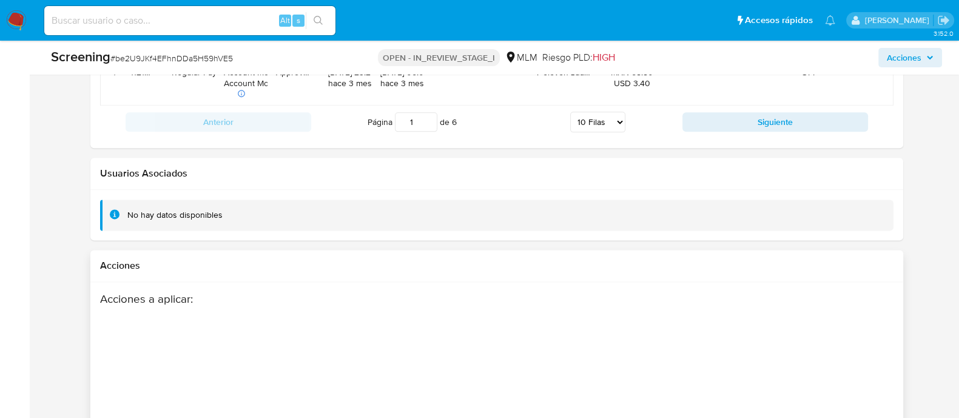
scroll to position [2099, 0]
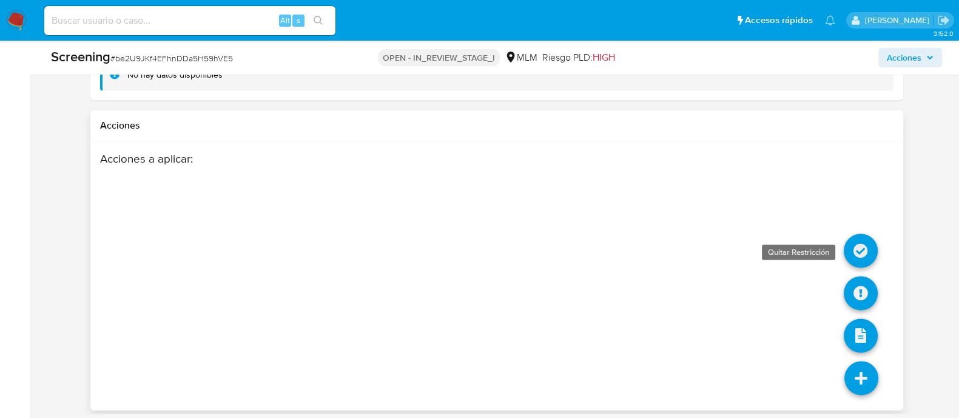
click at [861, 246] on icon at bounding box center [861, 250] width 34 height 34
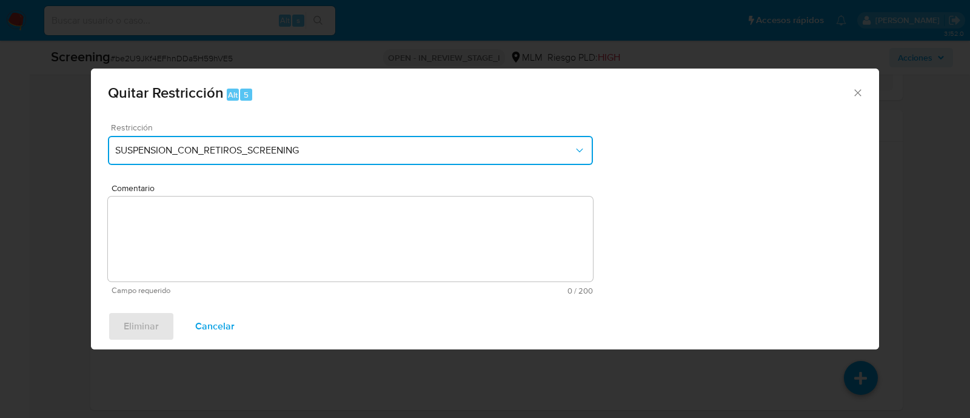
click at [249, 154] on span "SUSPENSION_CON_RETIROS_SCREENING" at bounding box center [344, 150] width 458 height 12
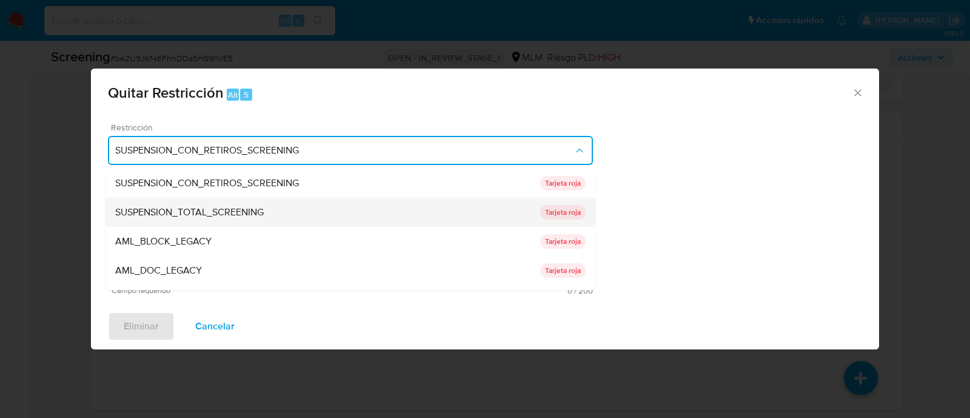
click at [187, 224] on div "SUSPENSION_TOTAL_SCREENING" at bounding box center [327, 212] width 425 height 29
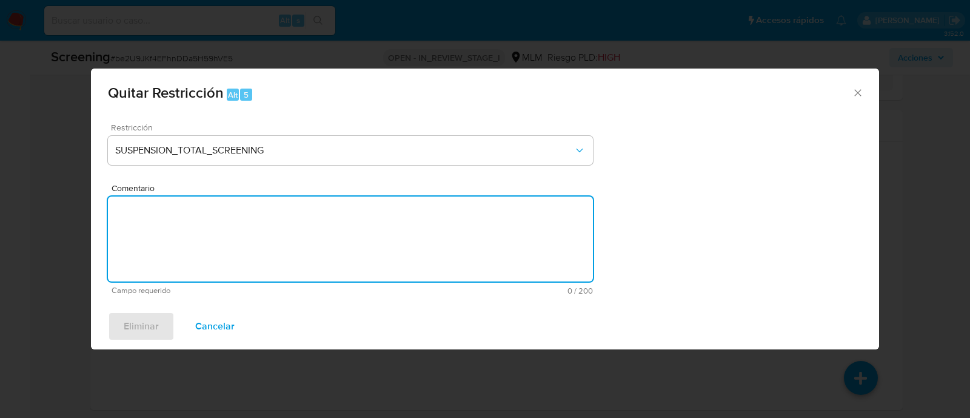
click at [176, 240] on textarea "Comentario" at bounding box center [350, 238] width 485 height 85
paste textarea "SE CONFIRMA ELIMINACION DE CLIENTE EN LISTA LPB POR MEDIO DE OFICIO 214-4/29256…"
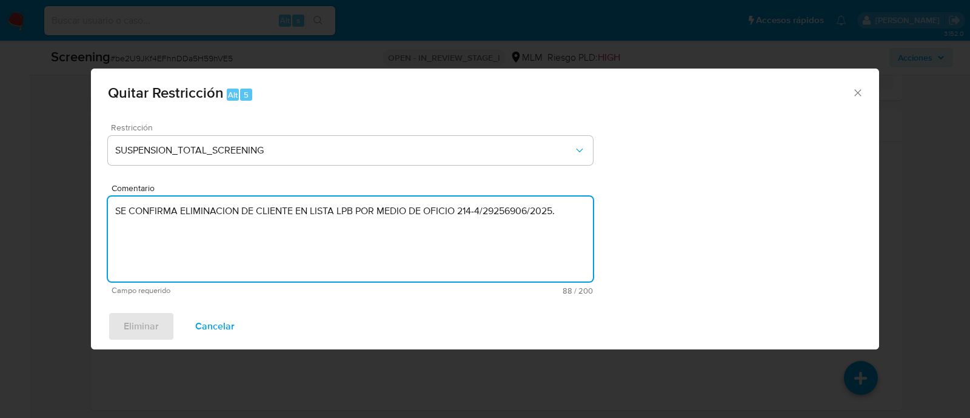
click at [483, 215] on textarea "SE CONFIRMA ELIMINACION DE CLIENTE EN LISTA LPB POR MEDIO DE OFICIO 214-4/29256…" at bounding box center [350, 238] width 485 height 85
drag, startPoint x: 214, startPoint y: 210, endPoint x: 179, endPoint y: 247, distance: 50.2
click at [180, 247] on textarea "SE CONFIRMA ELIMINACION DE CLIENTE EN LISTA LPB POR MEDIO DE OFICIO 21442925690…" at bounding box center [350, 238] width 485 height 85
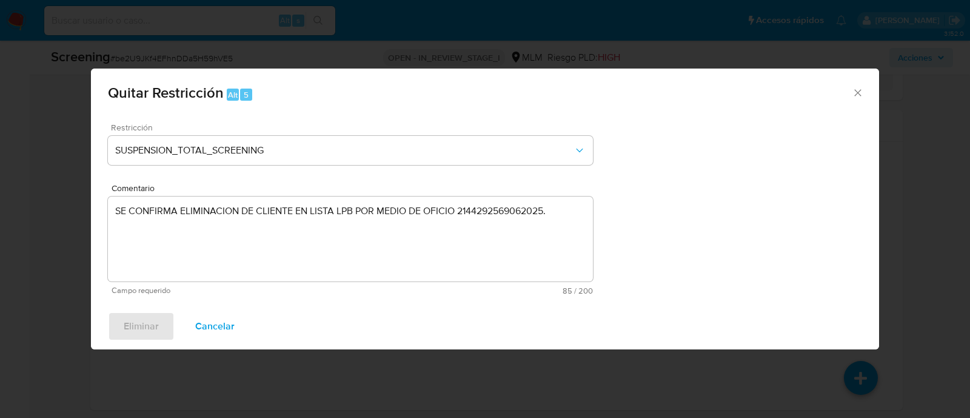
click at [135, 320] on div "Eliminar Cancelar" at bounding box center [485, 326] width 788 height 46
click at [552, 220] on textarea "SE CONFIRMA ELIMINACION DE CLIENTE EN LISTA LPB POR MEDIO DE OFICIO 21442925690…" at bounding box center [350, 238] width 485 height 85
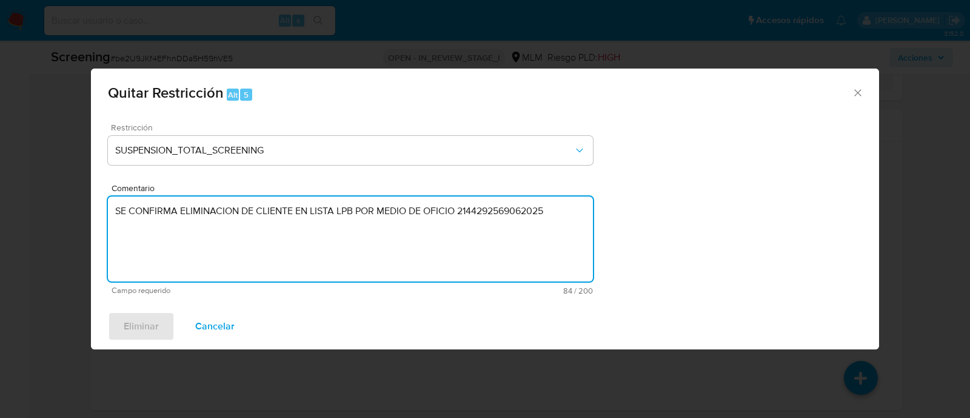
type textarea "SE CONFIRMA ELIMINACION DE CLIENTE EN LISTA LPB POR MEDIO DE OFICIO 21442925690…"
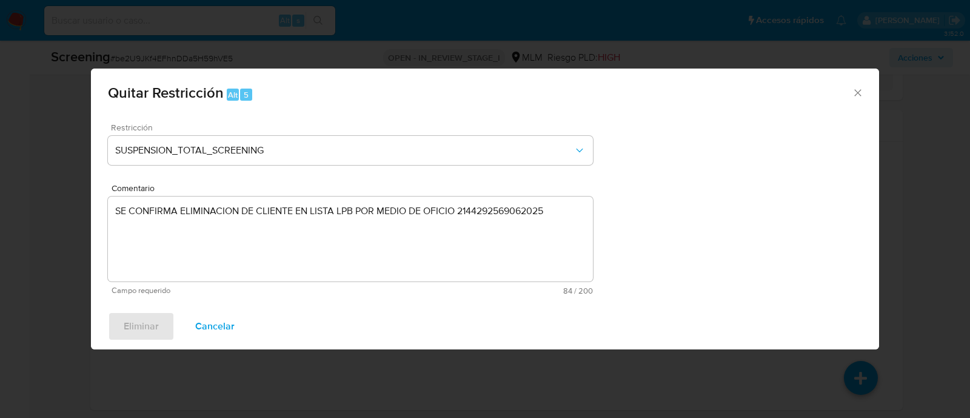
click at [425, 312] on div "Eliminar Cancelar" at bounding box center [485, 326] width 788 height 46
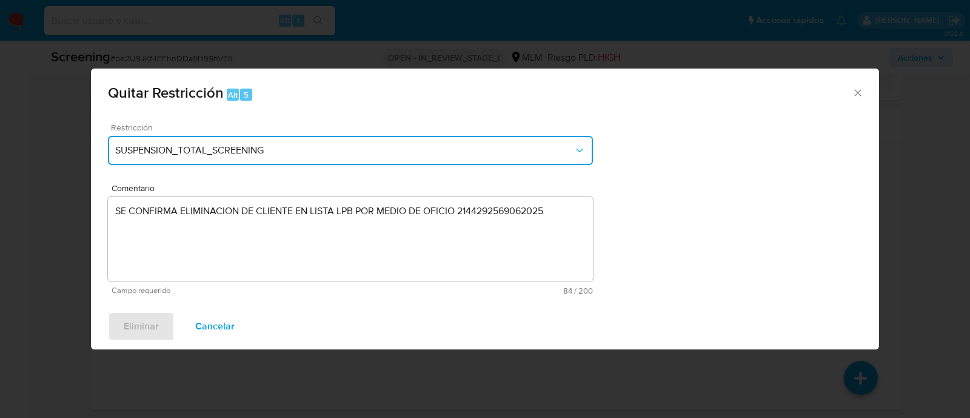
drag, startPoint x: 410, startPoint y: 152, endPoint x: 402, endPoint y: 164, distance: 15.0
click at [410, 151] on span "SUSPENSION_TOTAL_SCREENING" at bounding box center [344, 150] width 458 height 12
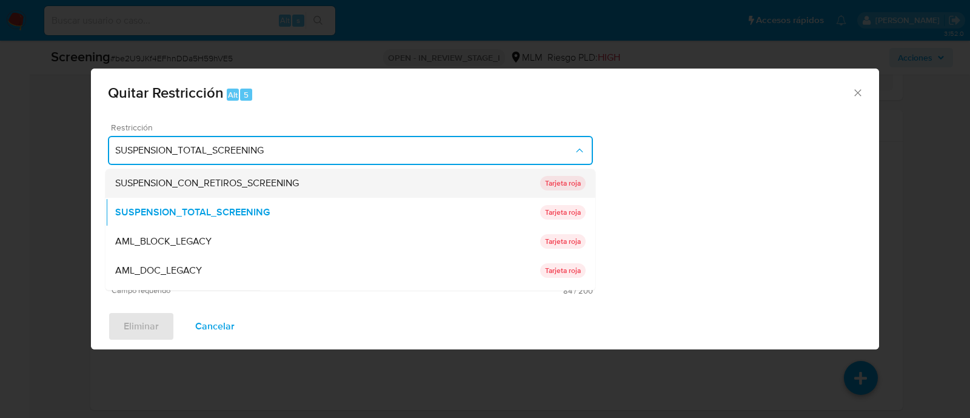
click at [279, 184] on span "SUSPENSION_CON_RETIROS_SCREENING" at bounding box center [207, 184] width 184 height 12
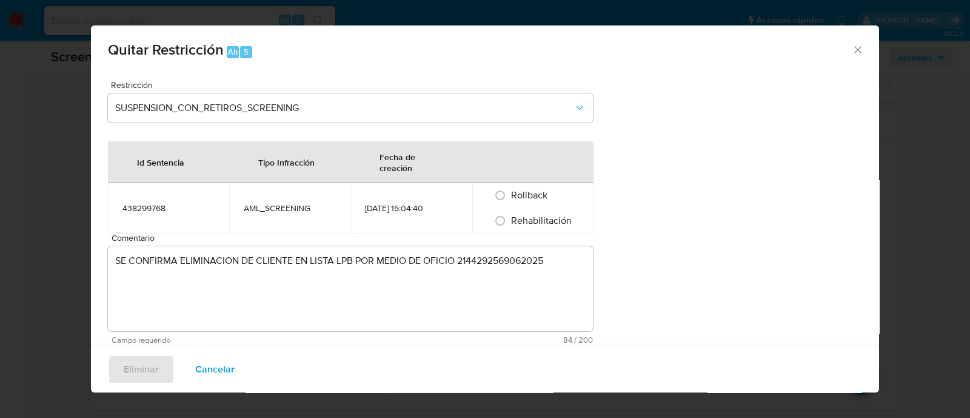
click at [223, 370] on span "Cancelar" at bounding box center [214, 369] width 39 height 27
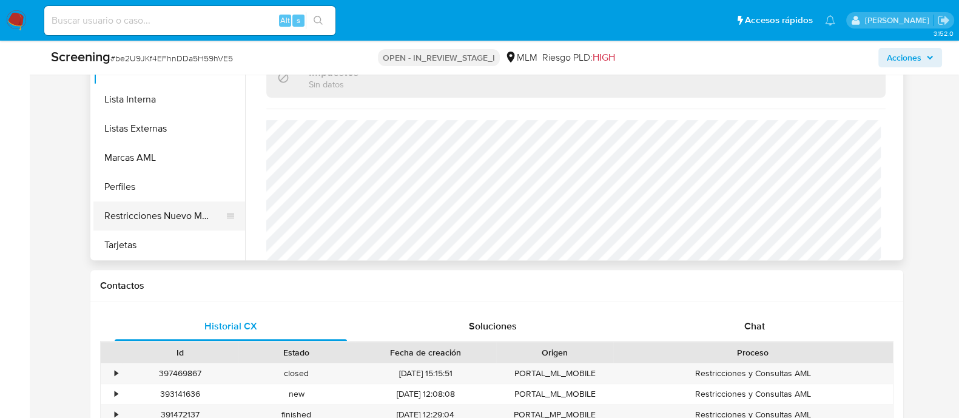
scroll to position [431, 0]
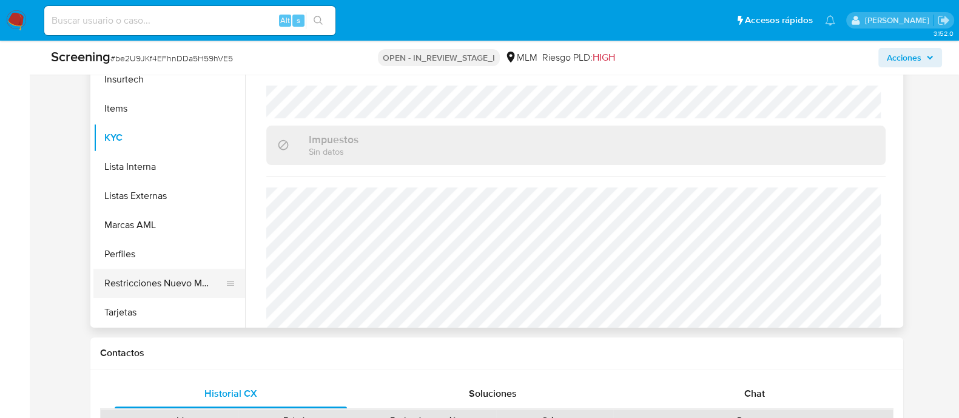
click at [185, 275] on button "Restricciones Nuevo Mundo" at bounding box center [164, 283] width 142 height 29
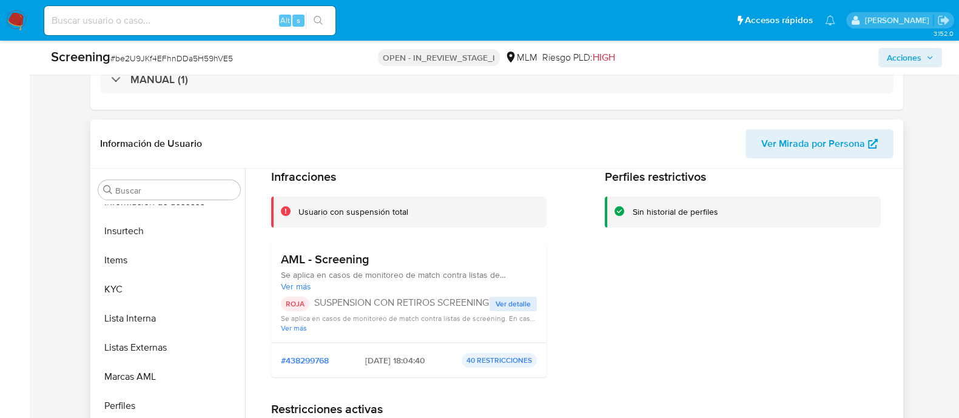
scroll to position [75, 0]
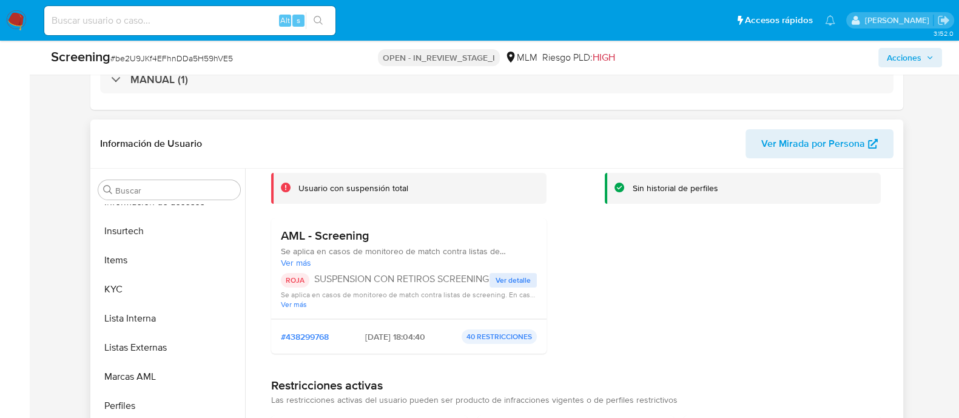
click at [515, 278] on span "Ver detalle" at bounding box center [512, 280] width 35 height 12
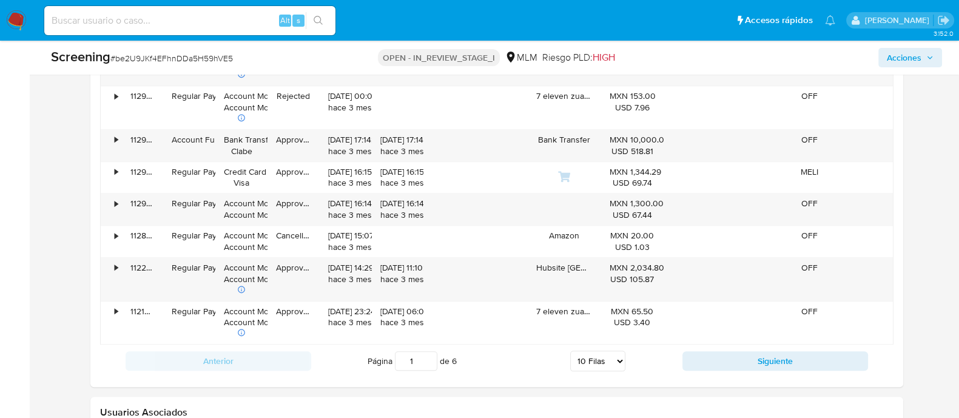
scroll to position [2099, 0]
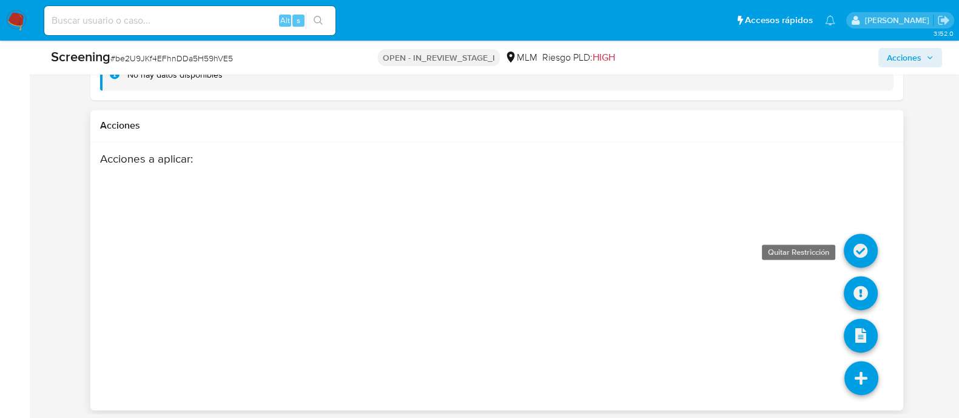
click at [867, 247] on icon at bounding box center [861, 250] width 34 height 34
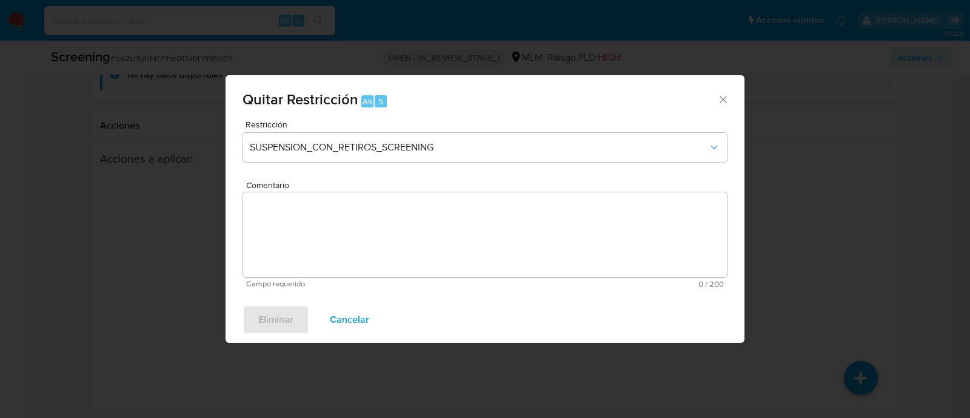
click at [294, 233] on textarea "Comentario" at bounding box center [485, 234] width 485 height 85
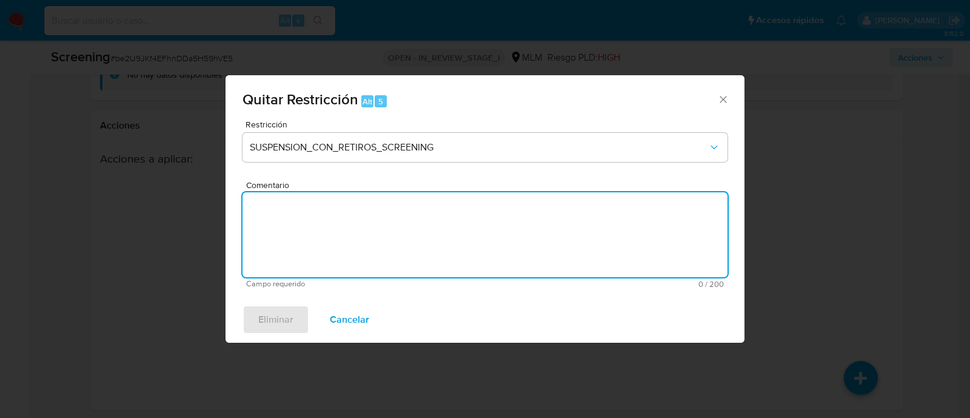
paste textarea "SE CONFIRMA ELIMINACION DE CLIENTE EN LISTA LPB POR MEDIO DE OFICIO 214-4/29256…"
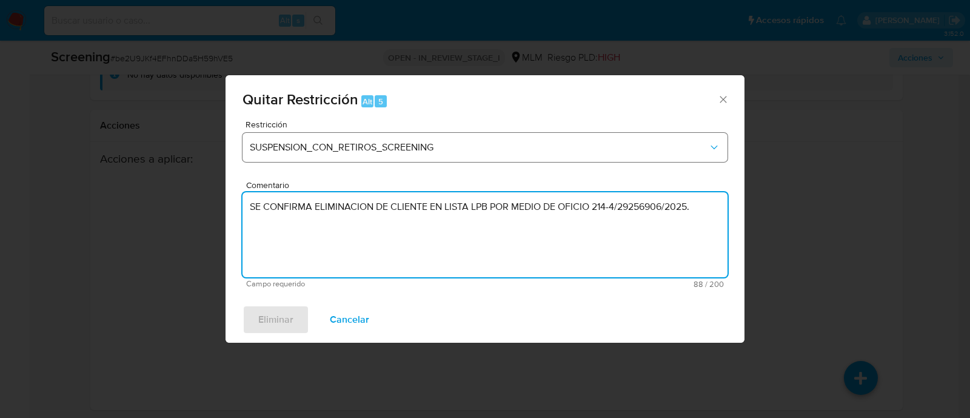
type textarea "SE CONFIRMA ELIMINACION DE CLIENTE EN LISTA LPB POR MEDIO DE OFICIO 214-4/29256…"
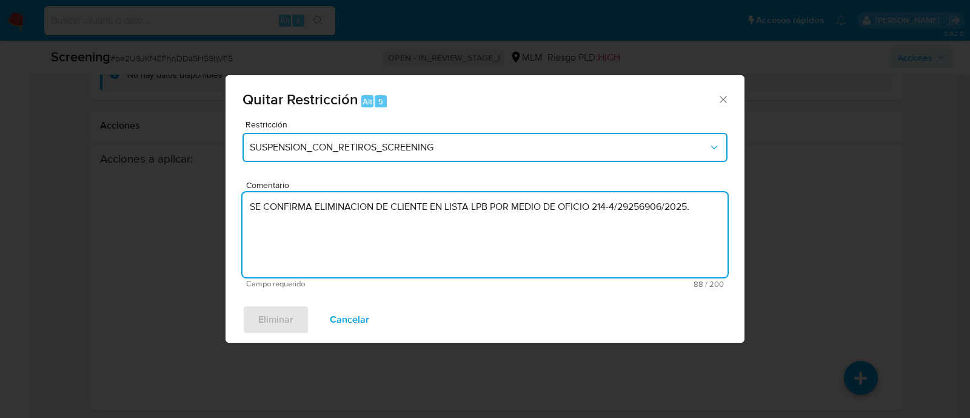
click at [629, 144] on span "SUSPENSION_CON_RETIROS_SCREENING" at bounding box center [479, 147] width 458 height 12
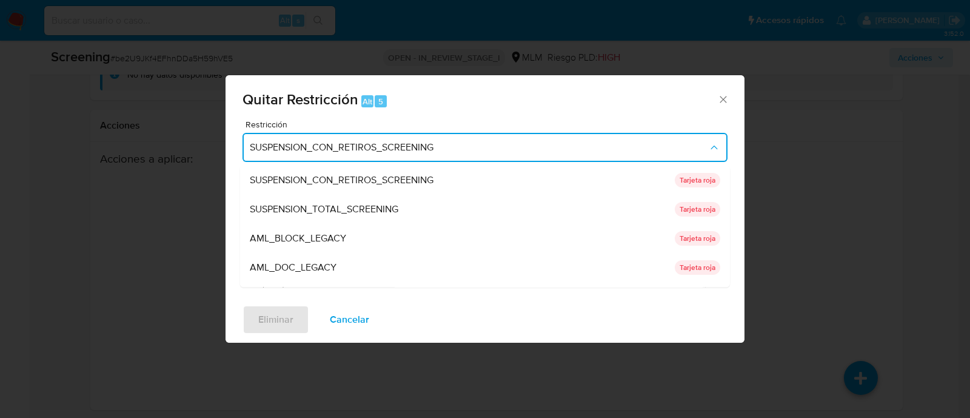
click at [424, 182] on span "SUSPENSION_CON_RETIROS_SCREENING" at bounding box center [342, 181] width 184 height 12
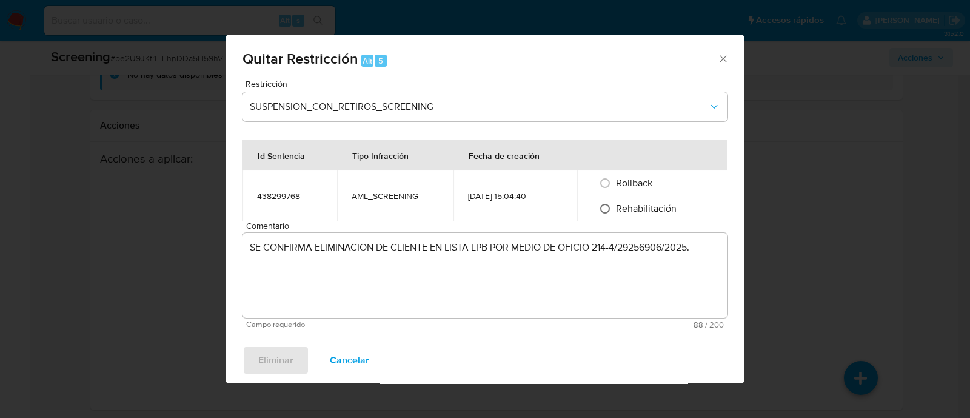
click at [609, 208] on input "Rehabilitación" at bounding box center [604, 208] width 19 height 19
radio input "true"
click at [535, 294] on textarea "SE CONFIRMA ELIMINACION DE CLIENTE EN LISTA LPB POR MEDIO DE OFICIO 214-4/29256…" at bounding box center [485, 275] width 485 height 85
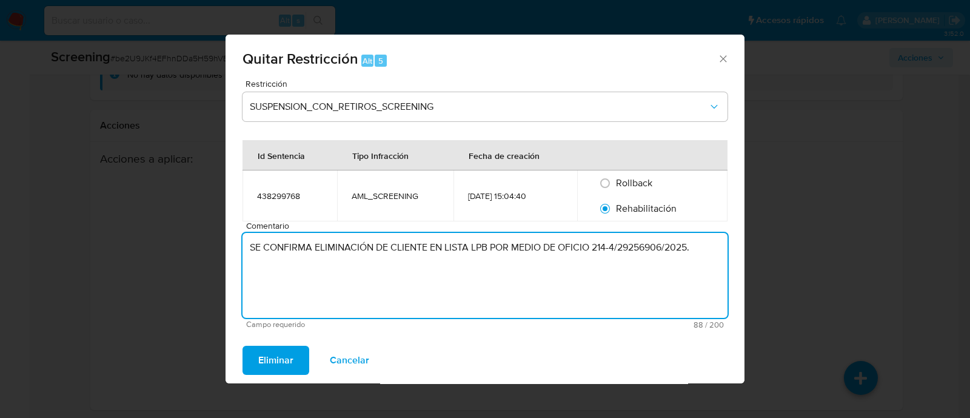
type textarea "SE CONFIRMA ELIMINACIÓN DE CLIENTE EN LISTA LPB POR MEDIO DE OFICIO 214-4/29256…"
click at [276, 351] on span "Eliminar" at bounding box center [275, 360] width 35 height 27
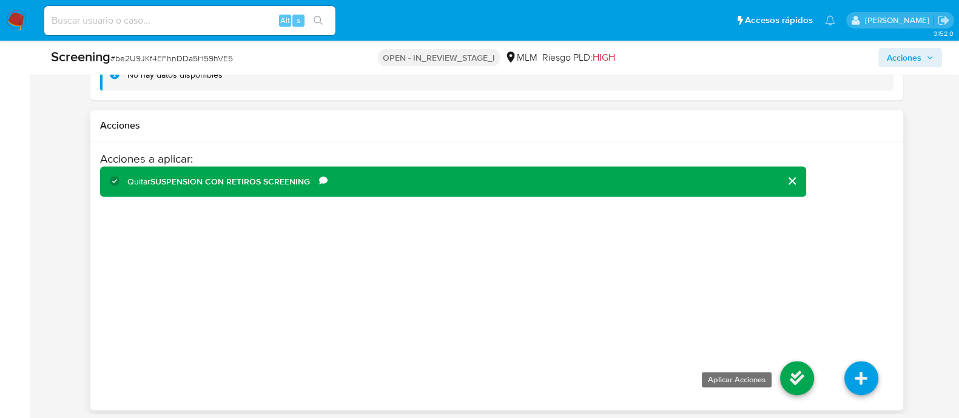
click at [794, 371] on icon at bounding box center [797, 378] width 34 height 34
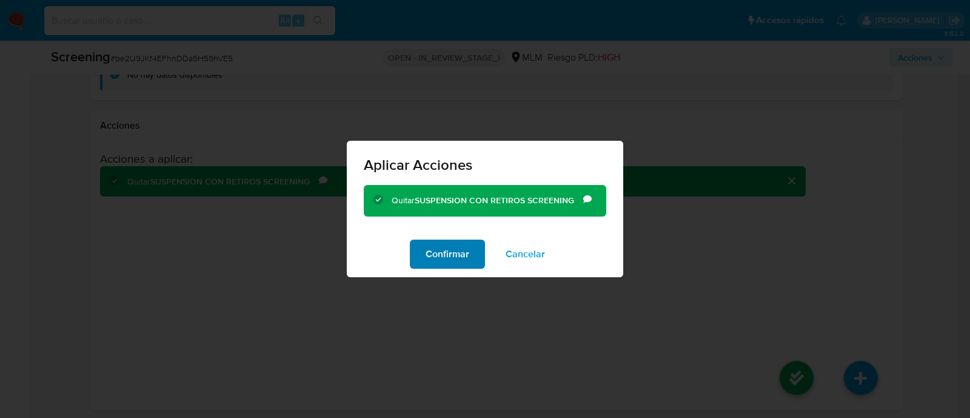
click at [444, 244] on span "Confirmar" at bounding box center [448, 254] width 44 height 27
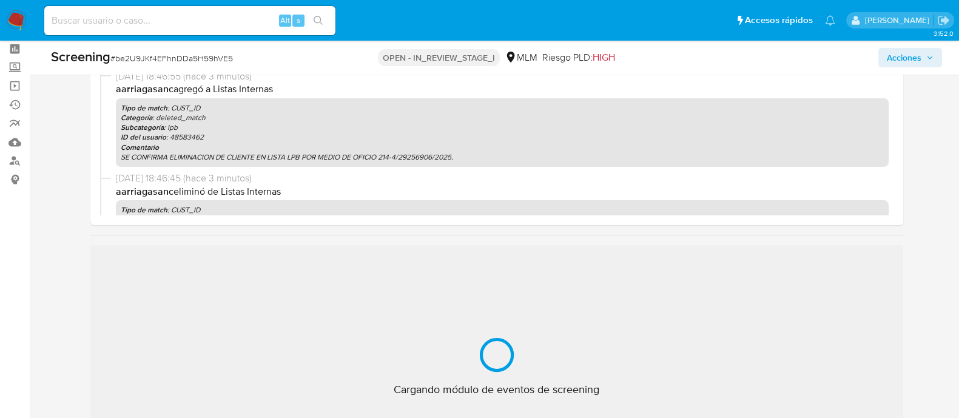
scroll to position [75, 0]
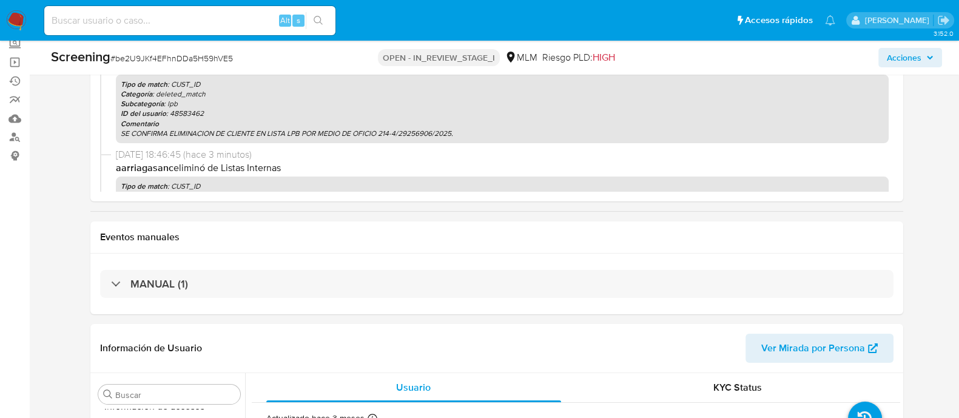
select select "10"
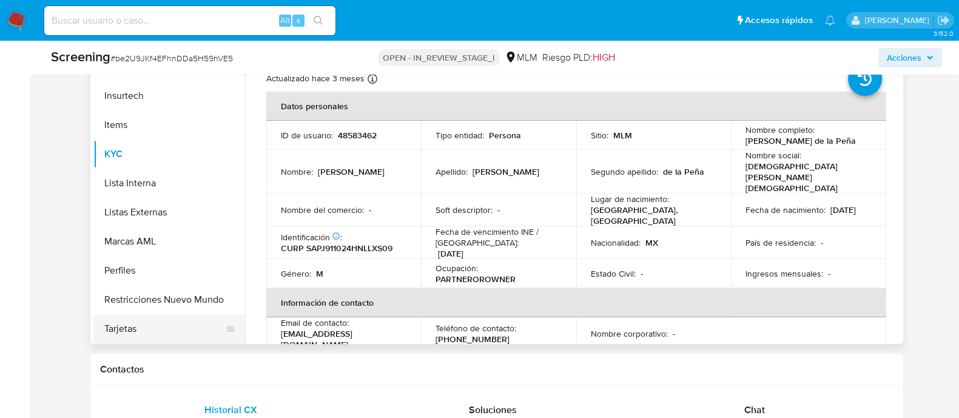
scroll to position [431, 0]
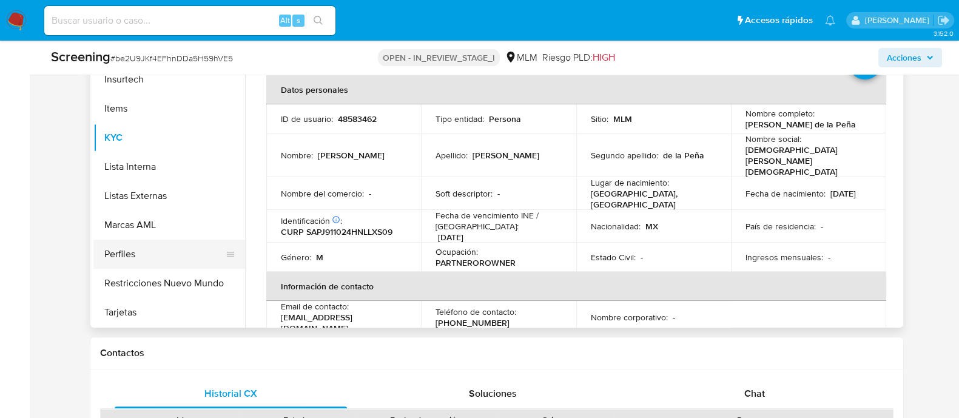
click at [180, 263] on button "Perfiles" at bounding box center [164, 254] width 142 height 29
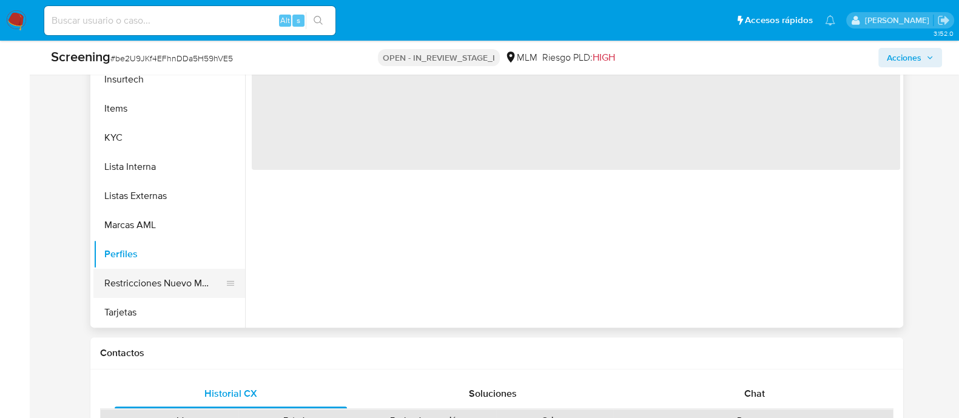
click at [184, 280] on button "Restricciones Nuevo Mundo" at bounding box center [164, 283] width 142 height 29
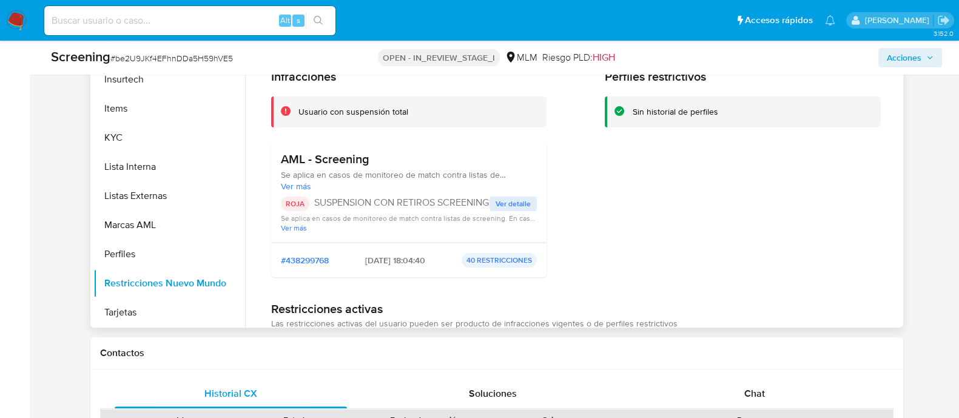
click at [497, 199] on span "Ver detalle" at bounding box center [512, 204] width 35 height 12
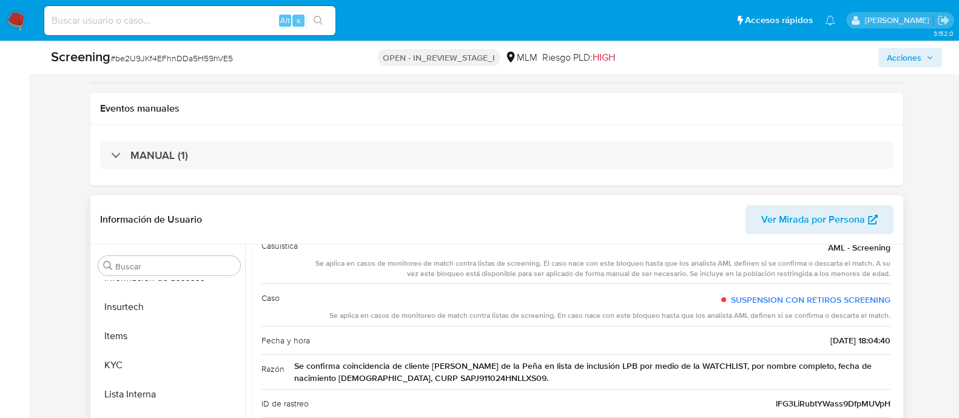
scroll to position [85, 0]
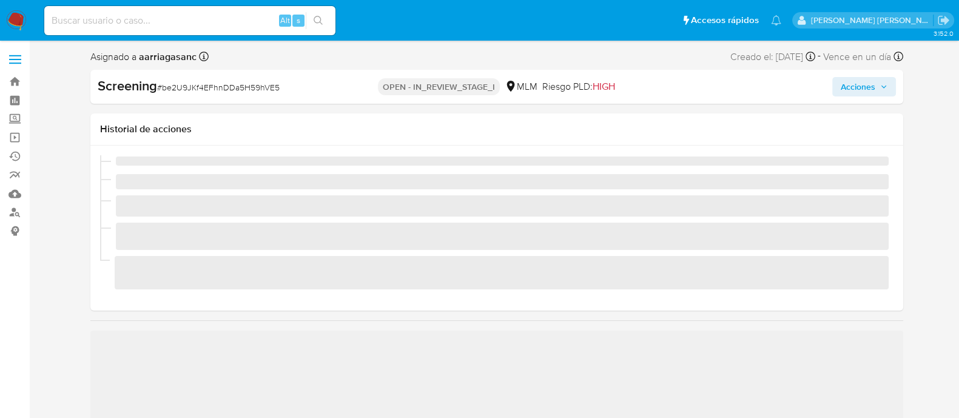
scroll to position [483, 0]
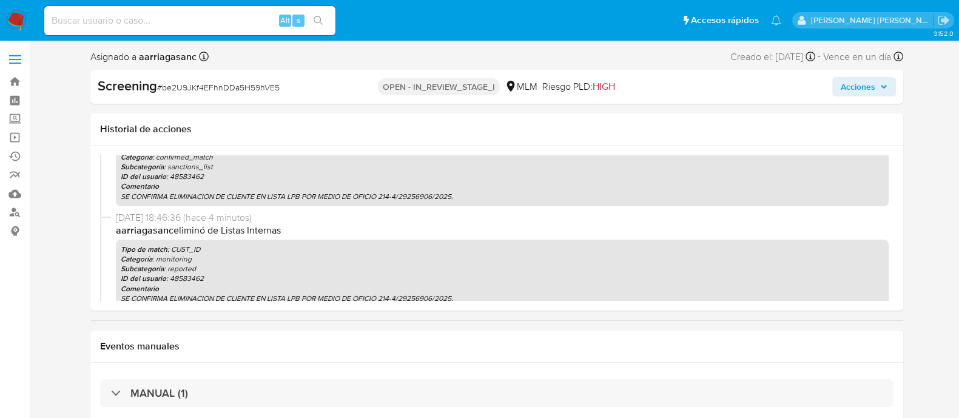
select select "10"
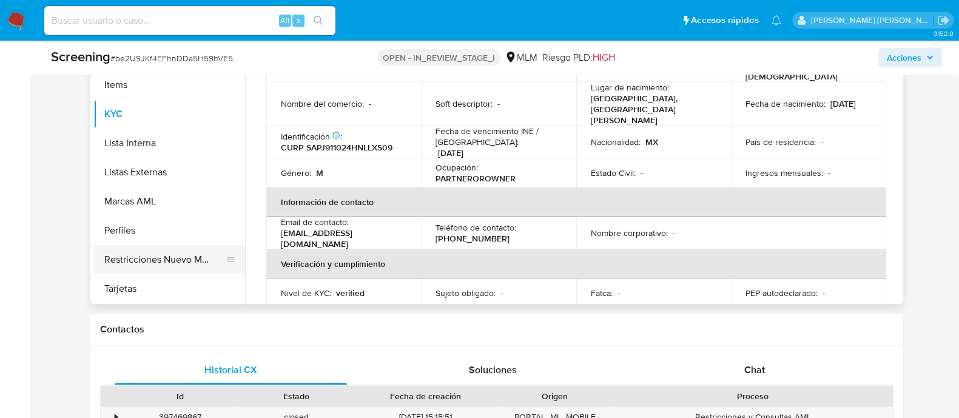
scroll to position [483, 0]
click at [165, 264] on button "Restricciones Nuevo Mundo" at bounding box center [164, 258] width 142 height 29
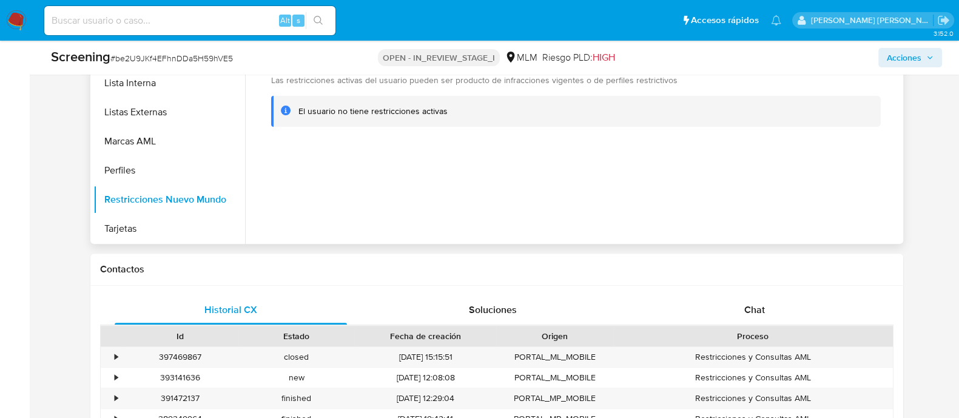
scroll to position [379, 0]
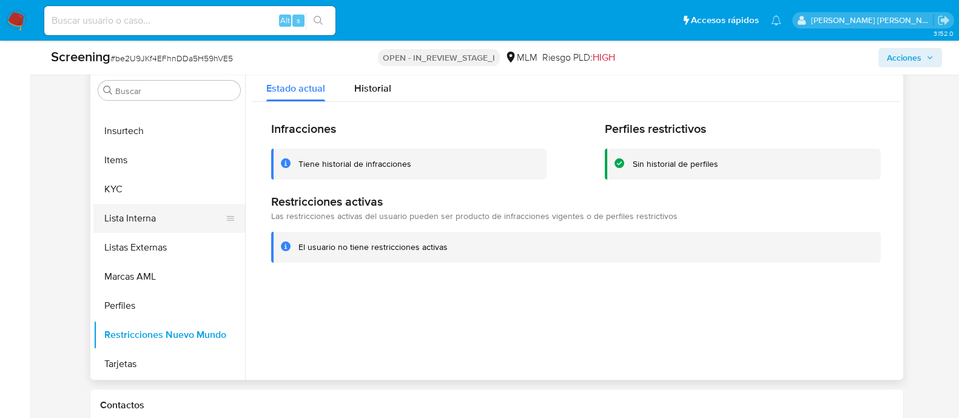
click at [124, 212] on button "Lista Interna" at bounding box center [164, 218] width 142 height 29
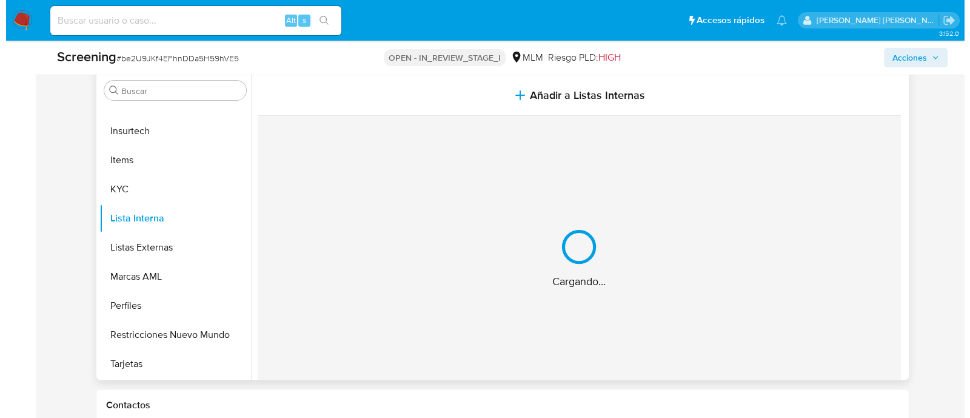
scroll to position [483, 0]
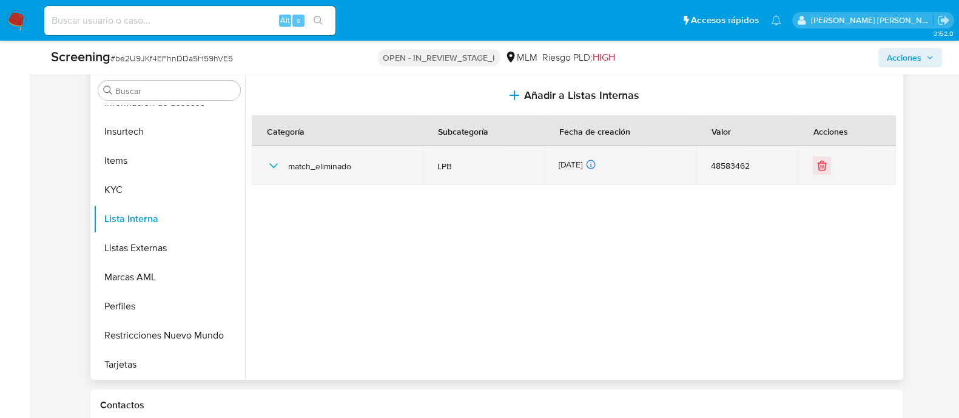
click at [354, 161] on span "match_eliminado" at bounding box center [348, 166] width 120 height 11
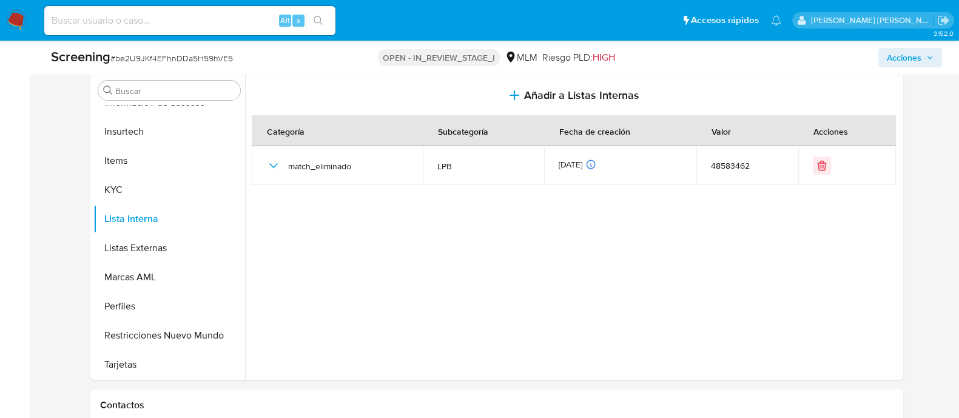
click at [899, 56] on span "Acciones" at bounding box center [904, 57] width 35 height 19
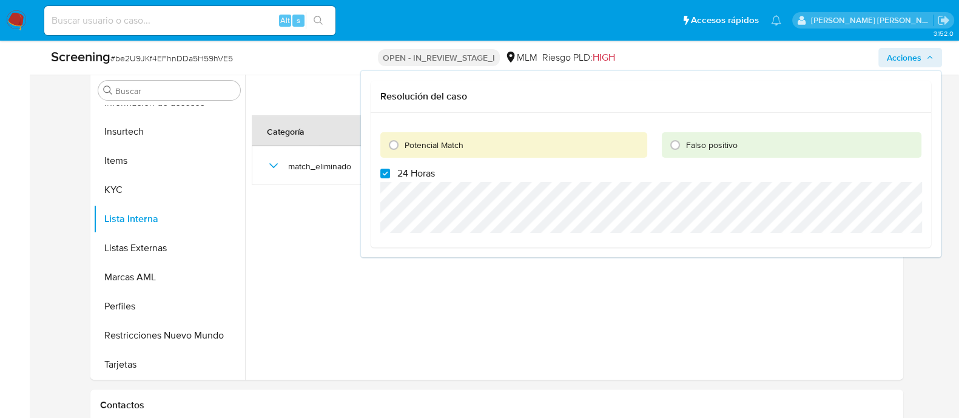
click at [385, 167] on label "24 Horas" at bounding box center [407, 173] width 55 height 12
click at [385, 169] on input "24 Horas" at bounding box center [385, 174] width 10 height 10
checkbox input "false"
click at [391, 147] on input "Potencial Match" at bounding box center [393, 144] width 19 height 19
radio input "true"
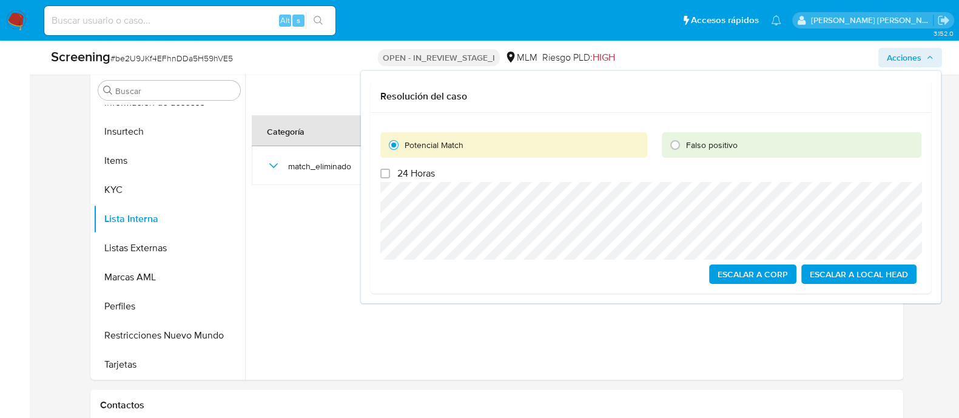
click at [868, 266] on span "Escalar a Local Head" at bounding box center [859, 274] width 98 height 17
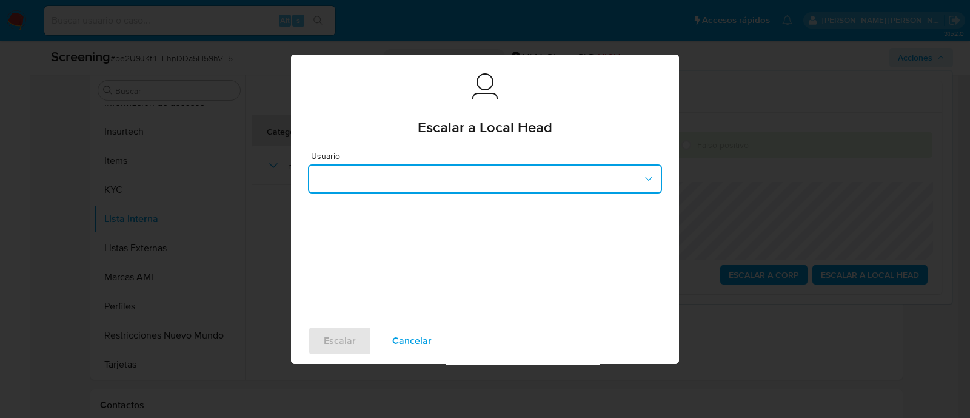
click at [497, 189] on button "button" at bounding box center [485, 178] width 354 height 29
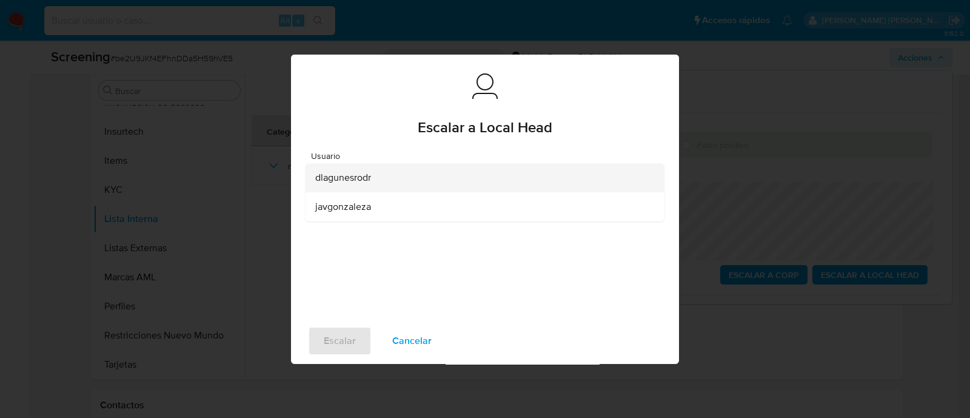
click at [384, 187] on div "dlagunesrodr" at bounding box center [481, 177] width 332 height 29
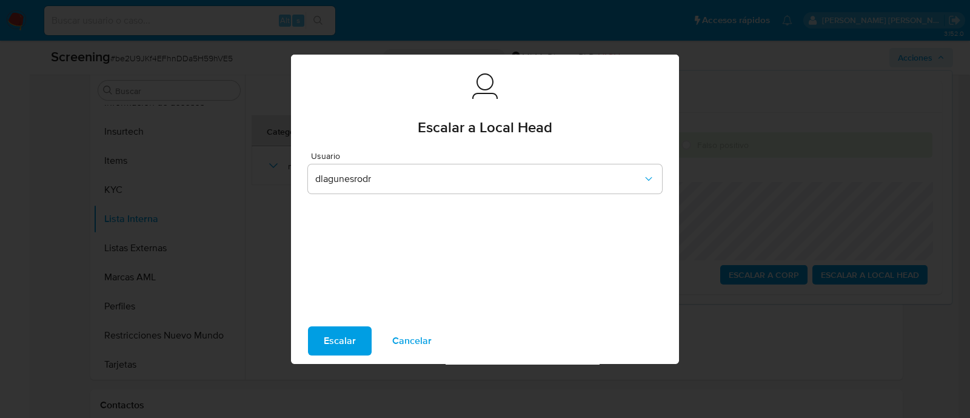
click at [334, 335] on span "Escalar" at bounding box center [340, 340] width 32 height 27
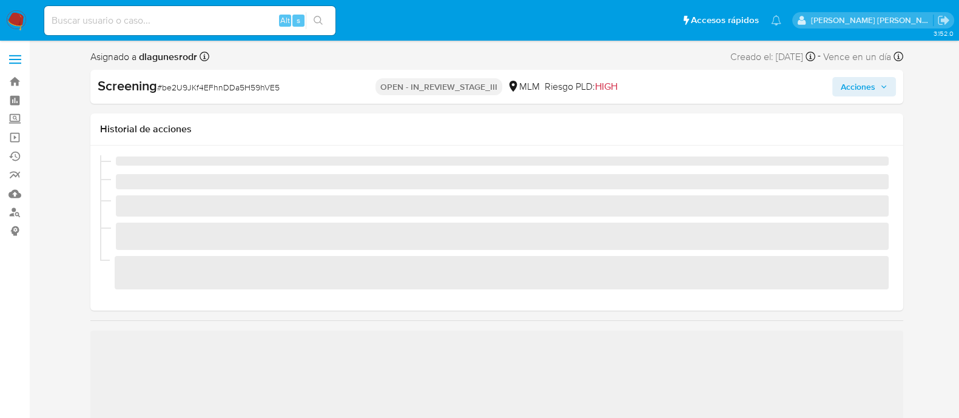
scroll to position [483, 0]
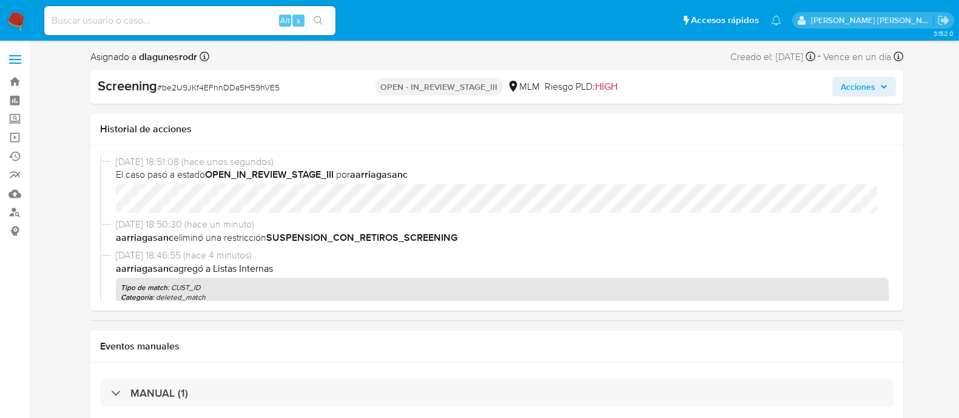
select select "10"
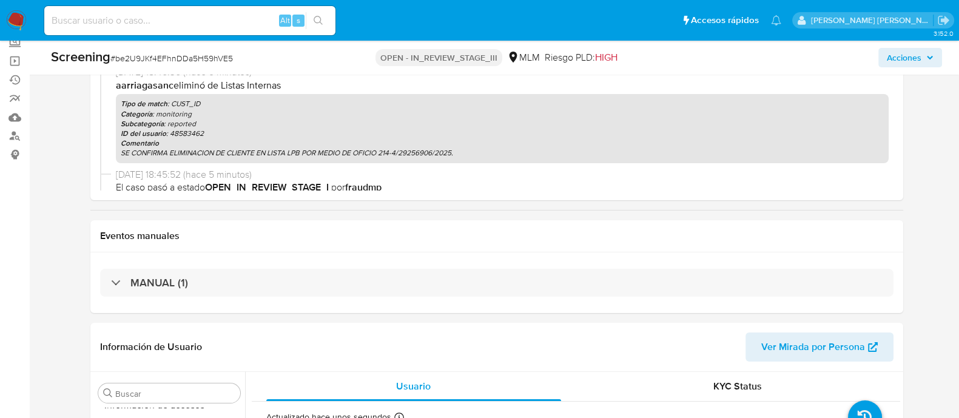
scroll to position [303, 0]
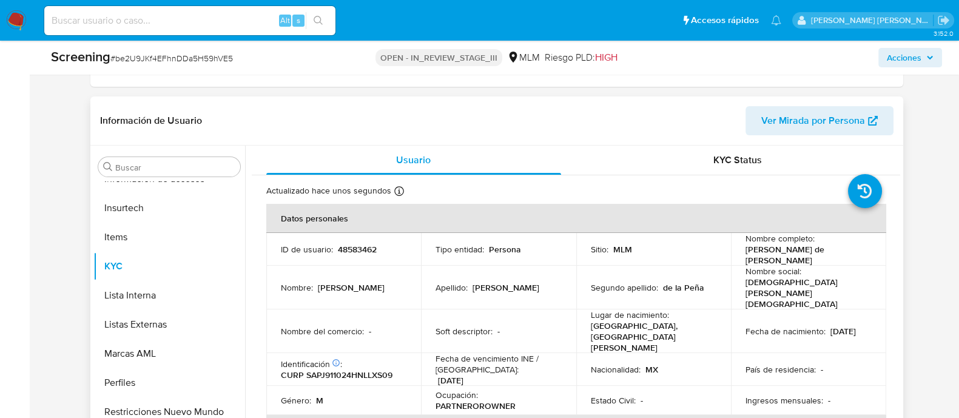
click at [346, 248] on p "48583462" at bounding box center [357, 249] width 39 height 11
copy p "48583462"
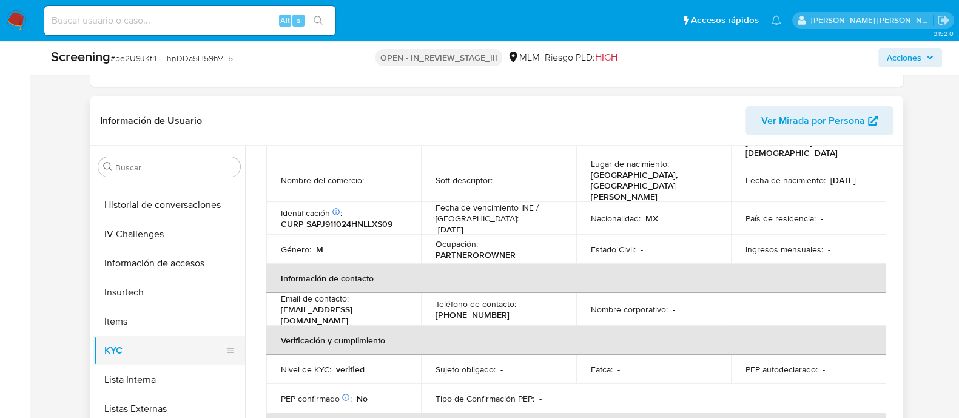
scroll to position [331, 0]
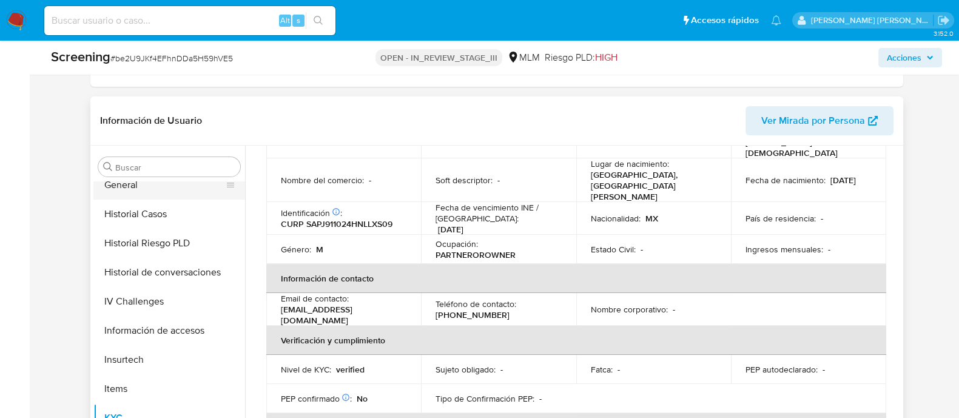
click at [134, 192] on button "General" at bounding box center [164, 184] width 142 height 29
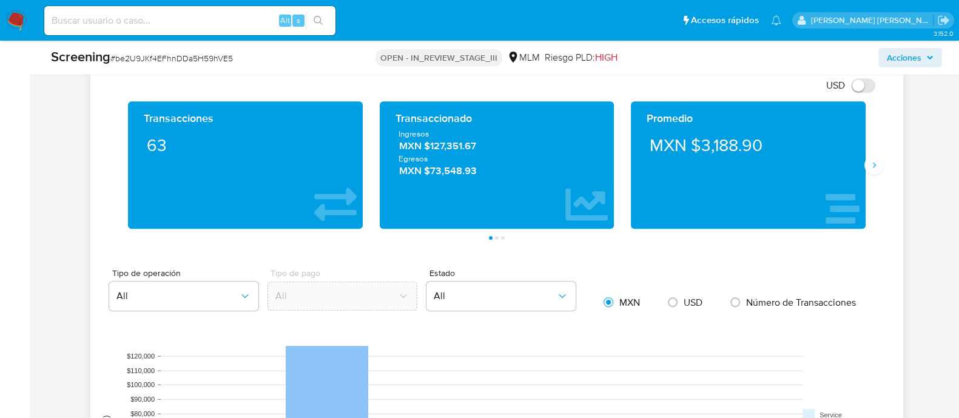
scroll to position [985, 0]
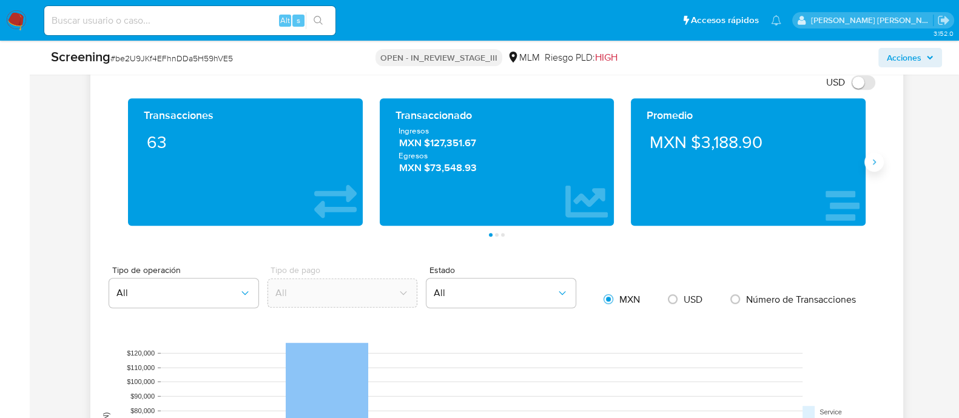
click at [869, 160] on icon "Siguiente" at bounding box center [874, 162] width 10 height 10
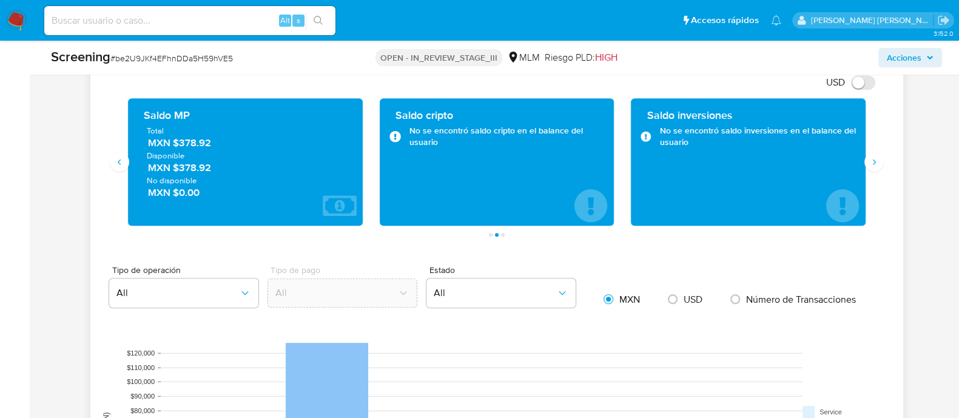
drag, startPoint x: 213, startPoint y: 146, endPoint x: 173, endPoint y: 140, distance: 39.8
click at [173, 140] on span "MXN $378.92" at bounding box center [245, 143] width 196 height 14
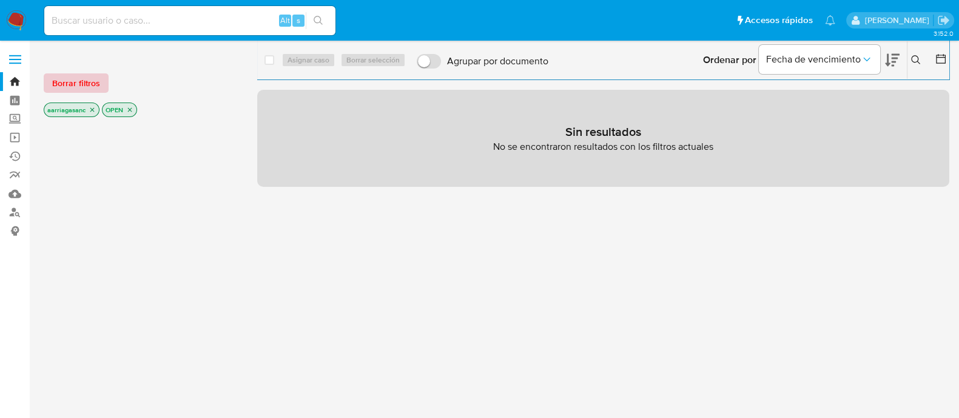
click at [65, 89] on span "Borrar filtros" at bounding box center [76, 83] width 48 height 17
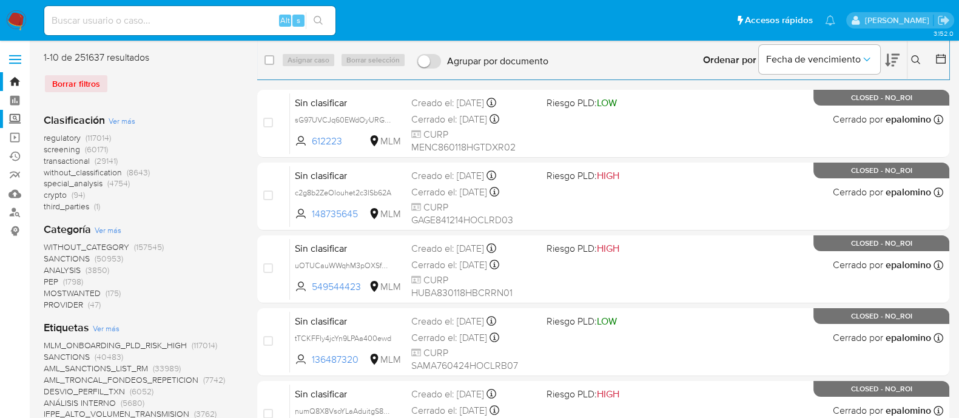
click at [18, 113] on label "Screening" at bounding box center [72, 119] width 144 height 19
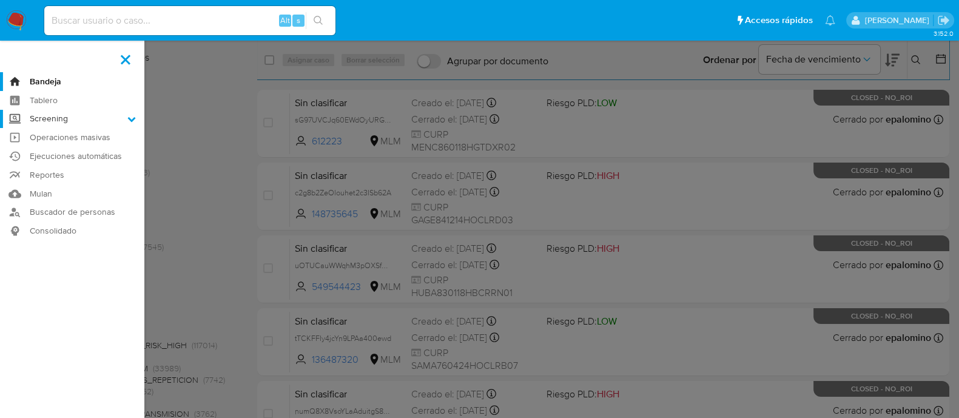
click at [0, 0] on input "Screening" at bounding box center [0, 0] width 0 height 0
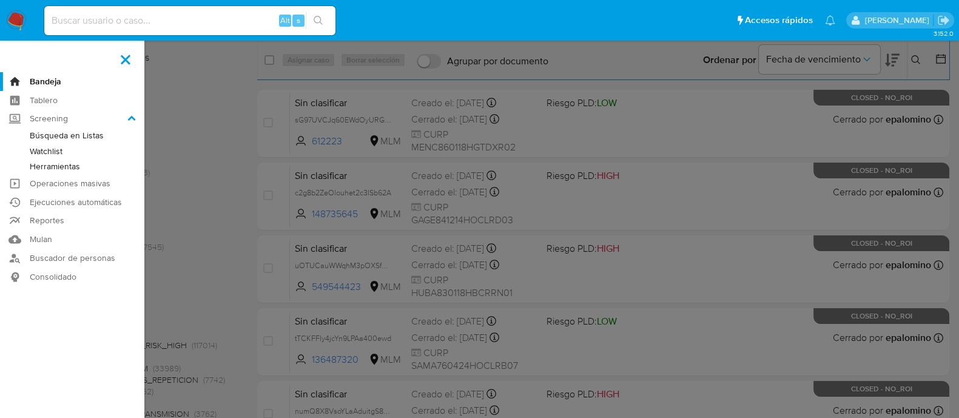
click at [67, 164] on link "Herramientas" at bounding box center [72, 166] width 144 height 15
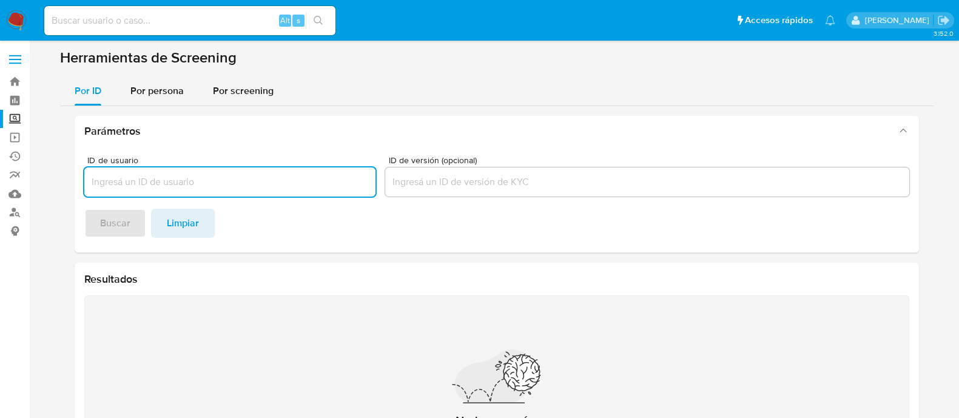
click at [118, 24] on input at bounding box center [189, 21] width 291 height 16
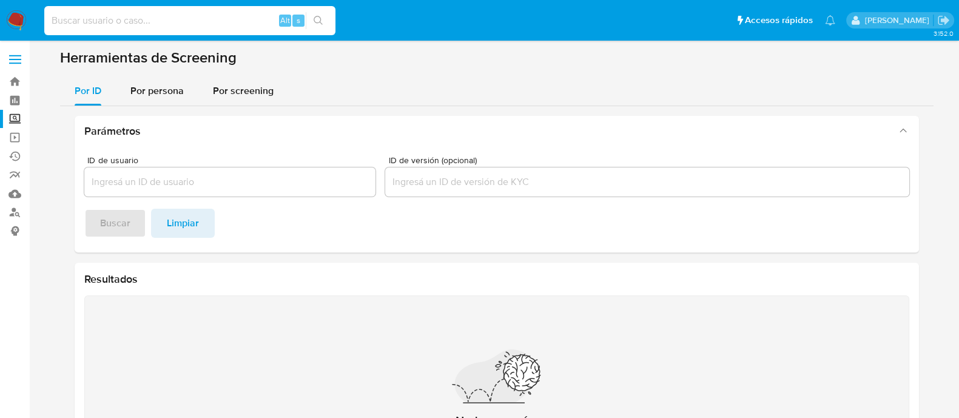
paste input "471226082"
type input "471226082"
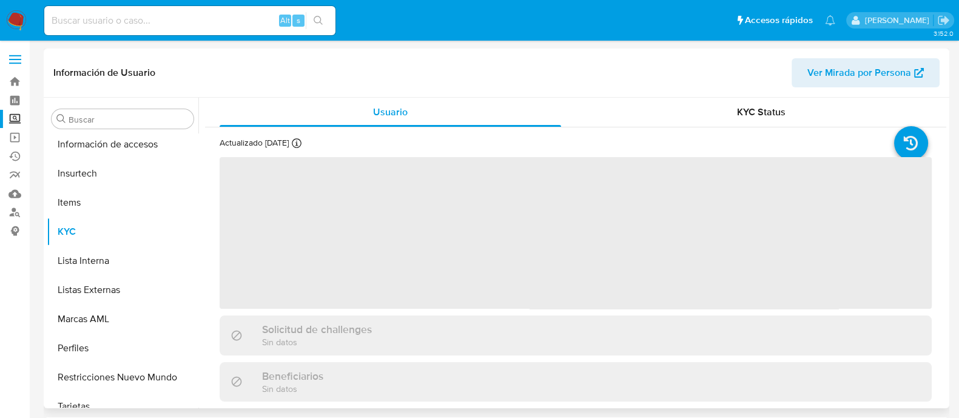
scroll to position [483, 0]
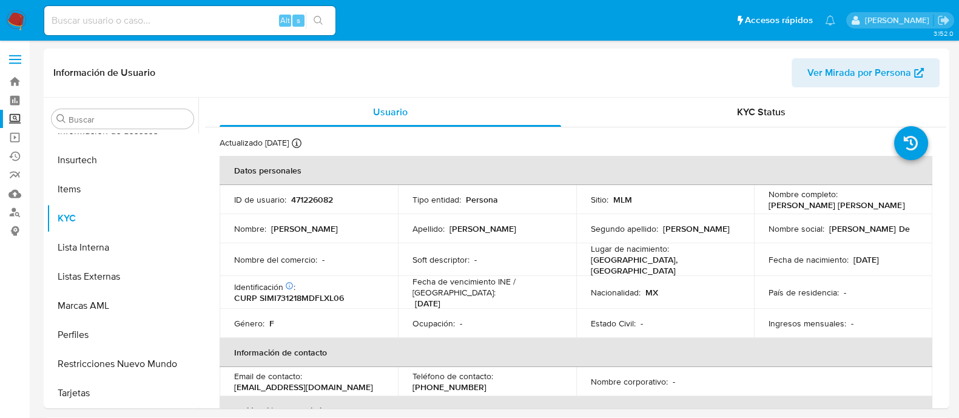
select select "10"
click at [97, 278] on button "Listas Externas" at bounding box center [118, 275] width 142 height 29
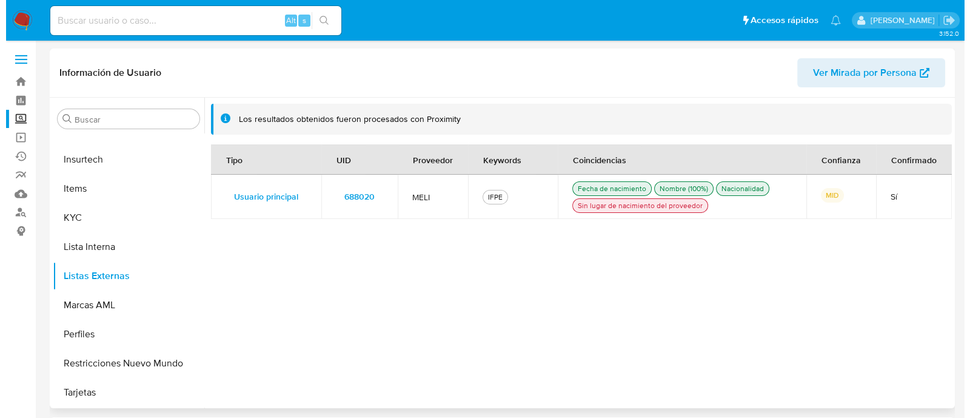
scroll to position [483, 0]
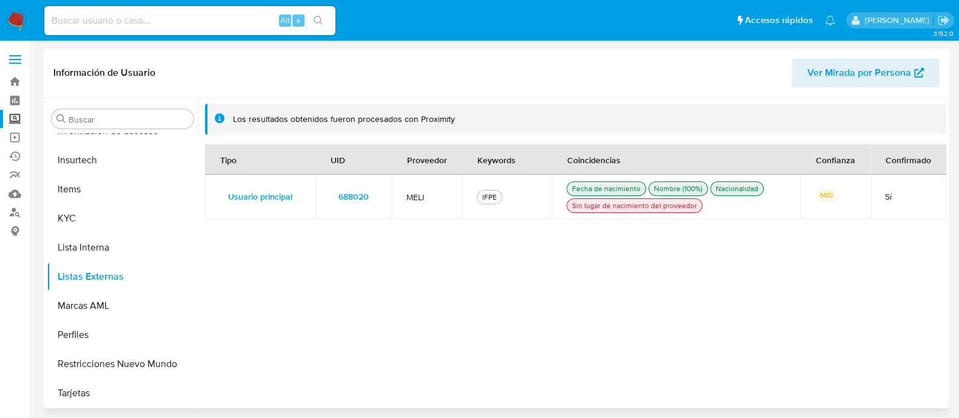
click at [338, 200] on span "688020" at bounding box center [353, 196] width 30 height 17
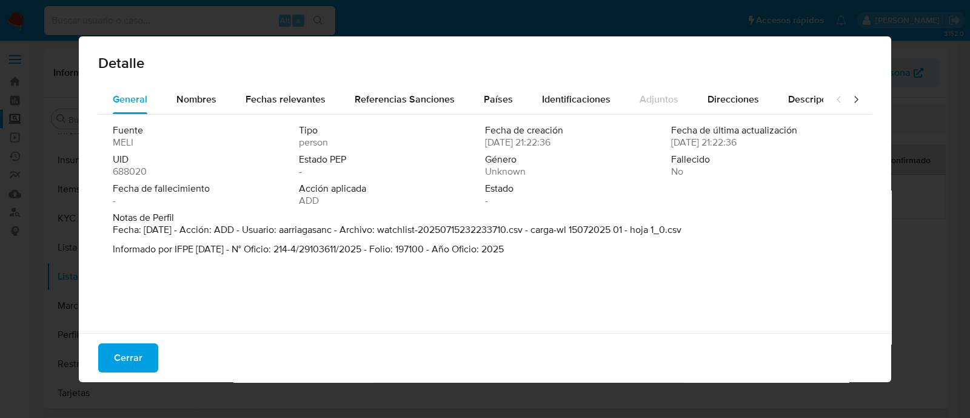
drag, startPoint x: 144, startPoint y: 232, endPoint x: 184, endPoint y: 233, distance: 39.4
click at [184, 233] on p "Fecha: [DATE] - Acción: ADD - Usuario: aarriagasanc - Archivo: watchlist-202507…" at bounding box center [397, 230] width 569 height 12
drag, startPoint x: 285, startPoint y: 234, endPoint x: 323, endPoint y: 233, distance: 37.6
click at [323, 233] on p "Fecha: [DATE] - Acción: ADD - Usuario: aarriagasanc - Archivo: watchlist-202507…" at bounding box center [397, 230] width 569 height 12
drag, startPoint x: 402, startPoint y: 231, endPoint x: 429, endPoint y: 231, distance: 26.7
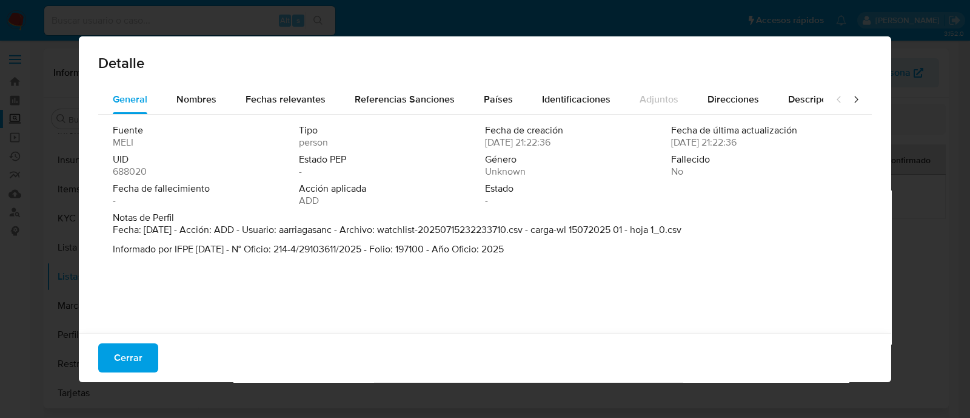
click at [429, 231] on p "Fecha: [DATE] - Acción: ADD - Usuario: aarriagasanc - Archivo: watchlist-202507…" at bounding box center [397, 230] width 569 height 12
drag, startPoint x: 591, startPoint y: 232, endPoint x: 638, endPoint y: 229, distance: 47.4
click at [638, 229] on p "Fecha: [DATE] - Acción: ADD - Usuario: aarriagasanc - Archivo: watchlist-202507…" at bounding box center [397, 230] width 569 height 12
click at [202, 104] on span "Nombres" at bounding box center [196, 99] width 40 height 14
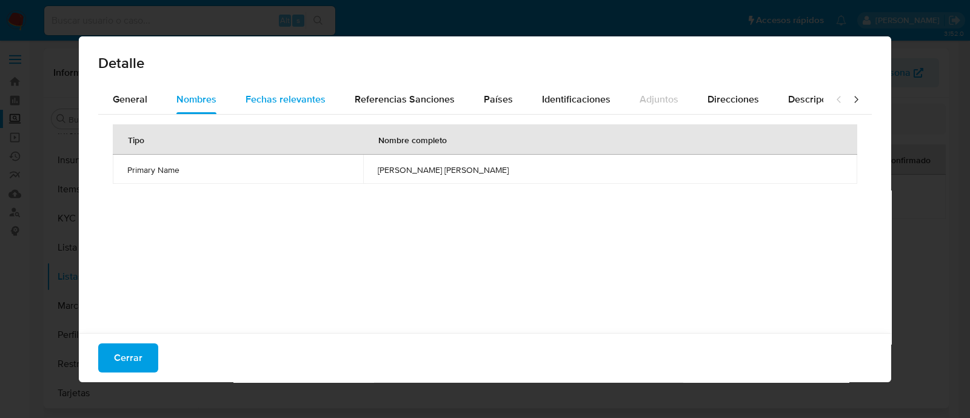
click at [300, 92] on span "Fechas relevantes" at bounding box center [286, 99] width 80 height 14
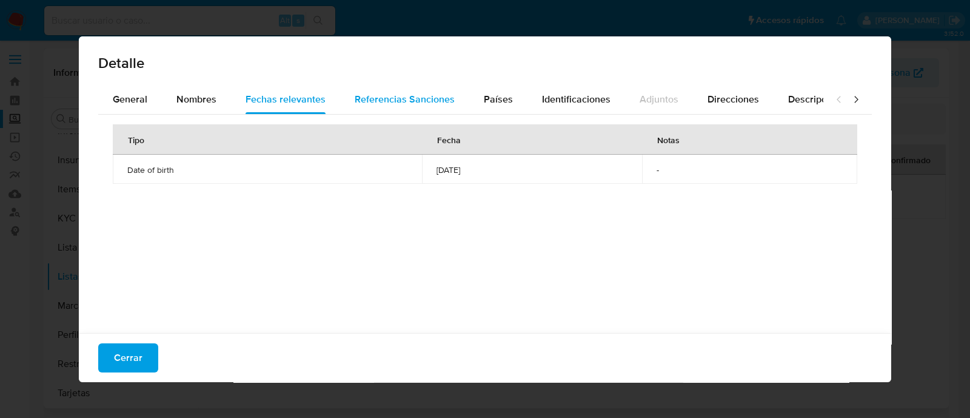
click at [409, 103] on span "Referencias Sanciones" at bounding box center [405, 99] width 100 height 14
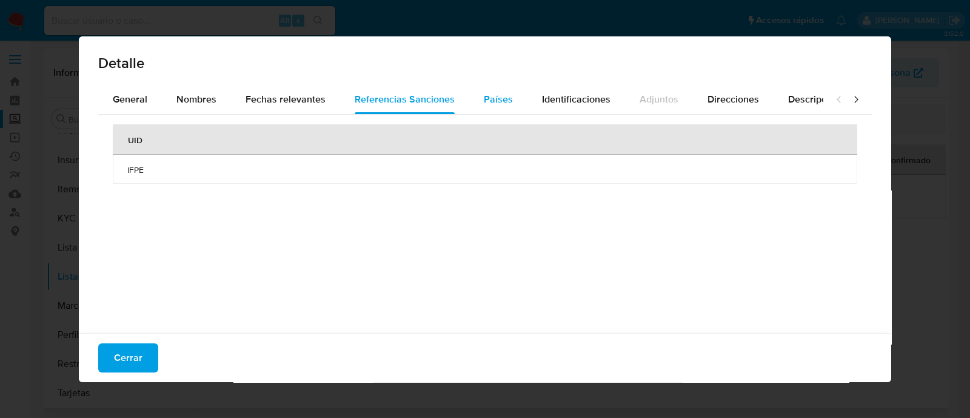
click at [489, 107] on div "Países" at bounding box center [498, 99] width 29 height 29
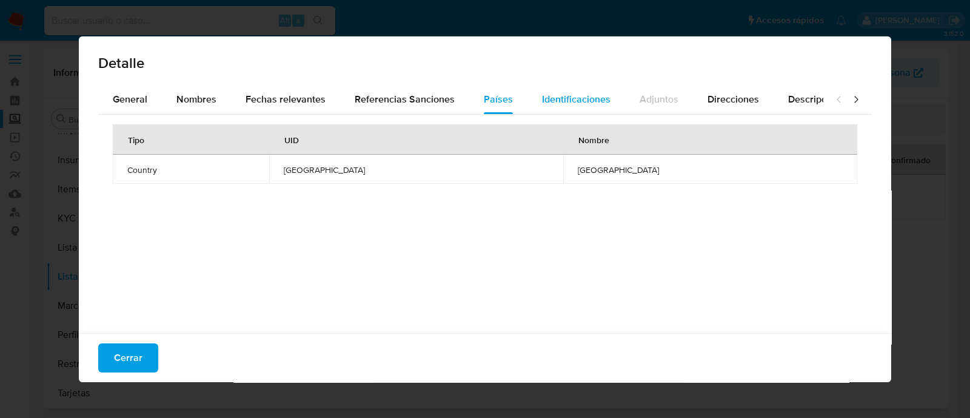
click at [555, 104] on span "Identificaciones" at bounding box center [576, 99] width 69 height 14
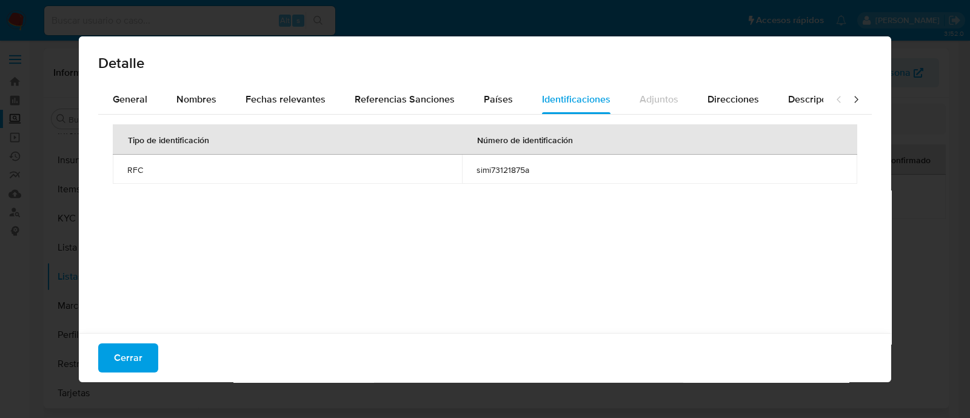
click at [766, 116] on div "Tipo de identificación Número de identificación RFC simi73121875a" at bounding box center [485, 221] width 774 height 212
click at [739, 109] on div "Direcciones" at bounding box center [734, 99] width 52 height 29
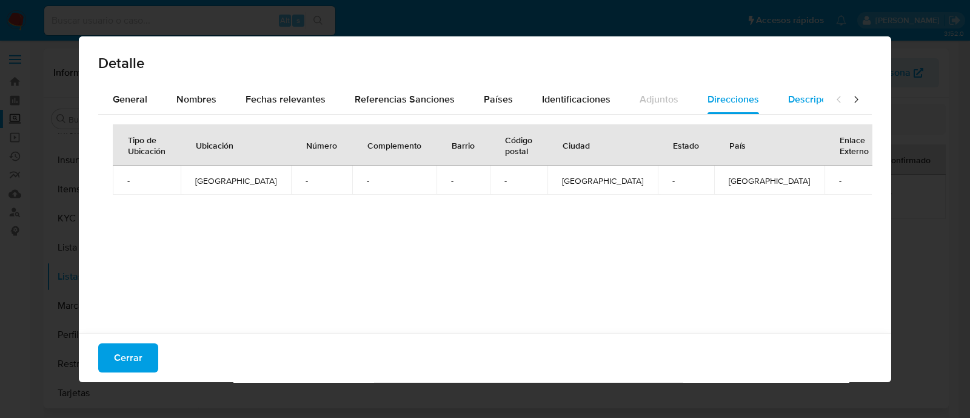
click at [779, 101] on button "Descripciones" at bounding box center [819, 99] width 91 height 29
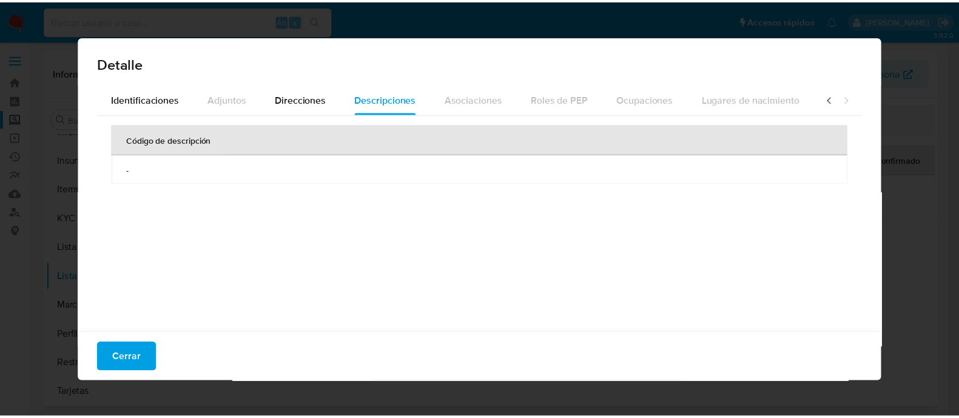
scroll to position [0, 431]
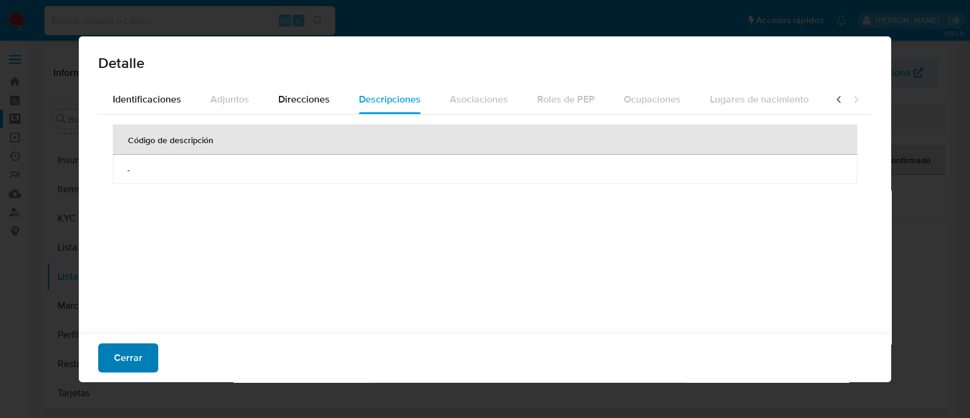
click at [118, 349] on span "Cerrar" at bounding box center [128, 357] width 29 height 27
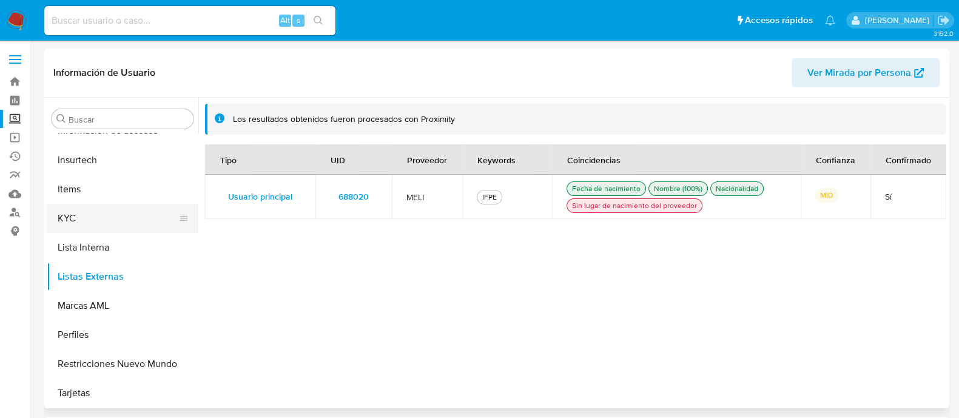
click at [99, 213] on button "KYC" at bounding box center [118, 218] width 142 height 29
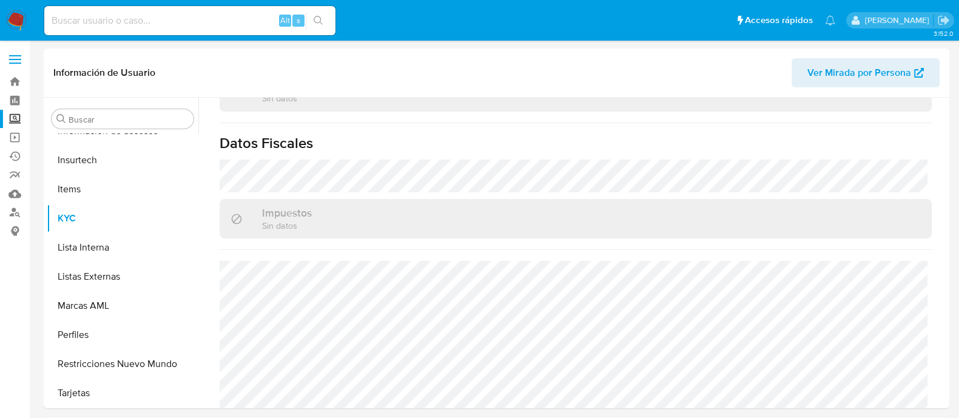
scroll to position [762, 0]
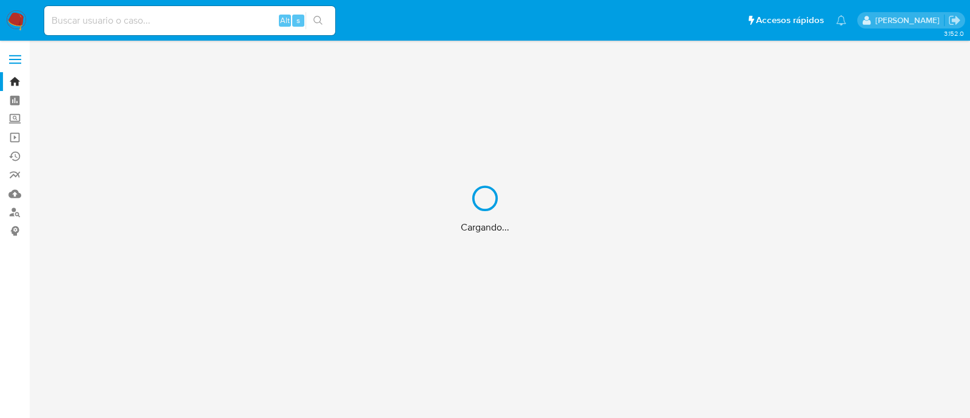
click at [230, 10] on div "Cargando..." at bounding box center [485, 209] width 970 height 418
click at [224, 21] on div "Cargando..." at bounding box center [485, 209] width 970 height 418
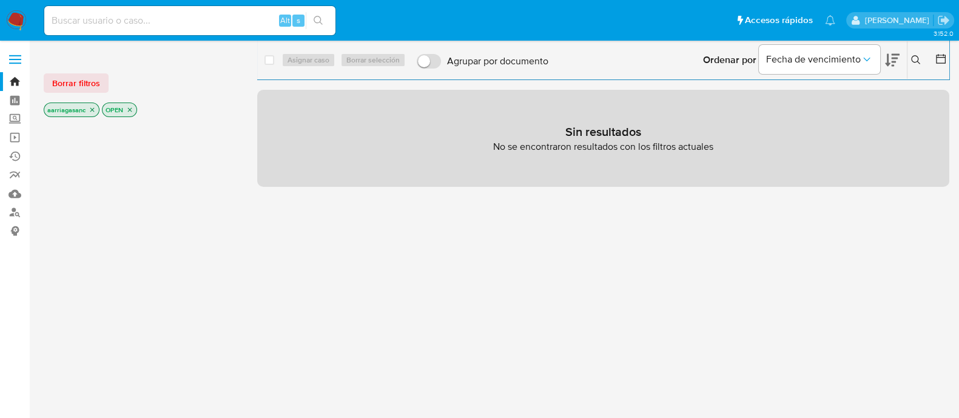
click at [204, 22] on input at bounding box center [189, 21] width 291 height 16
paste input "212966639"
type input "212966639"
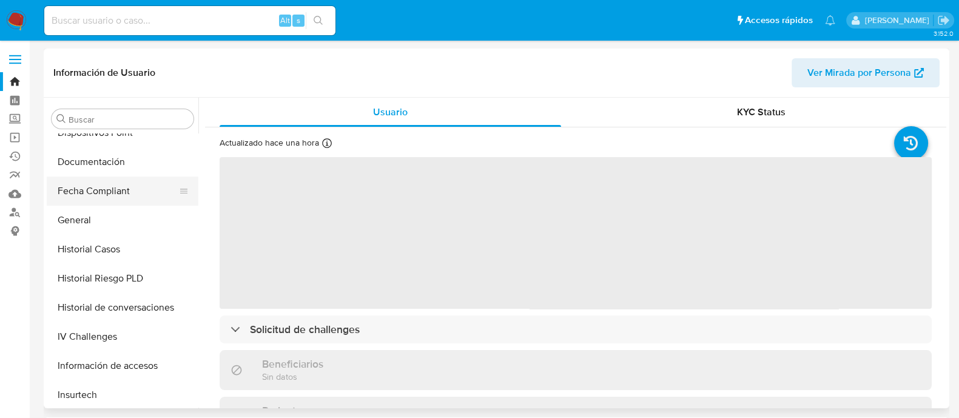
scroll to position [179, 0]
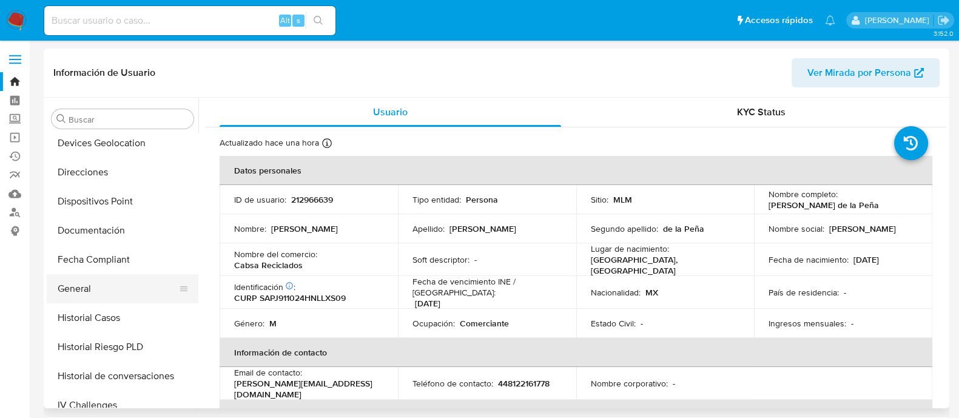
select select "10"
click at [96, 285] on button "General" at bounding box center [118, 288] width 142 height 29
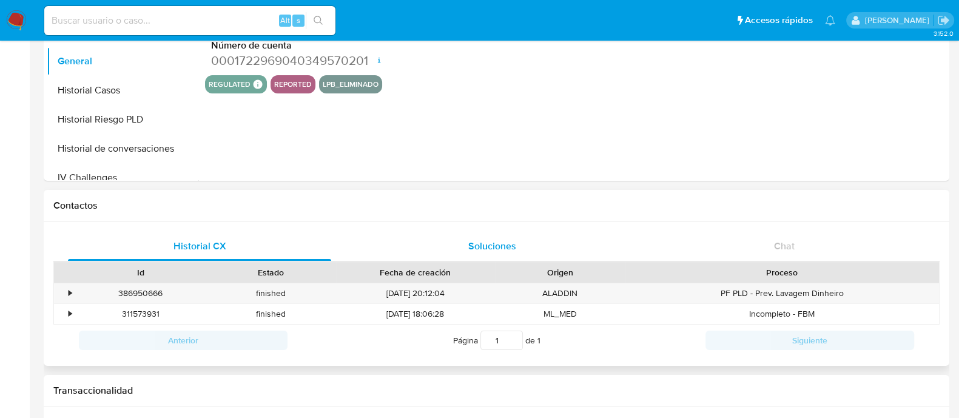
scroll to position [303, 0]
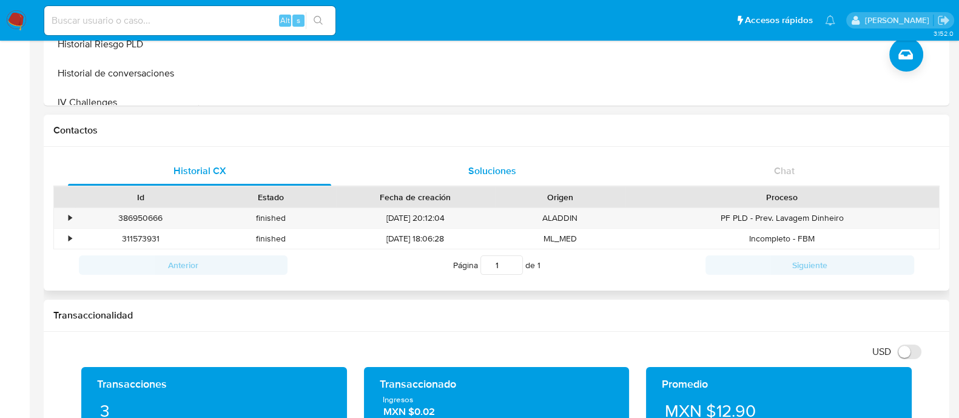
click at [493, 170] on span "Soluciones" at bounding box center [492, 171] width 48 height 14
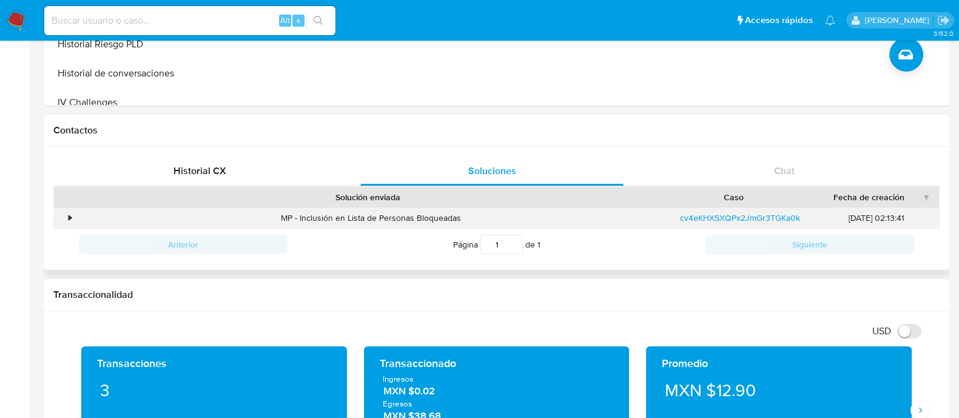
click at [67, 214] on div "•" at bounding box center [64, 218] width 21 height 20
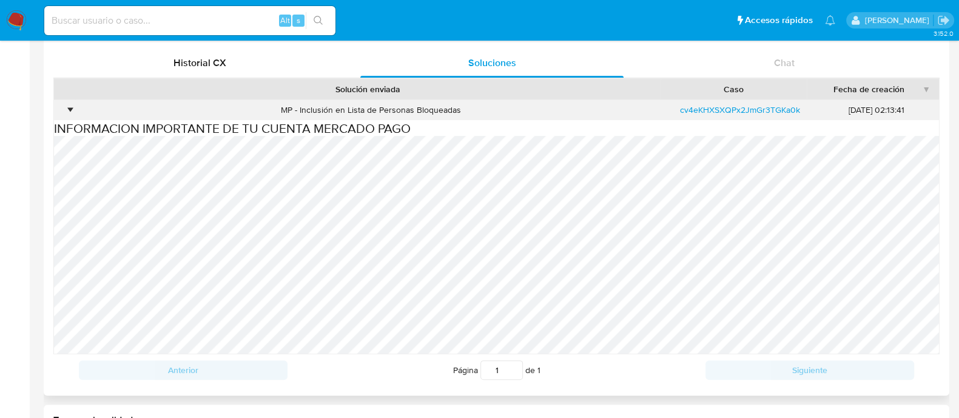
scroll to position [379, 0]
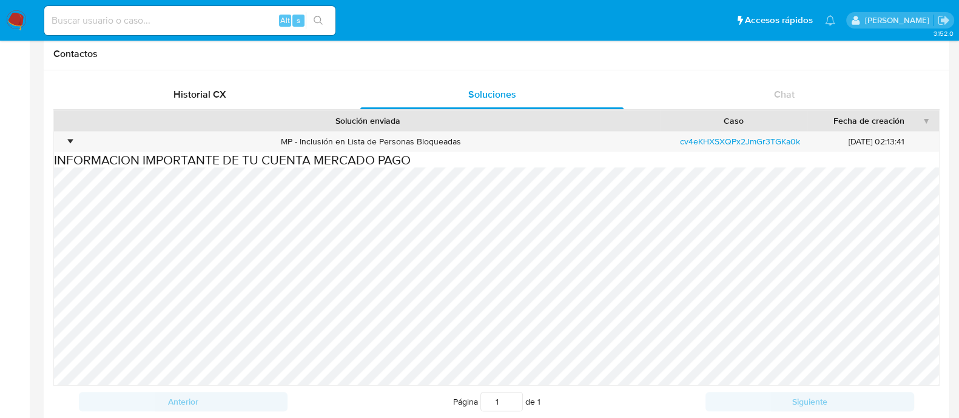
click at [679, 71] on div "Historial CX Soluciones Chat Id Estado Fecha de creación Origen Proceso • 38695…" at bounding box center [496, 248] width 905 height 357
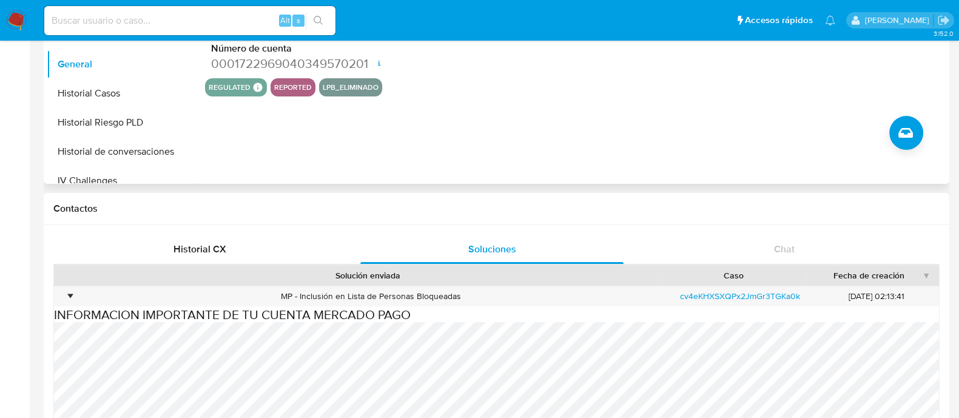
scroll to position [227, 0]
